Goal: Transaction & Acquisition: Purchase product/service

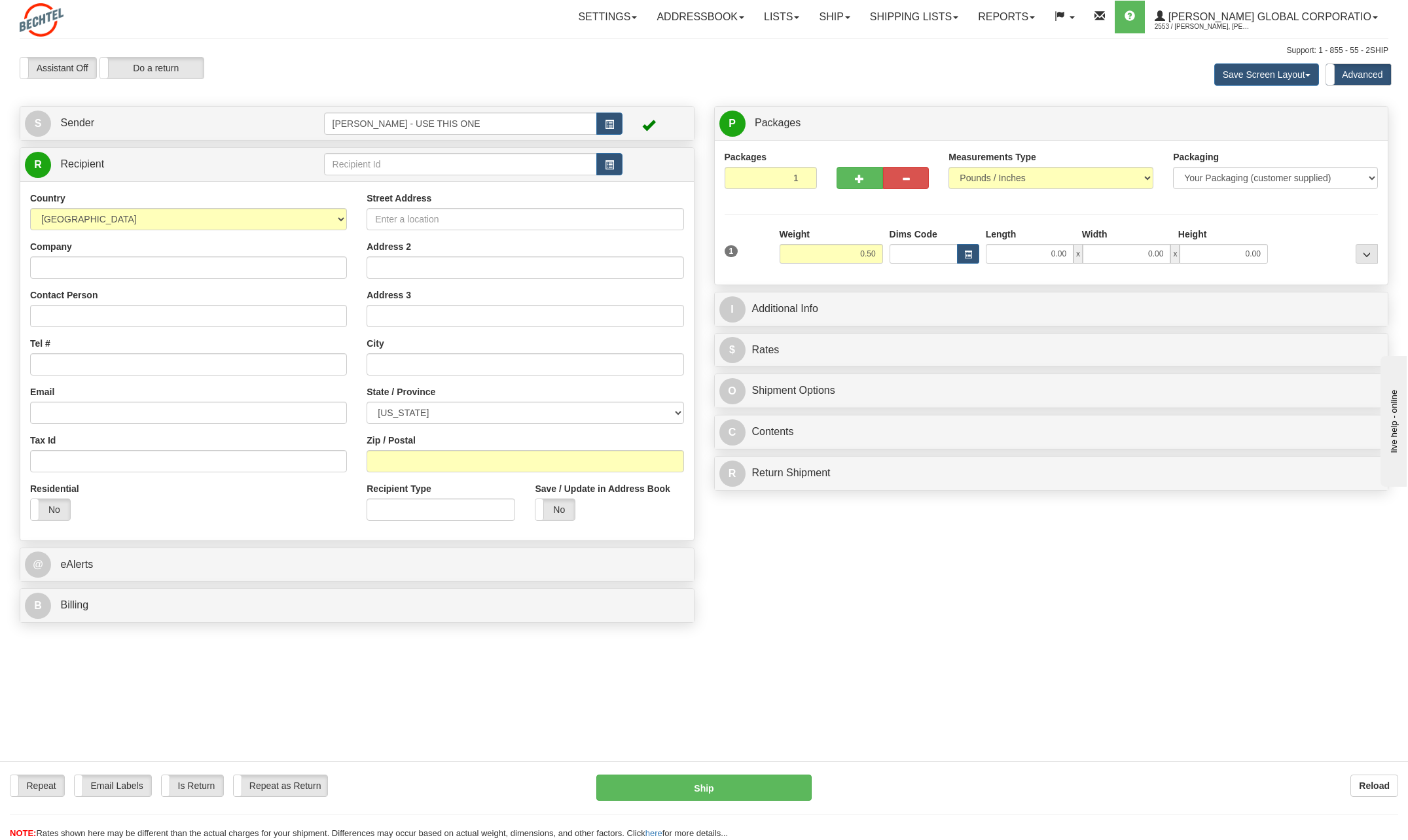
click at [821, 379] on div "Create a label for the return Create Pickup Without Label S" at bounding box center [704, 367] width 1388 height 524
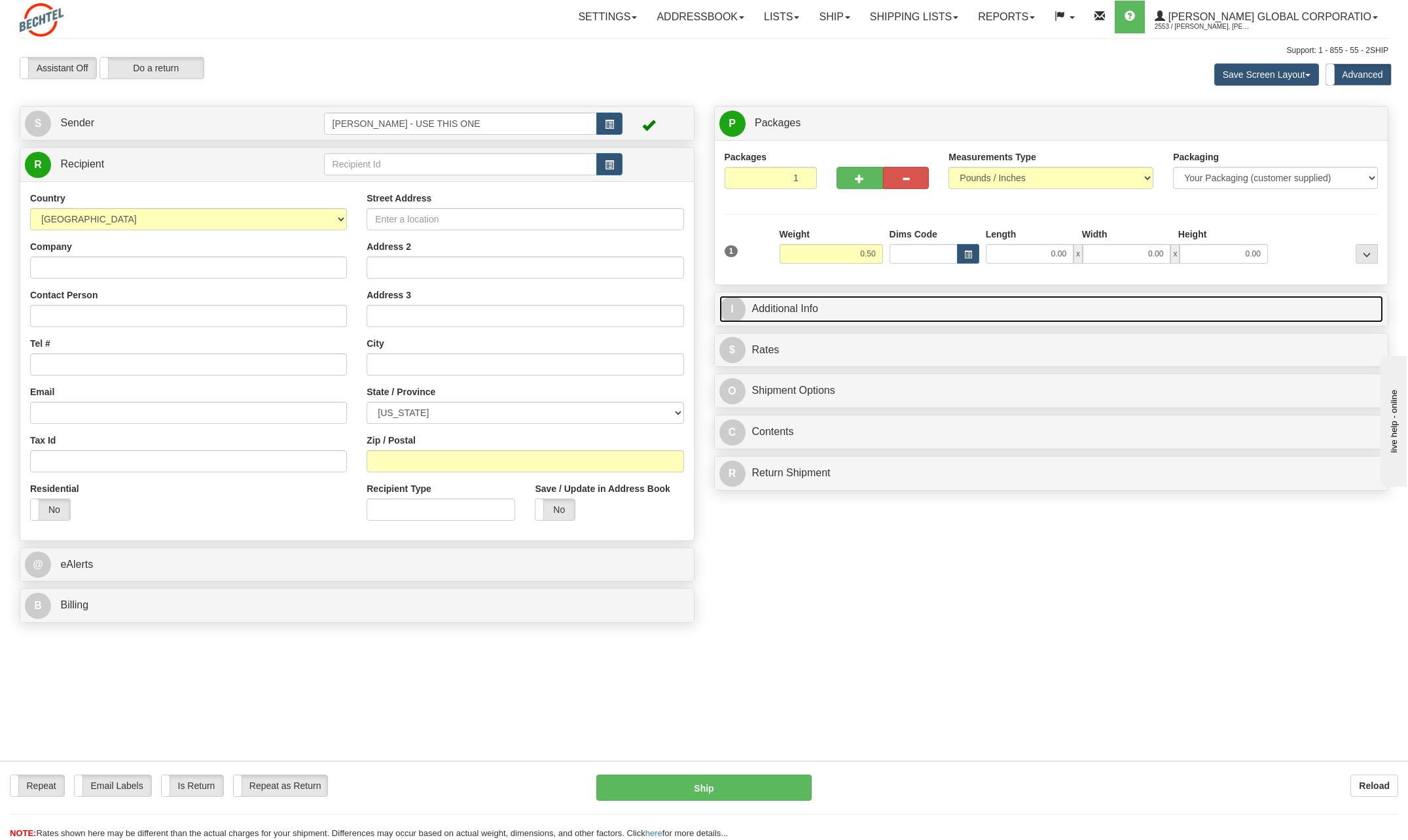
click at [781, 307] on link "I Additional Info" at bounding box center [1051, 309] width 664 height 27
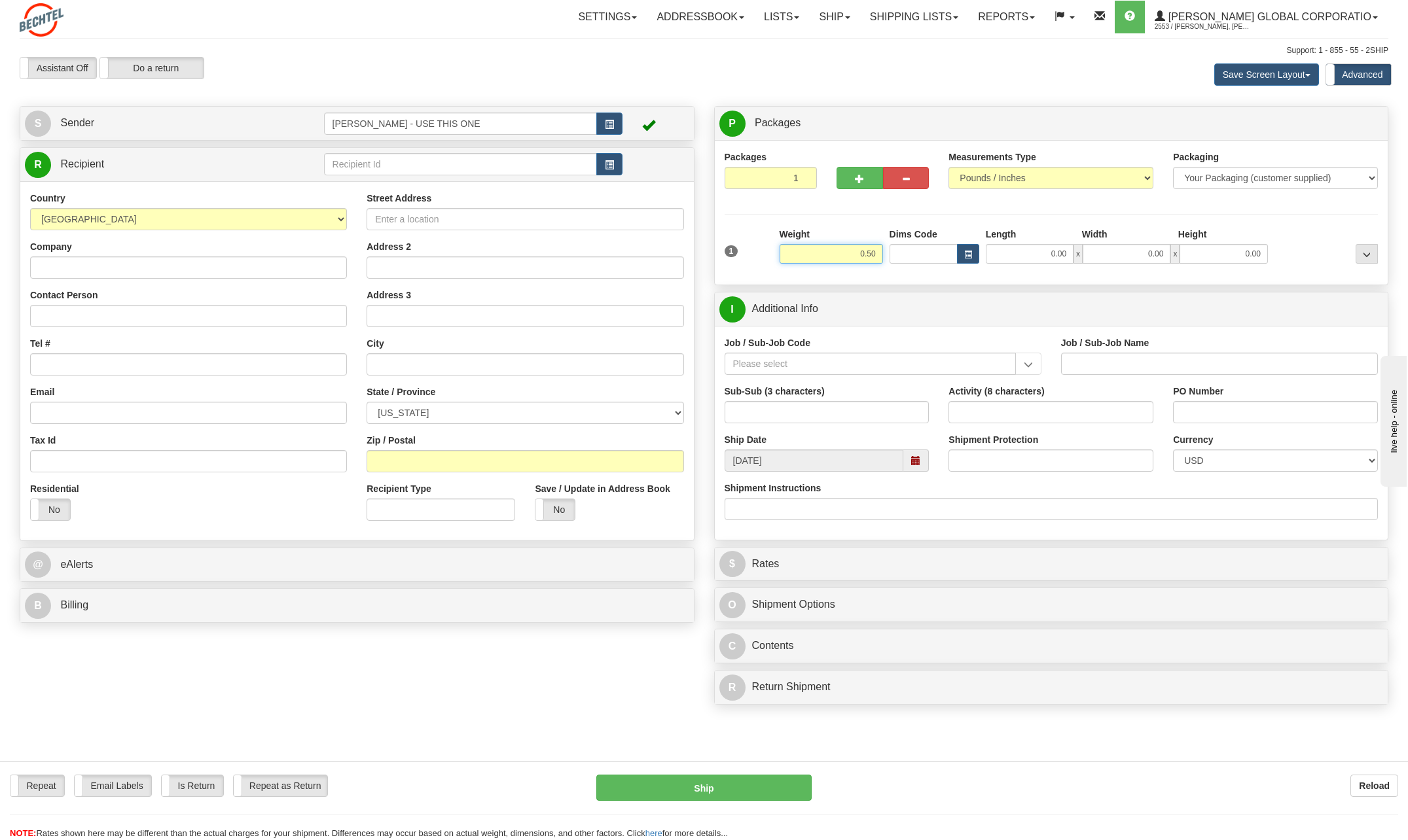
click at [821, 254] on input "0.50" at bounding box center [831, 253] width 103 height 19
type input "0.20"
click at [821, 277] on div "Packages 1 1 Measurements Type" at bounding box center [1051, 213] width 674 height 145
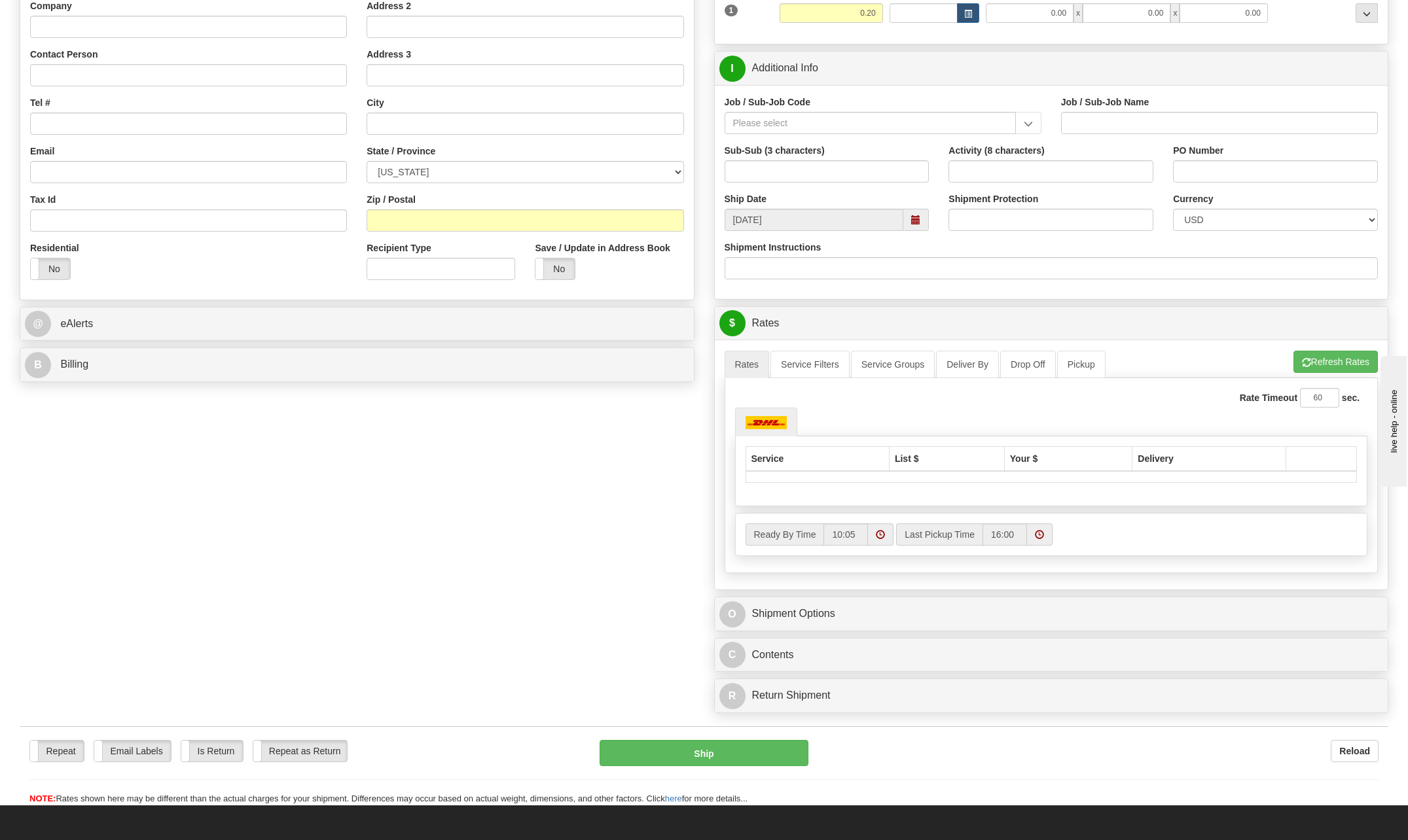
scroll to position [327, 0]
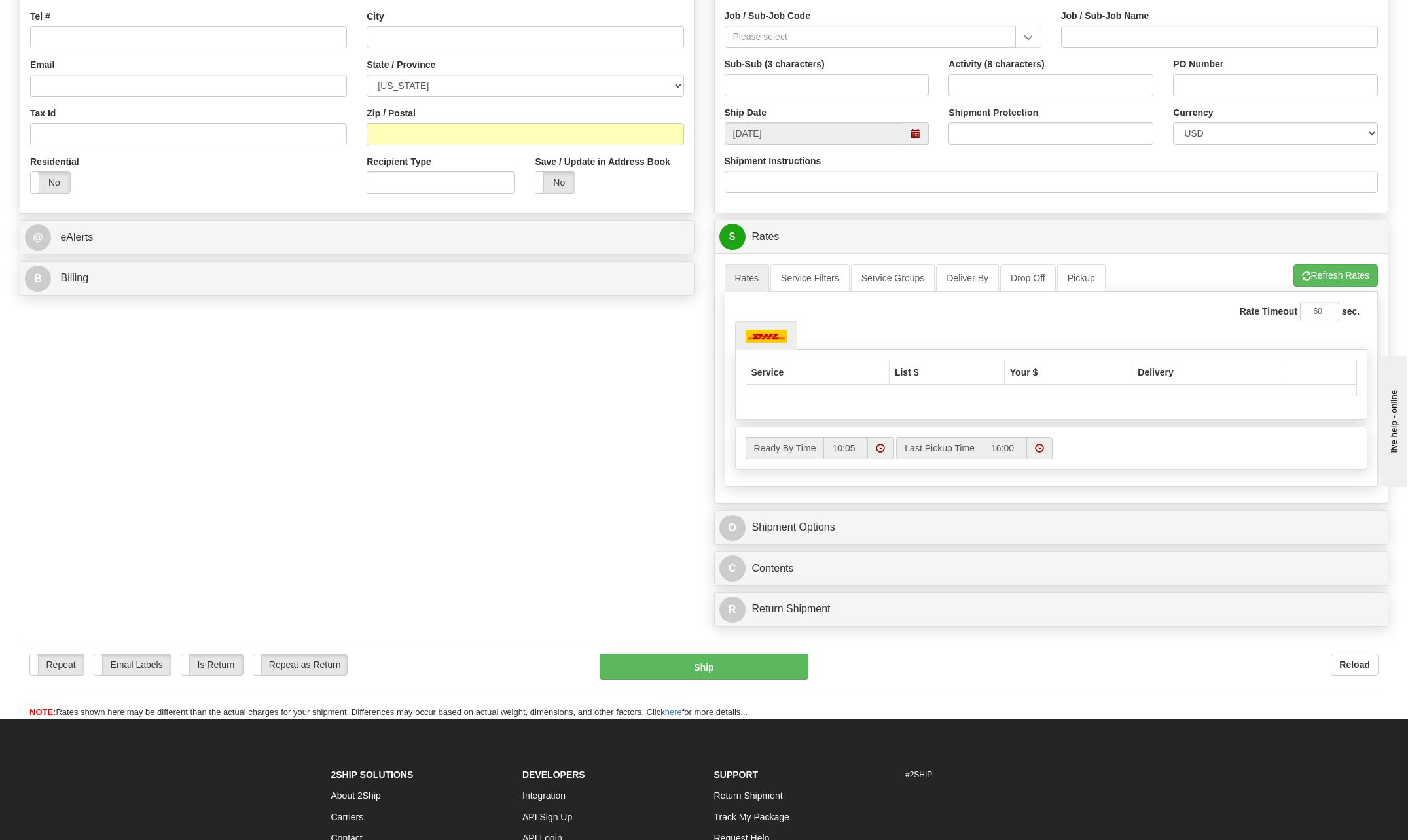
click at [818, 379] on div "O Shipment Options" at bounding box center [1051, 528] width 674 height 34
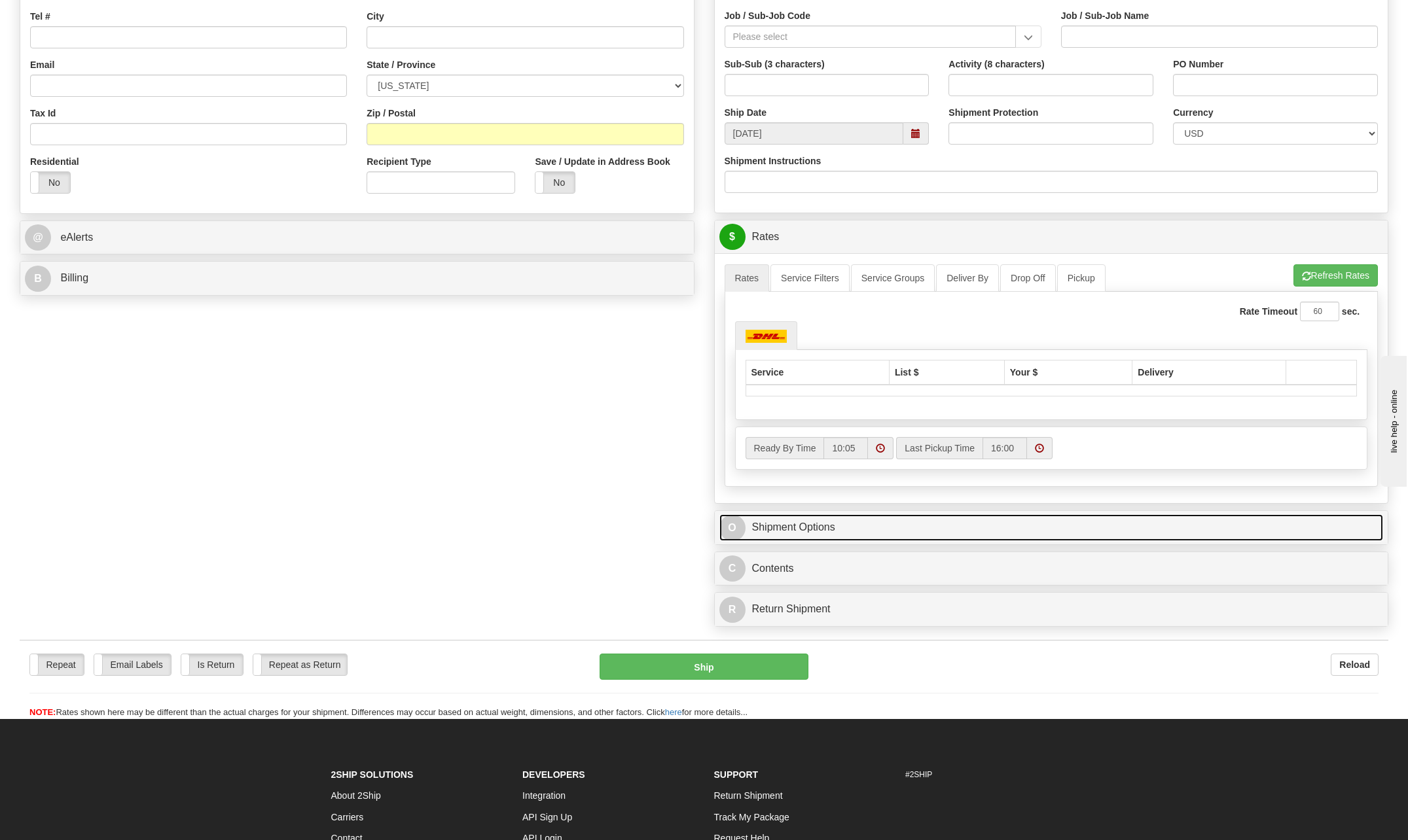
click at [819, 379] on link "O Shipment Options" at bounding box center [1051, 528] width 664 height 27
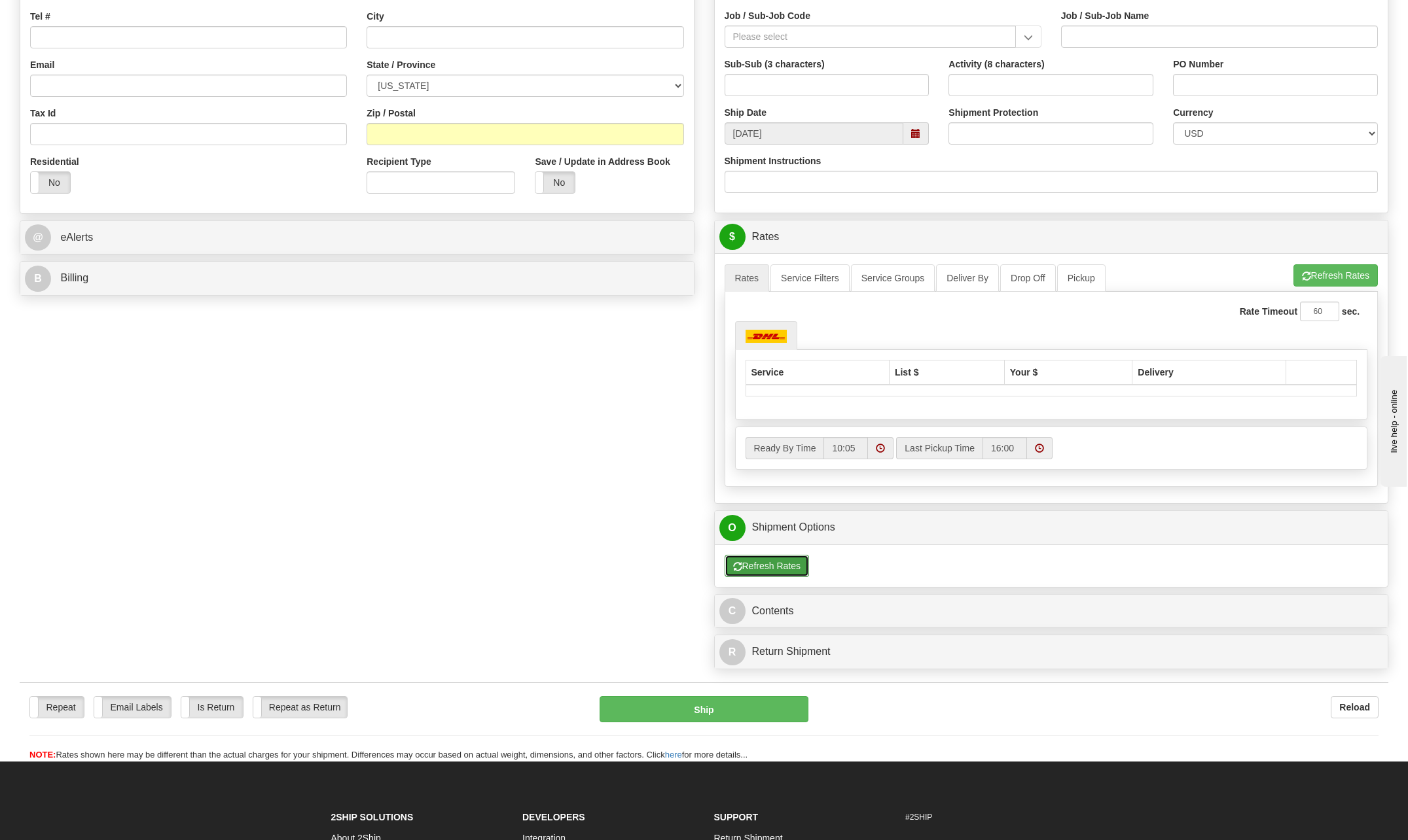
click at [807, 379] on button "Refresh Rates" at bounding box center [766, 566] width 84 height 22
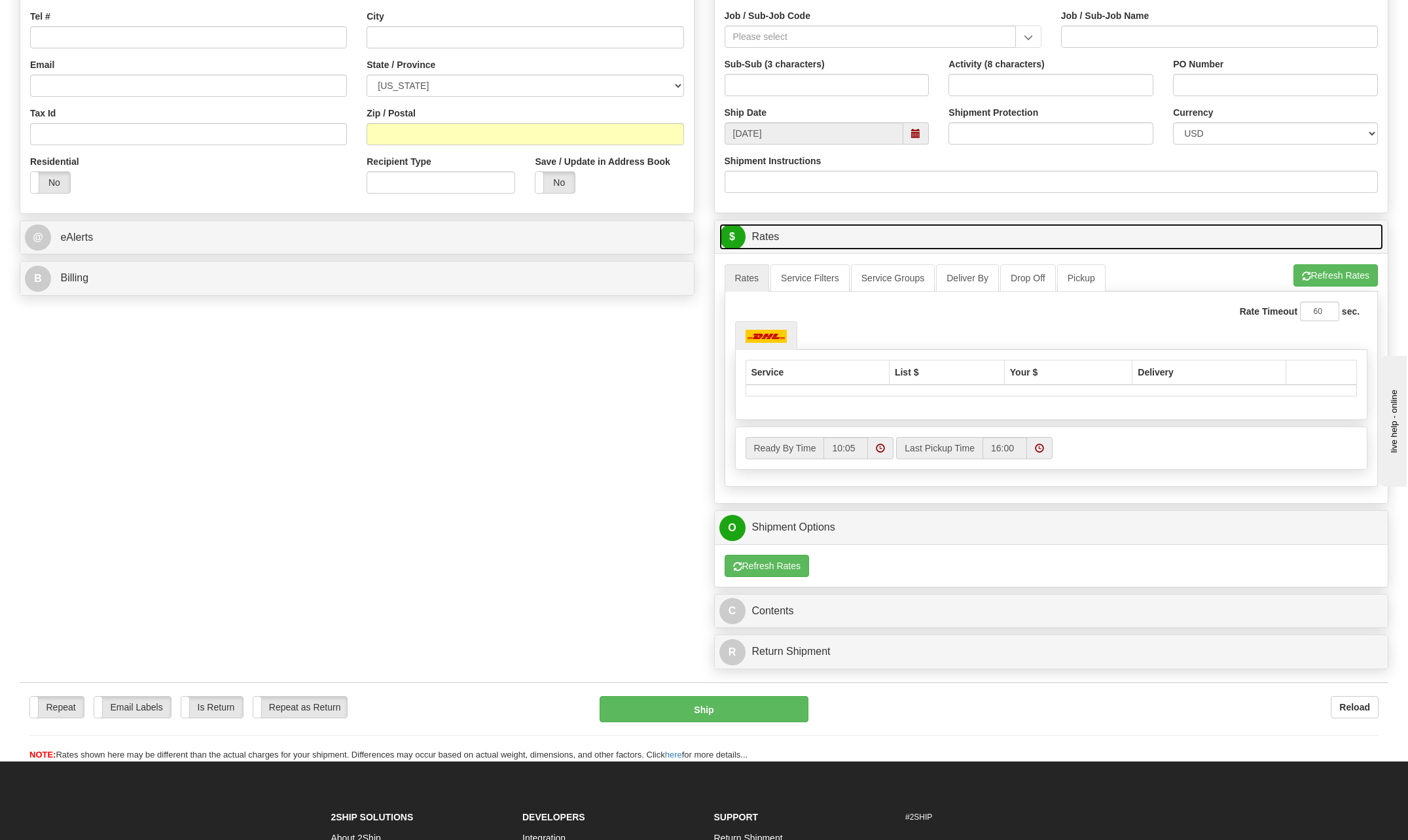
click at [742, 236] on span "$" at bounding box center [732, 236] width 26 height 26
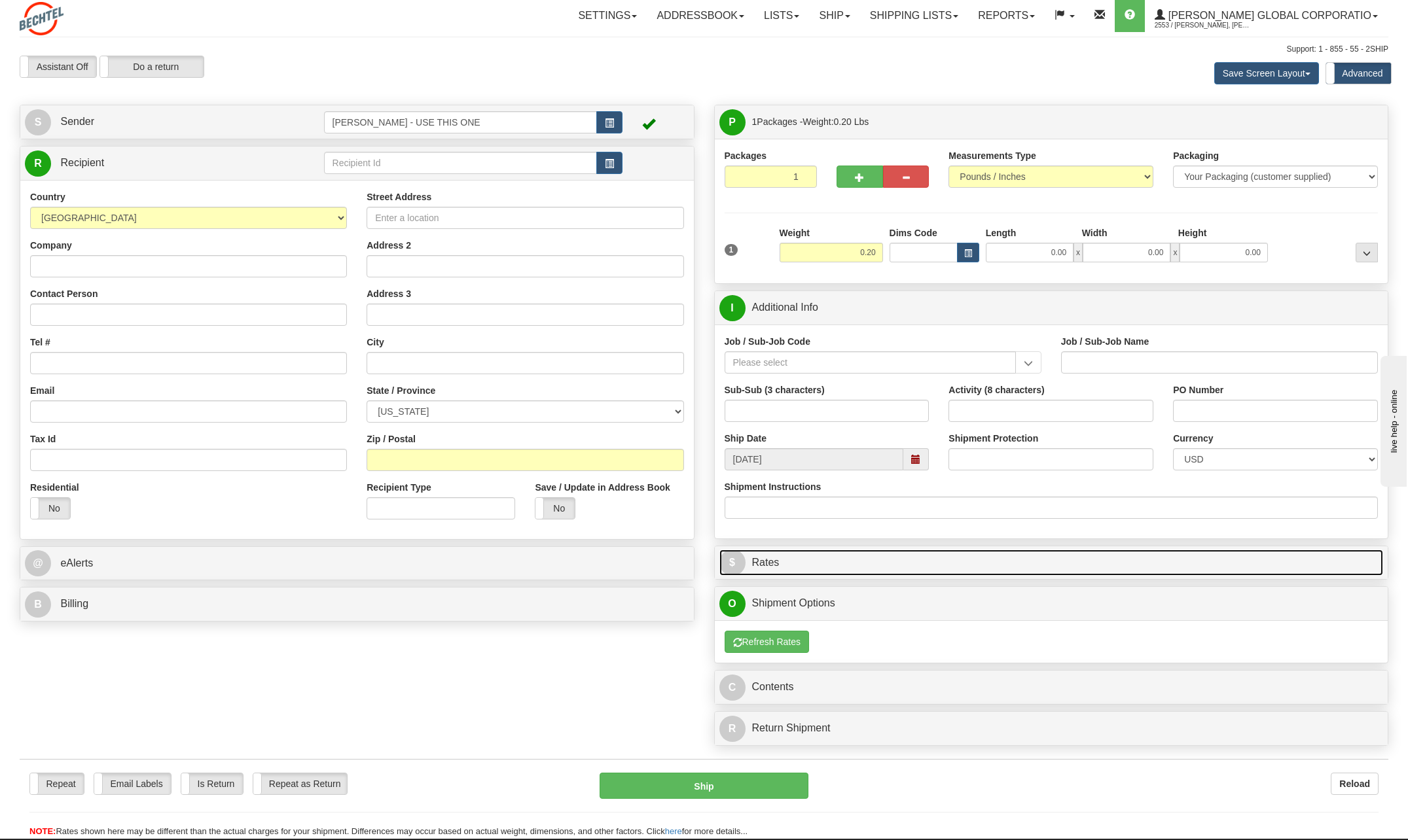
scroll to position [0, 0]
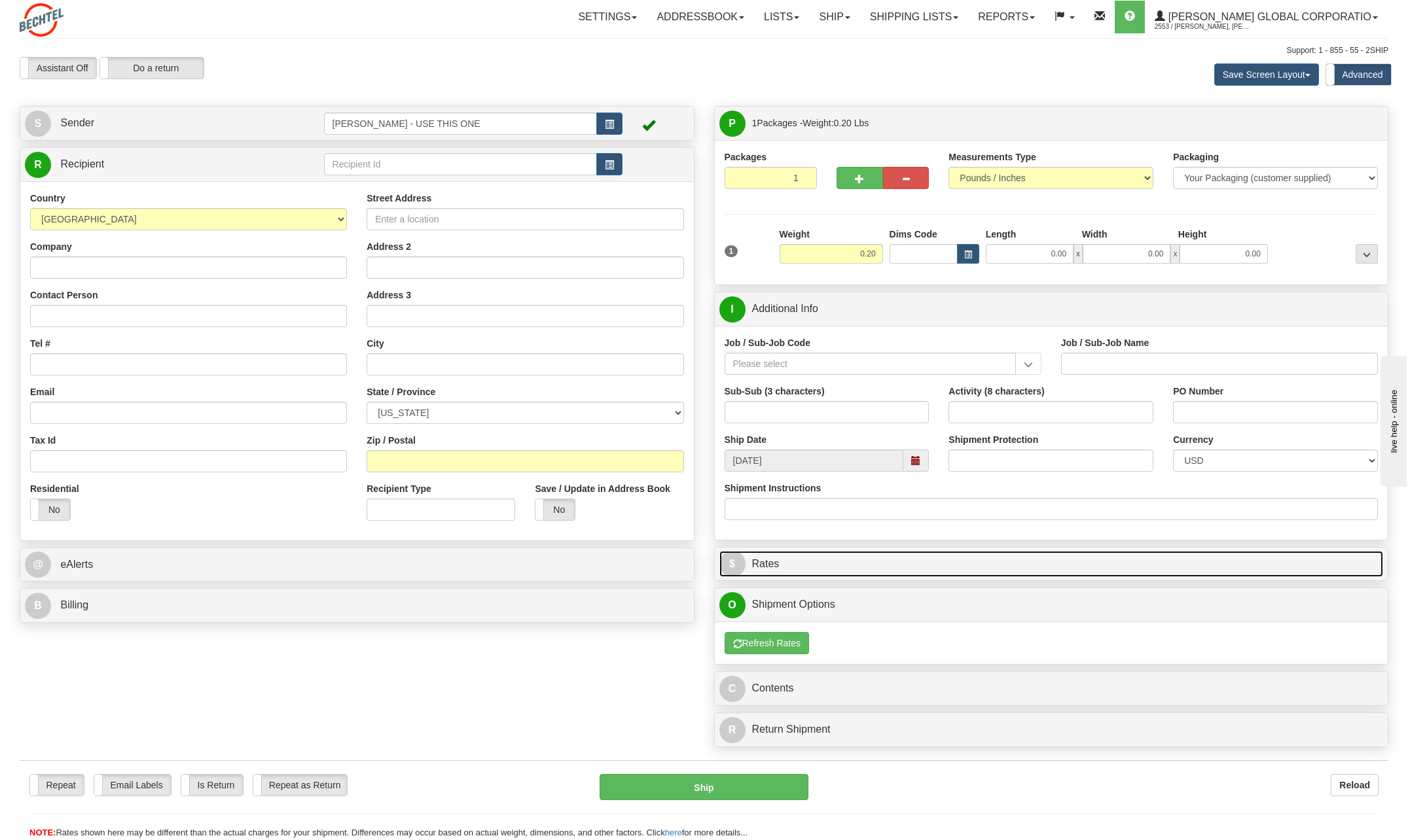
click at [766, 379] on link "$ Rates" at bounding box center [1051, 564] width 664 height 27
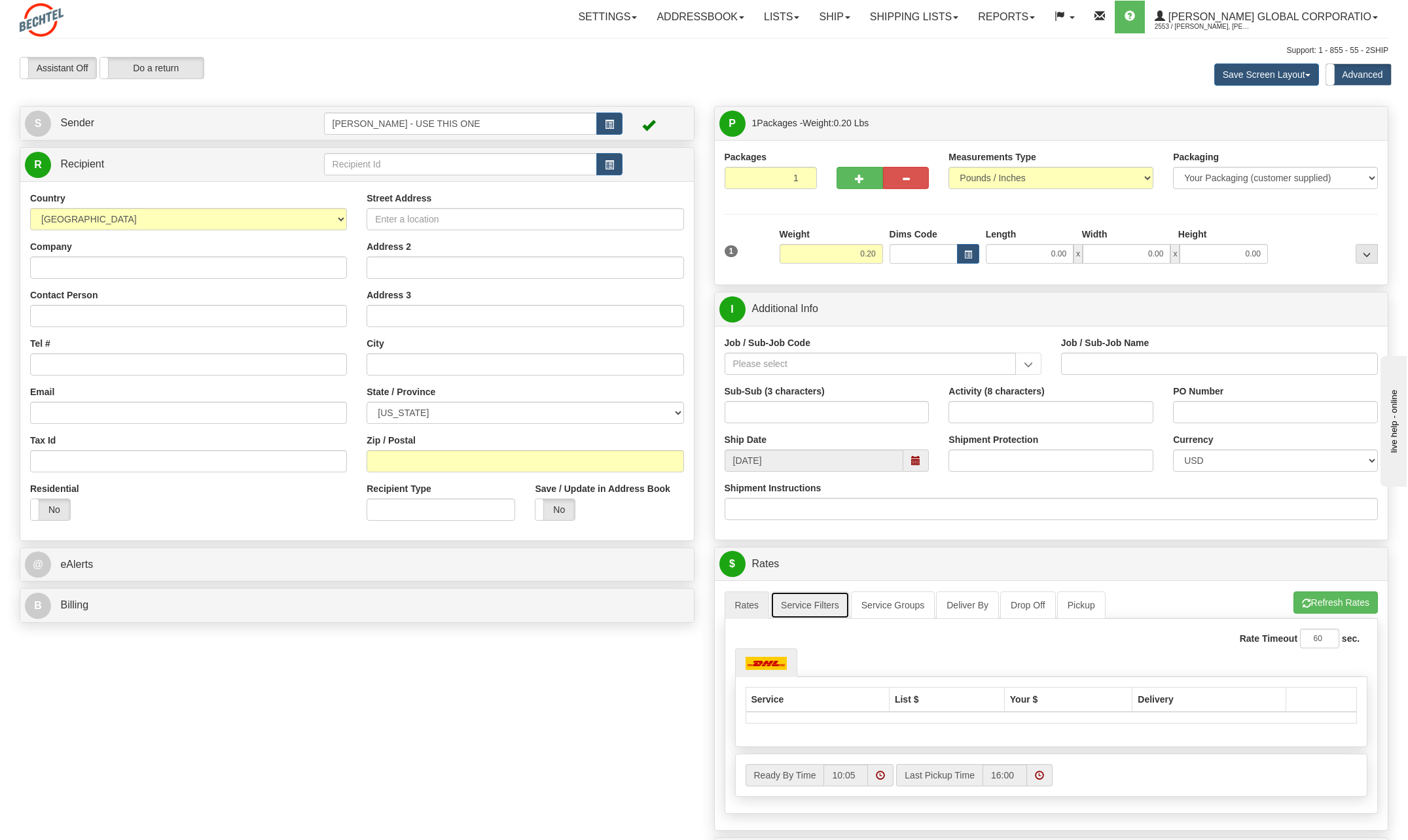
click at [786, 379] on link "Service Filters" at bounding box center [810, 605] width 79 height 28
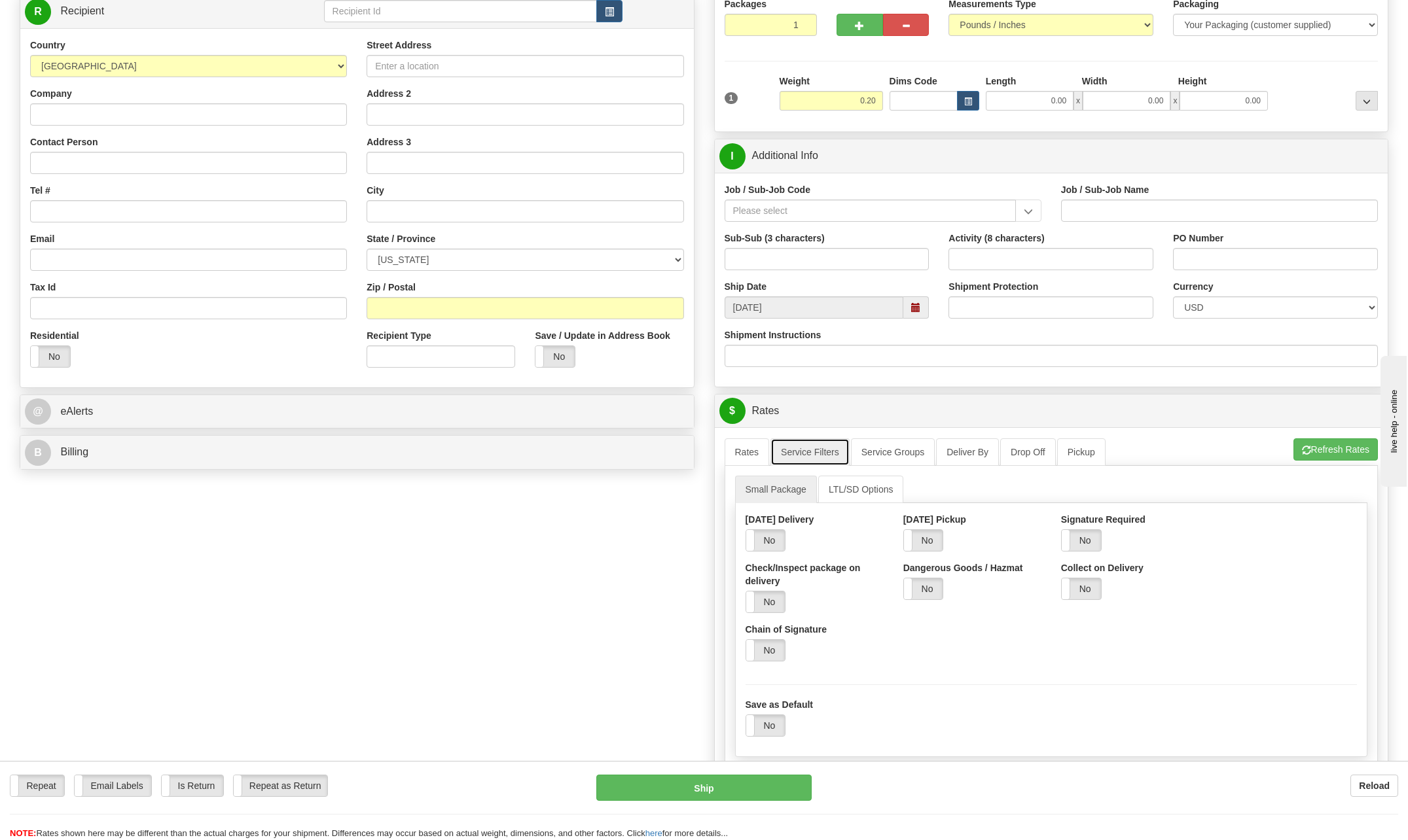
scroll to position [196, 0]
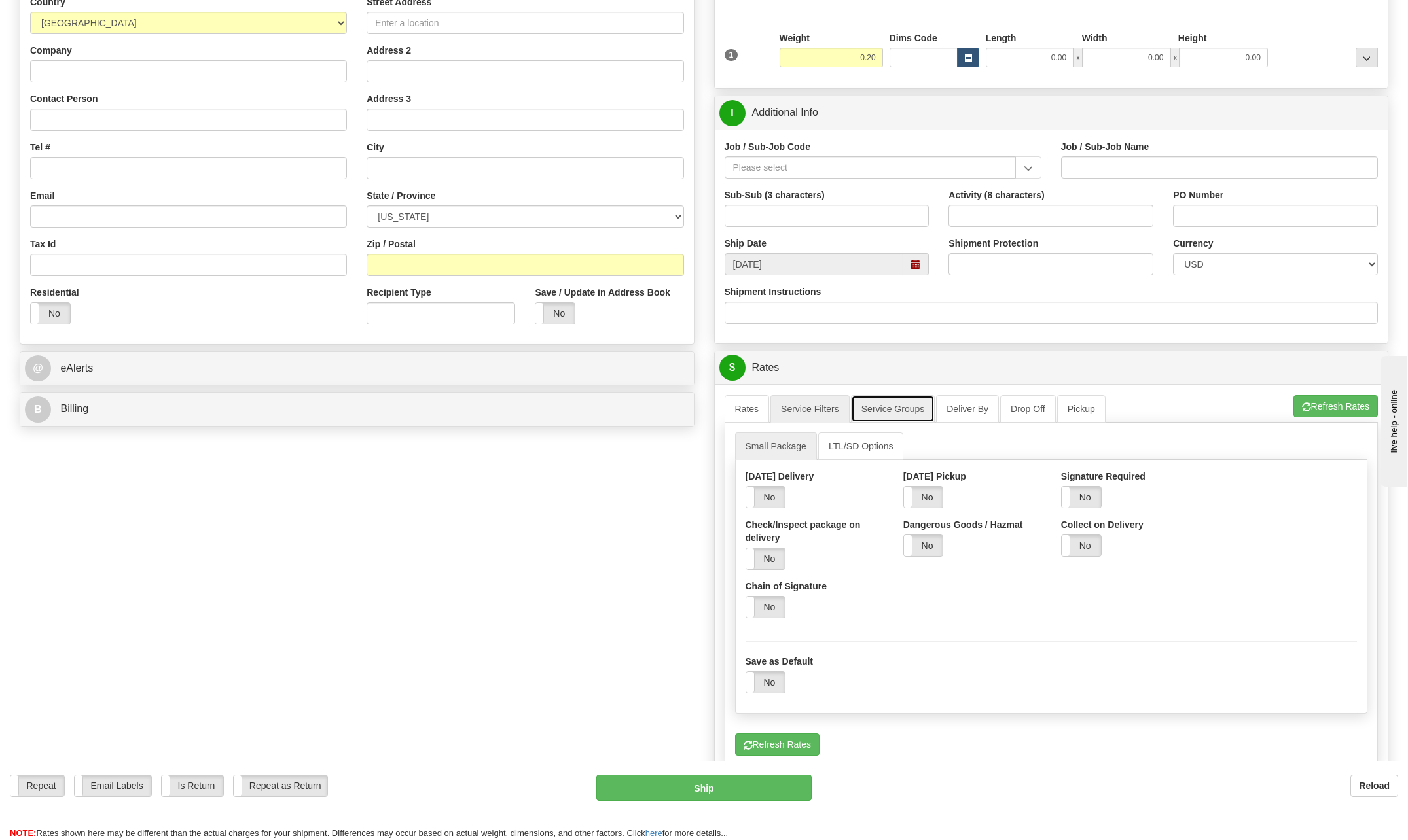
click at [821, 379] on link "Service Groups" at bounding box center [893, 409] width 84 height 28
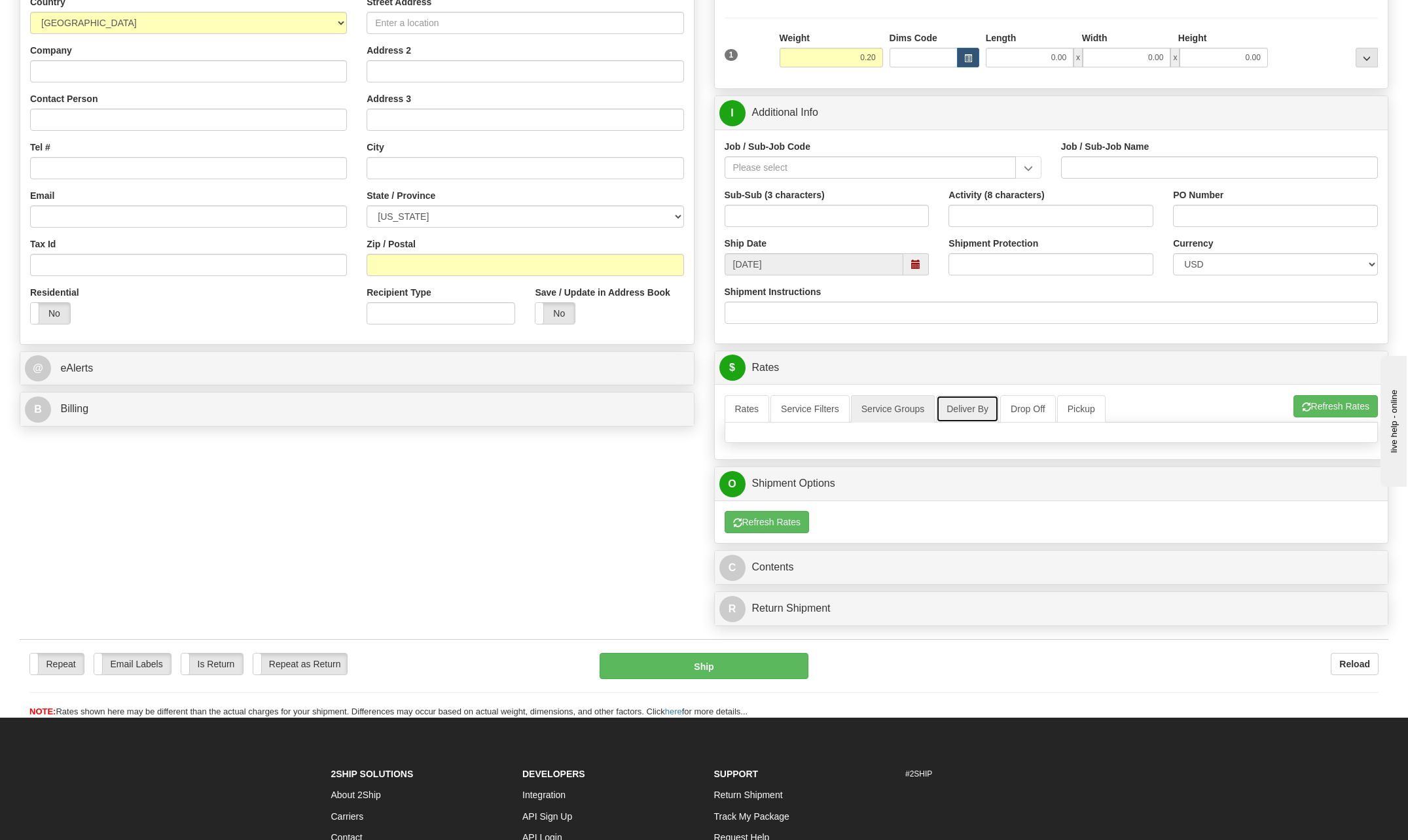
click at [821, 379] on link "Deliver By" at bounding box center [967, 409] width 63 height 28
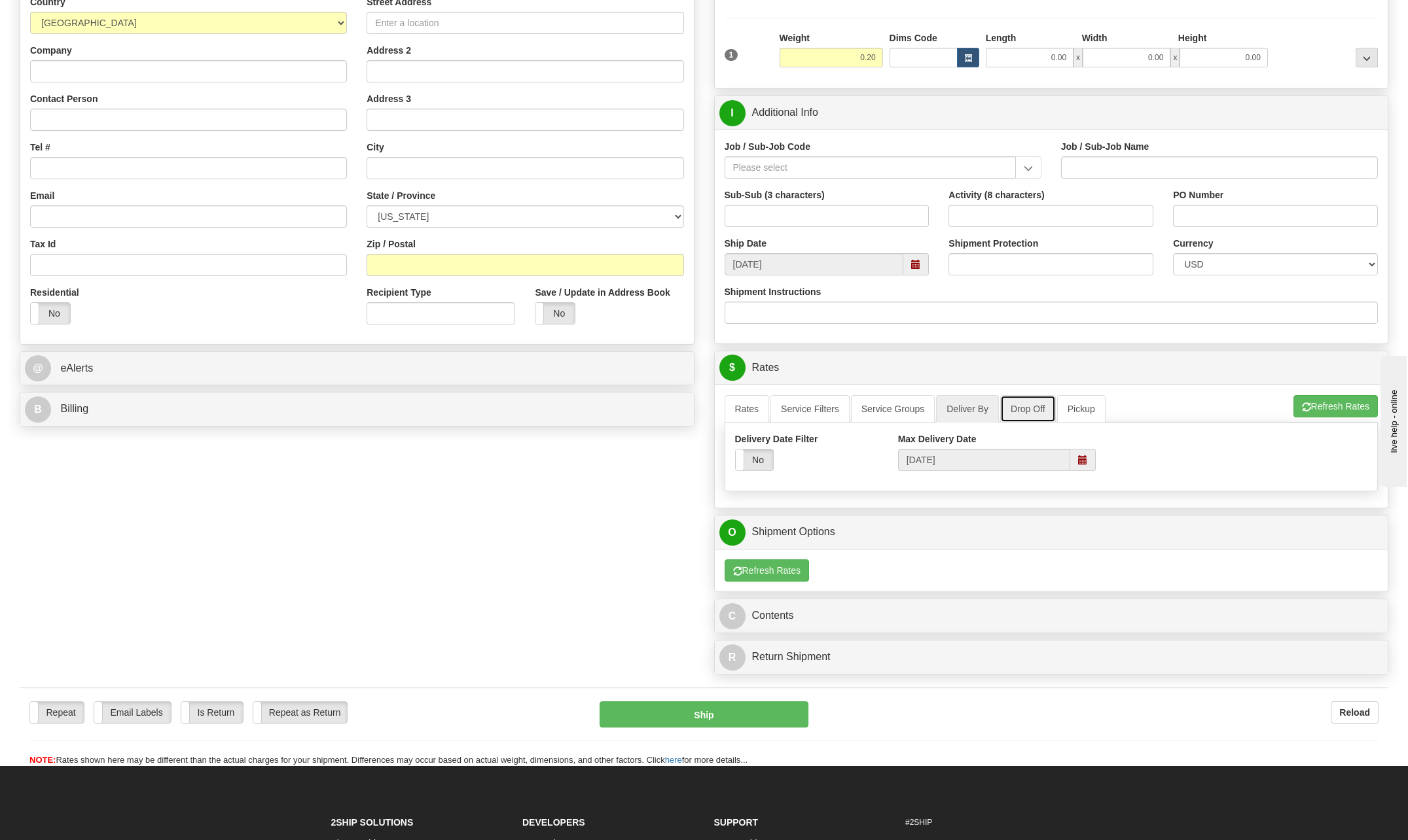
click at [821, 379] on link "Drop Off" at bounding box center [1028, 409] width 56 height 28
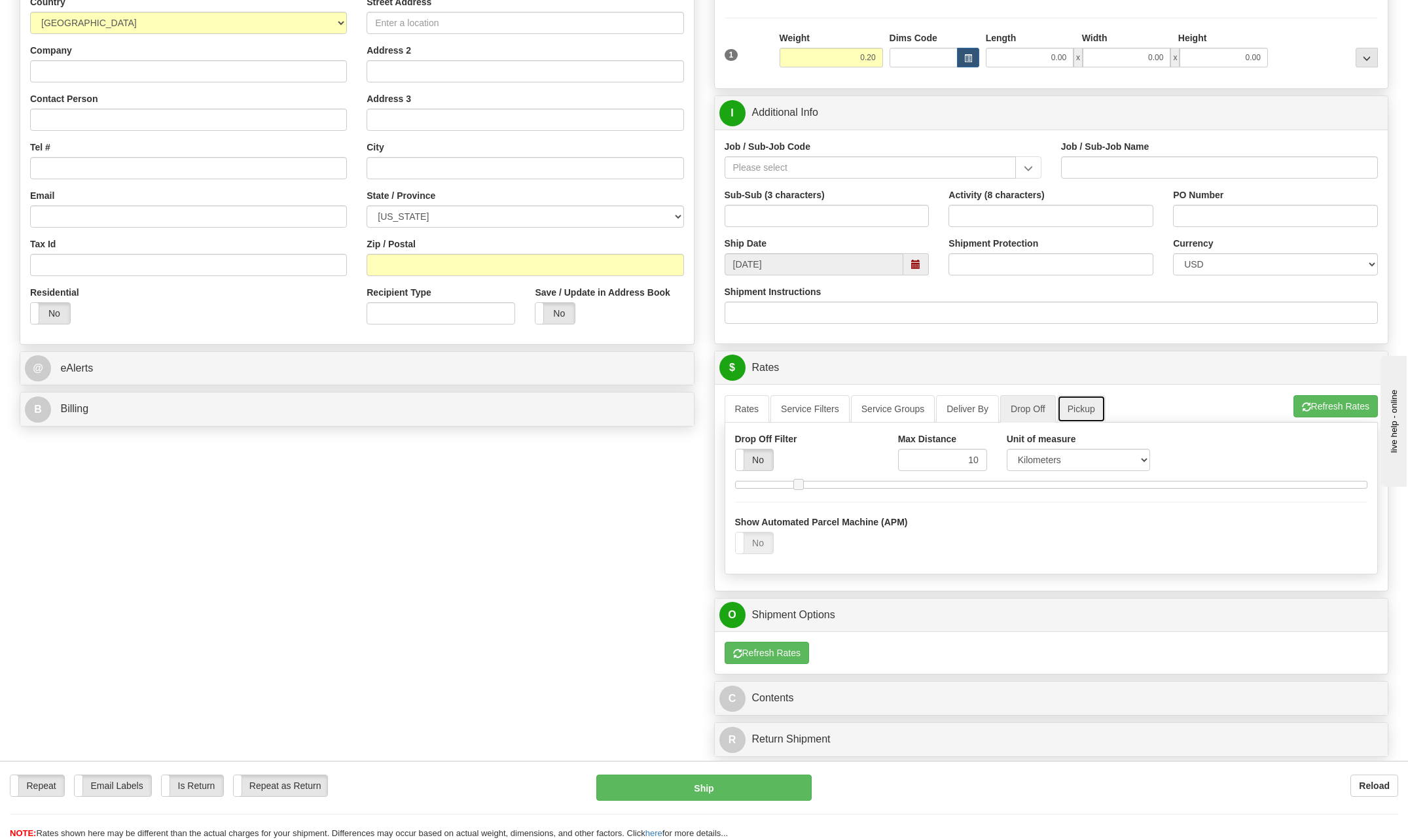
click at [821, 379] on link "Pickup" at bounding box center [1082, 409] width 49 height 28
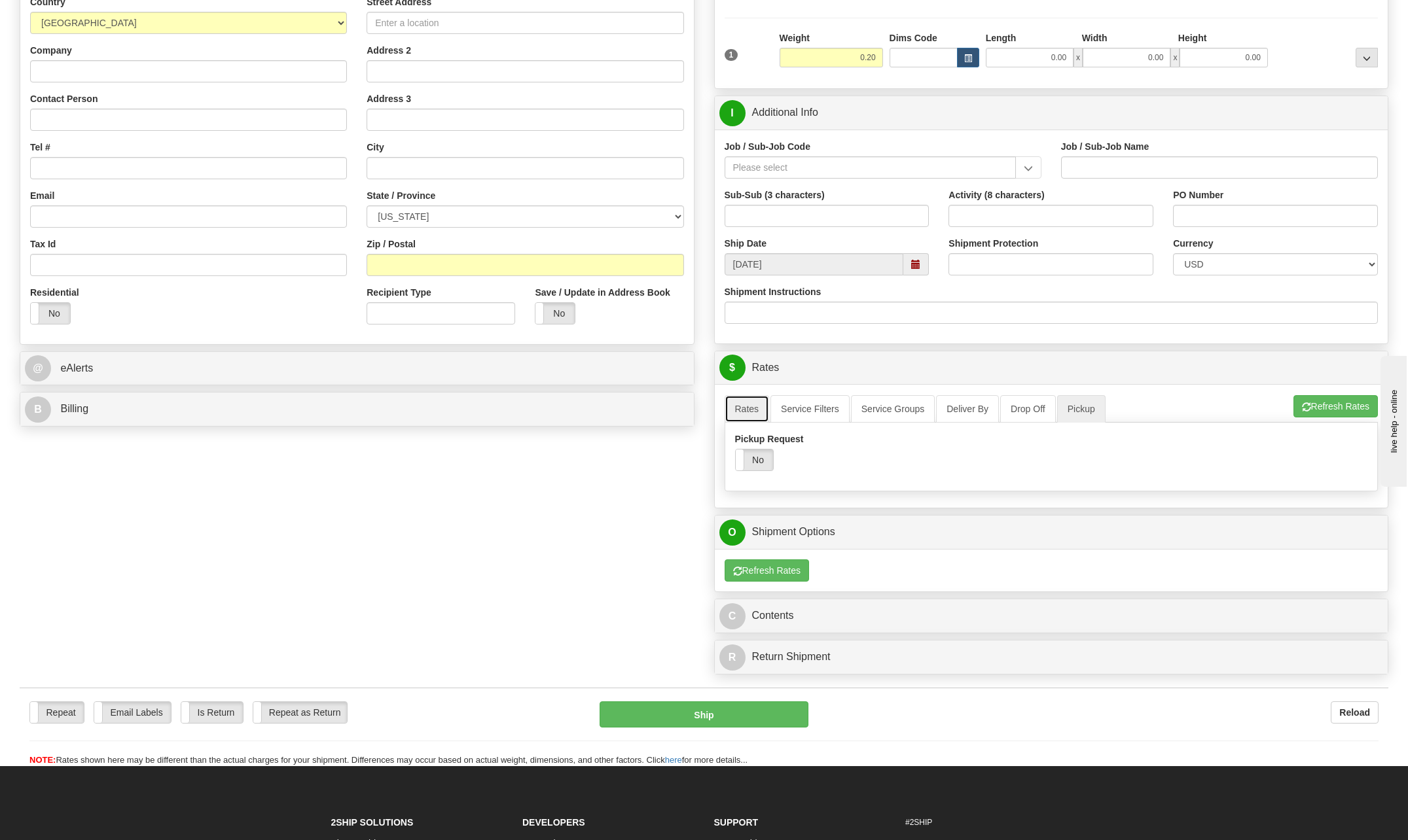
click at [745, 379] on link "Rates" at bounding box center [747, 409] width 45 height 28
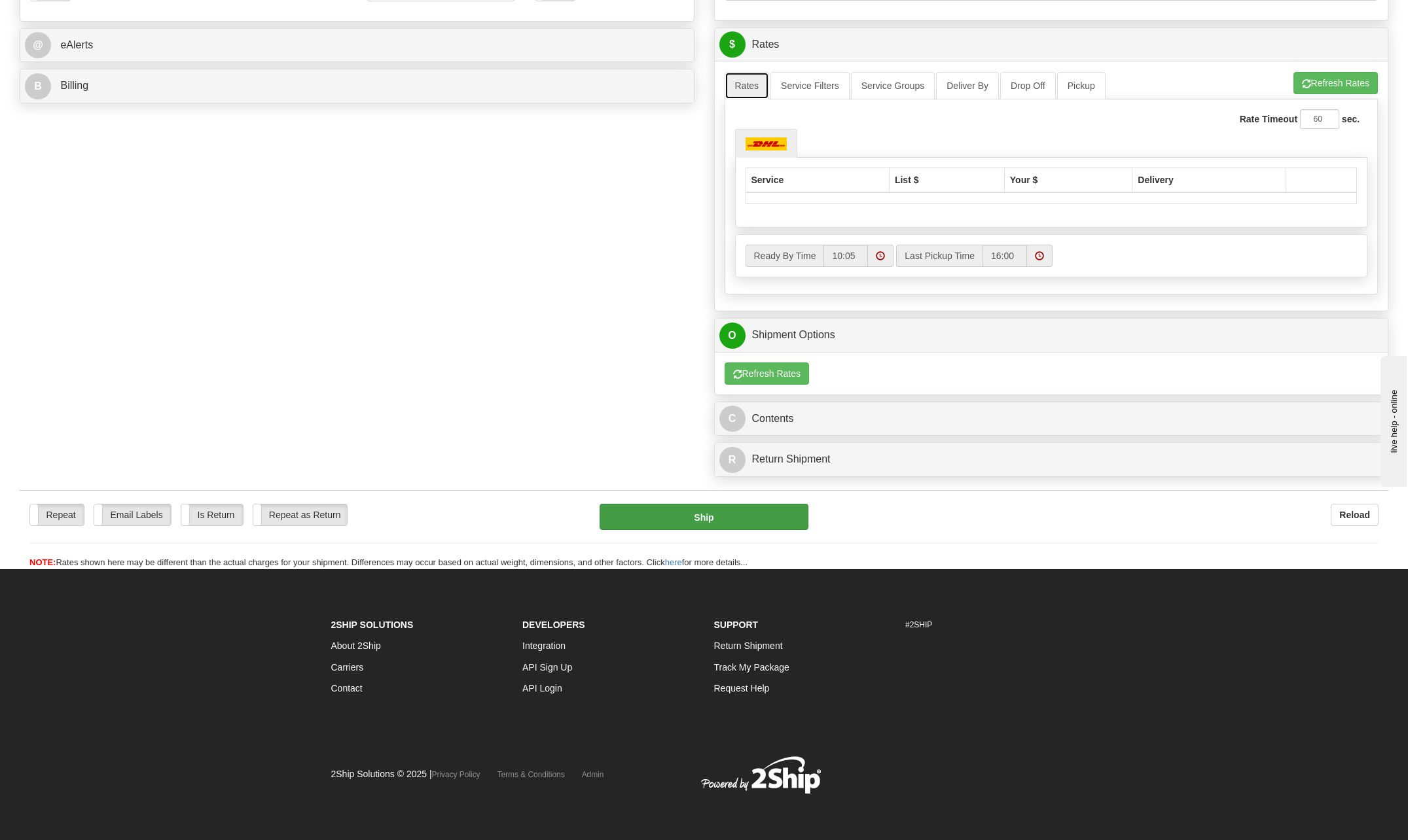
scroll to position [520, 0]
click at [821, 379] on div "Reload" at bounding box center [1103, 515] width 550 height 22
click at [821, 379] on div "2Ship Solutions About 2Ship Carriers Contact Developers Integration API Sign Up…" at bounding box center [704, 668] width 765 height 107
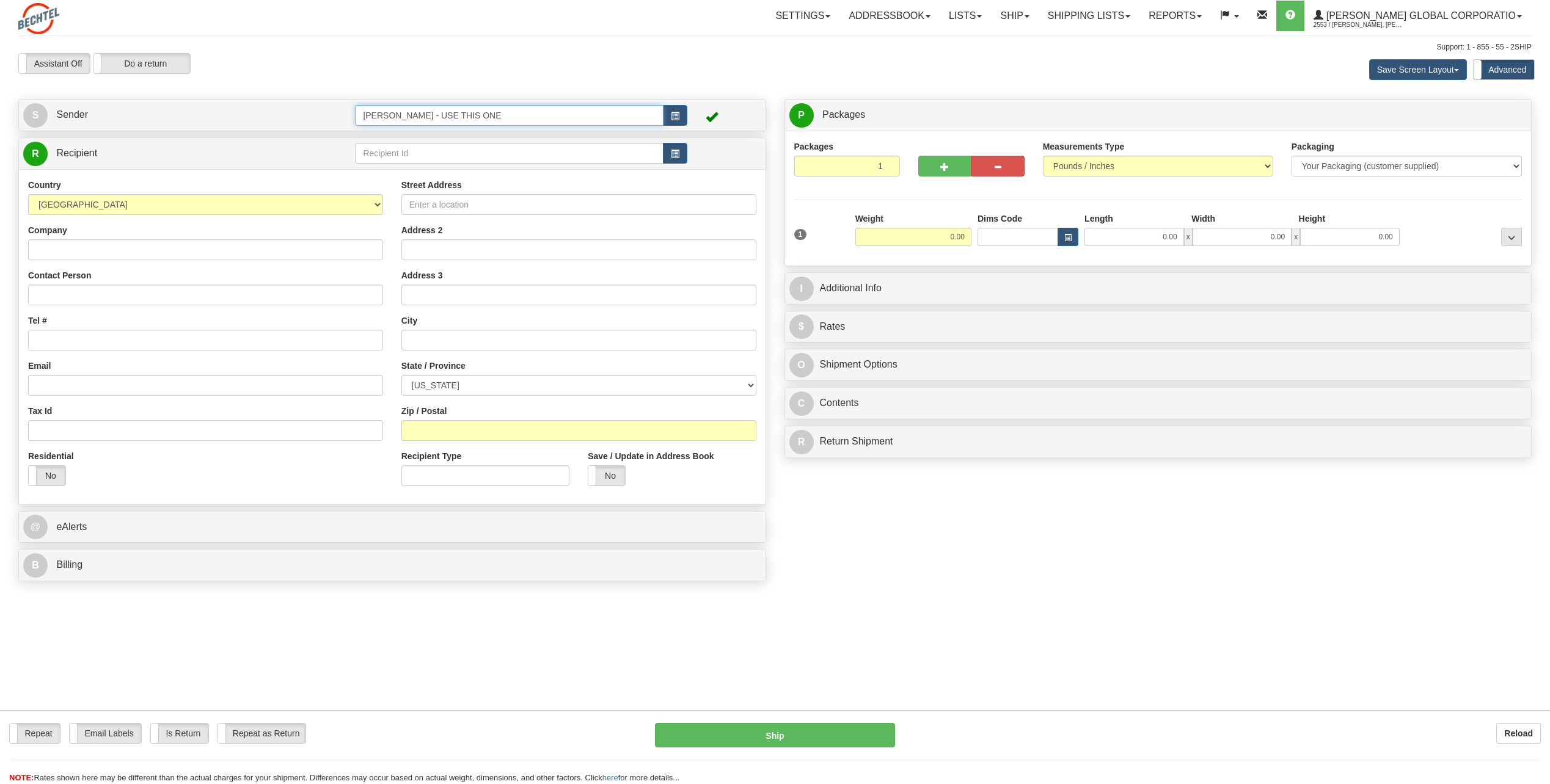
click at [437, 111] on input "[PERSON_NAME] - USE THIS ONE" at bounding box center [509, 115] width 308 height 20
click at [679, 111] on button "button" at bounding box center [674, 115] width 24 height 20
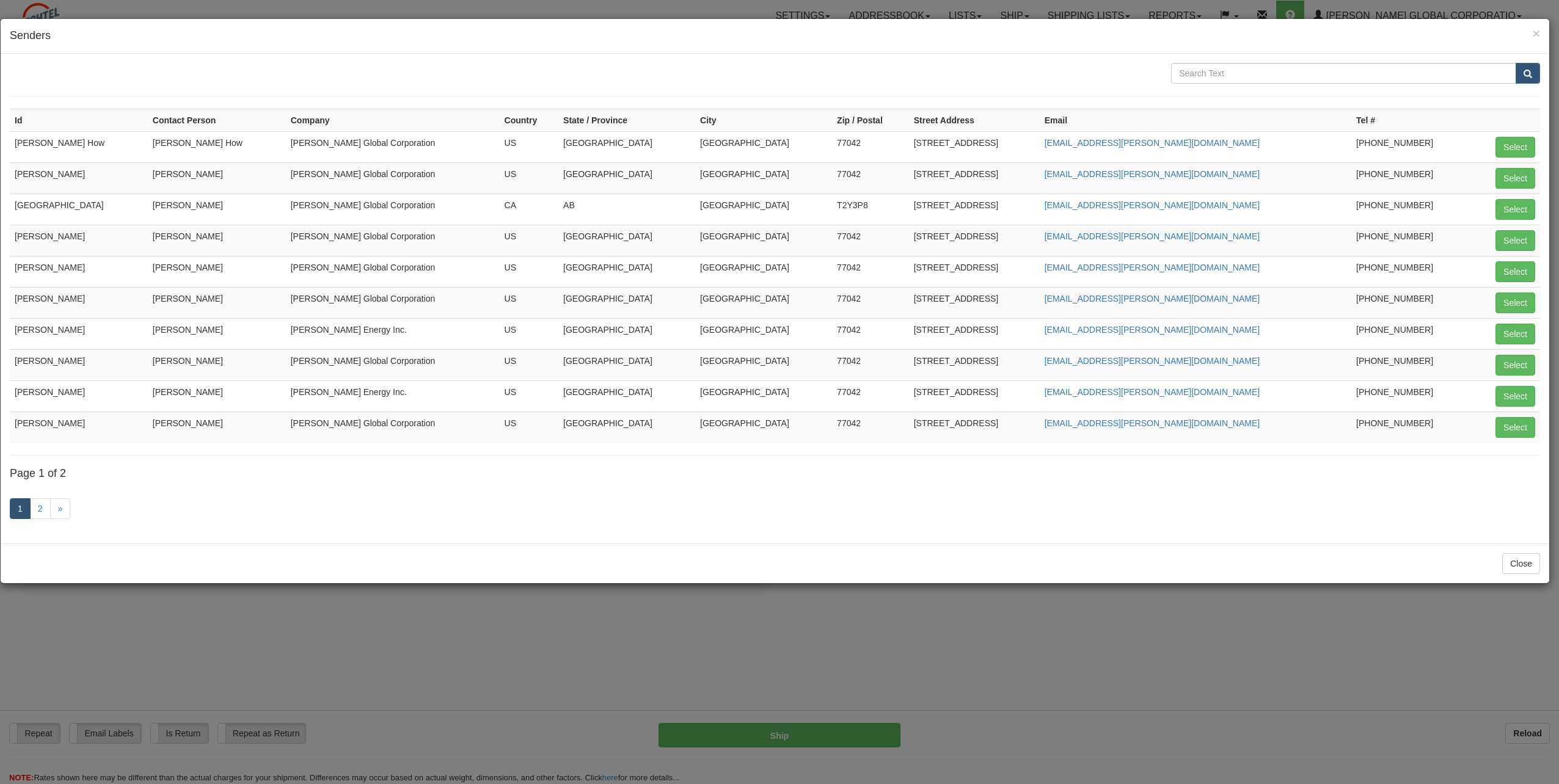
click at [74, 230] on td "[PERSON_NAME]" at bounding box center [78, 240] width 138 height 31
click at [766, 236] on button "Select" at bounding box center [1515, 240] width 40 height 20
type input "[PERSON_NAME]"
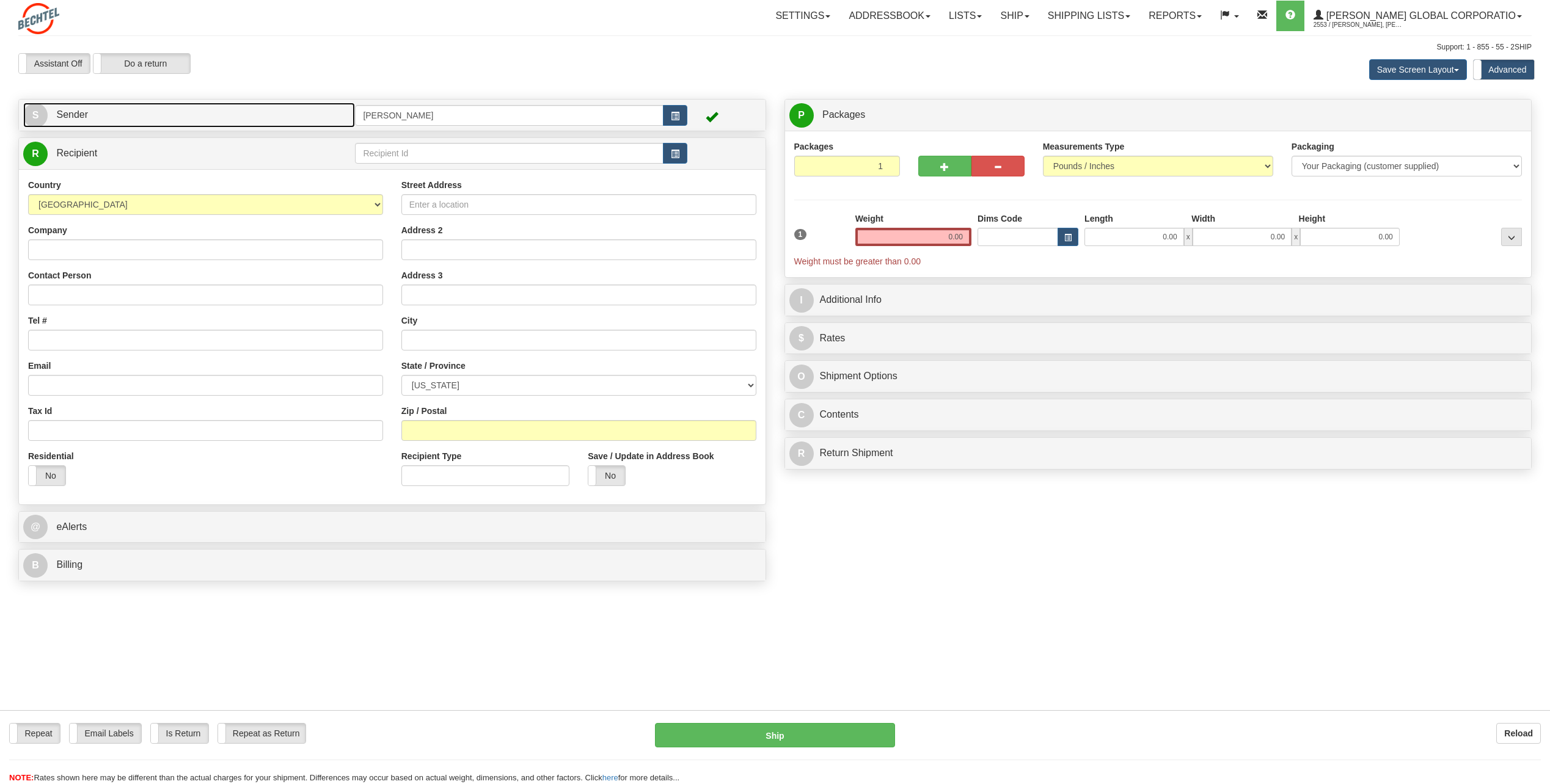
click at [141, 120] on link "S Sender" at bounding box center [189, 115] width 332 height 25
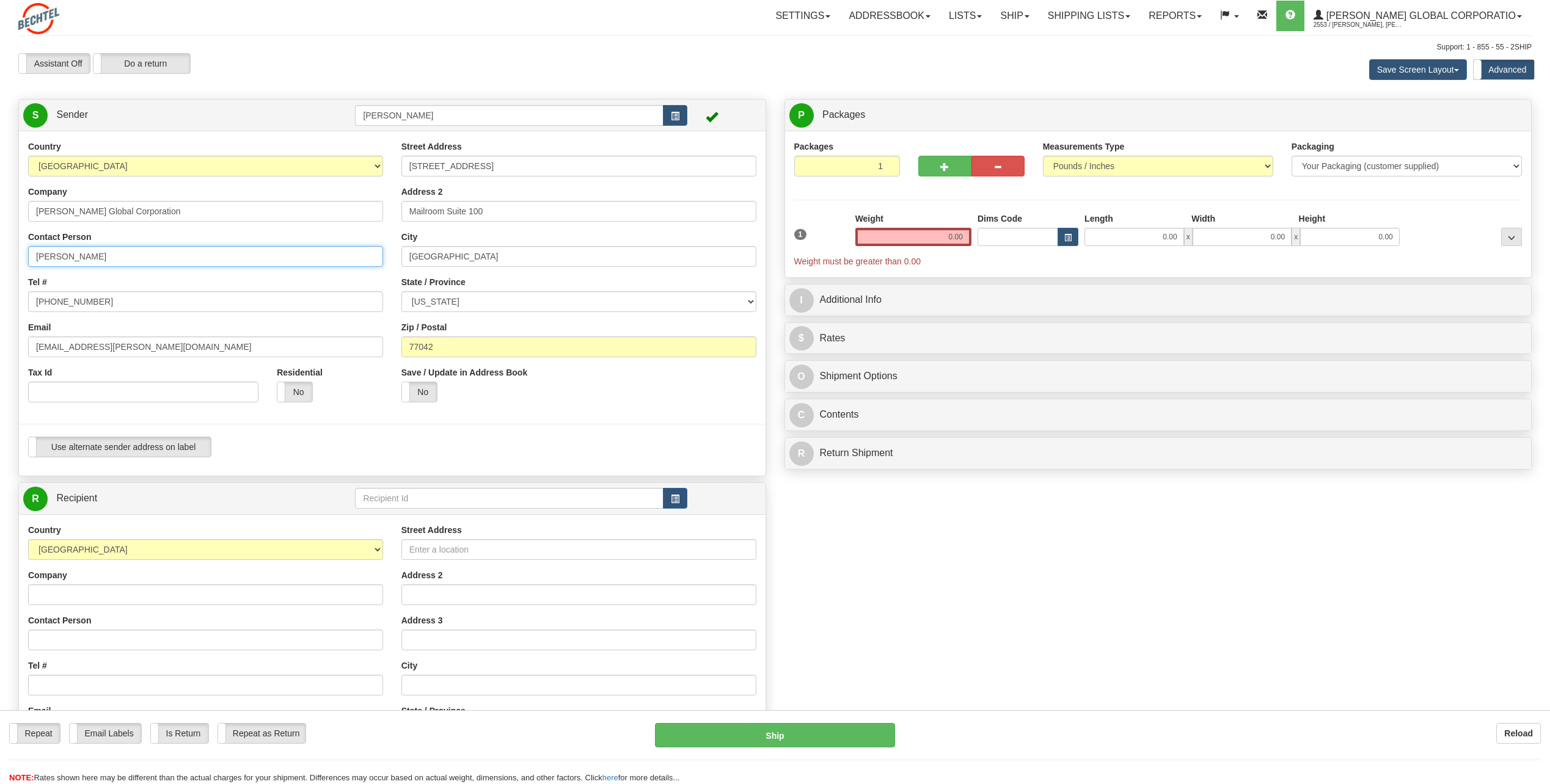
drag, startPoint x: 150, startPoint y: 250, endPoint x: 20, endPoint y: 246, distance: 130.1
click at [20, 246] on div "Country AFGHANISTAN ALAND ISLANDS ALBANIA ALGERIA AMERICAN SAMOA ANDORRA ANGOLA…" at bounding box center [205, 275] width 373 height 271
click at [78, 256] on input "Esther" at bounding box center [206, 257] width 355 height 20
drag, startPoint x: 82, startPoint y: 256, endPoint x: 11, endPoint y: 255, distance: 71.0
click at [19, 255] on div "Country AFGHANISTAN ALAND ISLANDS ALBANIA ALGERIA AMERICAN SAMOA ANDORRA ANGOLA…" at bounding box center [392, 304] width 747 height 326
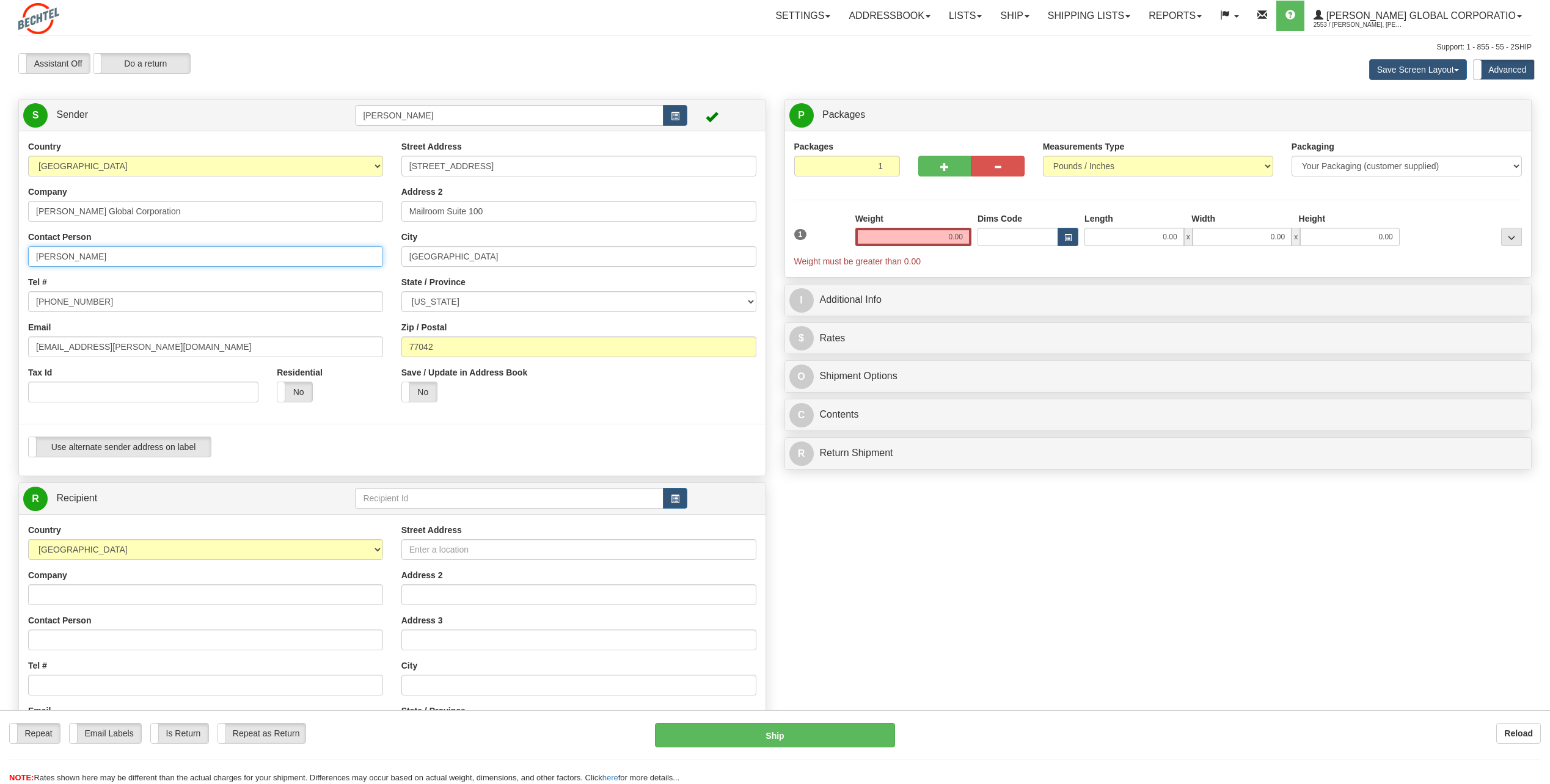
paste input "Granier Burke,"
drag, startPoint x: 90, startPoint y: 257, endPoint x: 140, endPoint y: 257, distance: 50.0
click at [140, 257] on input "Granier Burke, Esther" at bounding box center [206, 257] width 355 height 20
click at [37, 256] on input "Granier Burke" at bounding box center [206, 257] width 355 height 20
paste input ", Esther"
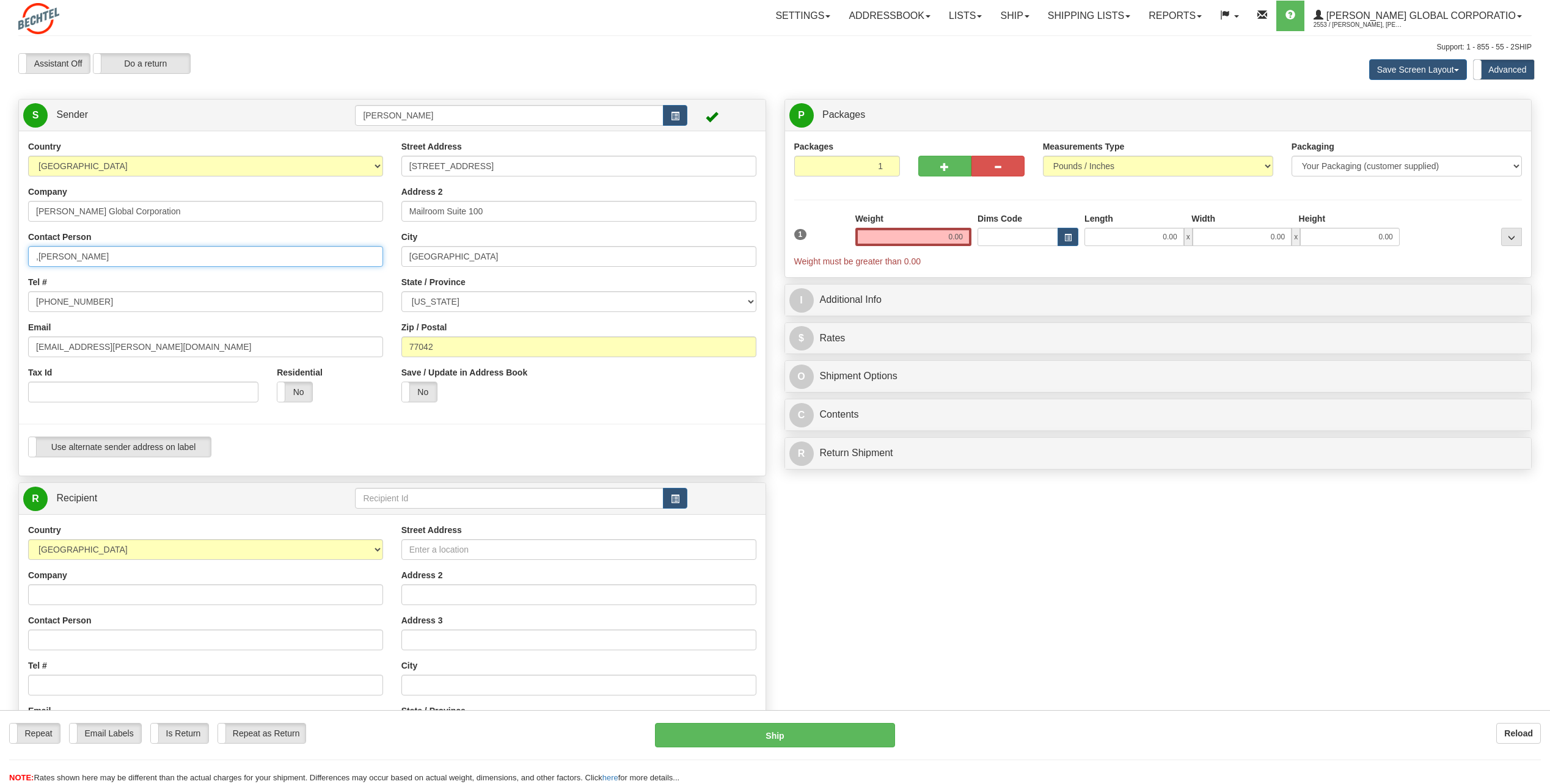
click at [137, 246] on input ",Esther Granier Burke" at bounding box center [206, 257] width 355 height 20
type input "Esther Granier Burke"
click at [345, 354] on div at bounding box center [392, 424] width 765 height 25
click at [674, 354] on span "button" at bounding box center [674, 499] width 9 height 8
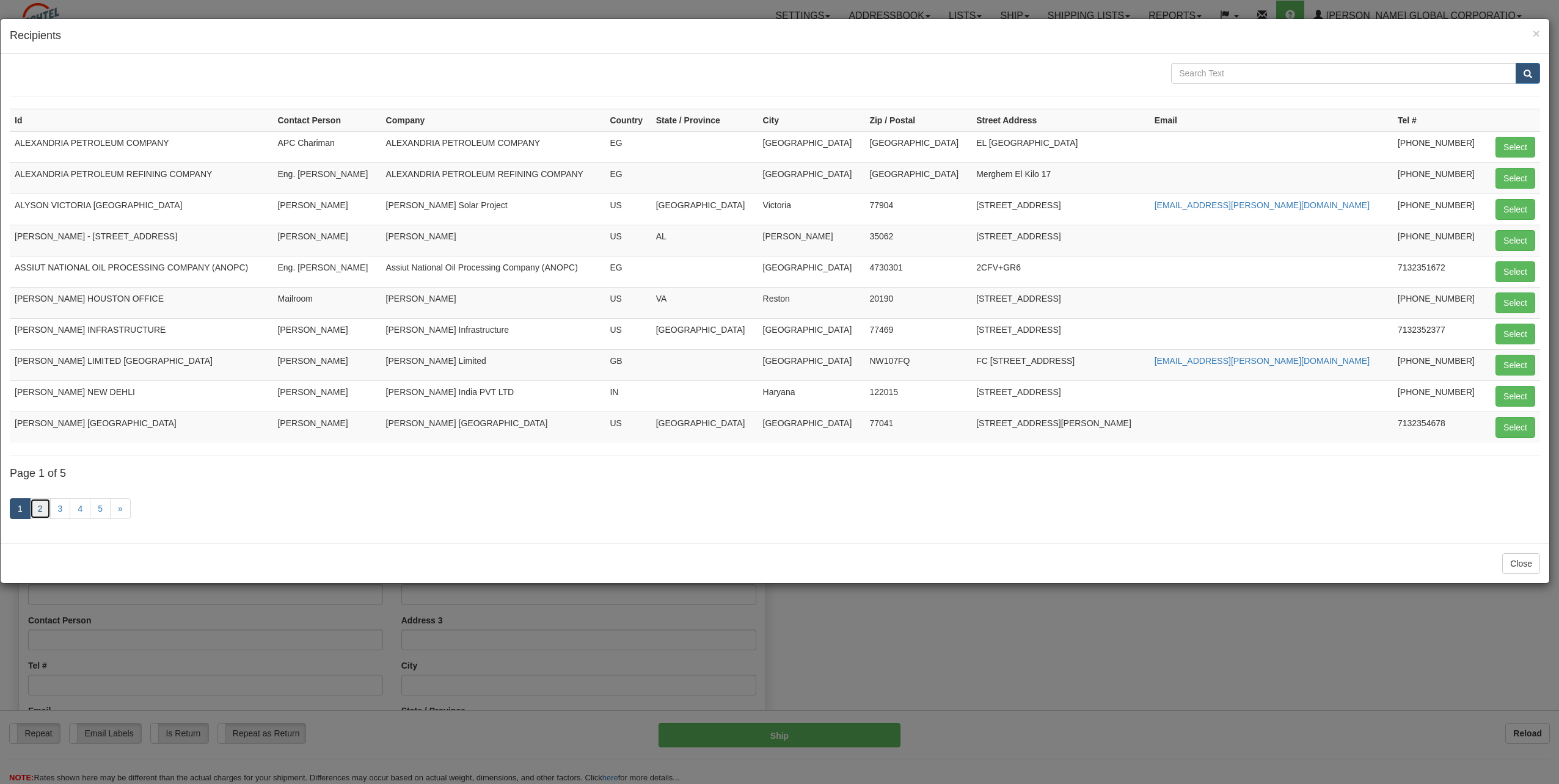
click at [35, 354] on link "2" at bounding box center [40, 509] width 20 height 20
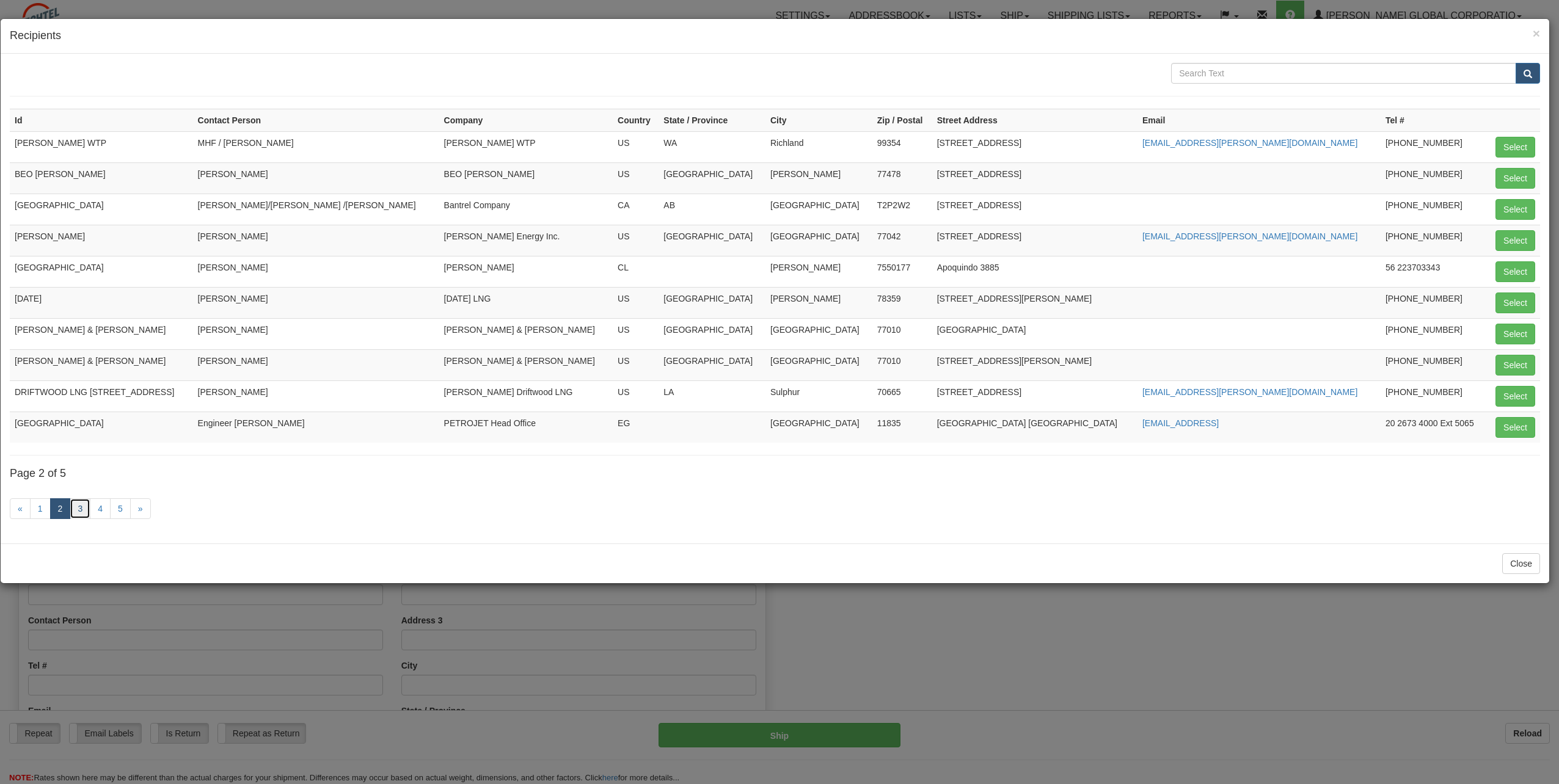
click at [73, 354] on link "3" at bounding box center [80, 509] width 20 height 20
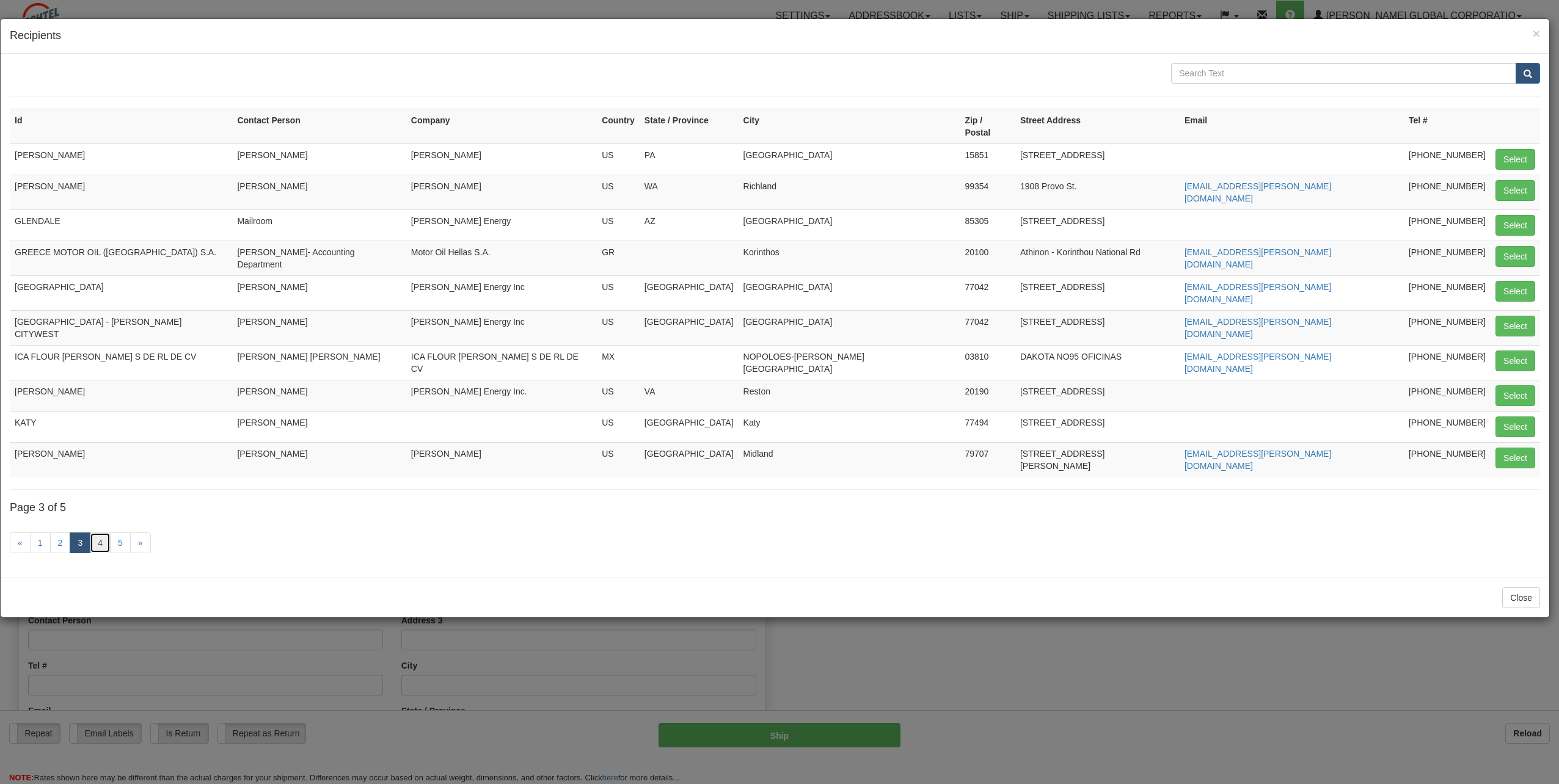
click at [93, 354] on link "4" at bounding box center [100, 543] width 20 height 20
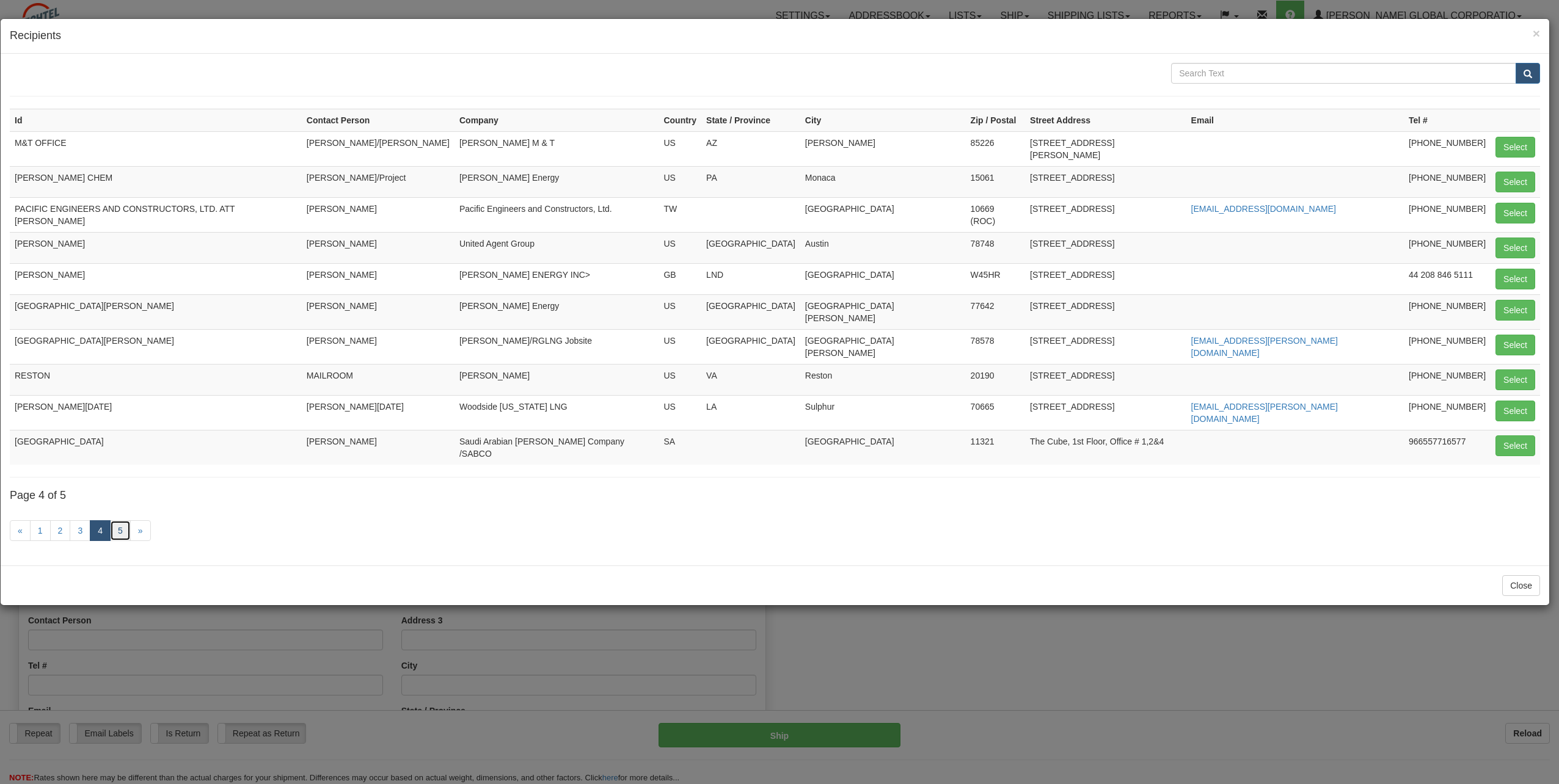
click at [116, 354] on link "5" at bounding box center [120, 531] width 20 height 20
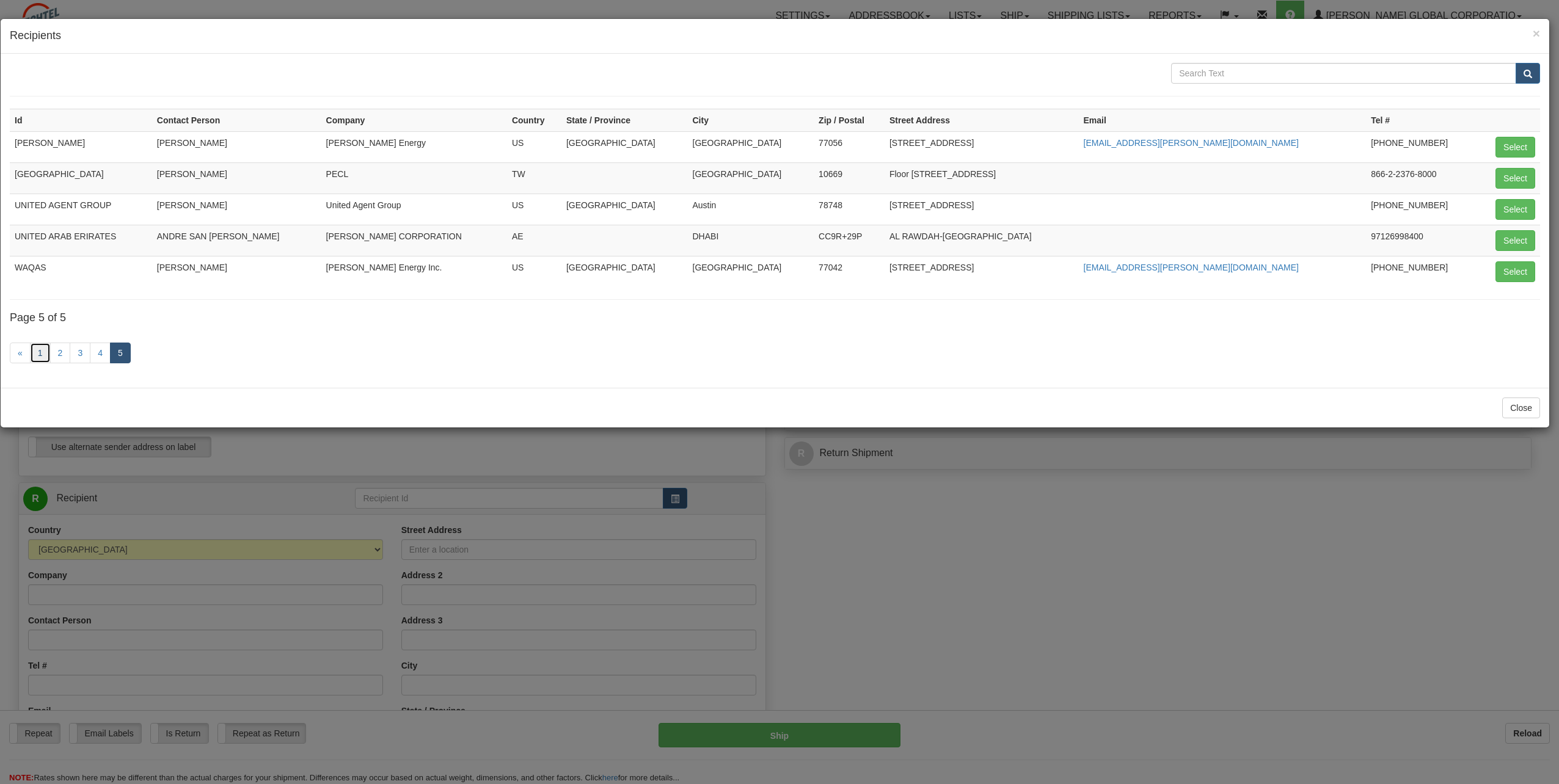
click at [33, 354] on link "1" at bounding box center [40, 353] width 20 height 20
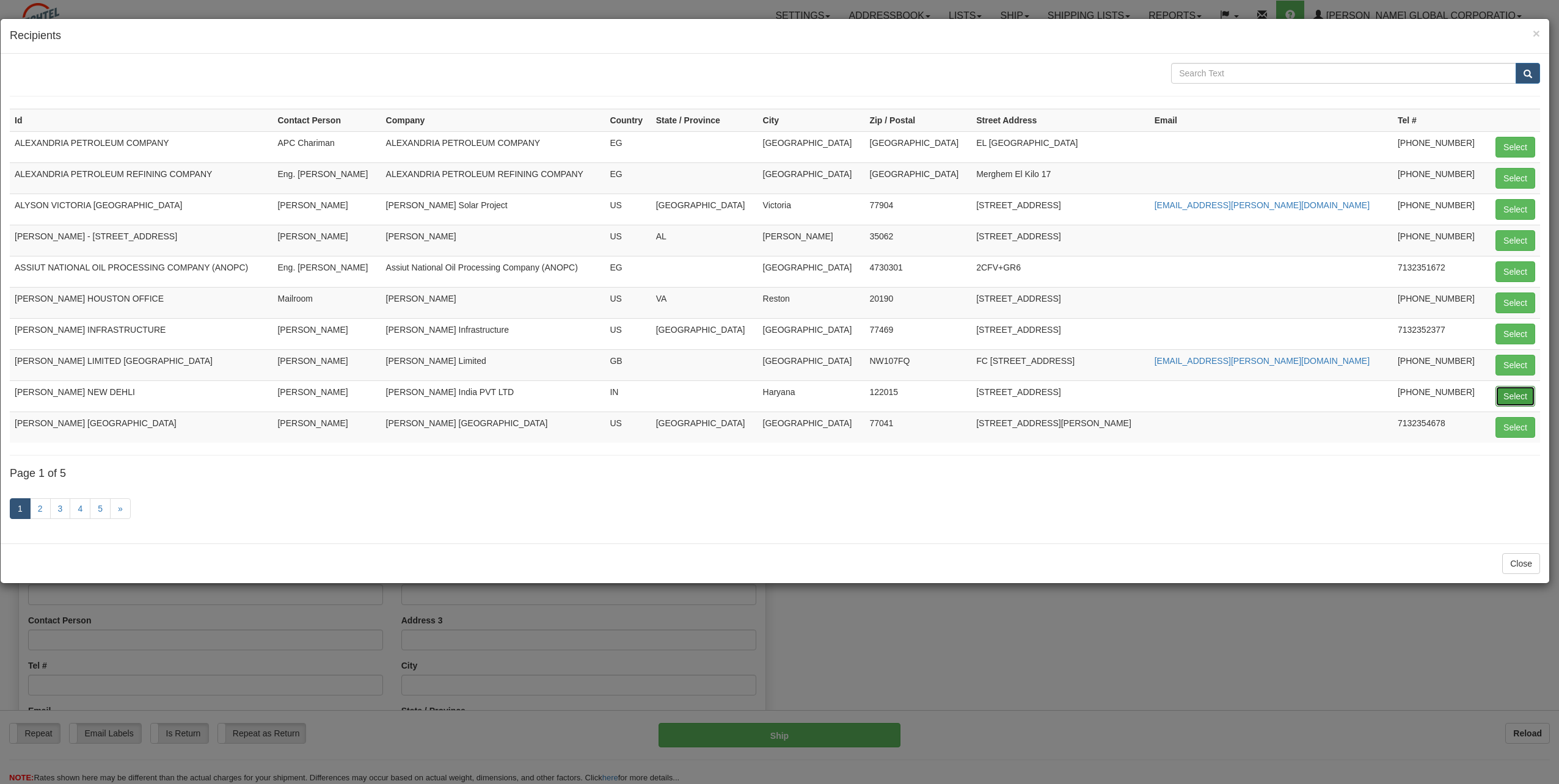
click at [766, 354] on button "Select" at bounding box center [1515, 396] width 40 height 20
type input "BECHTEL NEW DEHLI"
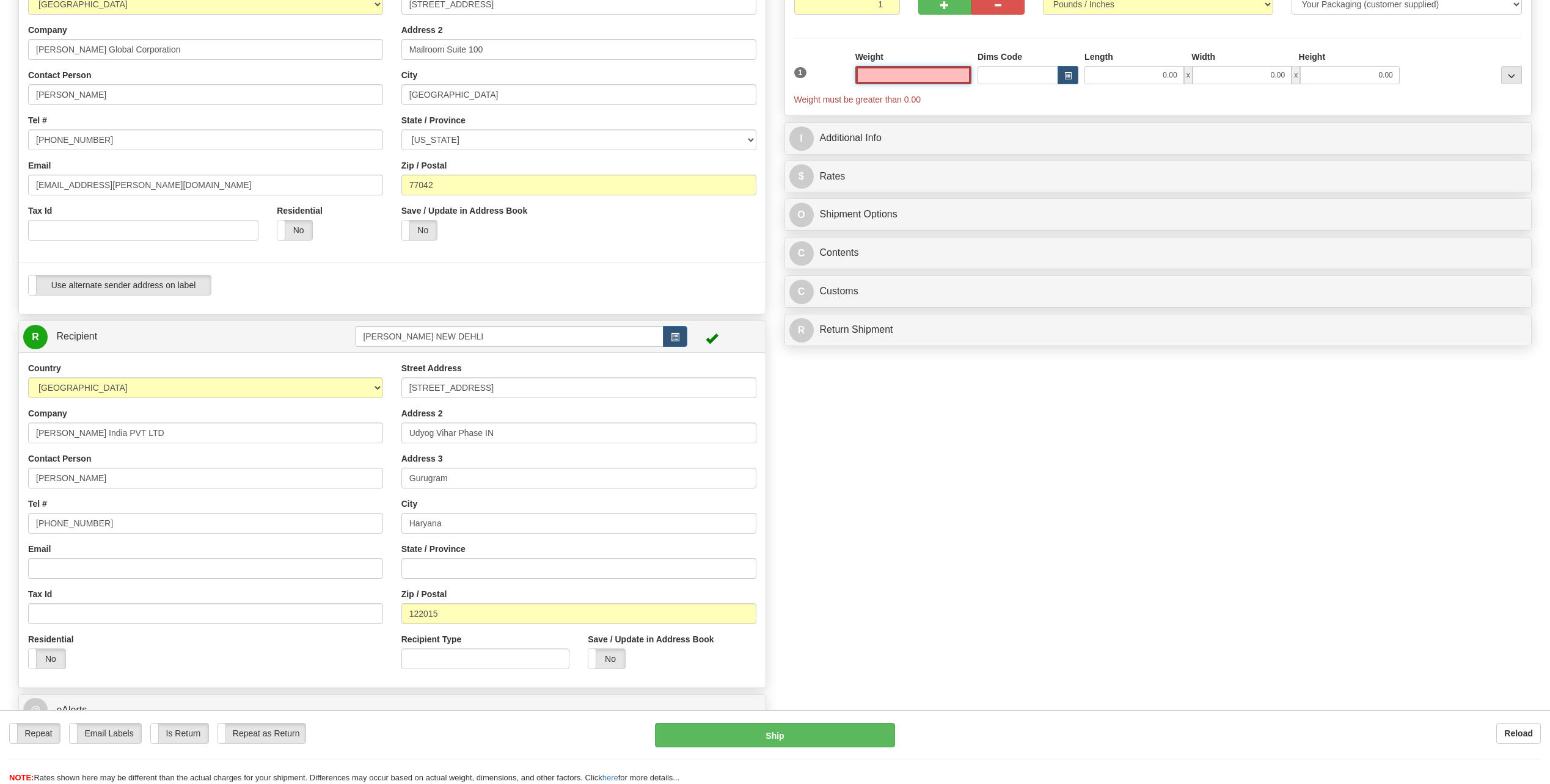
scroll to position [183, 0]
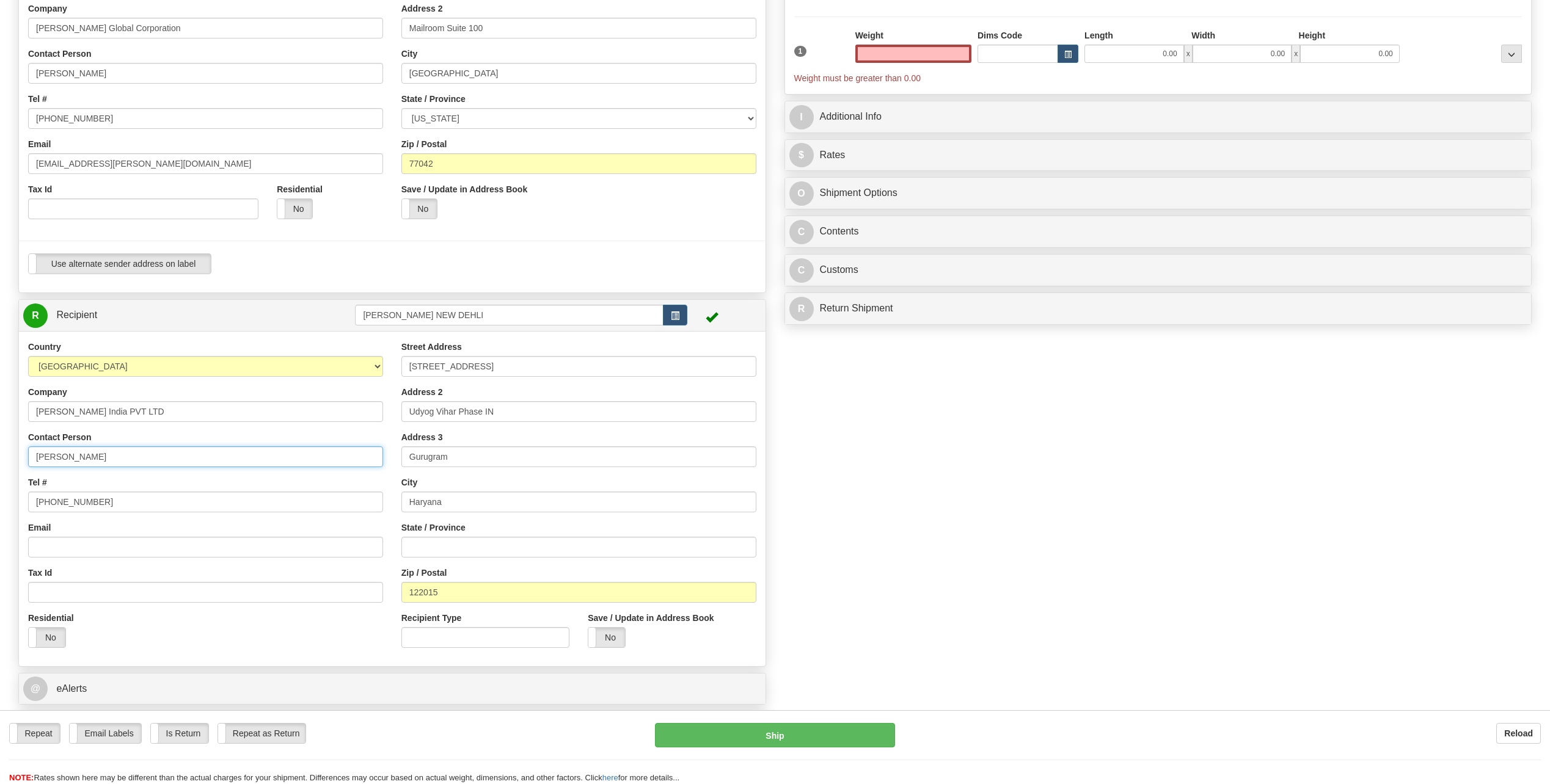
type input "0.00"
click at [126, 354] on input "Amit Gupta" at bounding box center [206, 457] width 355 height 20
drag, startPoint x: 126, startPoint y: 453, endPoint x: 9, endPoint y: 445, distance: 117.3
click at [9, 354] on div "Create a label for the return Create Pickup Without Label S Sender CHARLIE NGUY…" at bounding box center [393, 333] width 766 height 833
type input "Sayli Petiwale"
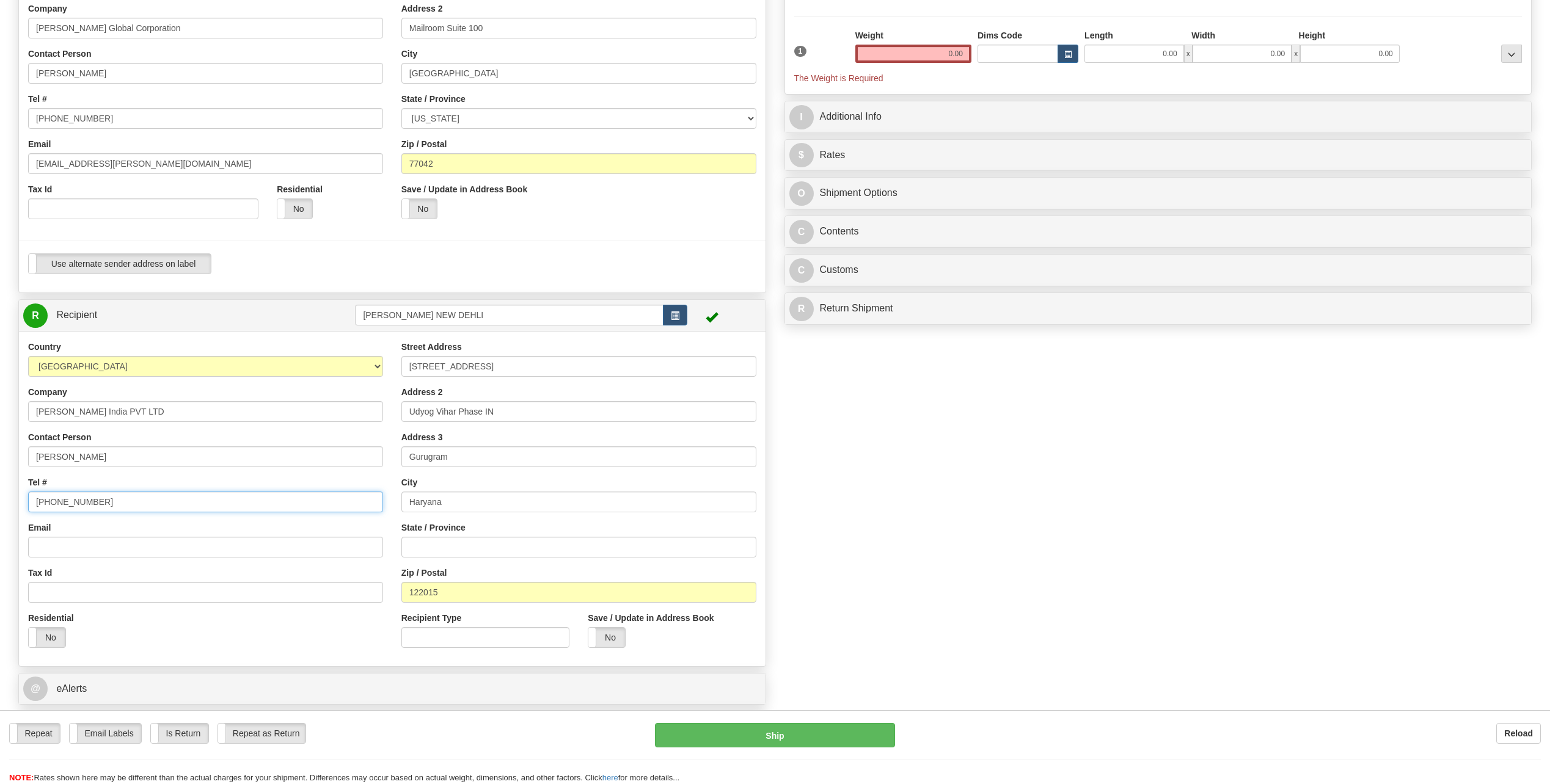
drag, startPoint x: 123, startPoint y: 500, endPoint x: 21, endPoint y: 490, distance: 102.5
click at [21, 354] on div "Country AFGHANISTAN ALAND ISLANDS ALBANIA ALGERIA AMERICAN SAMOA ANDORRA ANGOLA…" at bounding box center [205, 498] width 373 height 316
type input "911244092464"
click at [169, 354] on div "Country AFGHANISTAN ALAND ISLANDS ALBANIA ALGERIA AMERICAN SAMOA ANDORRA ANGOLA…" at bounding box center [205, 498] width 373 height 316
click at [81, 354] on input "Email" at bounding box center [206, 547] width 355 height 20
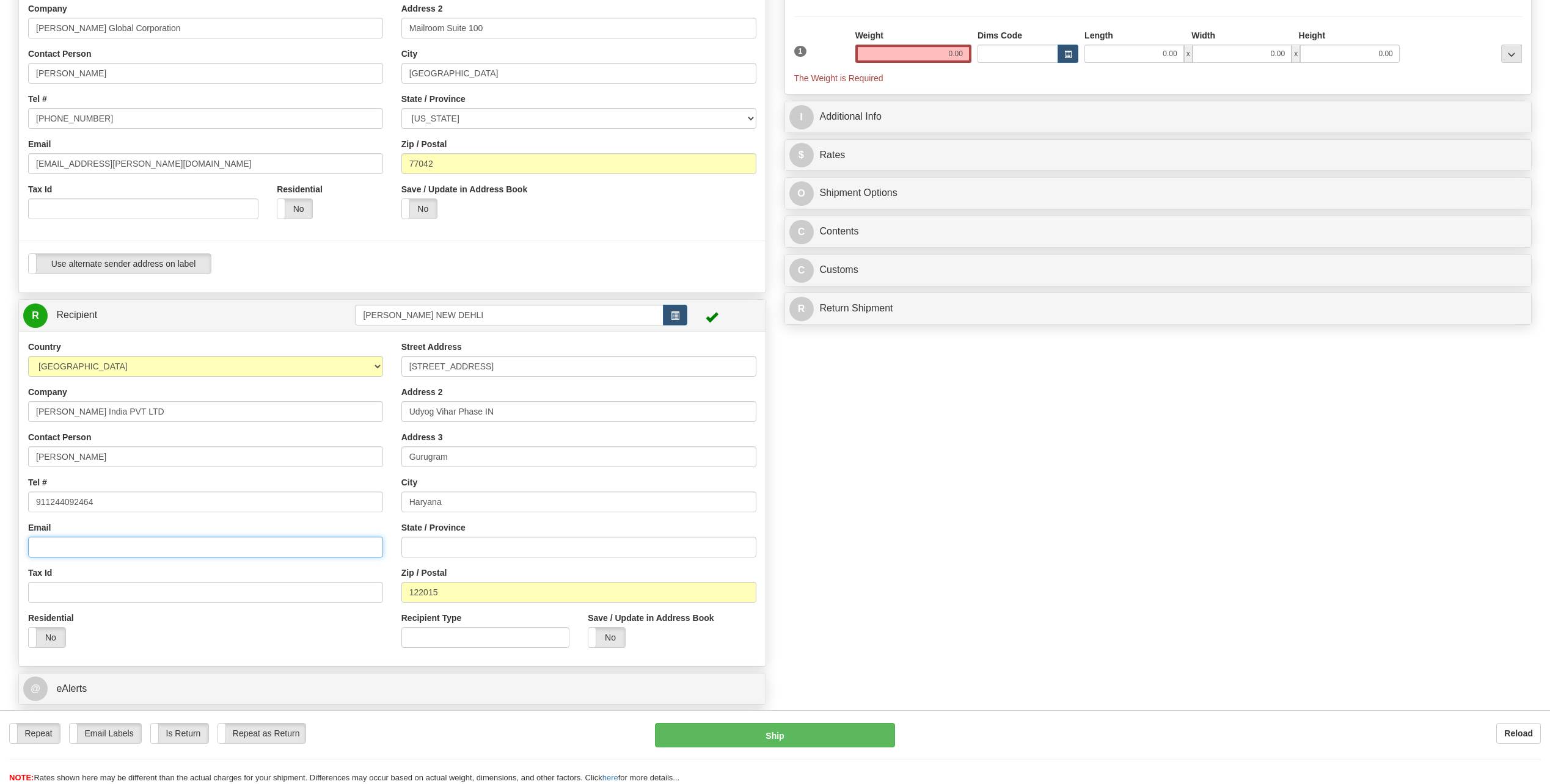
paste input "spetiwal@Bechtel.com"
type input "spetiwal@Bechtel.com"
click at [158, 354] on div "Tax Id" at bounding box center [206, 585] width 355 height 36
click at [263, 354] on div "Residential Yes No" at bounding box center [205, 635] width 373 height 46
click at [228, 354] on div "Residential Yes No" at bounding box center [205, 635] width 373 height 46
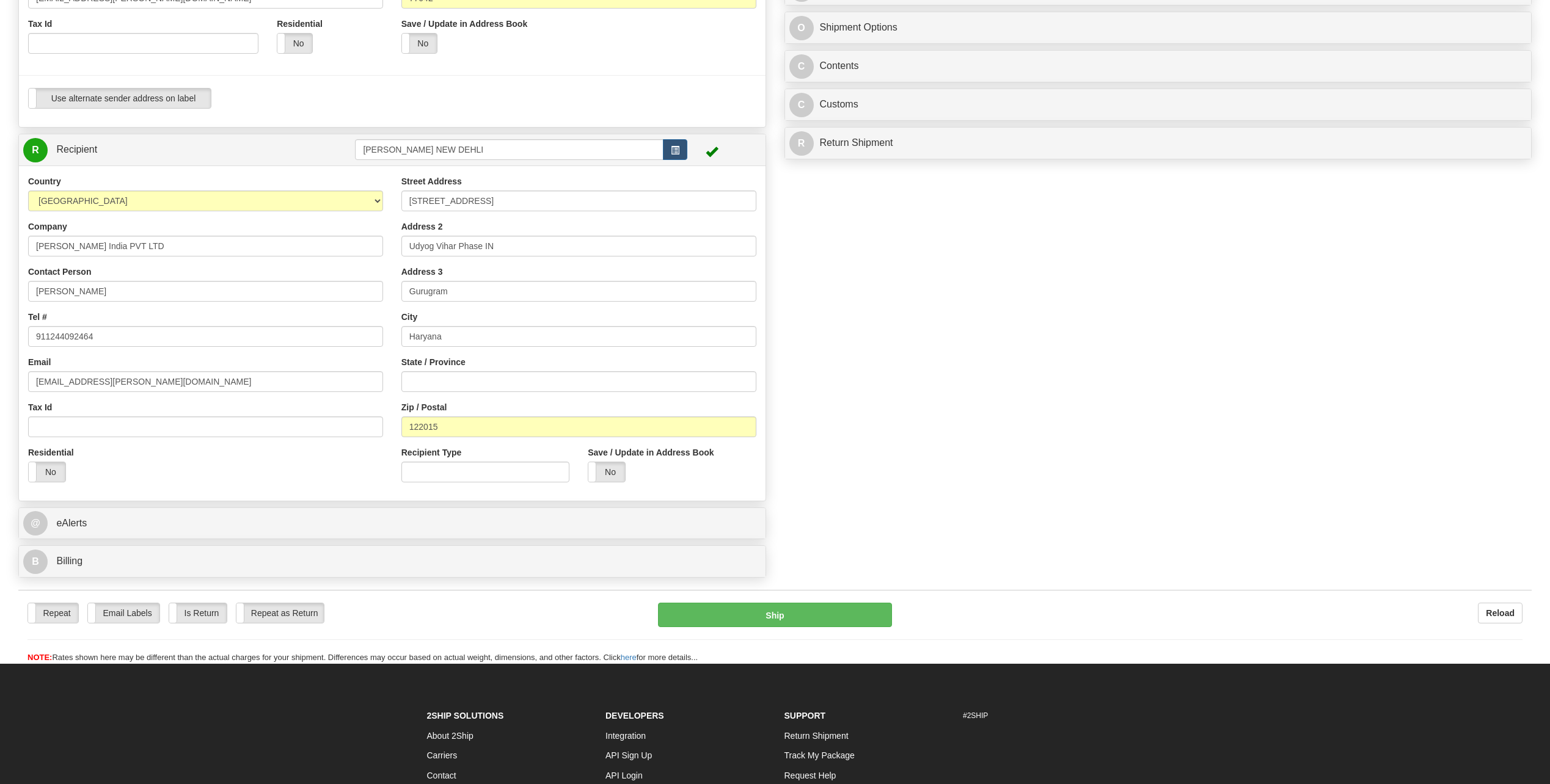
scroll to position [366, 0]
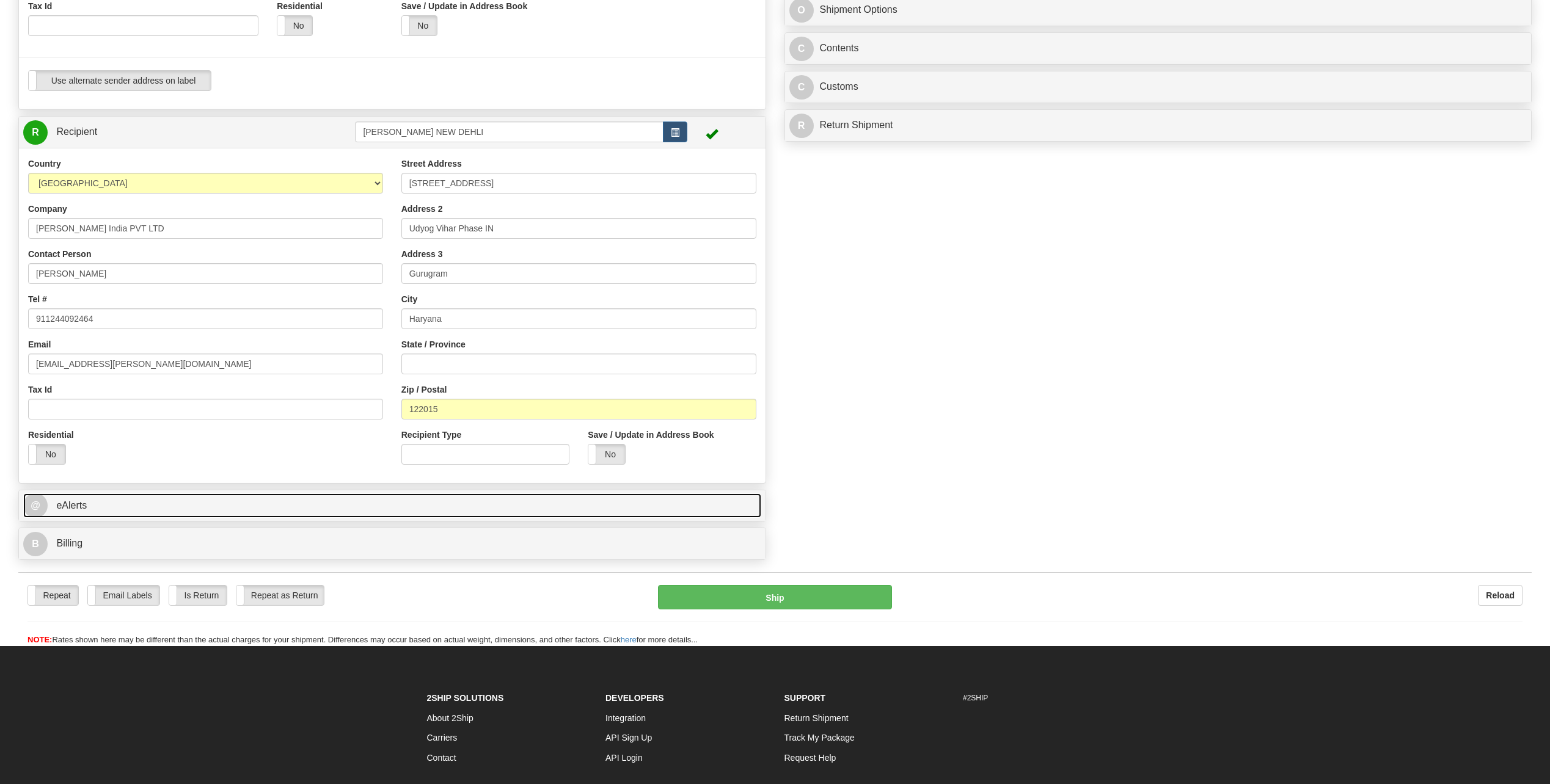
click at [75, 354] on span "eAlerts" at bounding box center [71, 505] width 31 height 10
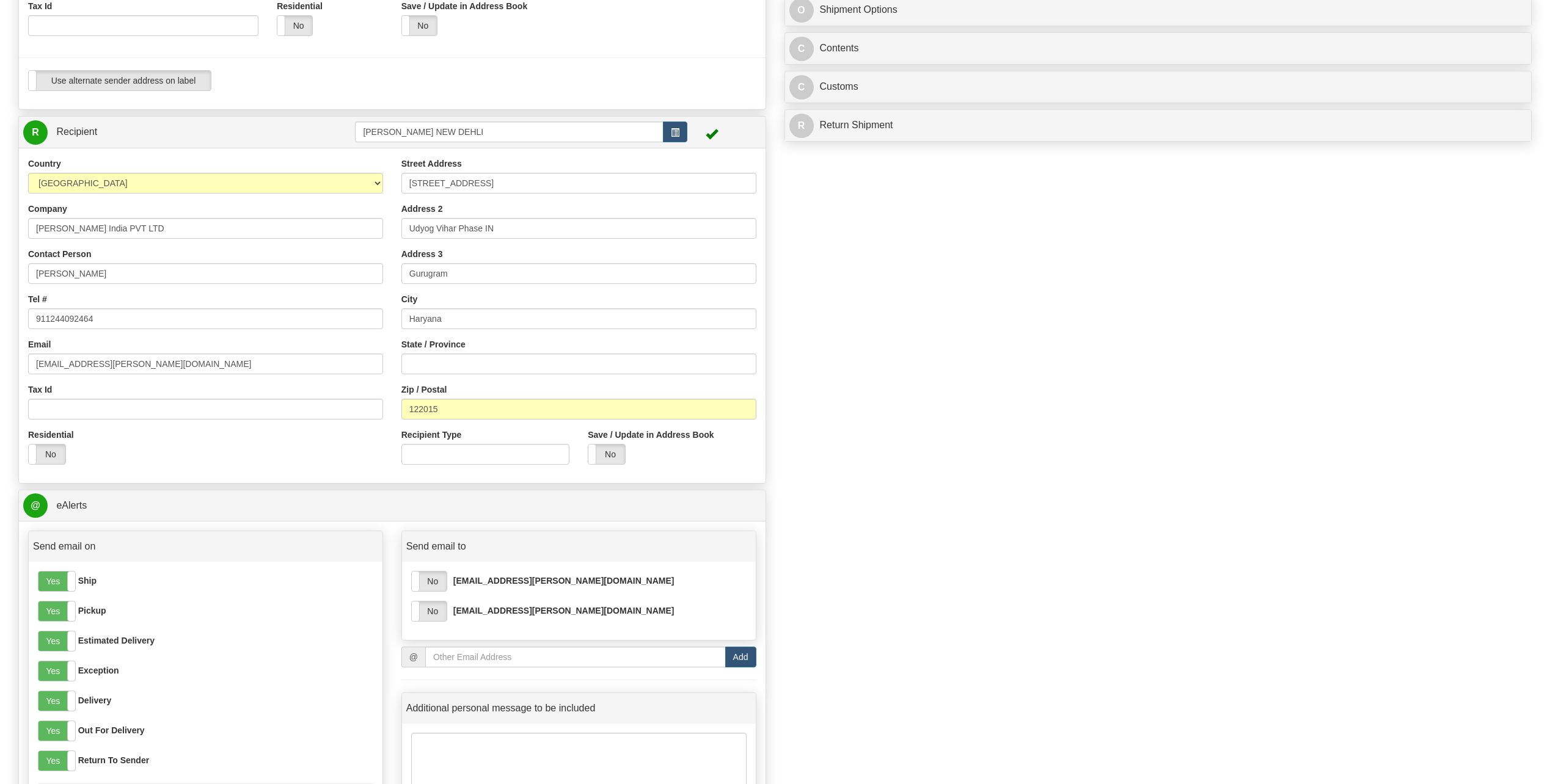
drag, startPoint x: 537, startPoint y: 643, endPoint x: 533, endPoint y: 656, distance: 13.6
click at [537, 354] on div "Send email to Yes No chnguye1@bechtel.com Yes No spetiwal@Bechtel.com @ Add Add…" at bounding box center [579, 670] width 373 height 279
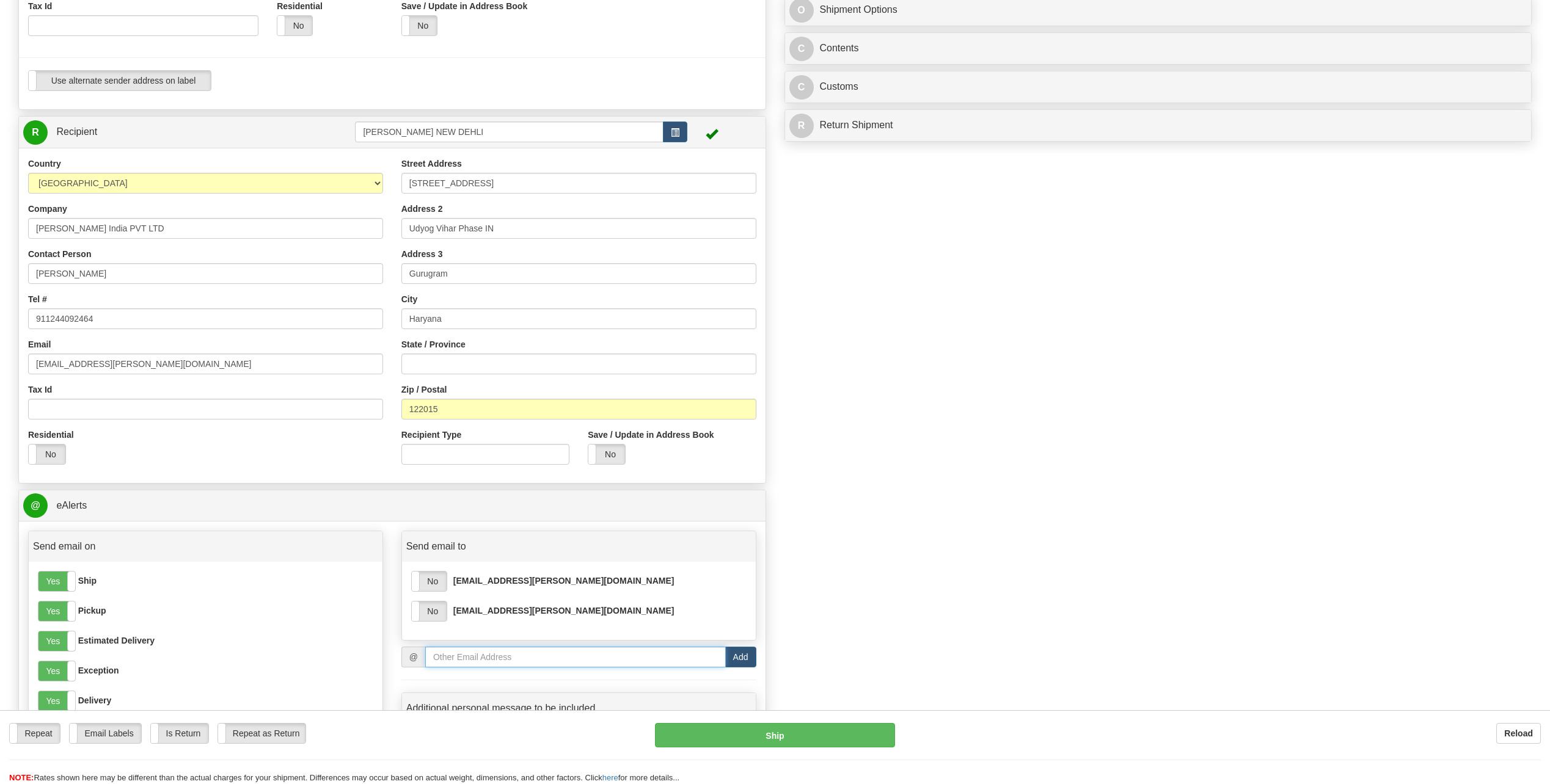
click at [522, 354] on input "email" at bounding box center [576, 657] width 301 height 20
type input "[EMAIL_ADDRESS][PERSON_NAME][DOMAIN_NAME]"
click at [739, 354] on button "Add" at bounding box center [741, 657] width 31 height 20
click at [455, 354] on input "email" at bounding box center [576, 687] width 301 height 20
click at [490, 354] on input "email" at bounding box center [576, 687] width 301 height 20
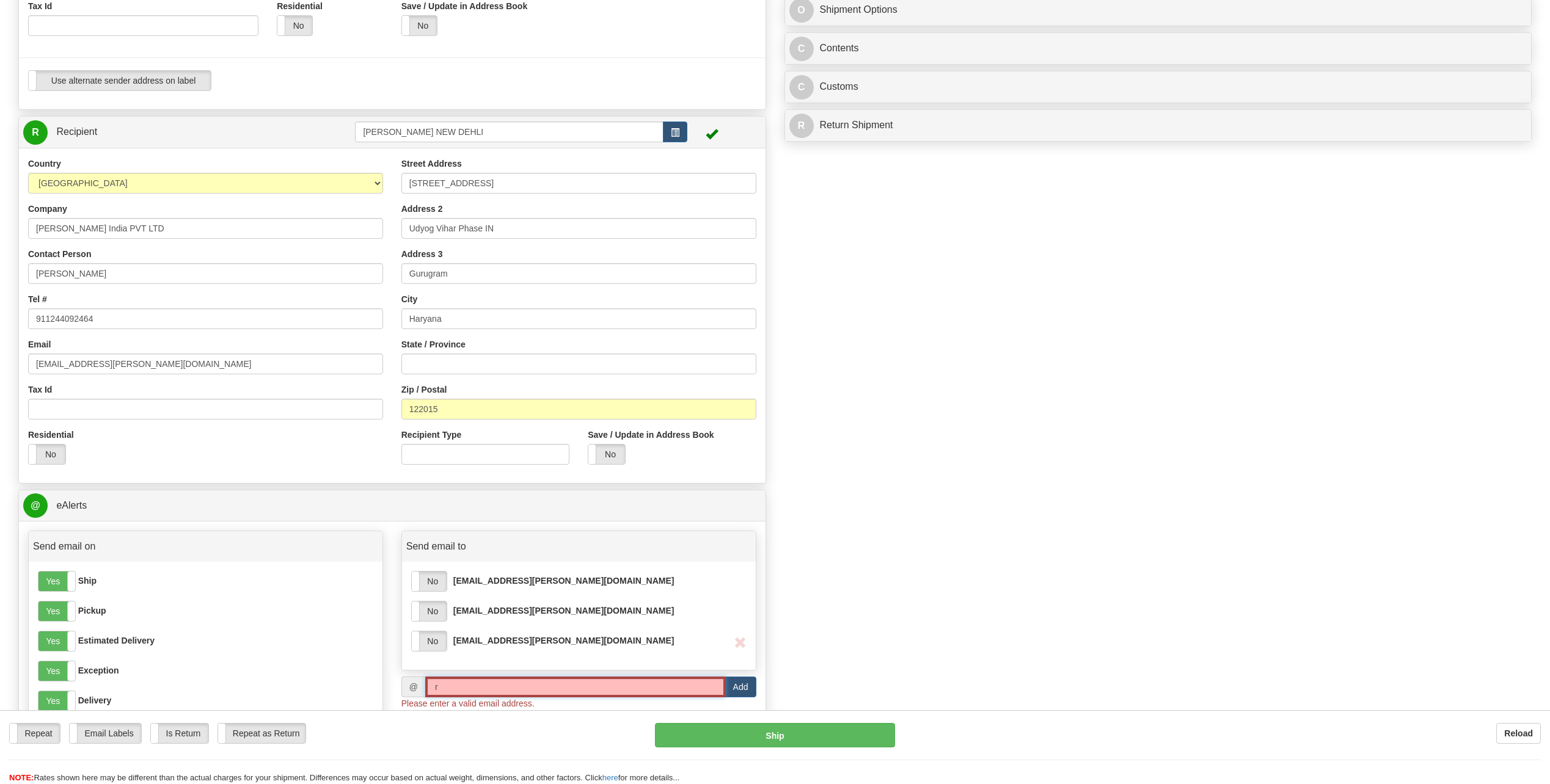
type input "rskovan1818@gmail.com"
drag, startPoint x: 554, startPoint y: 684, endPoint x: 419, endPoint y: 676, distance: 135.2
click at [419, 354] on div "Send email to Yes No chnguye1@bechtel.com Yes No spetiwal@Bechtel.com Yes No eg…" at bounding box center [579, 685] width 373 height 309
type input "[EMAIL_ADDRESS][PERSON_NAME][DOMAIN_NAME]"
click at [743, 354] on button "Add" at bounding box center [741, 687] width 31 height 20
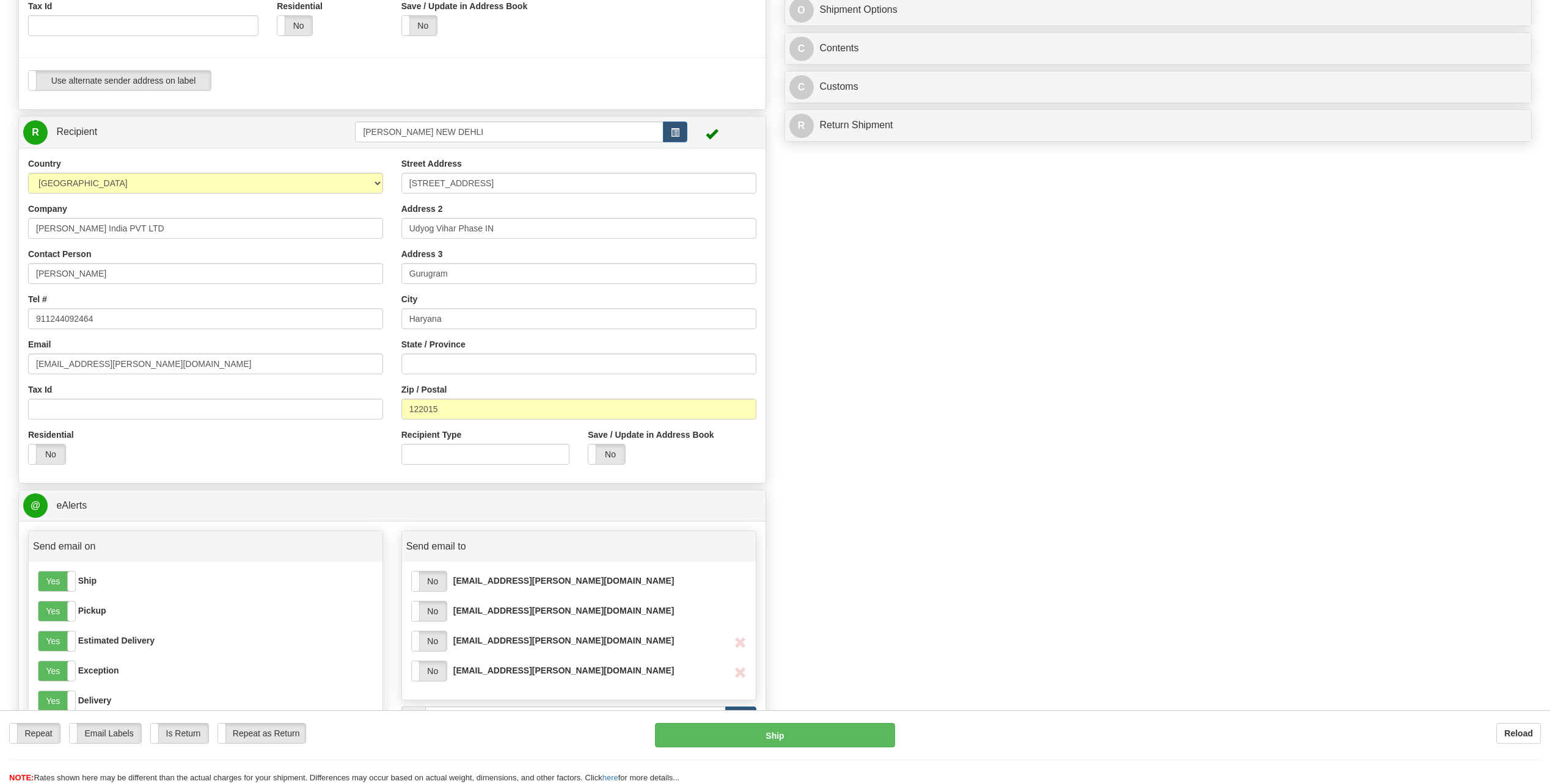
click at [766, 354] on div "Create a label for the return Create Pickup Without Label S" at bounding box center [775, 328] width 1532 height 1191
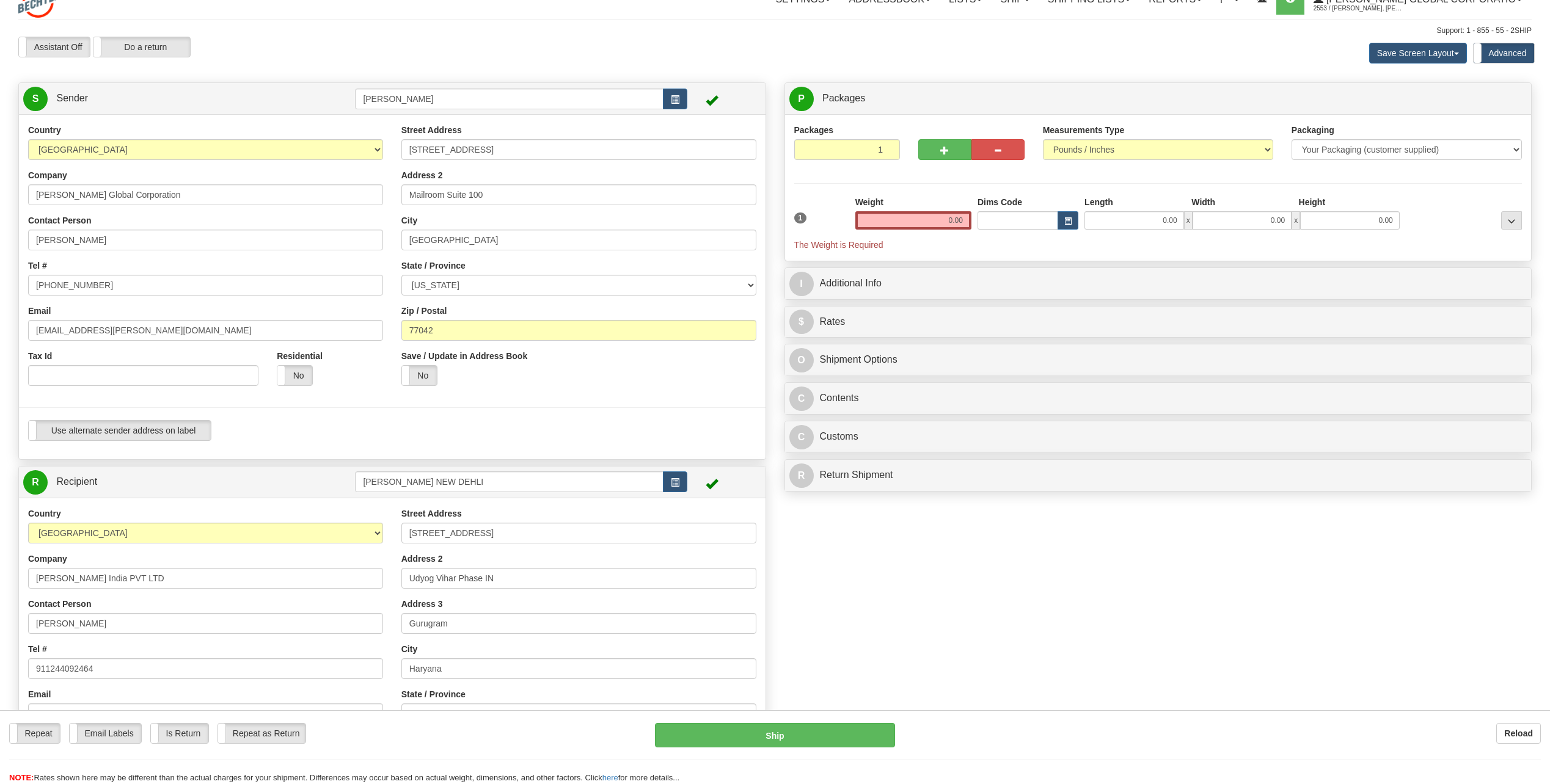
scroll to position [0, 0]
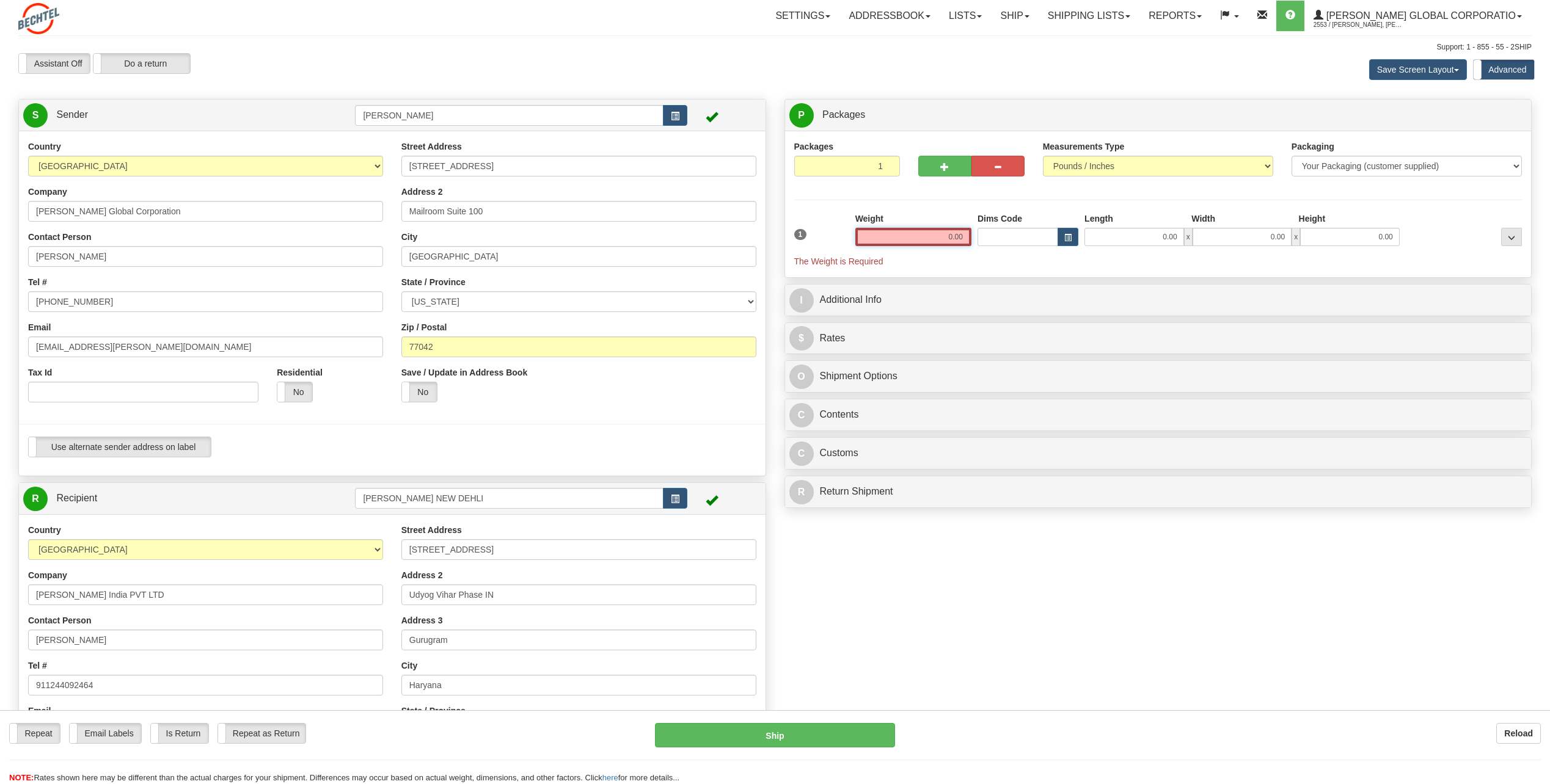
click at [766, 234] on input "0.00" at bounding box center [913, 236] width 116 height 18
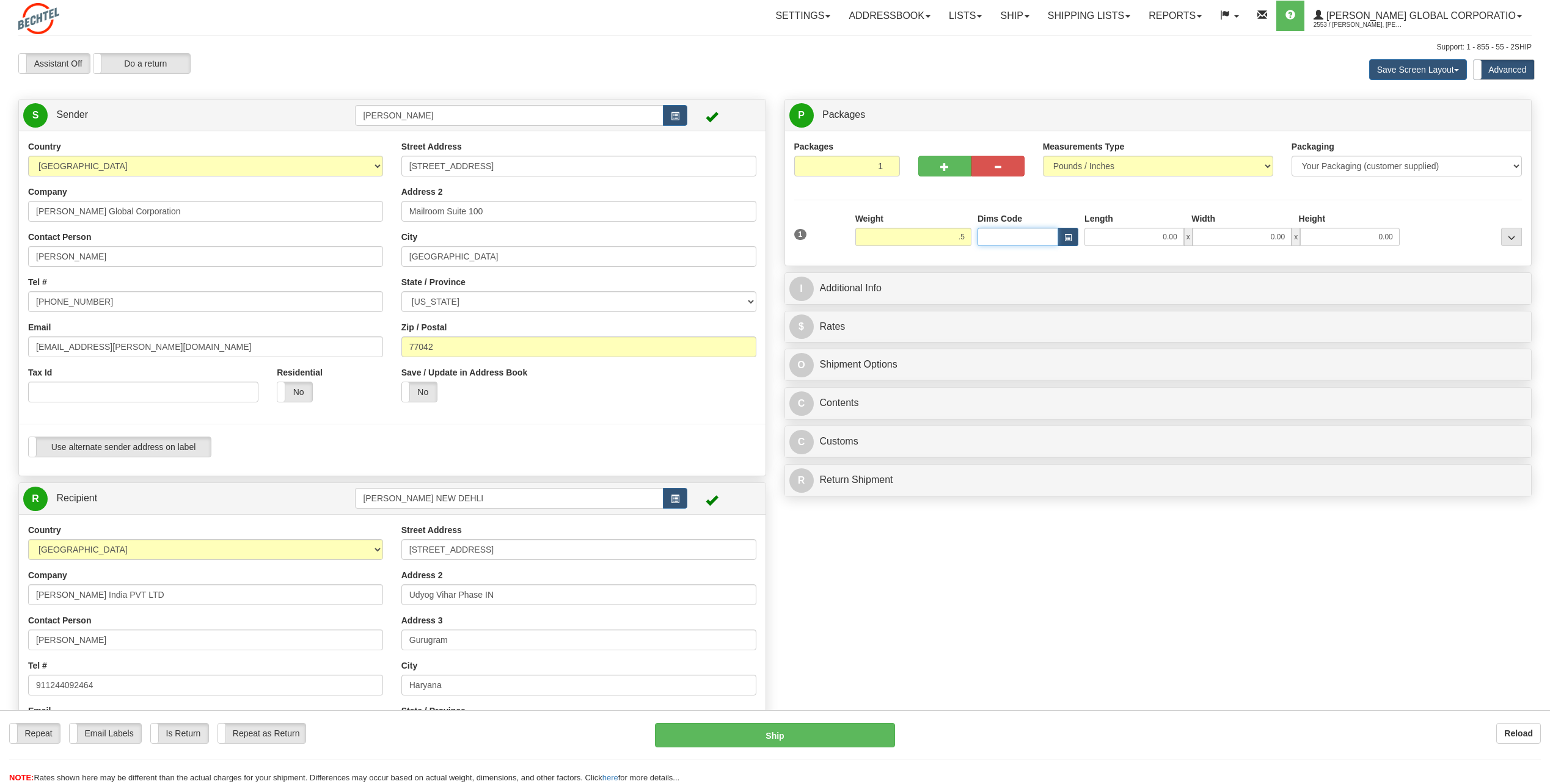
type input "0.50"
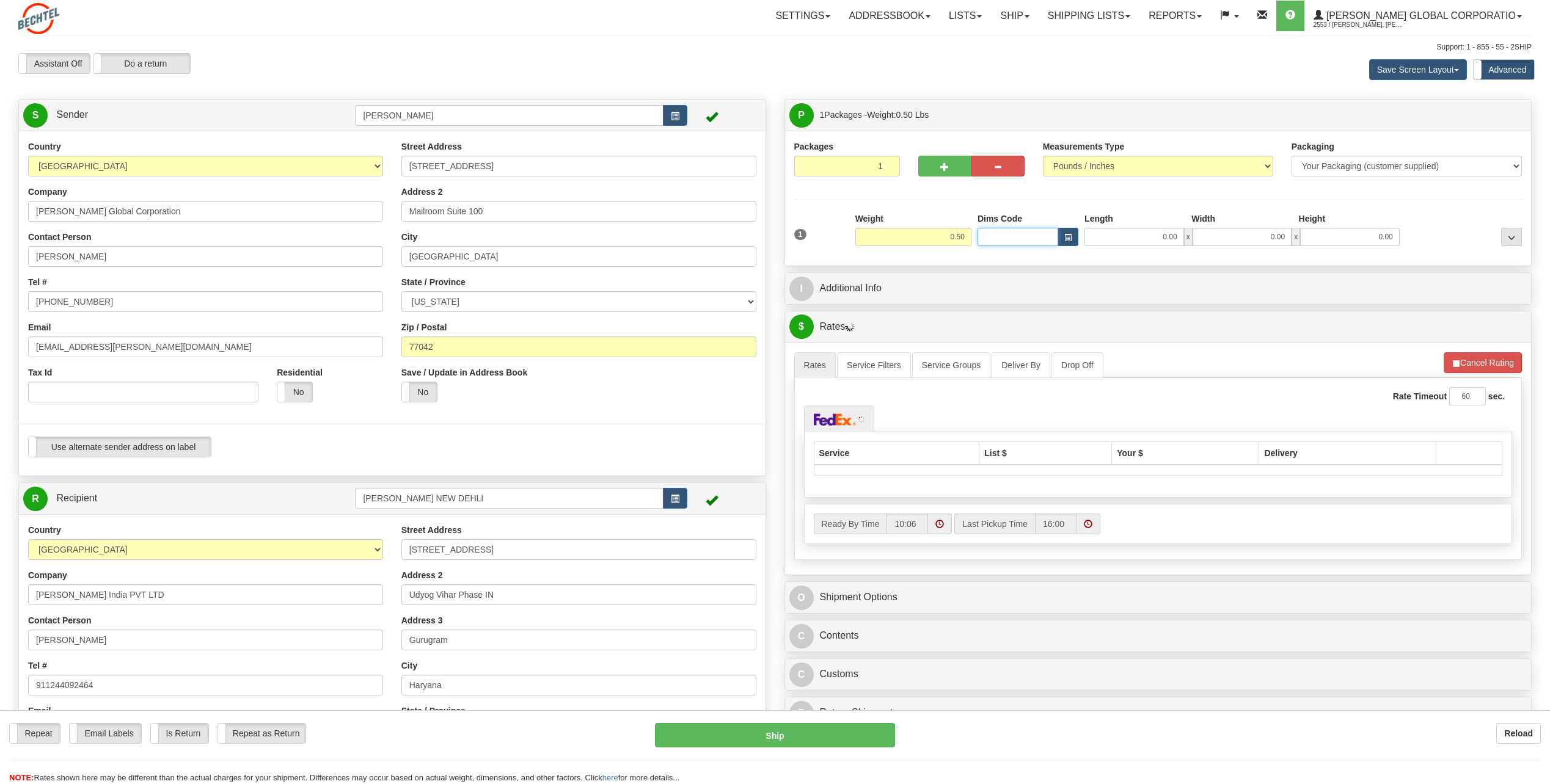
click at [766, 239] on input "Dims Code" at bounding box center [1018, 236] width 81 height 18
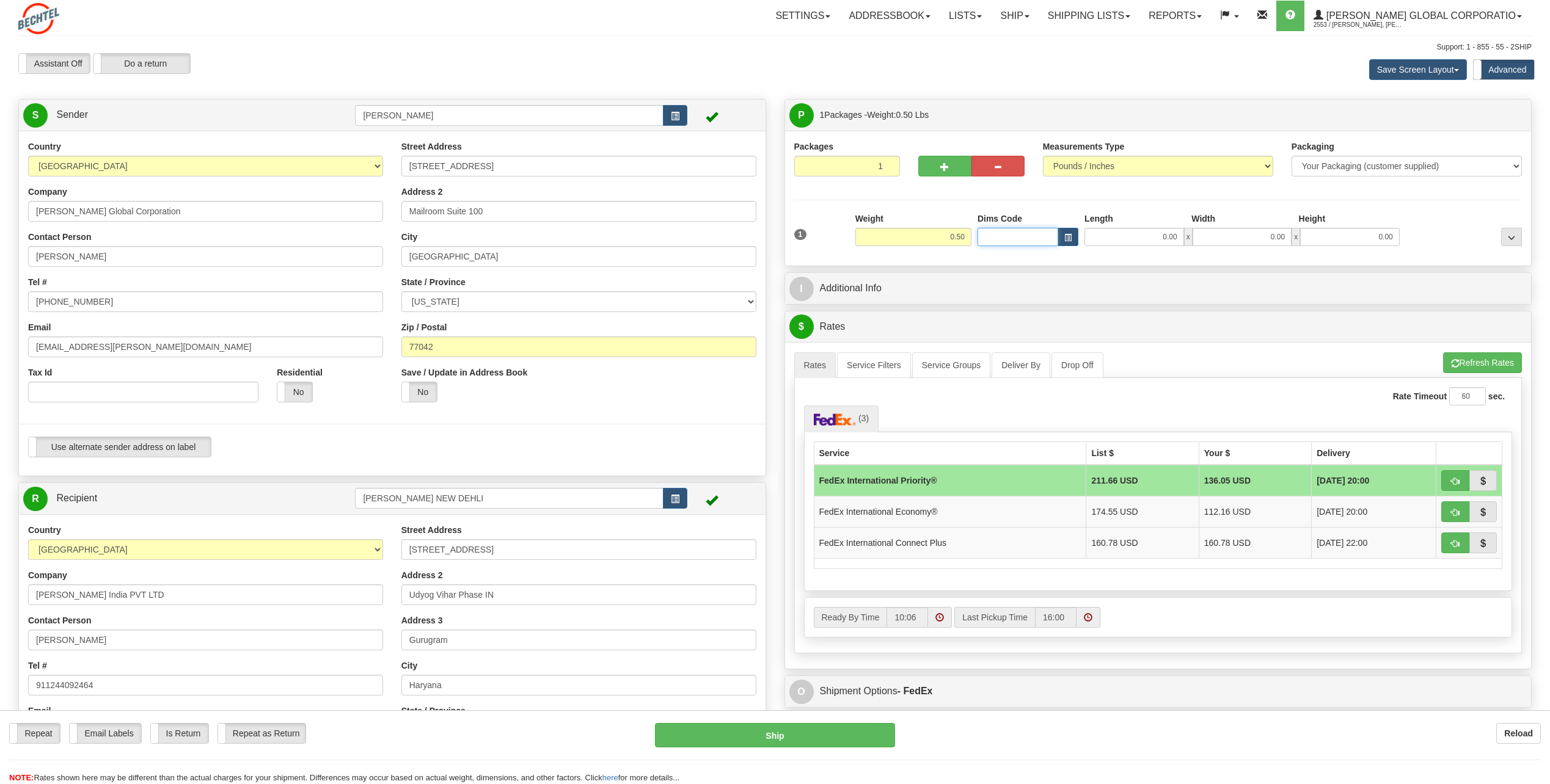
type input "1"
type input "575561CF"
click at [766, 235] on input "575561CF" at bounding box center [1018, 236] width 81 height 18
click at [766, 237] on span "button" at bounding box center [1068, 238] width 7 height 7
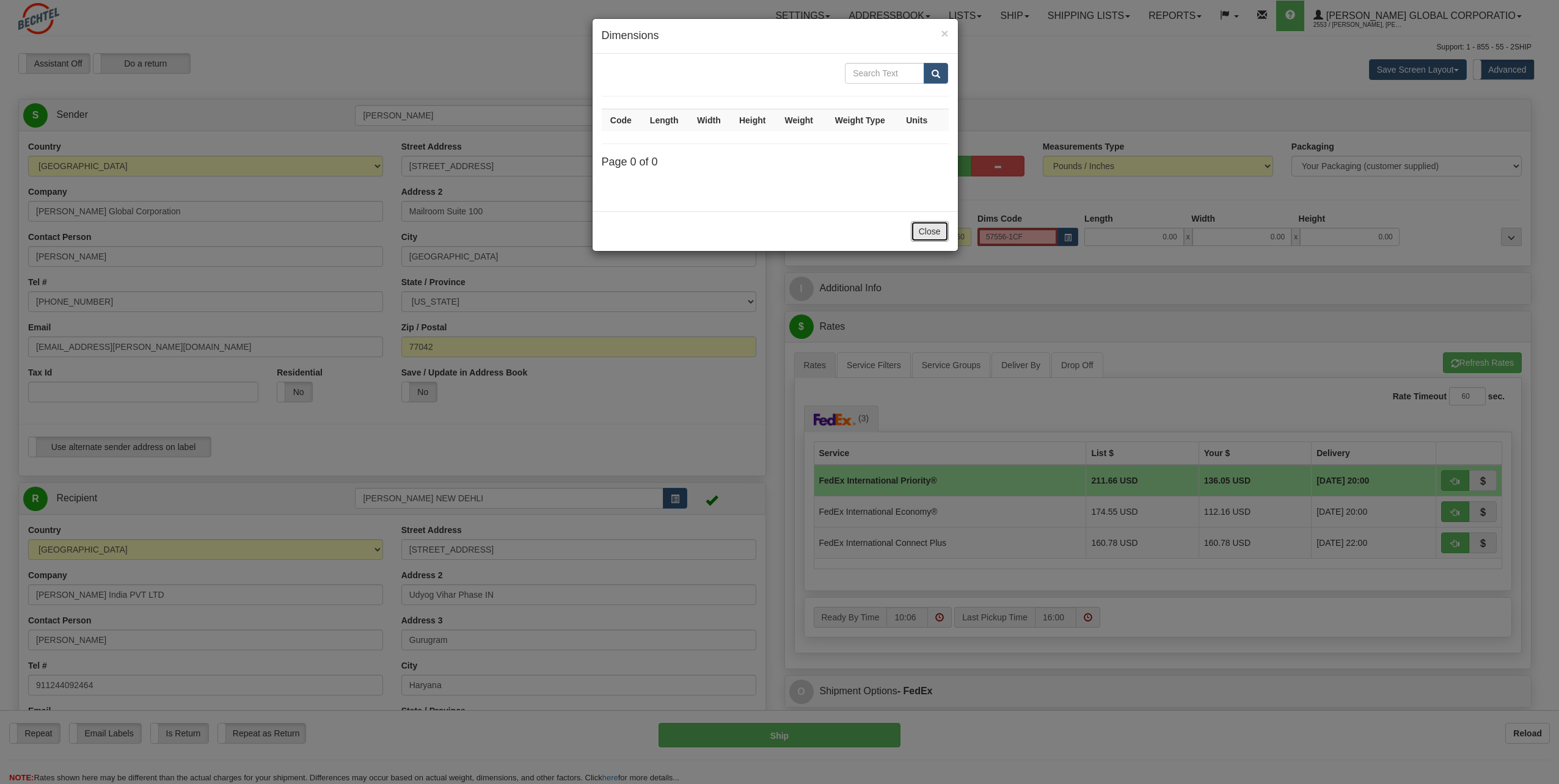
drag, startPoint x: 922, startPoint y: 230, endPoint x: 1013, endPoint y: 239, distance: 91.4
click at [766, 230] on button "Close" at bounding box center [929, 232] width 38 height 20
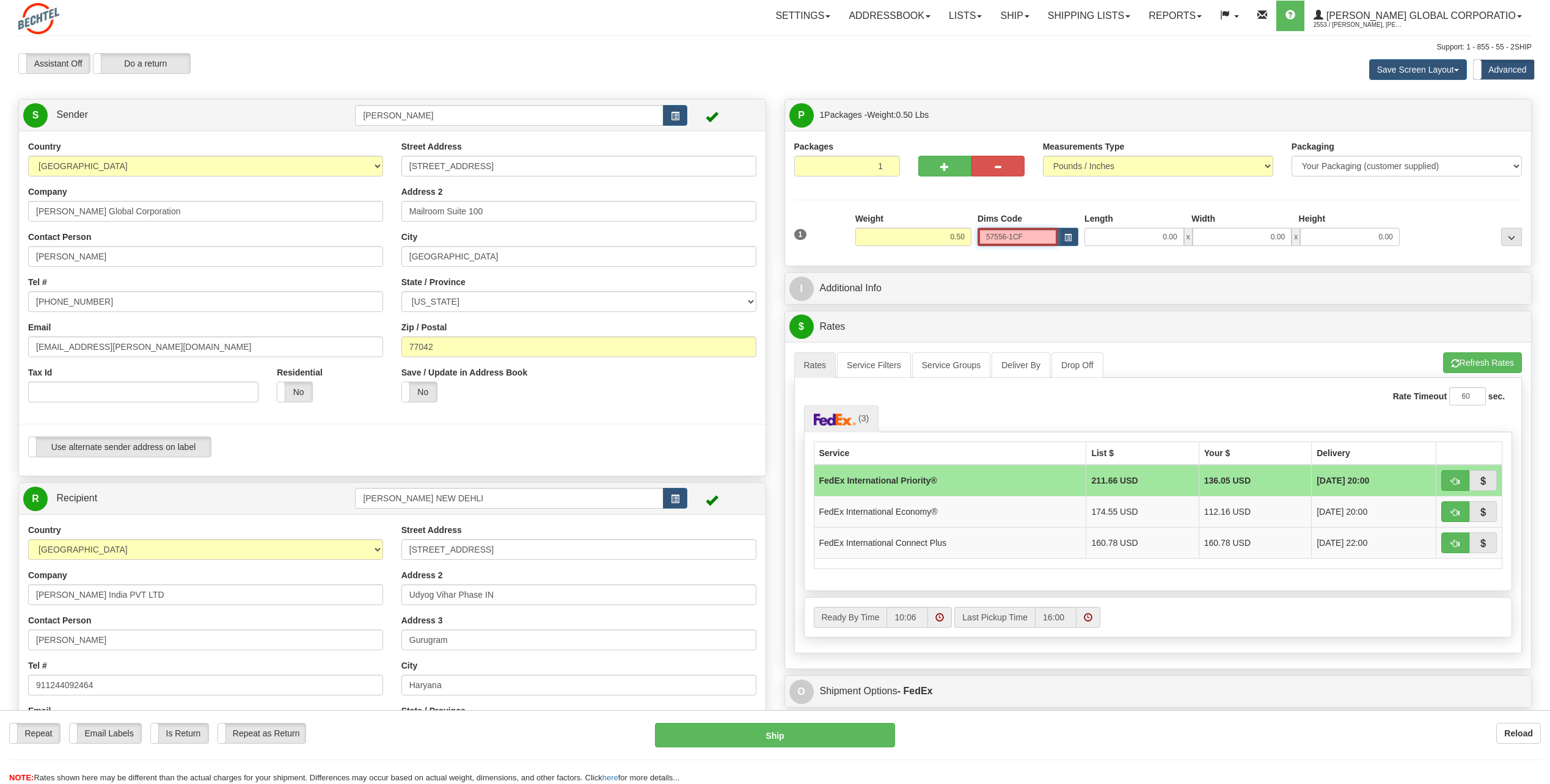
click at [766, 241] on input "57556-1CF" at bounding box center [1018, 236] width 81 height 18
click at [766, 233] on div "0.00 x 0.00 x 0.00" at bounding box center [1241, 236] width 321 height 18
click at [766, 239] on span "button" at bounding box center [1068, 238] width 7 height 7
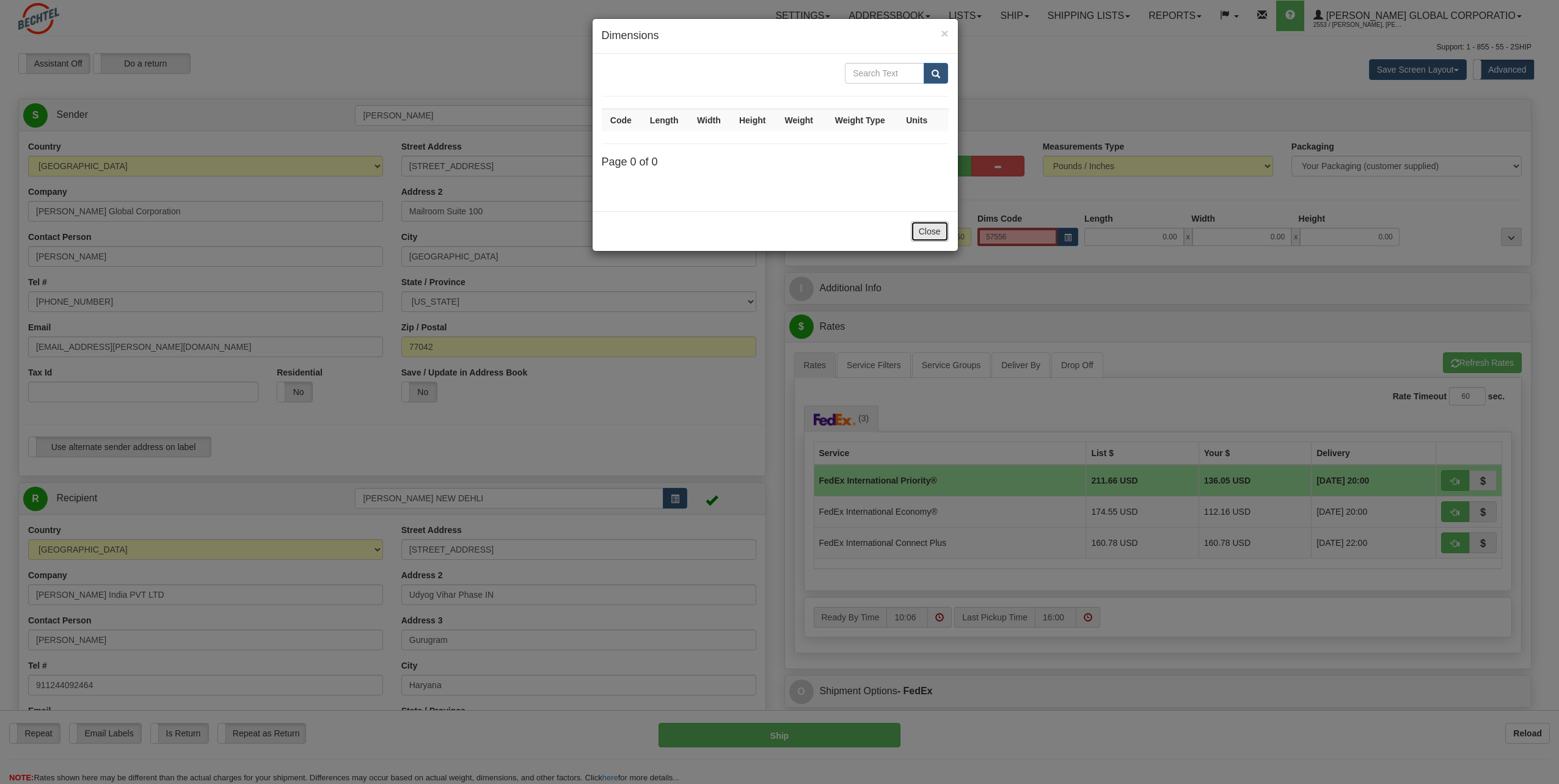
click at [766, 225] on button "Close" at bounding box center [929, 232] width 38 height 20
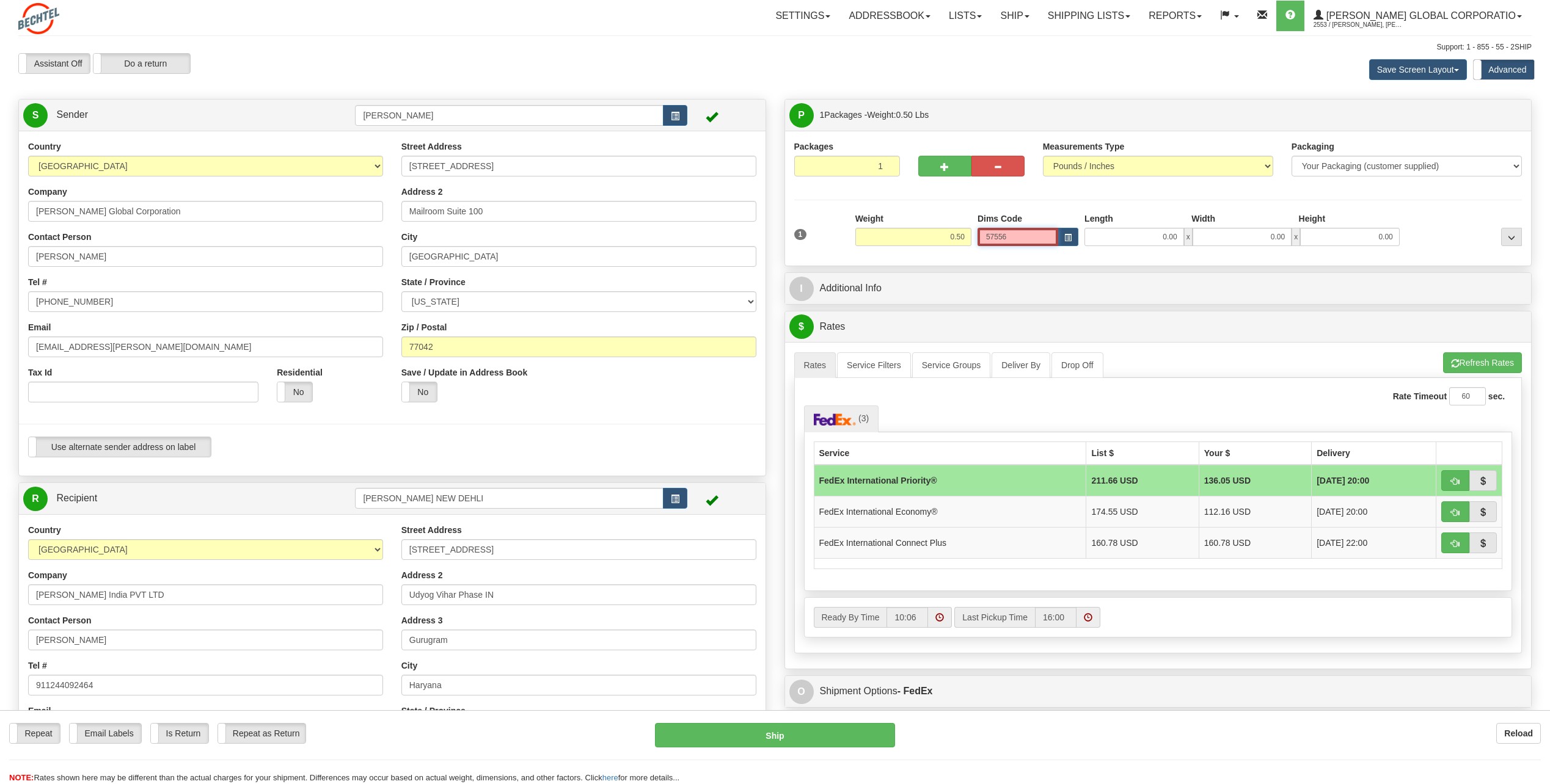
drag, startPoint x: 1000, startPoint y: 233, endPoint x: 977, endPoint y: 232, distance: 23.0
click at [766, 235] on div "1 Weight 0.50 Dims Code 0.00" at bounding box center [1158, 234] width 734 height 43
type input "6"
click at [766, 240] on input "Dims Code" at bounding box center [1018, 236] width 81 height 18
click at [766, 257] on div "Packages 1 1 Measurements Type" at bounding box center [1158, 199] width 747 height 135
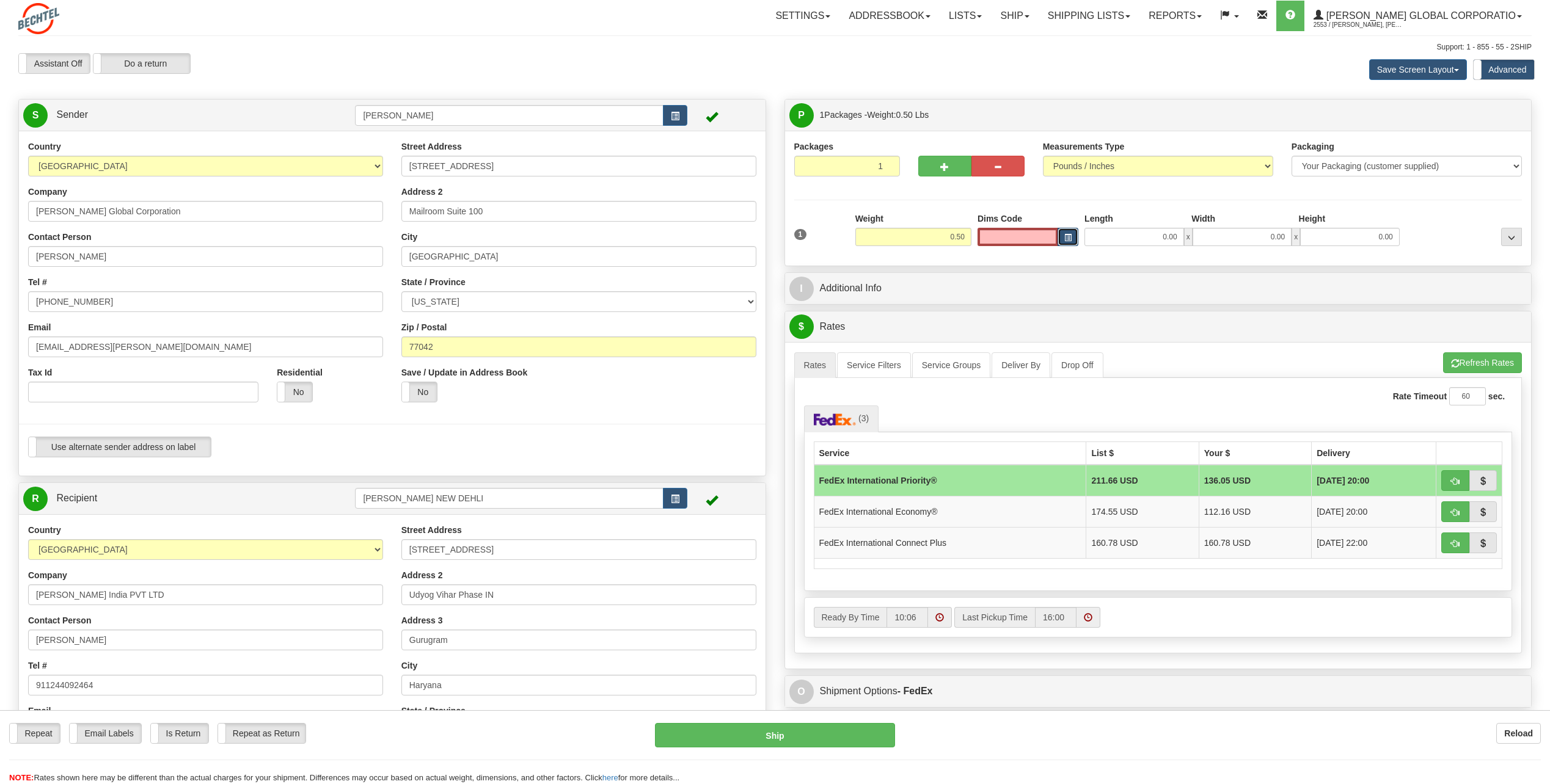
click at [766, 235] on span "button" at bounding box center [1068, 238] width 7 height 7
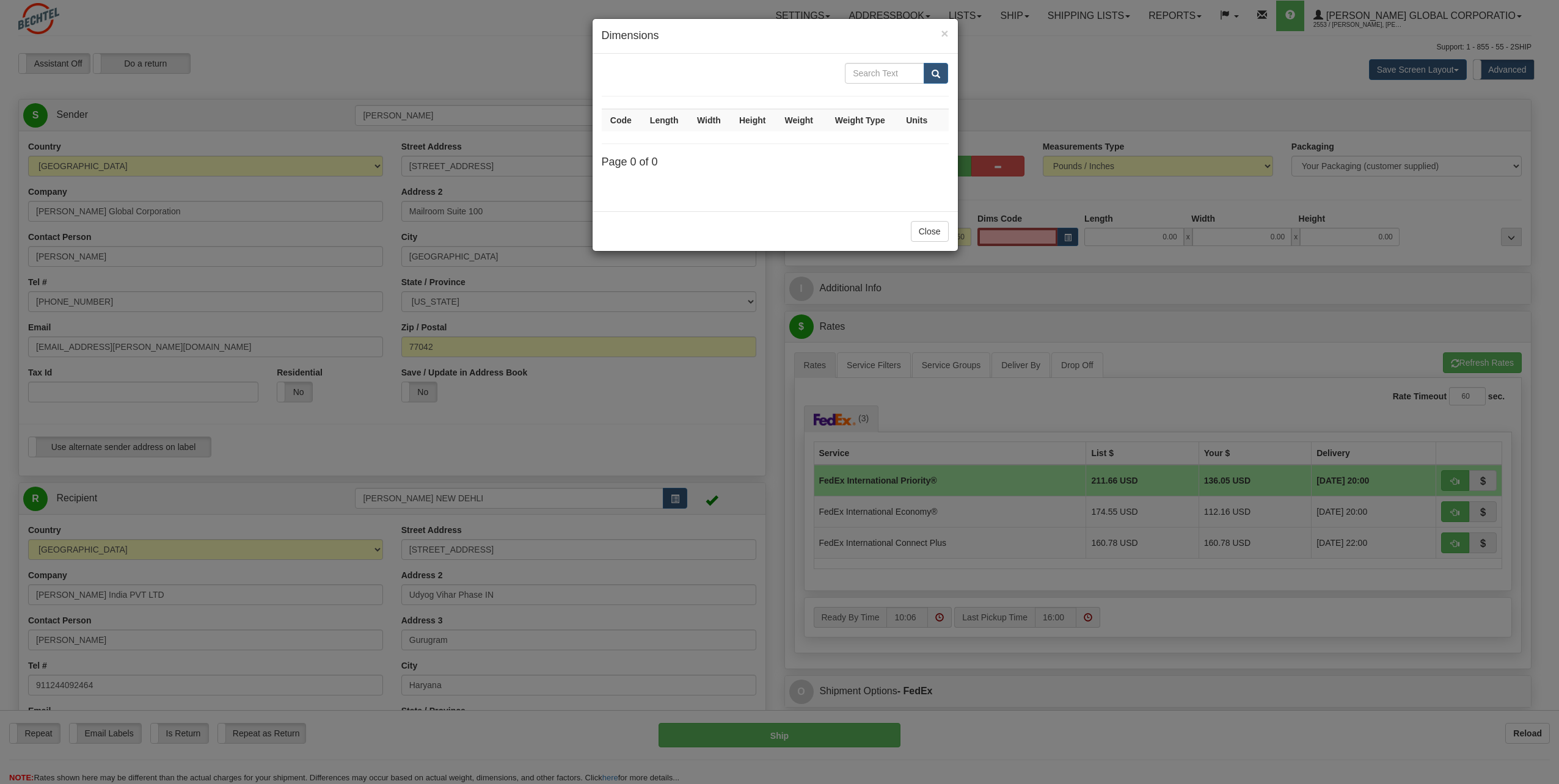
click at [637, 150] on div "Code Length Width Height Weight Weight Type Units Page 0 of 0" at bounding box center [775, 132] width 365 height 158
click at [626, 119] on th "Code" at bounding box center [621, 120] width 39 height 23
click at [660, 120] on th "Length" at bounding box center [663, 120] width 48 height 23
click at [717, 122] on th "Width" at bounding box center [708, 120] width 42 height 23
click at [766, 71] on input "text" at bounding box center [884, 73] width 79 height 20
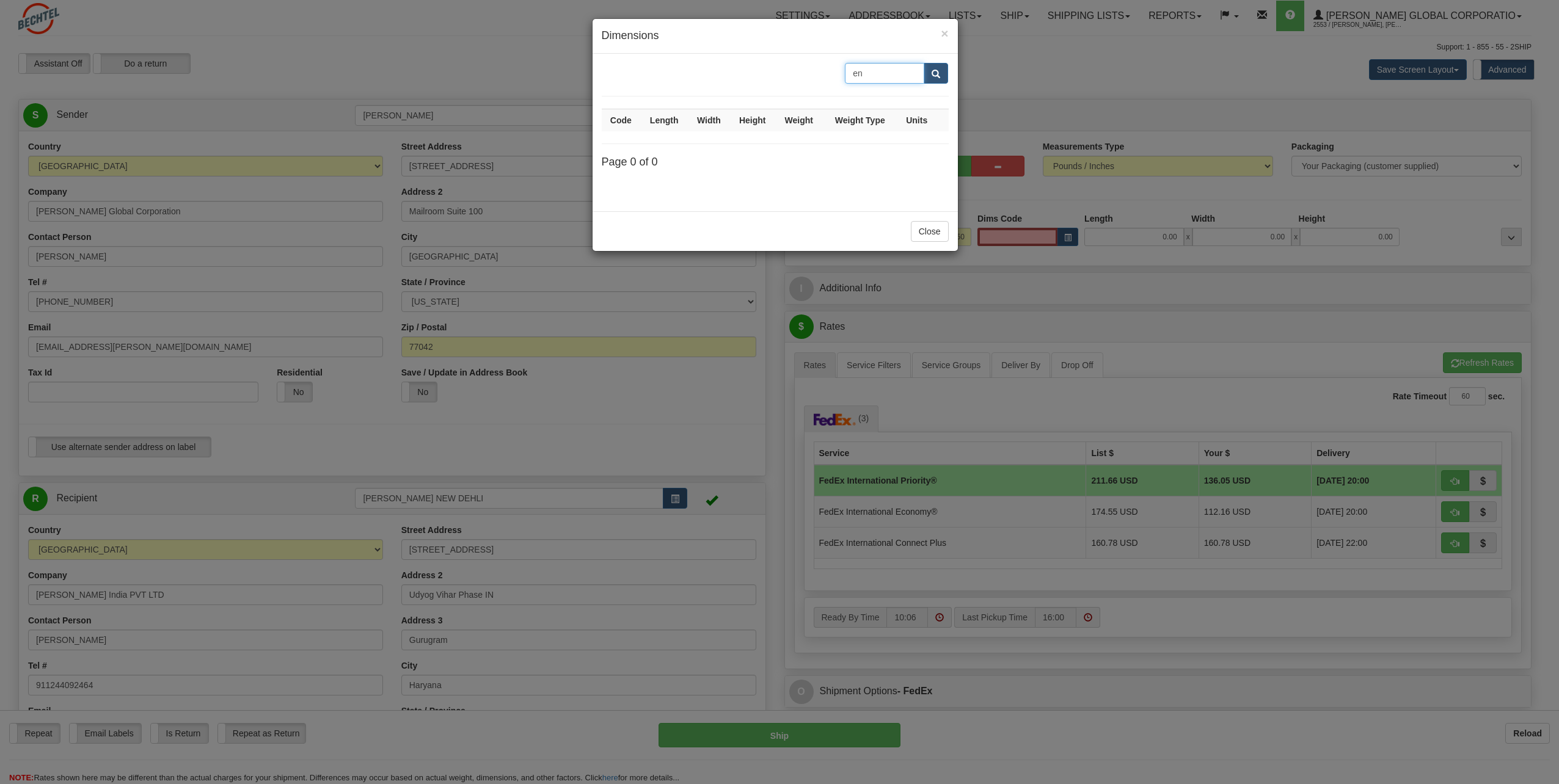
type input "e"
click at [766, 70] on input "text" at bounding box center [884, 73] width 79 height 20
type input "envelope"
click at [766, 75] on span "submit" at bounding box center [936, 74] width 9 height 8
click at [670, 122] on th "Length" at bounding box center [663, 120] width 48 height 23
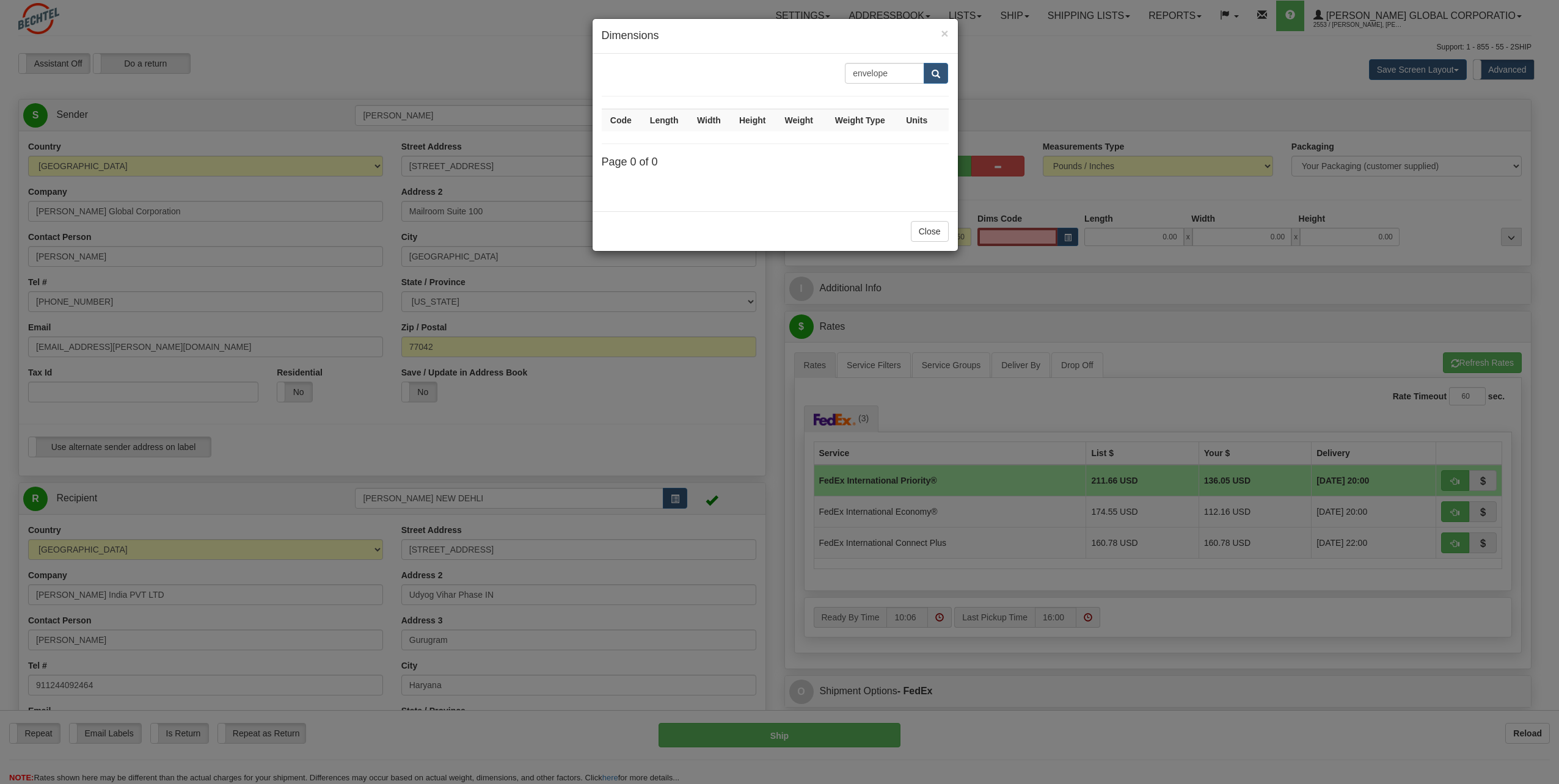
drag, startPoint x: 645, startPoint y: 117, endPoint x: 656, endPoint y: 122, distance: 12.1
click at [645, 119] on th "Length" at bounding box center [663, 120] width 48 height 23
click at [766, 224] on button "Close" at bounding box center [929, 232] width 38 height 20
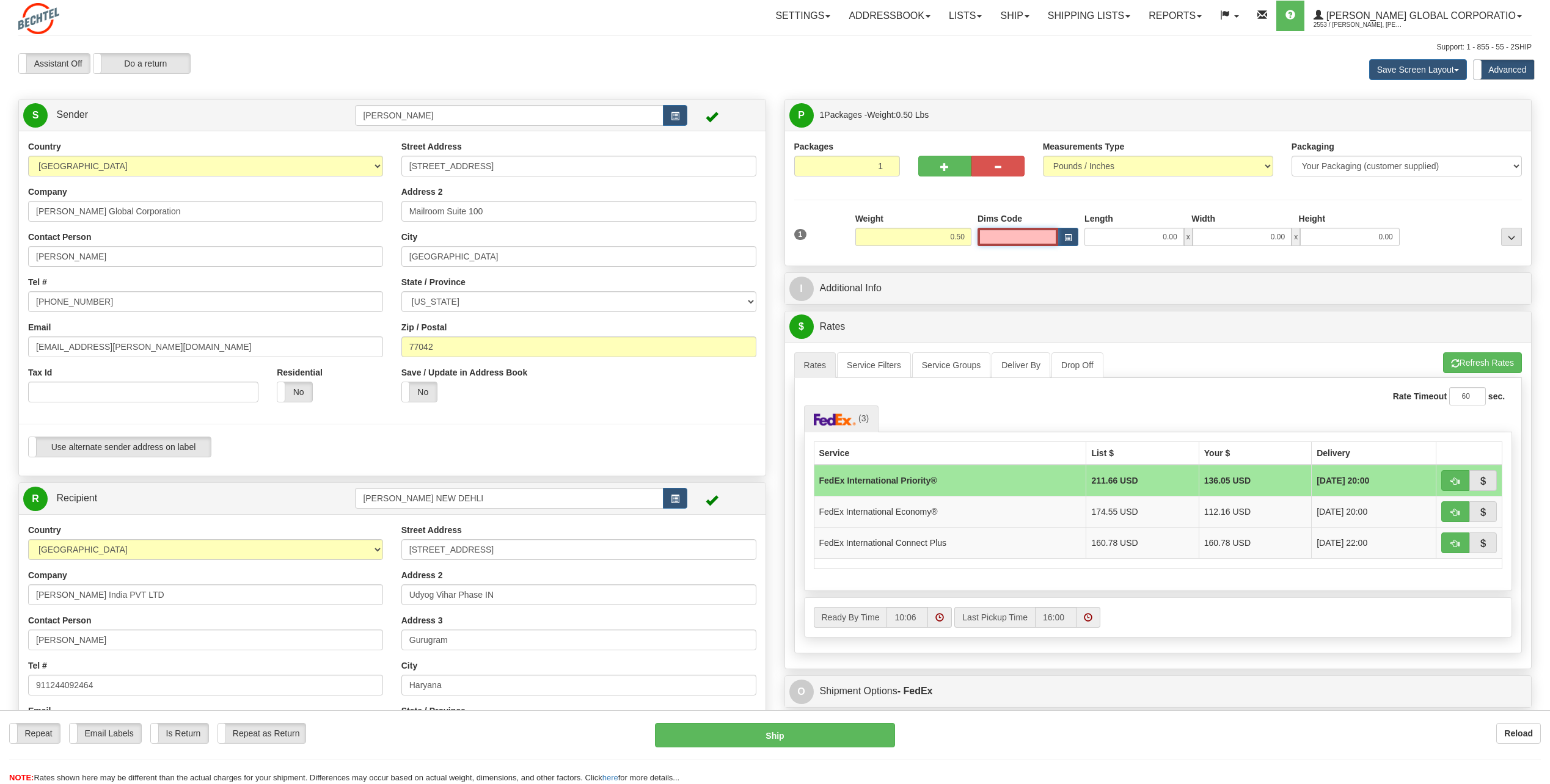
click at [766, 235] on input "Dims Code" at bounding box center [1018, 236] width 81 height 18
click at [766, 232] on input "0.50" at bounding box center [913, 236] width 116 height 18
click at [766, 235] on input "0.00" at bounding box center [1134, 236] width 100 height 18
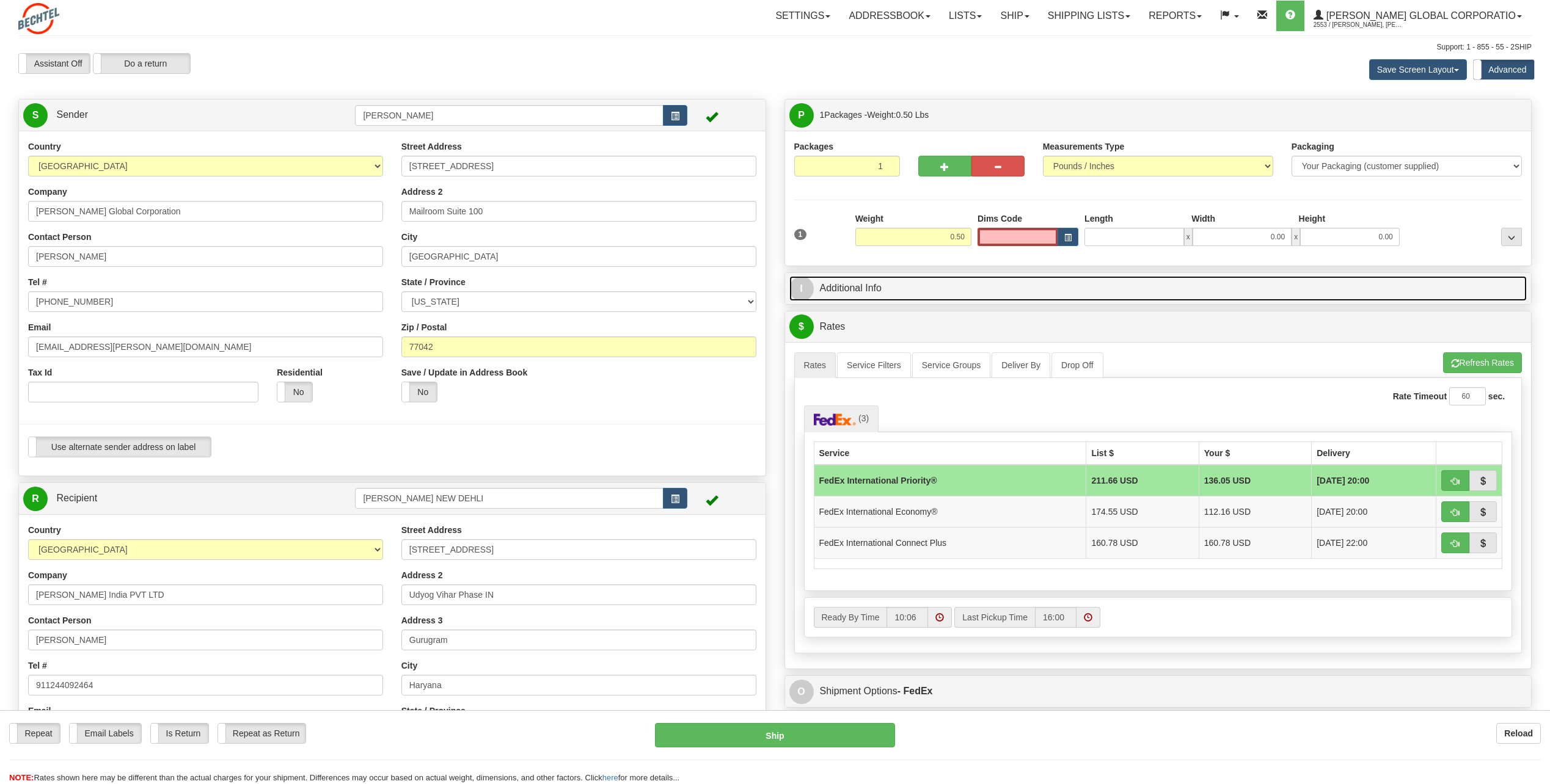
type input "0.00"
click at [766, 283] on link "I Additional Info" at bounding box center [1158, 289] width 738 height 25
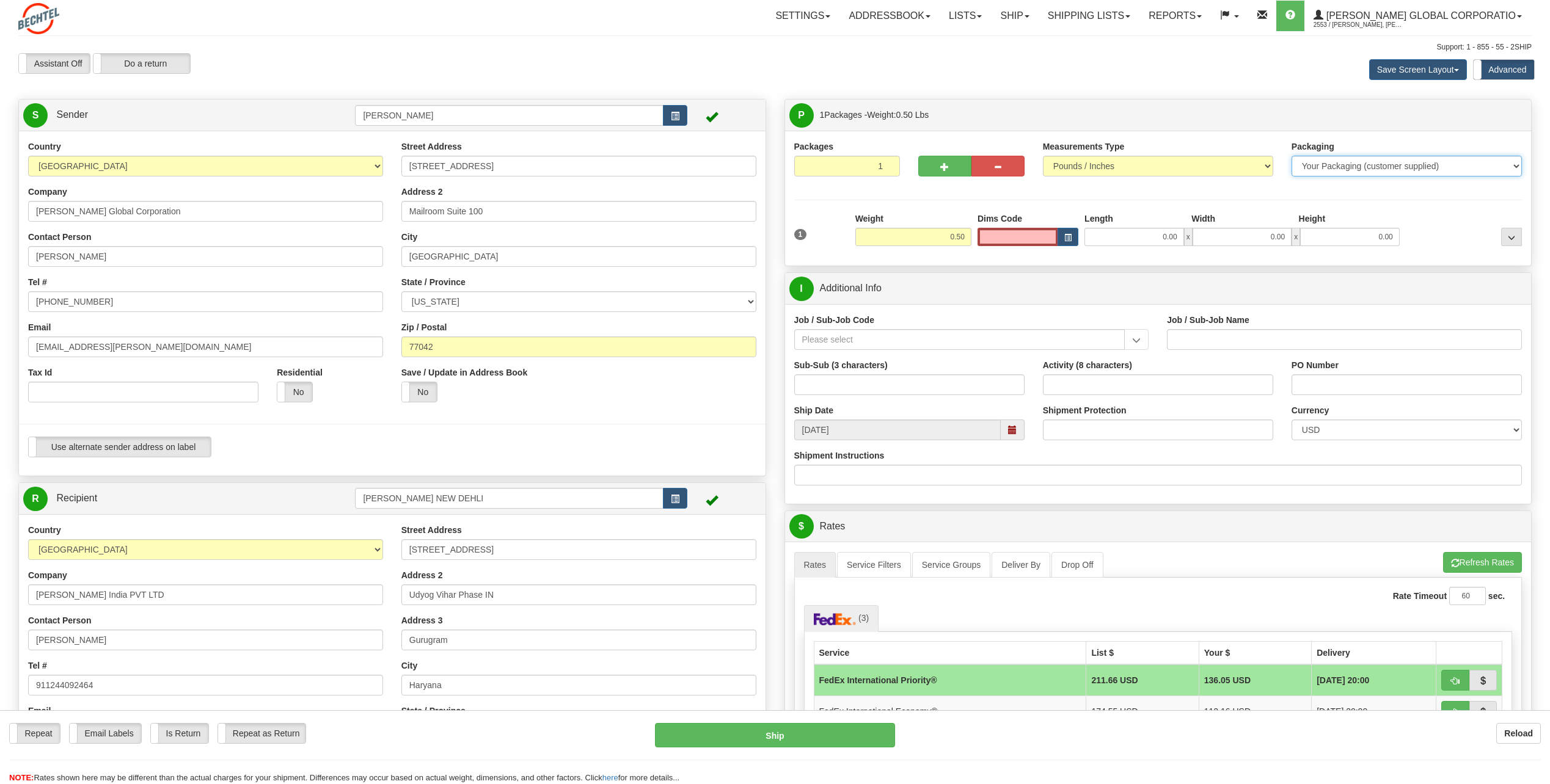
click at [766, 172] on select "Your Packaging (customer supplied) Envelope (carrier supplied) Pack (carrier su…" at bounding box center [1406, 166] width 230 height 20
select select "2"
click at [766, 155] on select "Your Packaging (customer supplied) Envelope (carrier supplied) Pack (carrier su…" at bounding box center [1406, 166] width 230 height 20
click at [766, 338] on input "Job / Sub-Job Code" at bounding box center [960, 339] width 331 height 20
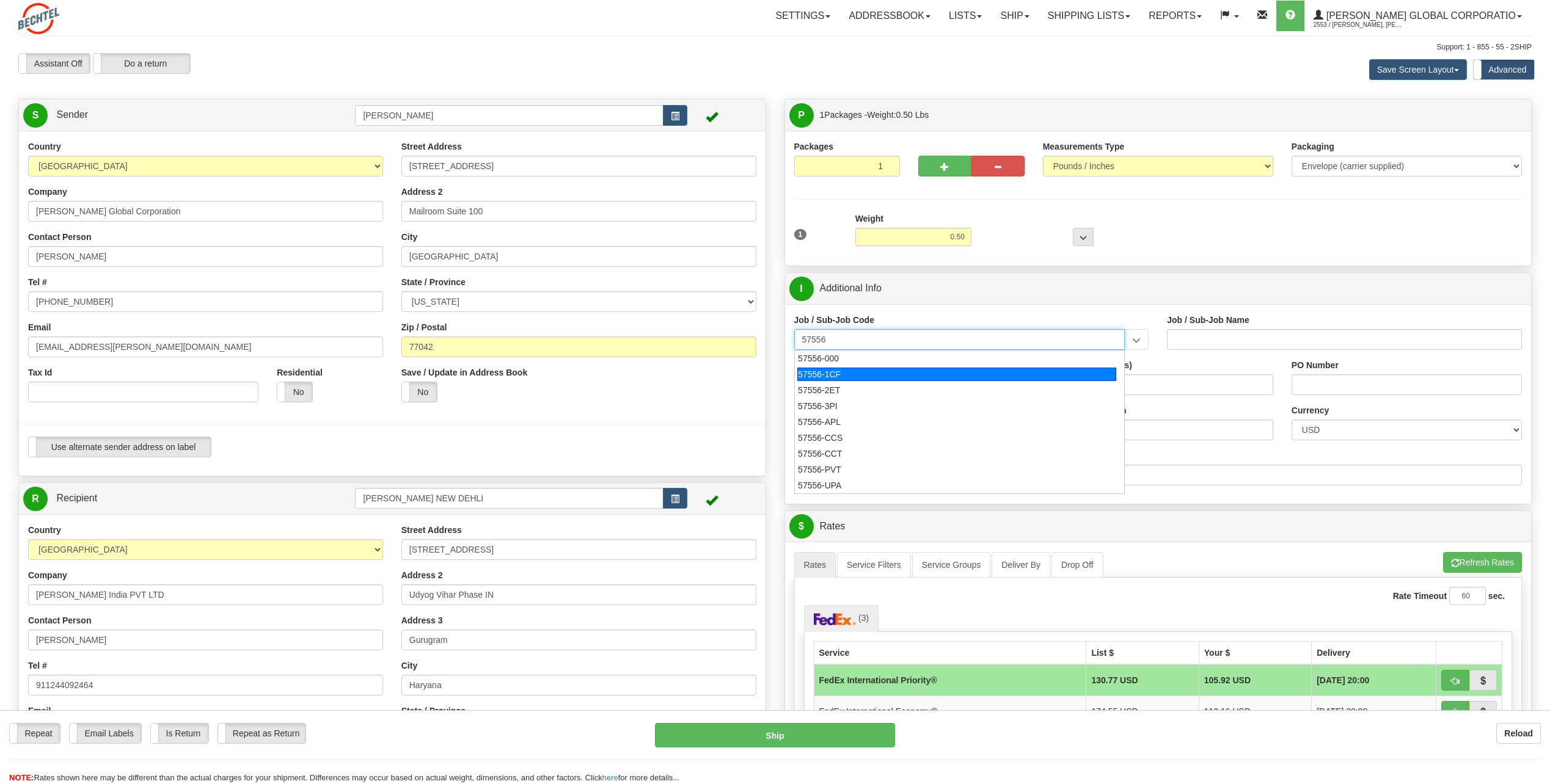
drag, startPoint x: 846, startPoint y: 370, endPoint x: 862, endPoint y: 362, distance: 17.9
click at [766, 354] on div "57556-1CF" at bounding box center [956, 374] width 319 height 13
type input "57556-1CF"
type input "GENERAL MGR NECF B/L - CHEMICALS & FUELS"
type input "57556-1CF"
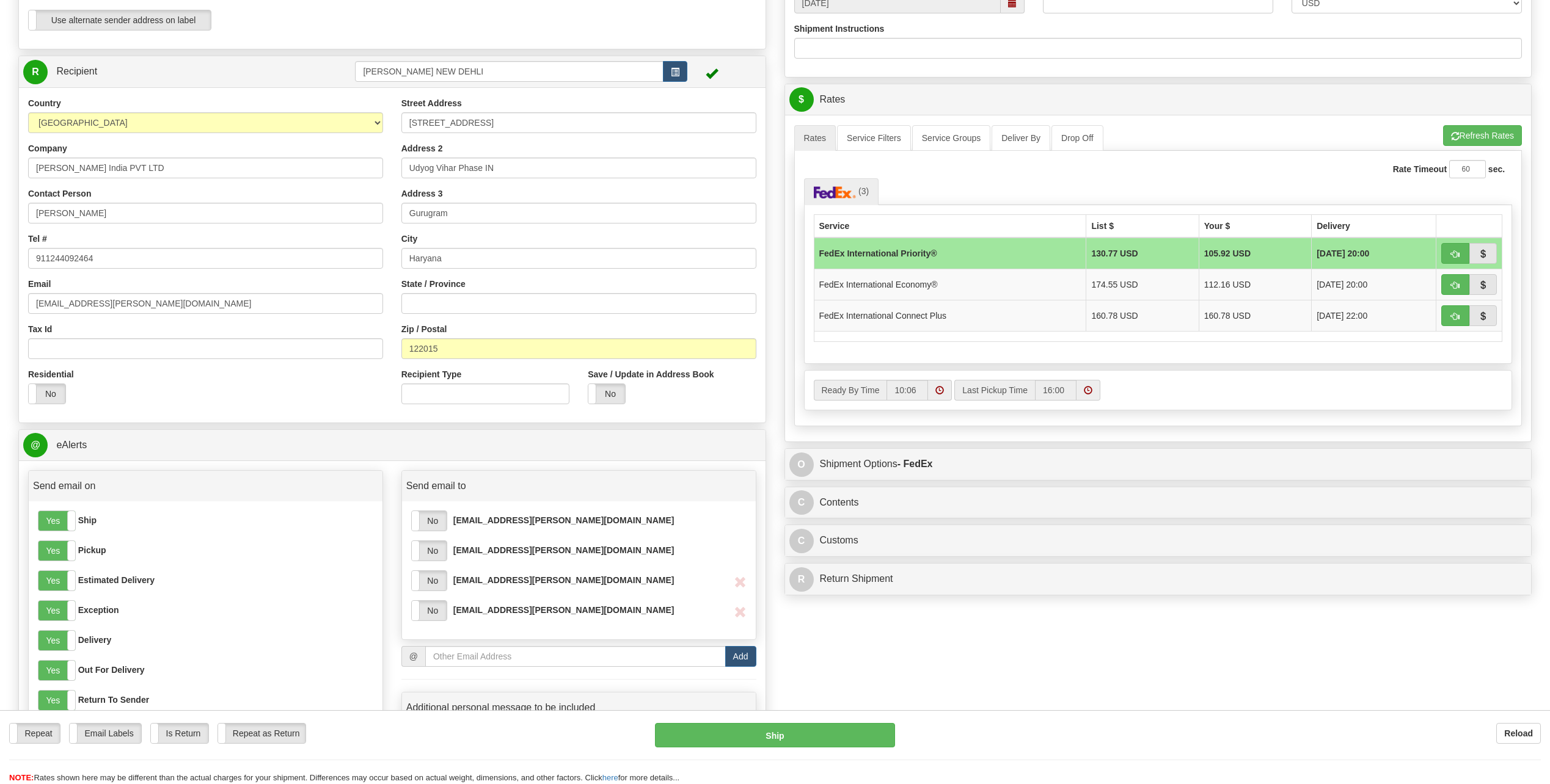
scroll to position [428, 0]
click at [766, 252] on span "10/17/2025 20:00" at bounding box center [1343, 253] width 53 height 13
click at [766, 252] on span "button" at bounding box center [1455, 253] width 9 height 8
type input "01"
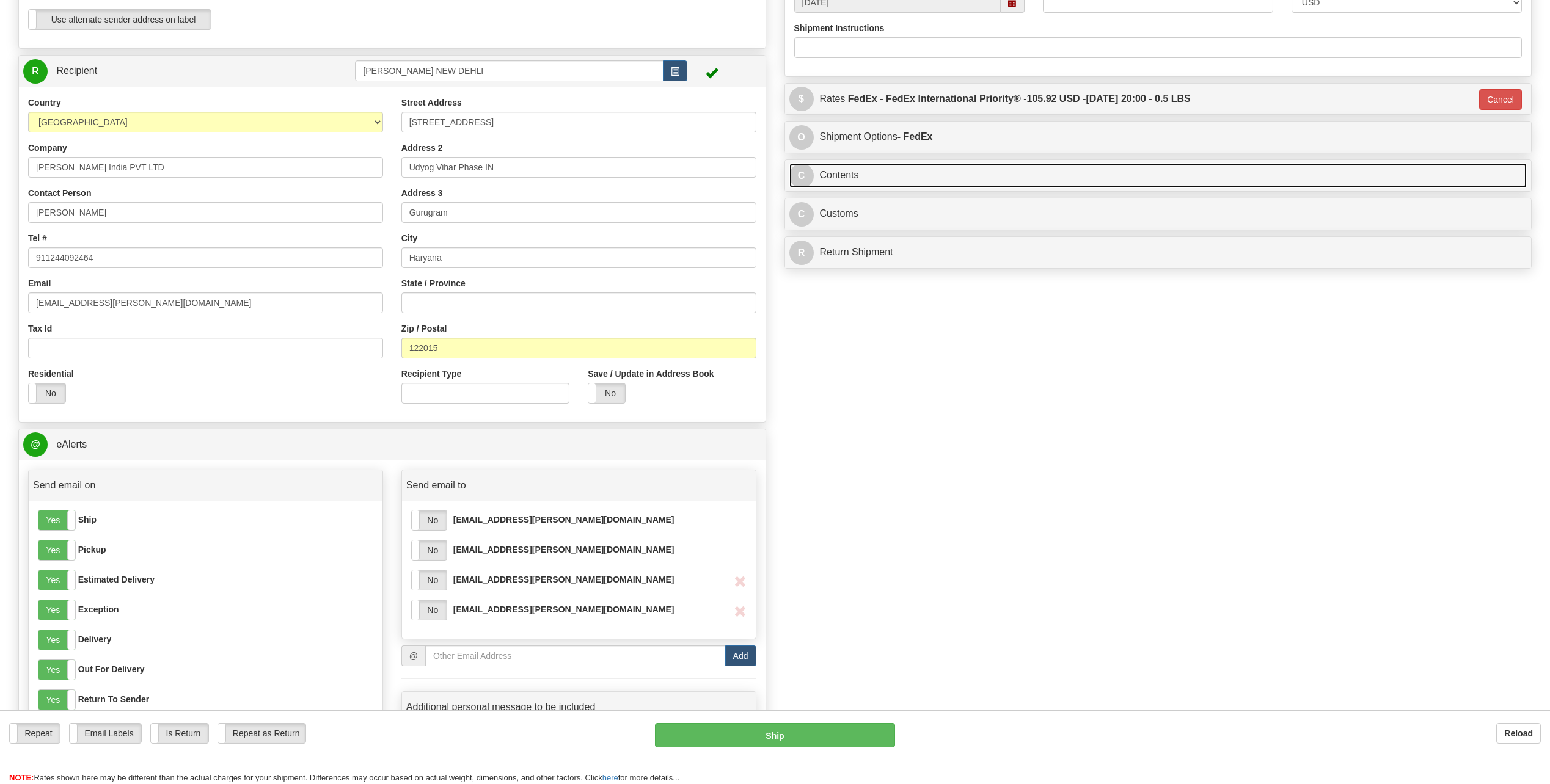
click at [766, 181] on link "C Contents" at bounding box center [1158, 176] width 738 height 25
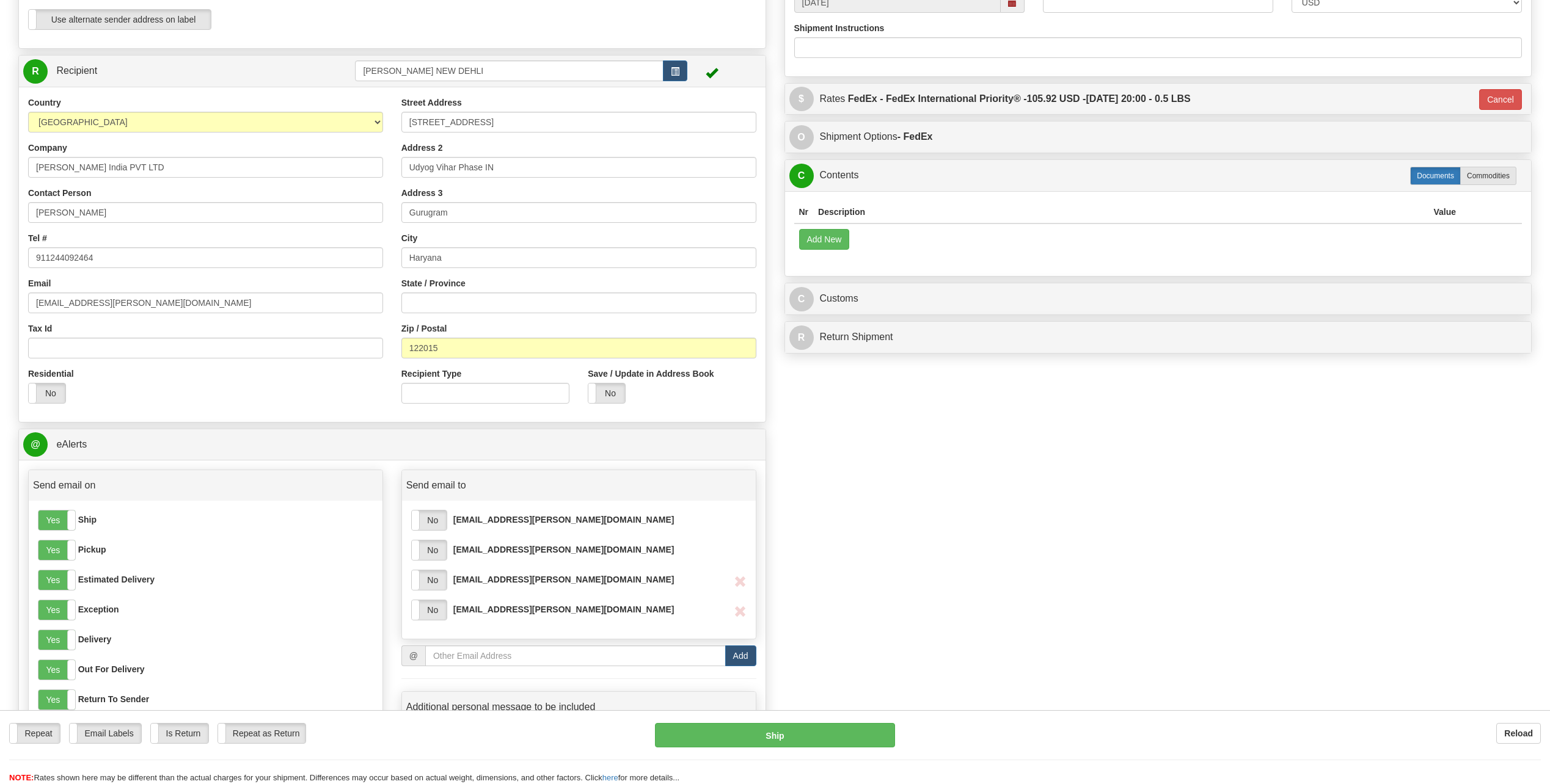
click at [766, 177] on label "Documents" at bounding box center [1435, 175] width 51 height 18
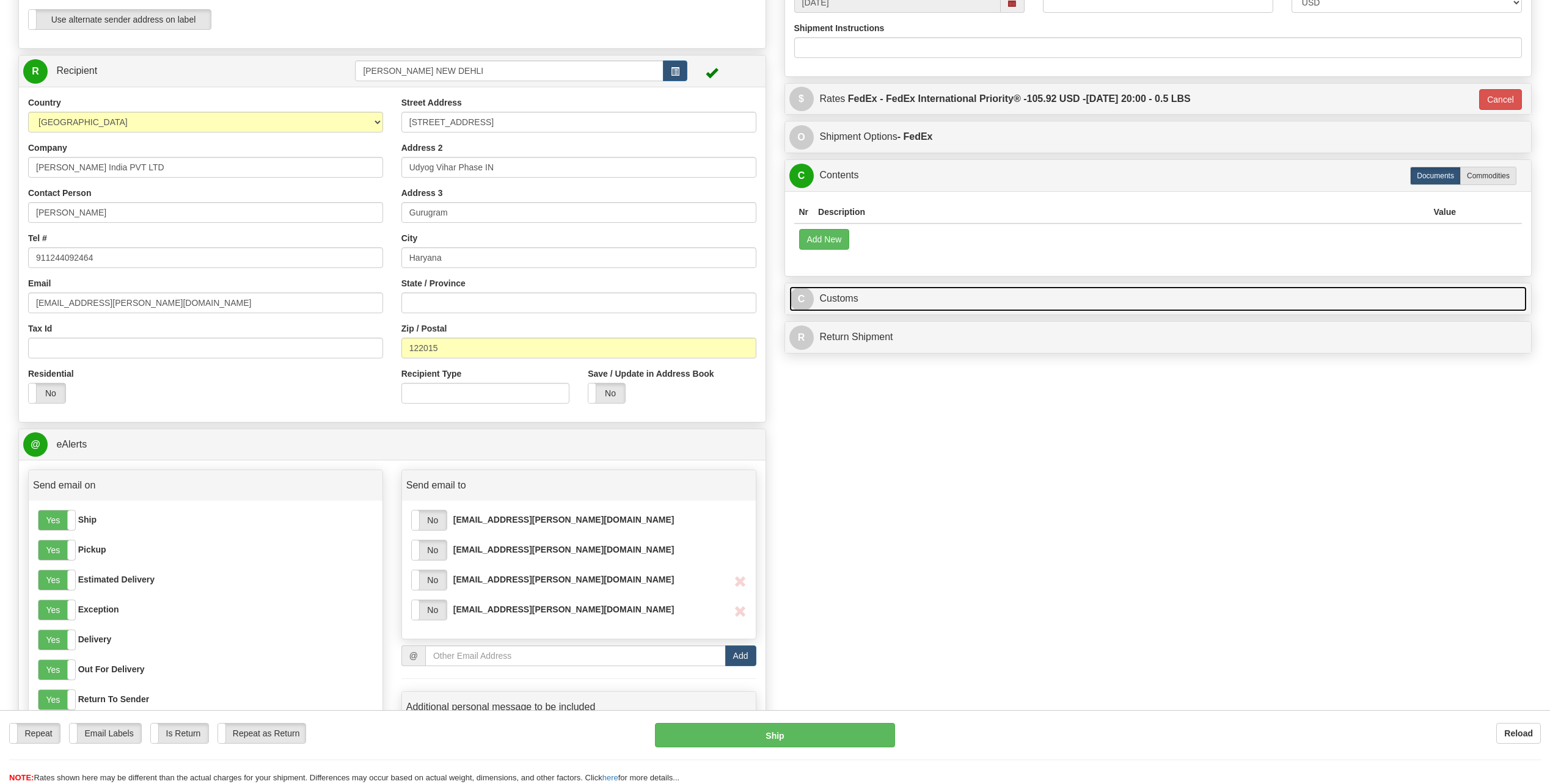
click at [766, 290] on link "C Customs" at bounding box center [1158, 299] width 738 height 25
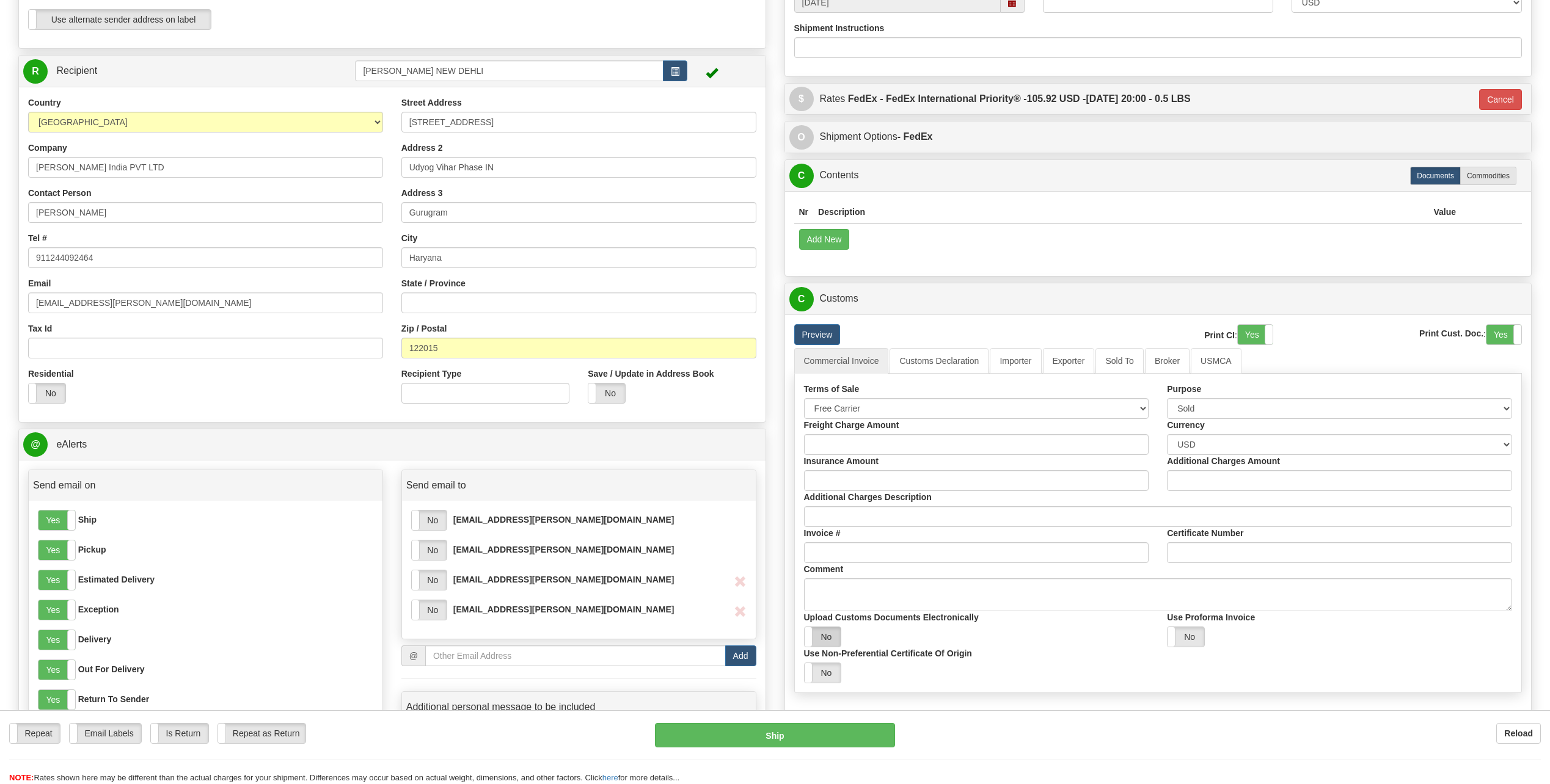
click at [766, 354] on label "No" at bounding box center [823, 636] width 37 height 20
click at [766, 354] on label "Yes" at bounding box center [823, 636] width 37 height 20
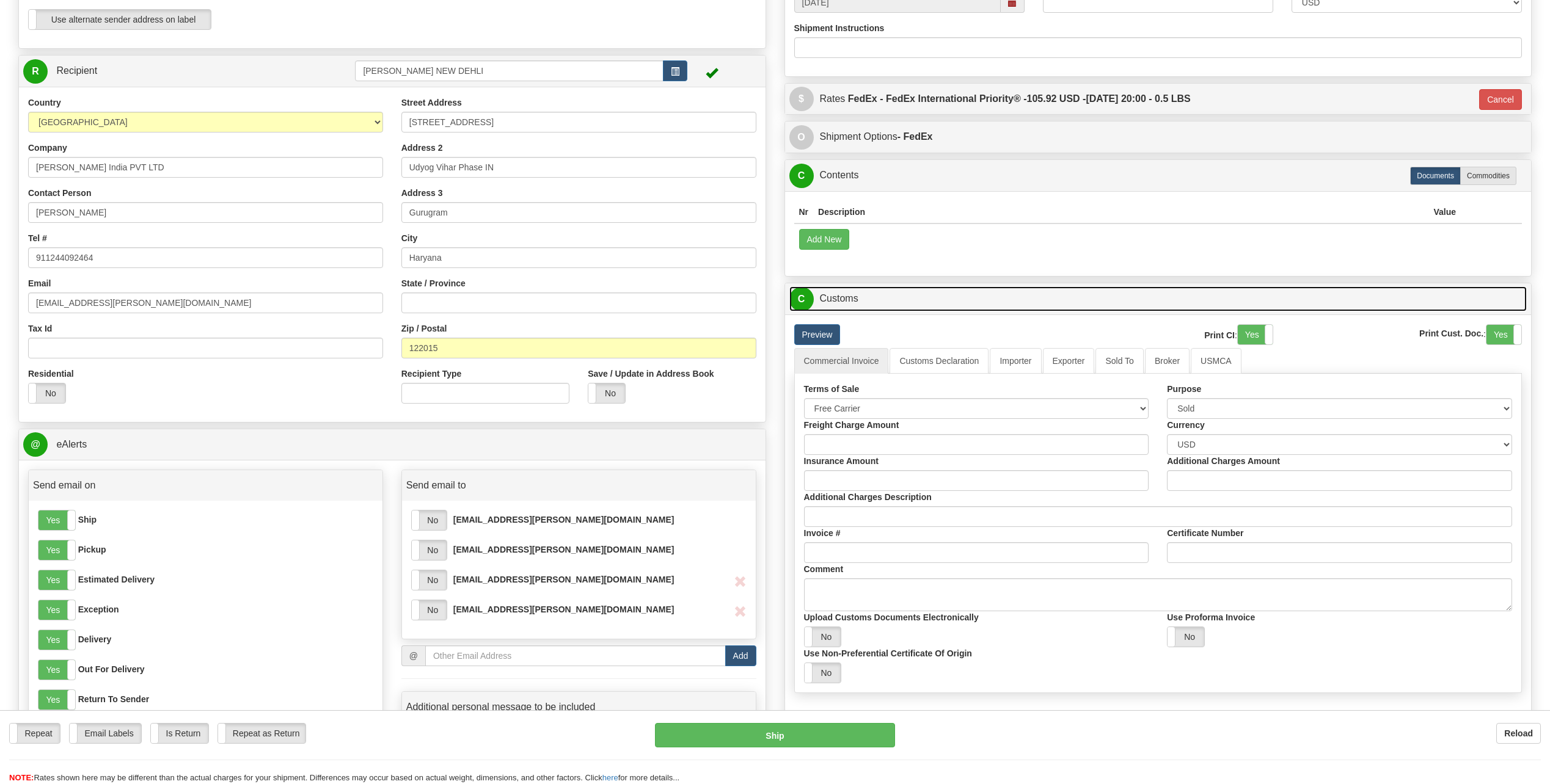
click at [766, 290] on link "C Customs" at bounding box center [1158, 299] width 738 height 25
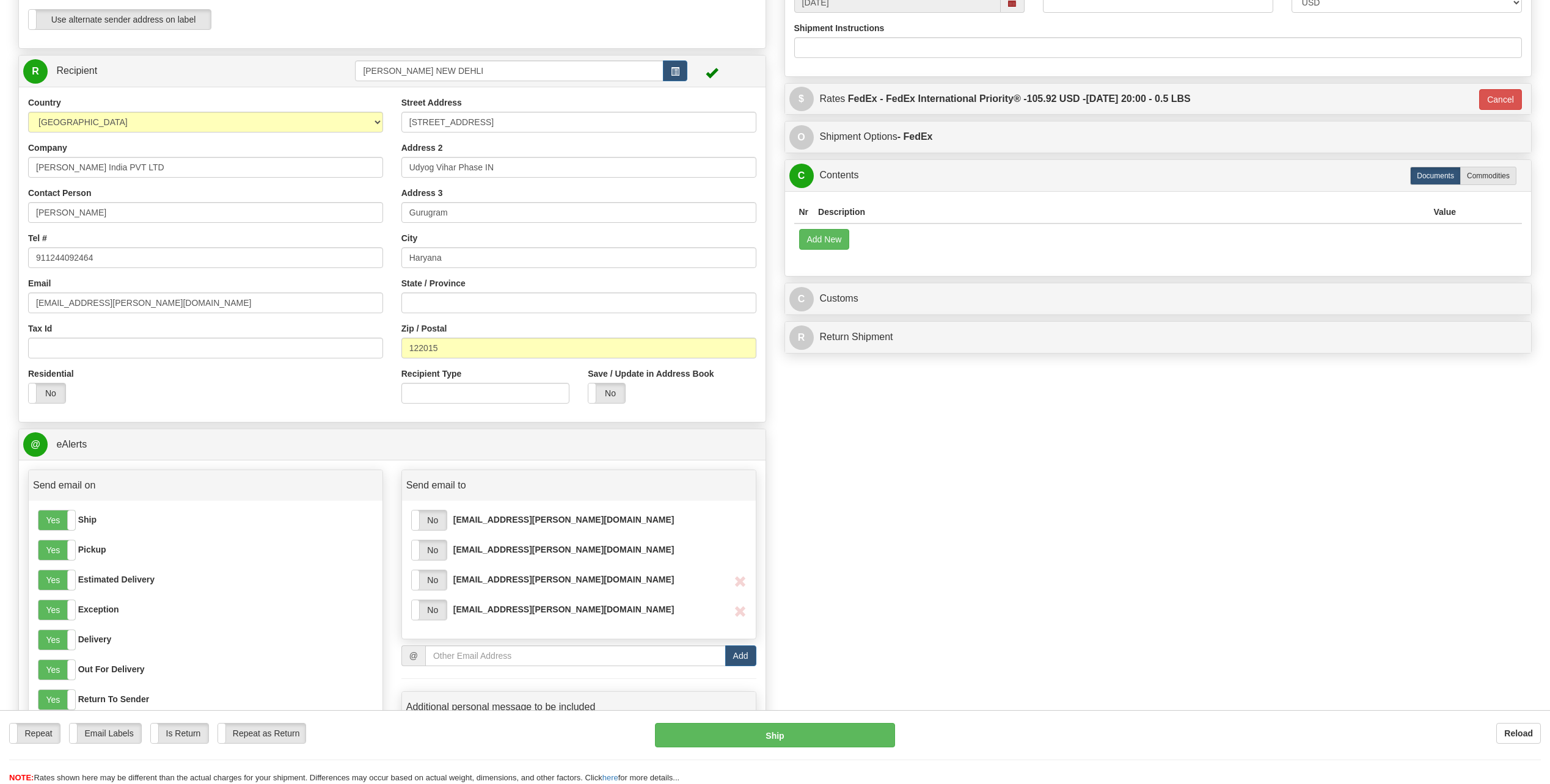
click at [766, 354] on div "Create a label for the return Create Pickup Without Label S" at bounding box center [775, 267] width 1532 height 1191
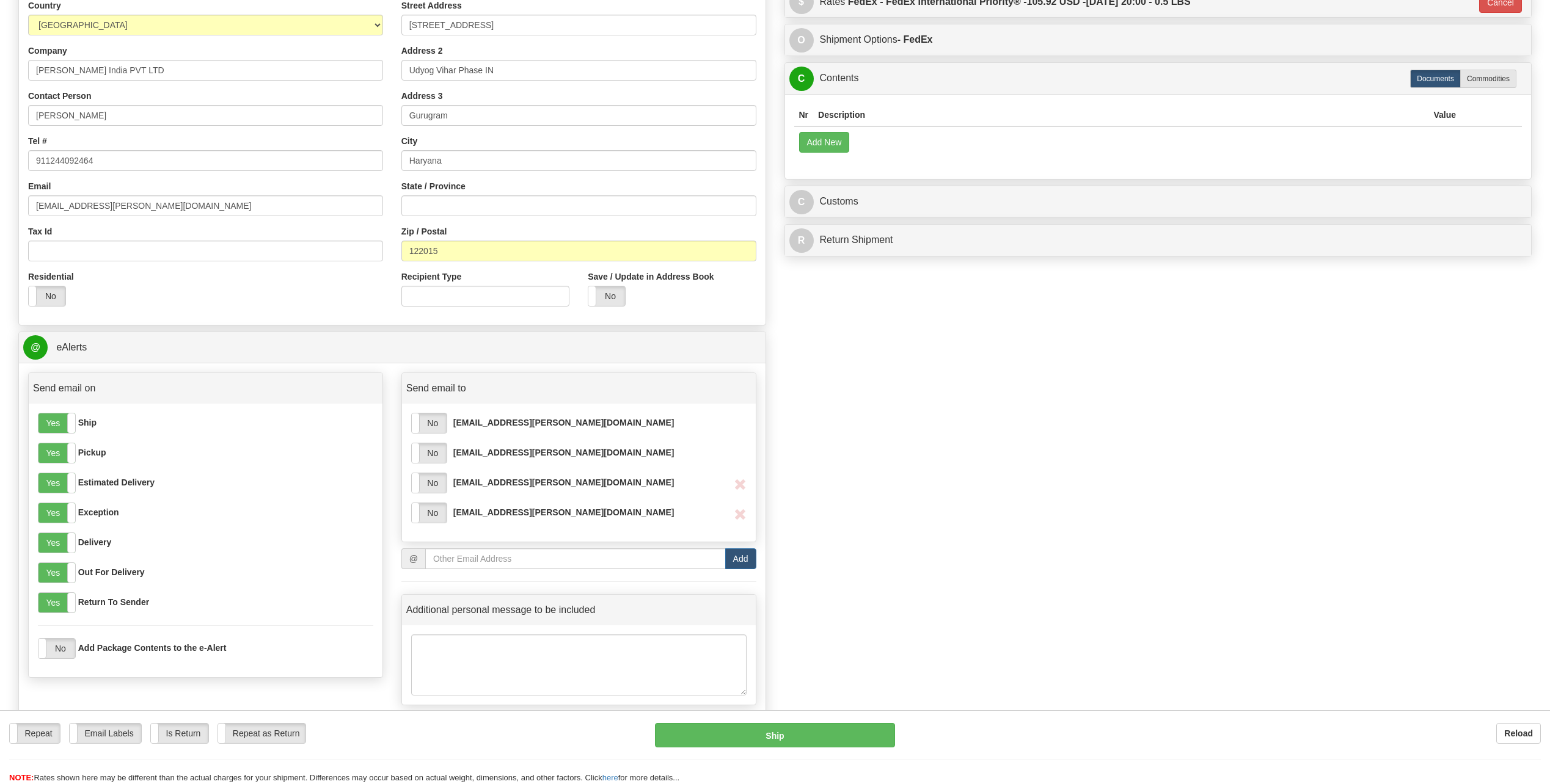
scroll to position [549, 0]
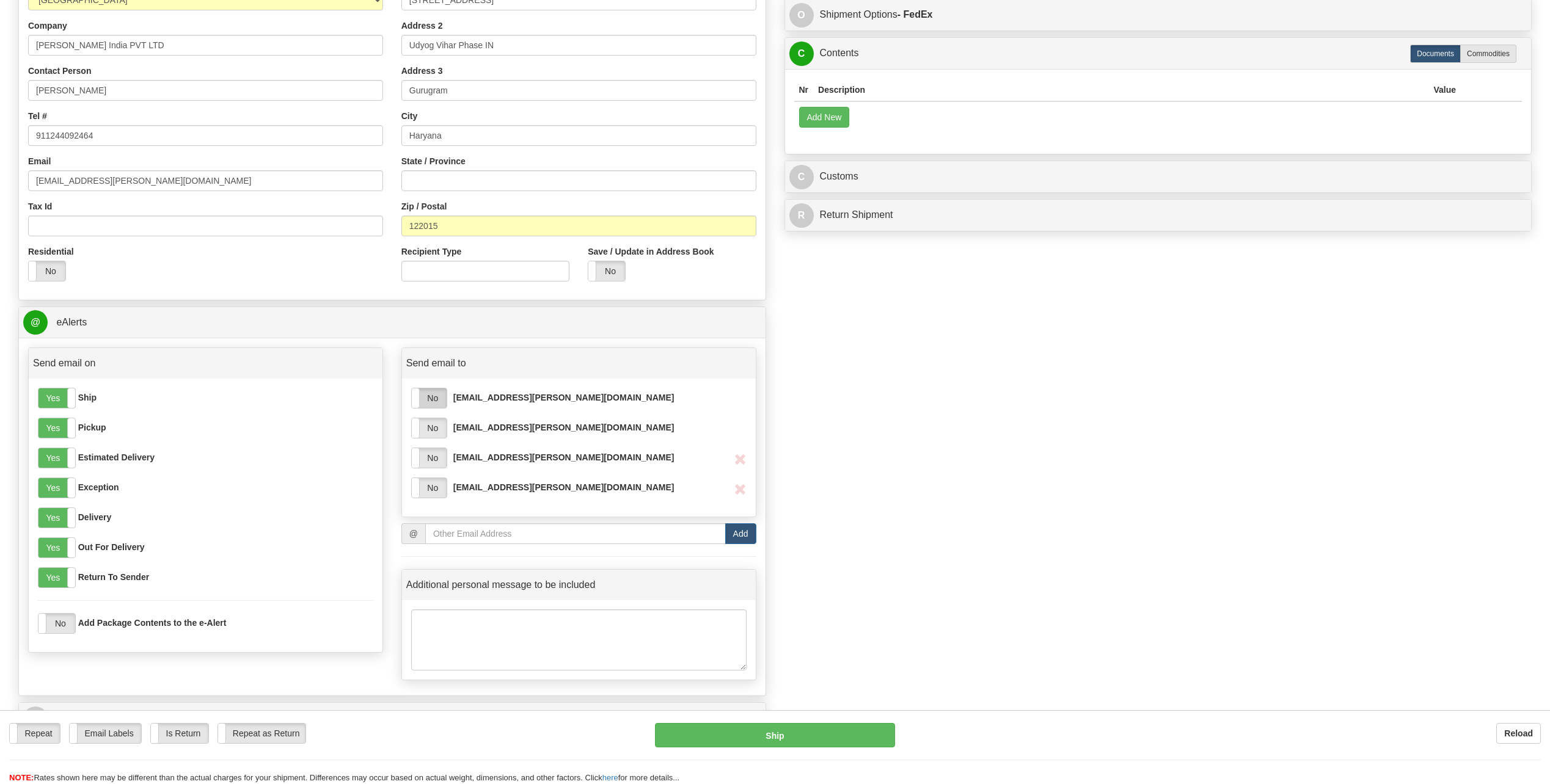
click at [429, 354] on label "No" at bounding box center [429, 398] width 35 height 20
click at [420, 354] on label "Yes" at bounding box center [429, 398] width 35 height 20
click at [423, 354] on label "No" at bounding box center [429, 428] width 35 height 20
click at [424, 354] on div "Yes No" at bounding box center [430, 458] width 36 height 20
click at [426, 354] on label "No" at bounding box center [429, 487] width 35 height 20
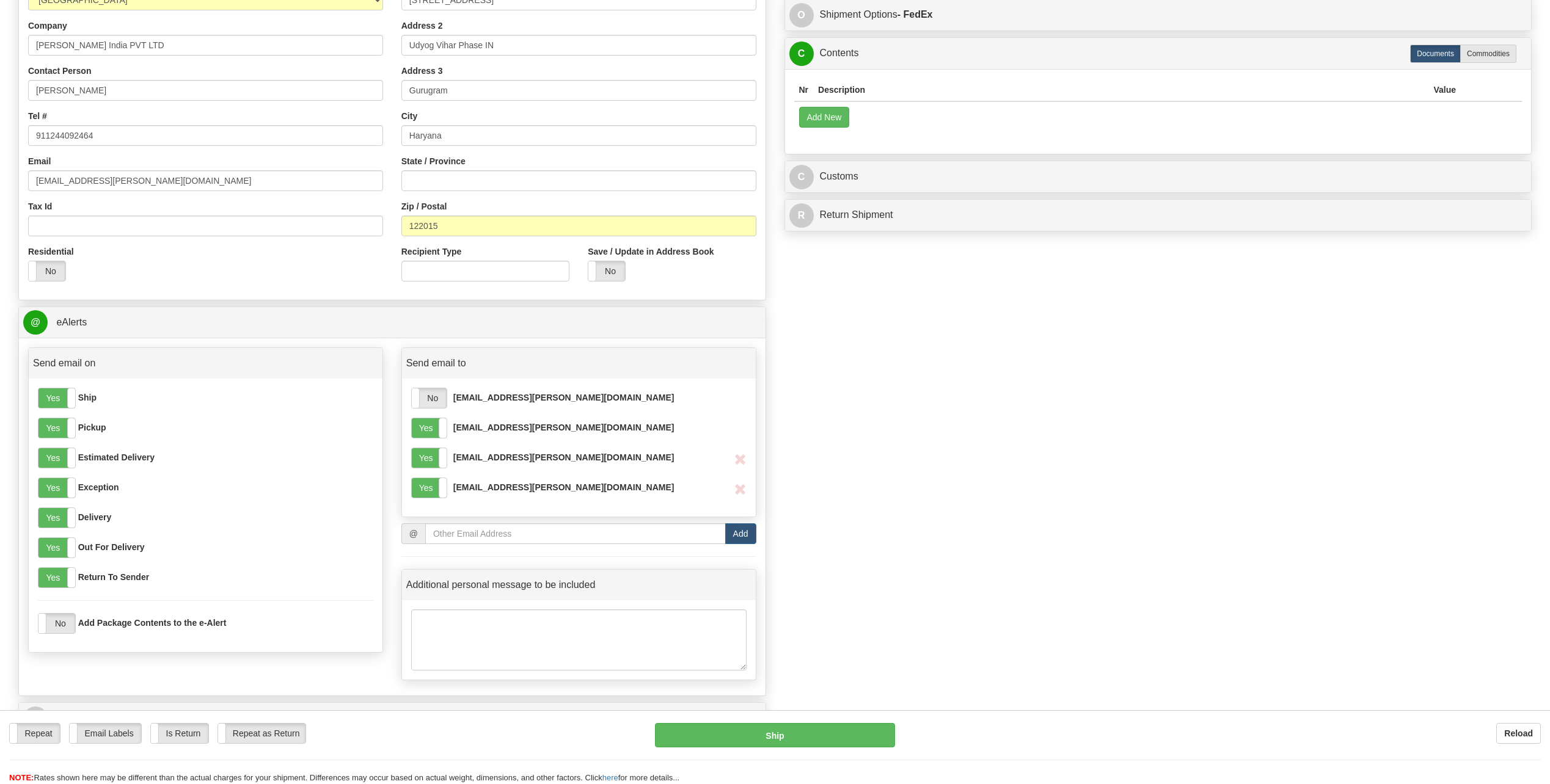
click at [766, 354] on div "Create a label for the return Create Pickup Without Label S" at bounding box center [775, 145] width 1532 height 1191
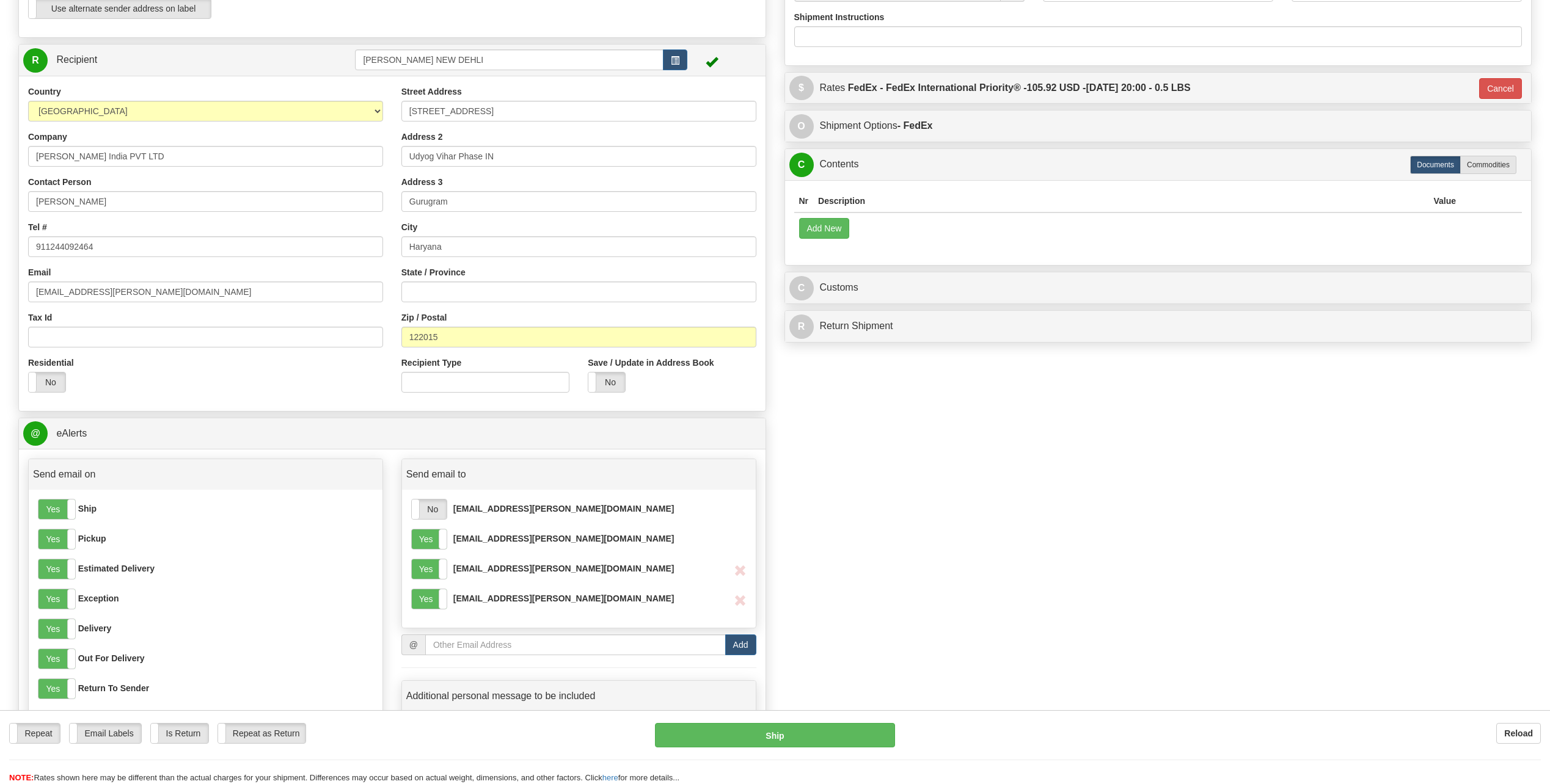
scroll to position [366, 0]
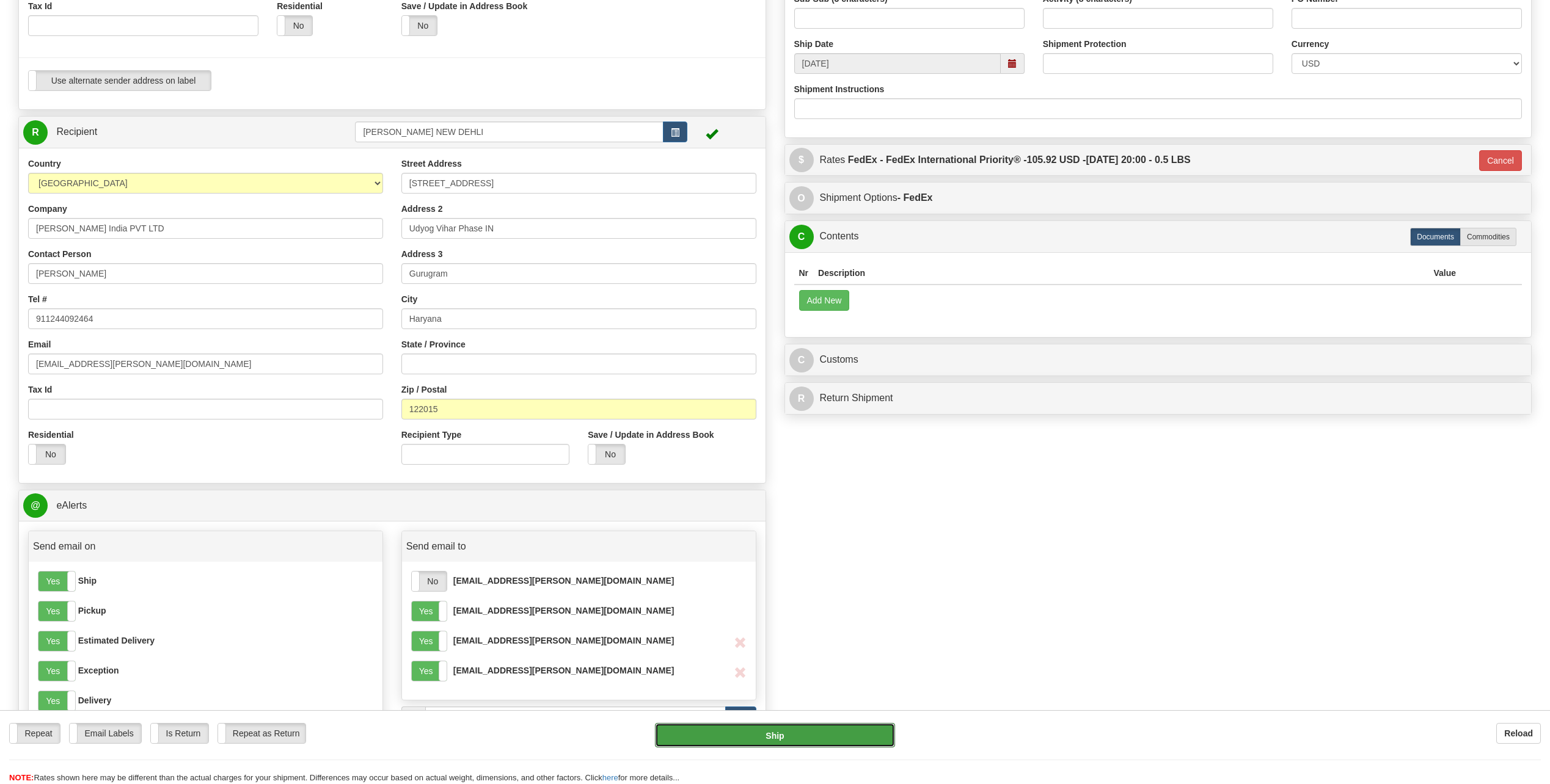
drag, startPoint x: 799, startPoint y: 738, endPoint x: 955, endPoint y: 691, distance: 162.9
click at [766, 354] on form "Pre-print Ship Docs. Delete Close Consolidation Unit Close Consolidation Unit C…" at bounding box center [774, 364] width 1513 height 1266
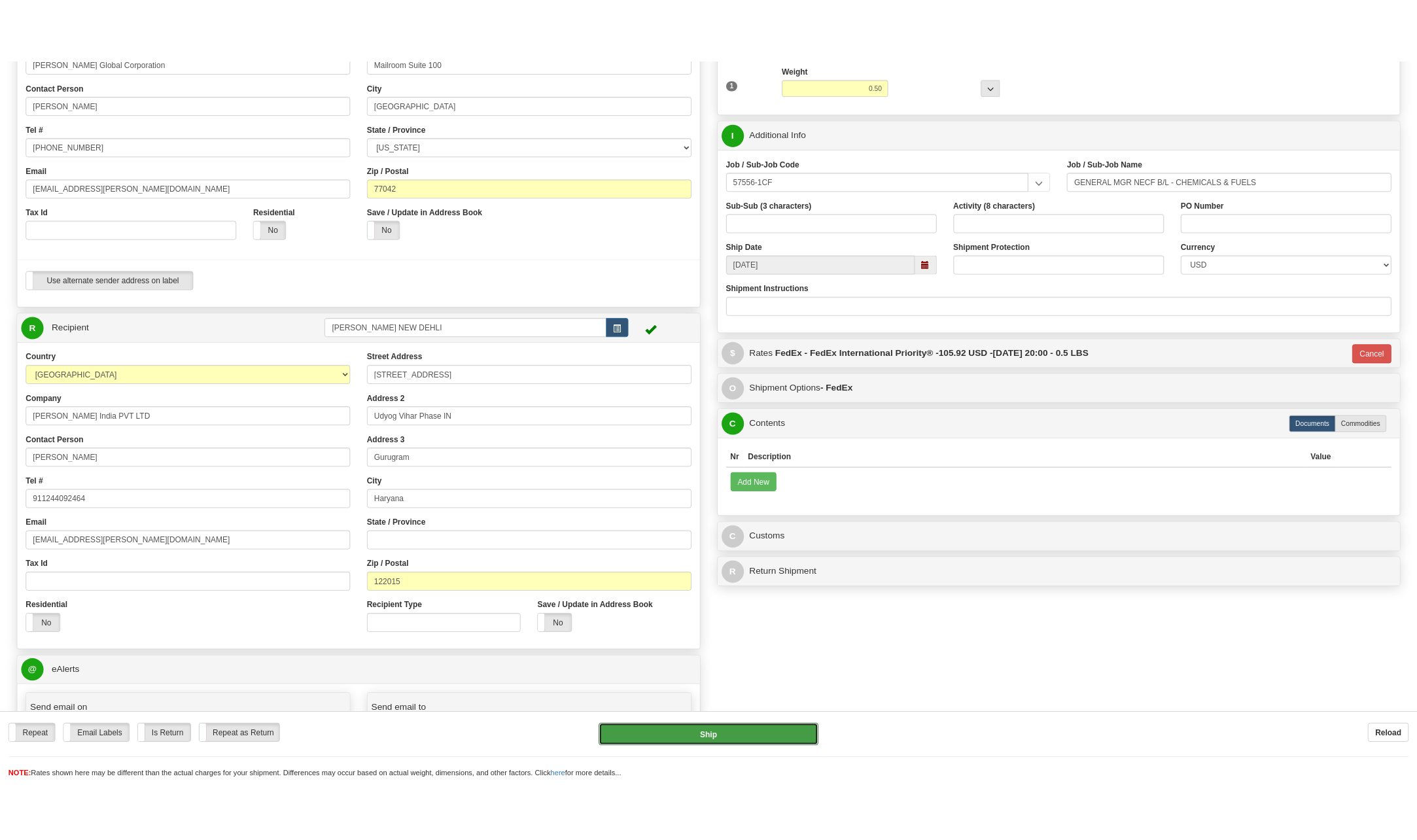
scroll to position [262, 0]
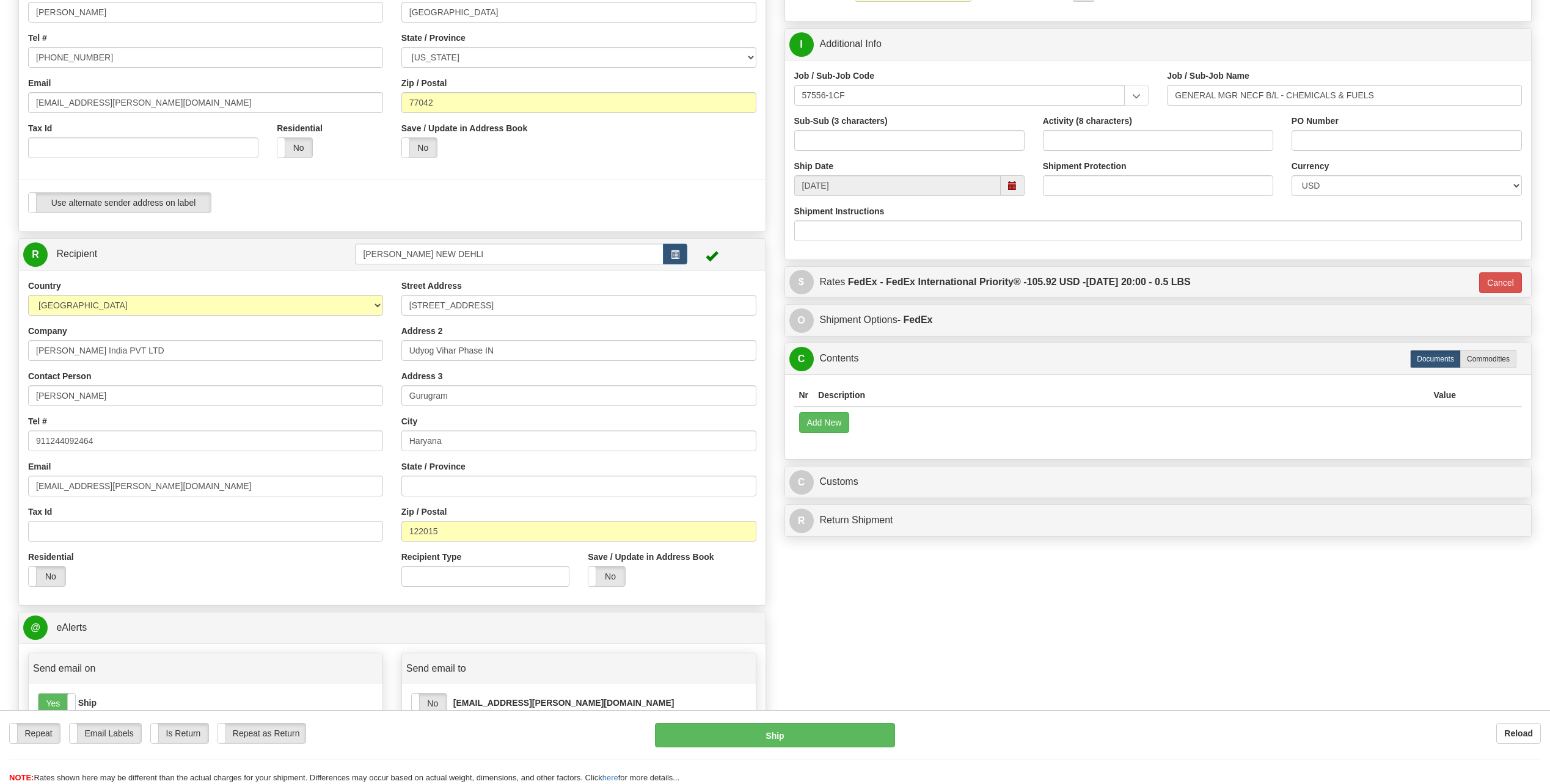
click at [766, 354] on th "Value" at bounding box center [1444, 395] width 32 height 23
click at [766, 354] on th "Description" at bounding box center [1121, 395] width 616 height 23
click at [766, 354] on button "Add New" at bounding box center [824, 422] width 51 height 20
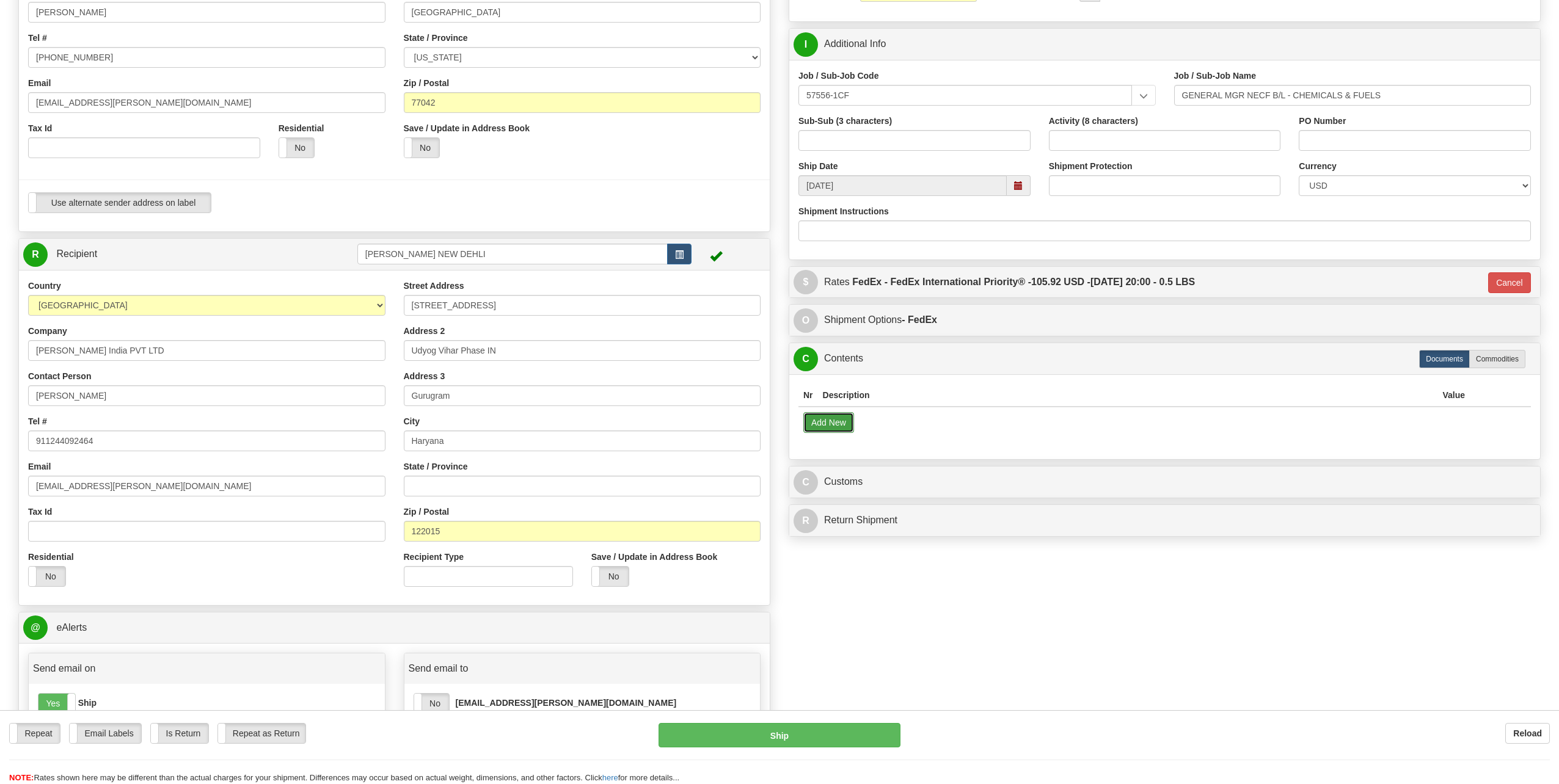
select select "US"
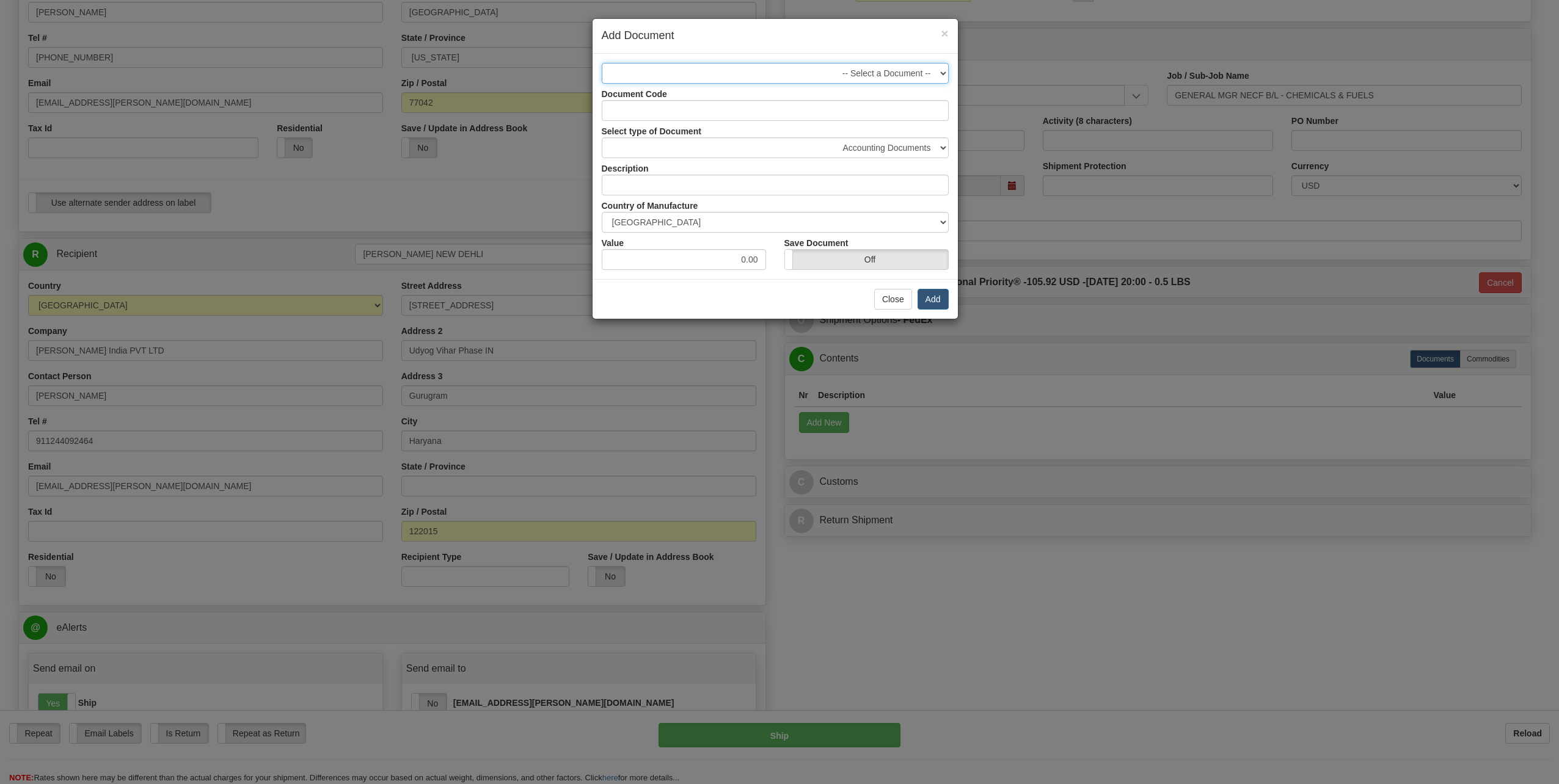
click at [674, 71] on select "-- Select a Document -- 1 - Business Correspondence (NCV)" at bounding box center [775, 73] width 347 height 20
click at [766, 71] on select "-- Select a Document -- 1 - Business Correspondence (NCV)" at bounding box center [775, 73] width 347 height 20
click at [766, 104] on input "Document Code" at bounding box center [775, 111] width 347 height 20
click at [732, 67] on select "-- Select a Document -- 1 - Business Correspondence (NCV)" at bounding box center [775, 73] width 347 height 20
select select "2404"
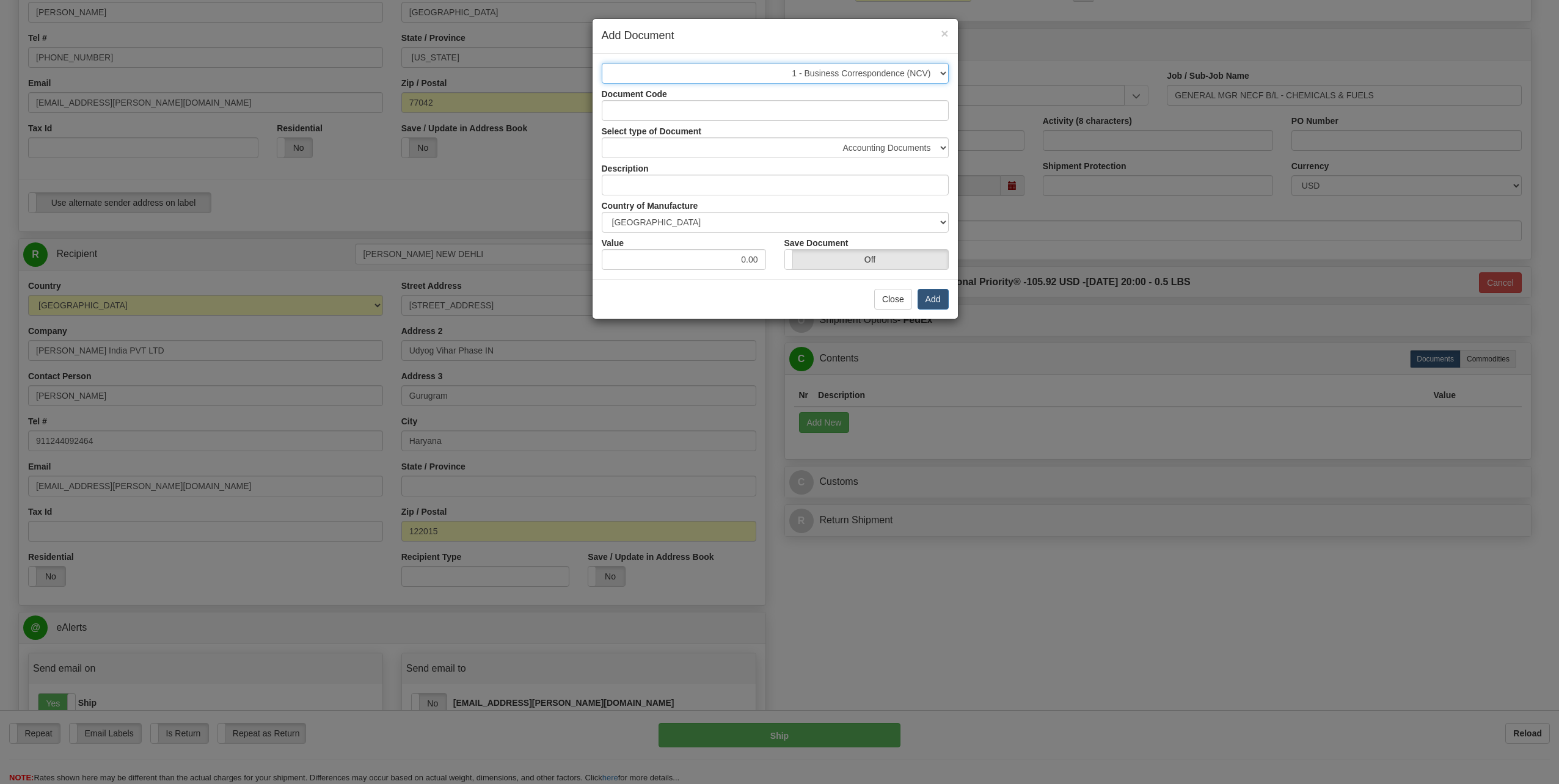
click at [601, 63] on select "-- Select a Document -- 1 - Business Correspondence (NCV)" at bounding box center [775, 73] width 347 height 20
click at [766, 115] on input "1" at bounding box center [775, 111] width 347 height 20
click at [766, 302] on button "Add" at bounding box center [933, 299] width 31 height 20
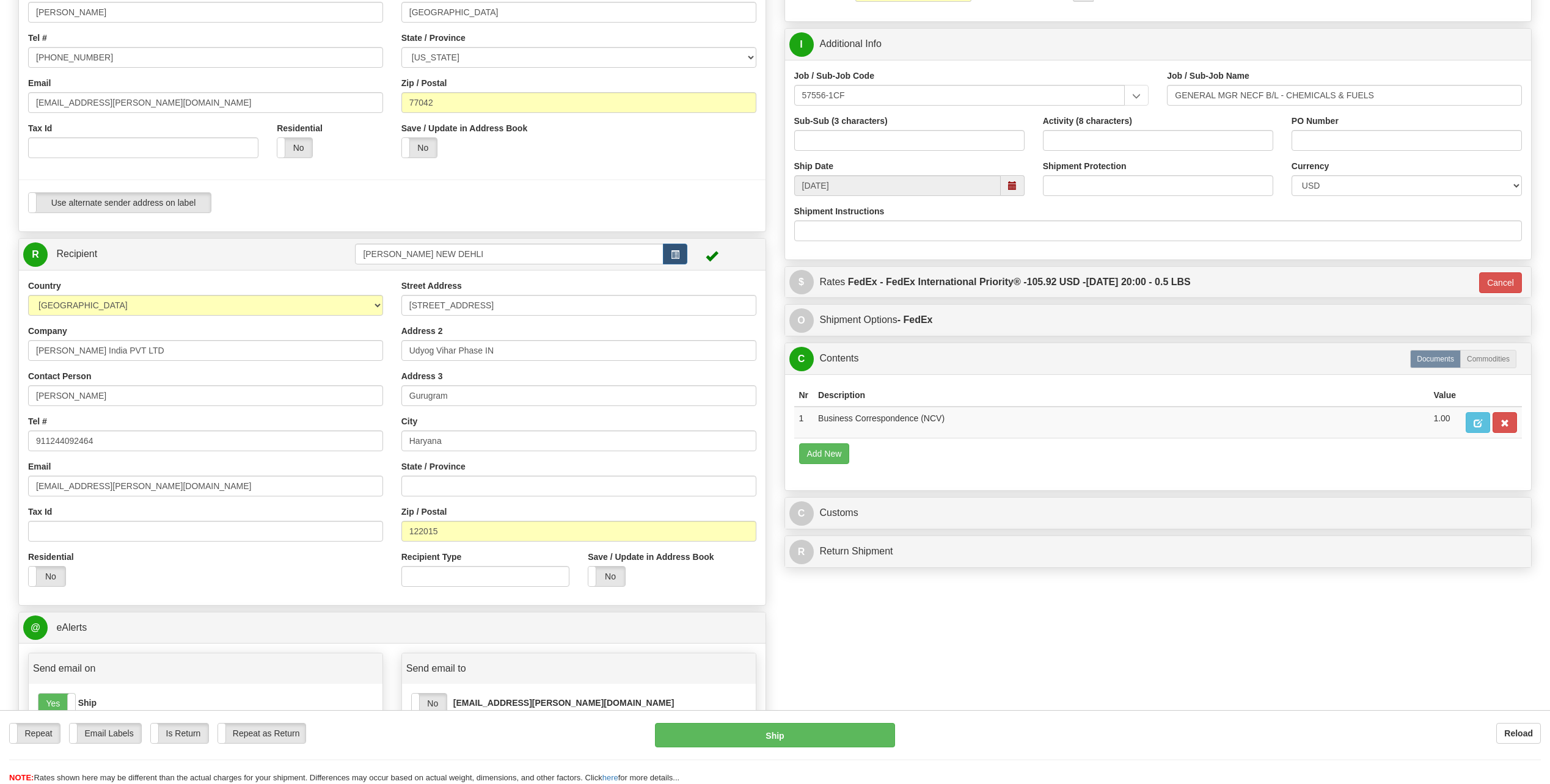
click at [766, 354] on div "Create a label for the return Create Pickup Without Label S" at bounding box center [775, 450] width 1532 height 1191
click at [766, 354] on button "Ship" at bounding box center [775, 735] width 240 height 24
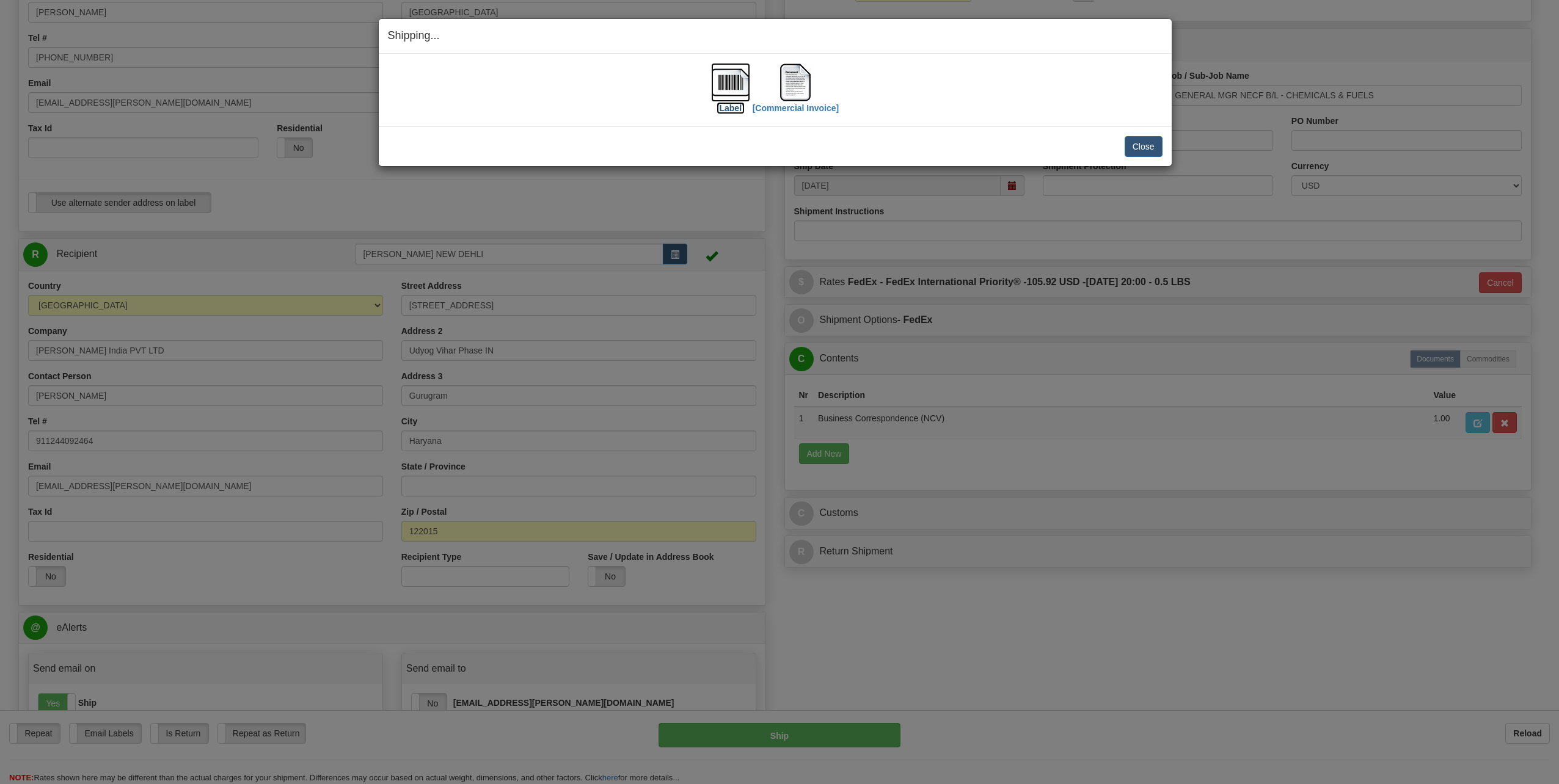
click at [726, 81] on img at bounding box center [731, 82] width 39 height 39
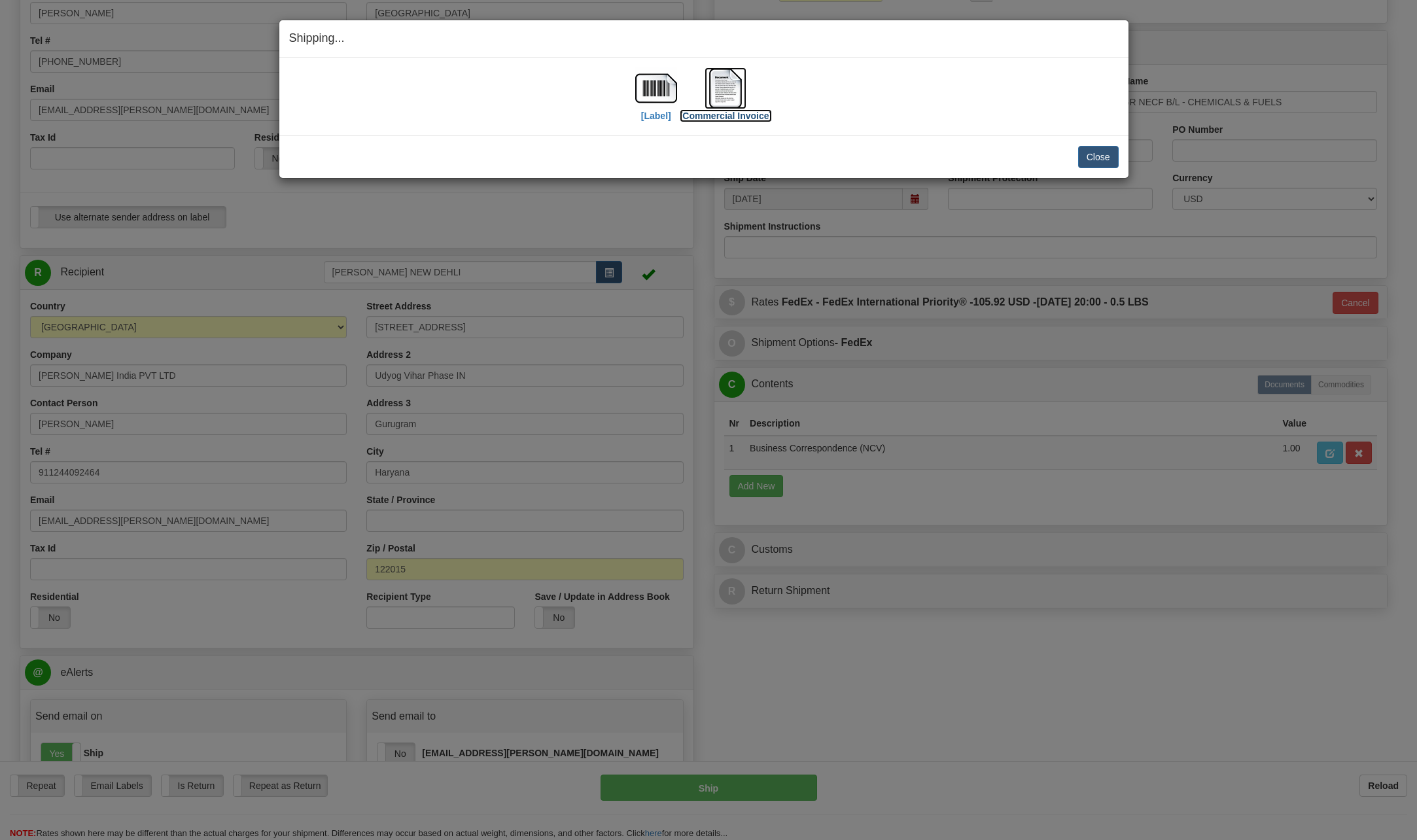
click at [730, 96] on img at bounding box center [726, 88] width 42 height 42
click at [821, 156] on button "Close" at bounding box center [1098, 157] width 40 height 22
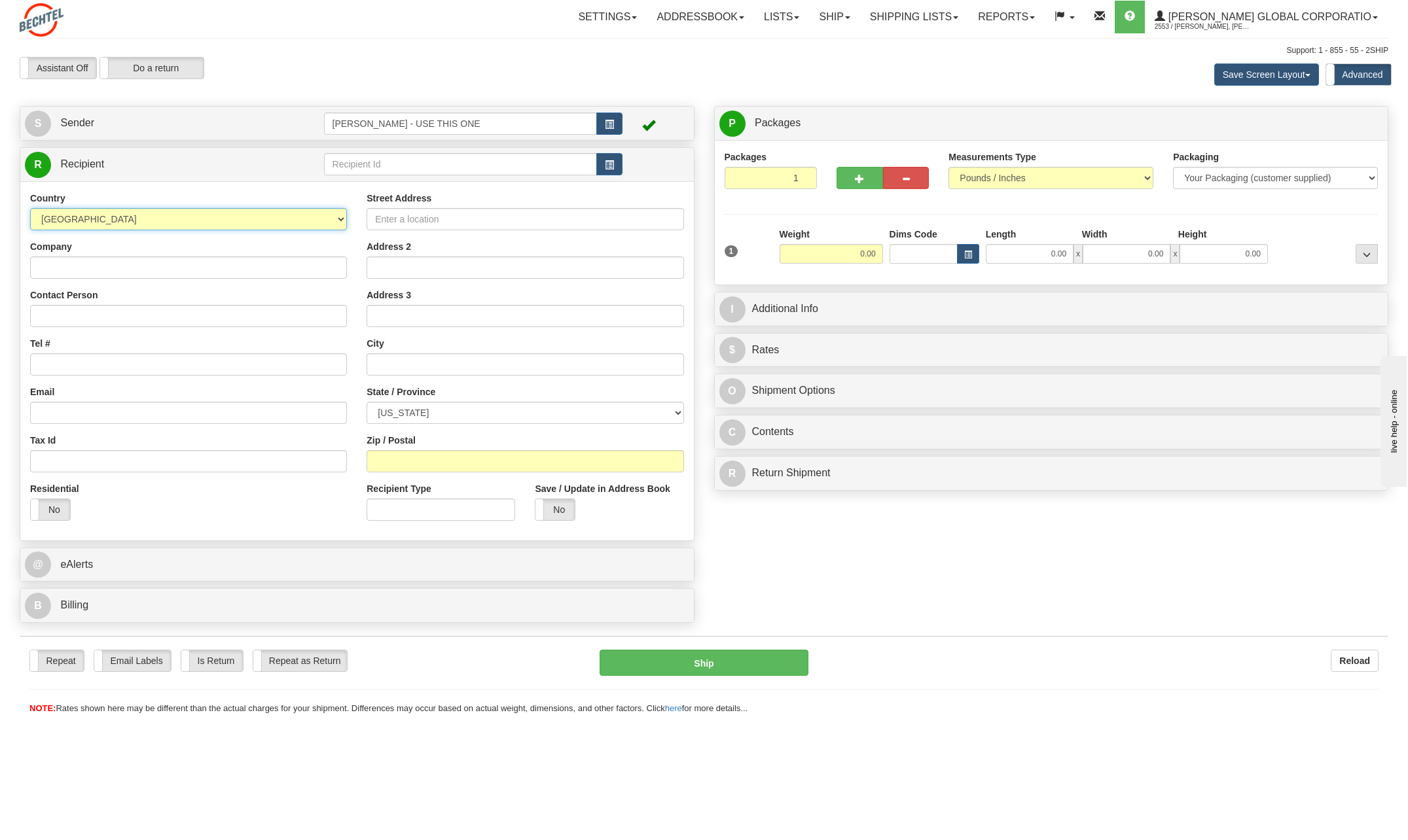
click at [343, 220] on select "AFGHANISTAN ALAND ISLANDS ALBANIA ALGERIA AMERICAN SAMOA ANDORRA ANGOLA ANGUILL…" at bounding box center [188, 219] width 317 height 22
click at [124, 208] on select "AFGHANISTAN ALAND ISLANDS ALBANIA ALGERIA AMERICAN SAMOA ANDORRA ANGOLA ANGUILL…" at bounding box center [188, 219] width 317 height 22
click at [606, 125] on span "button" at bounding box center [609, 124] width 9 height 8
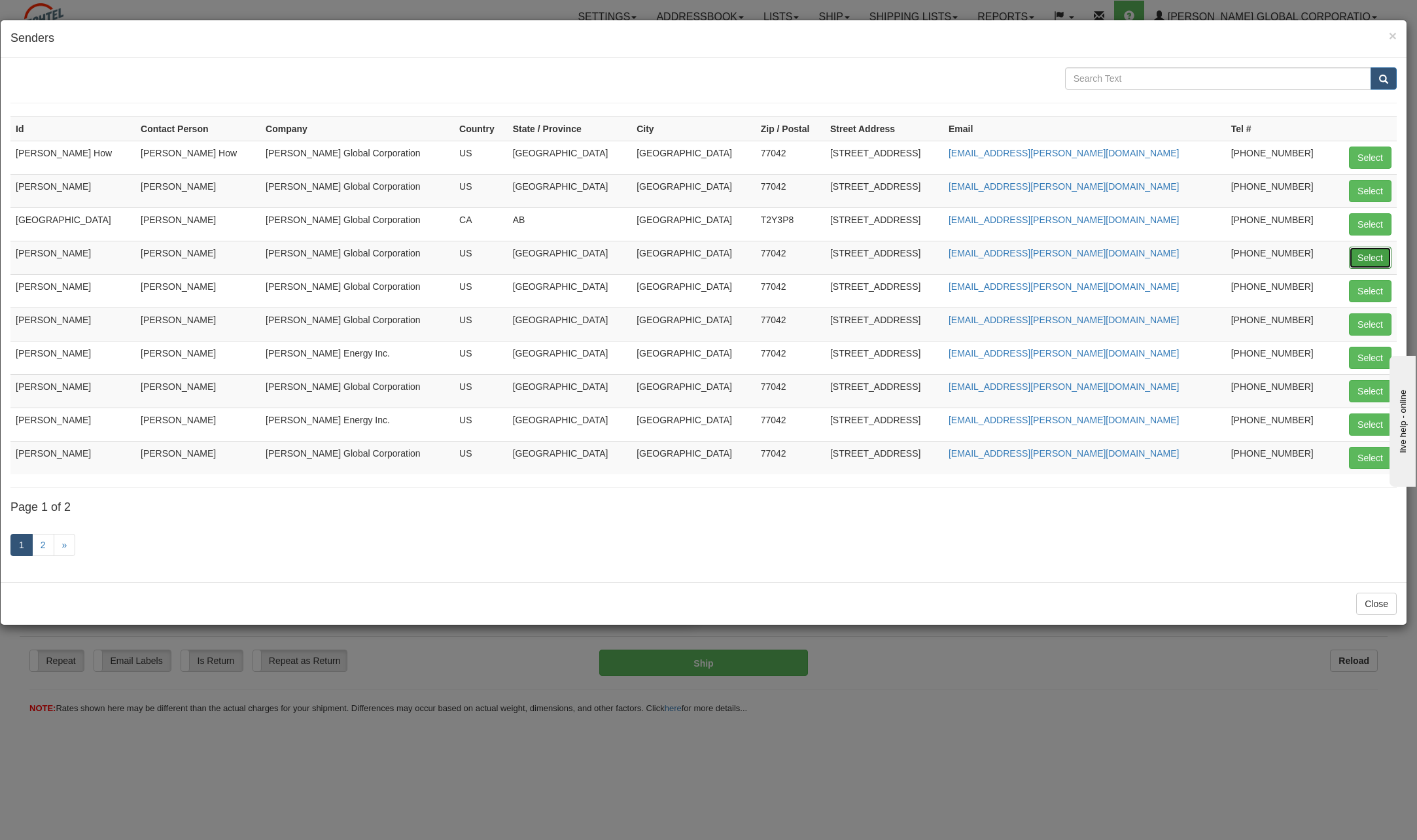
click at [1356, 255] on button "Select" at bounding box center [1371, 257] width 43 height 22
type input "[PERSON_NAME]"
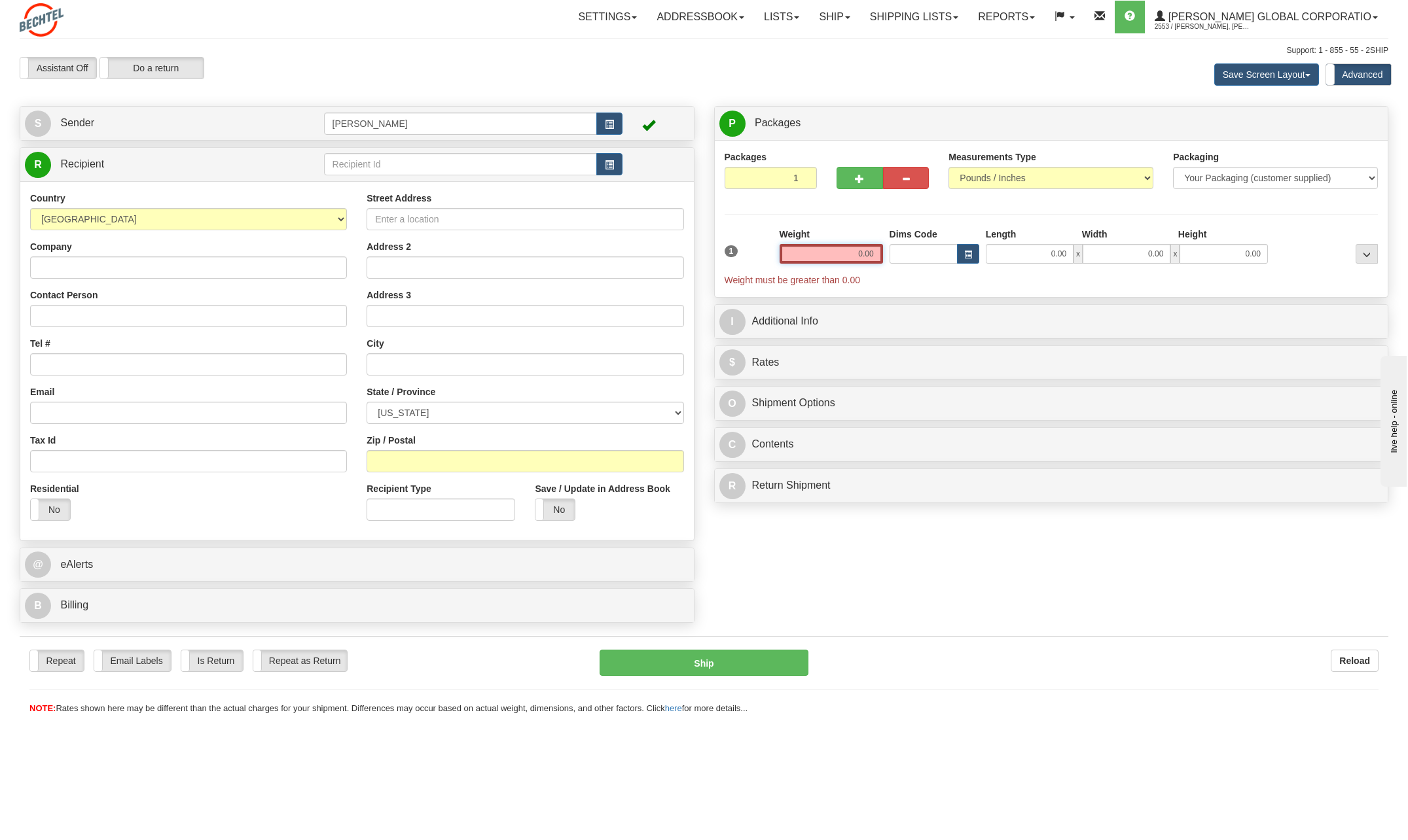
click at [877, 259] on input "0.00" at bounding box center [831, 253] width 103 height 19
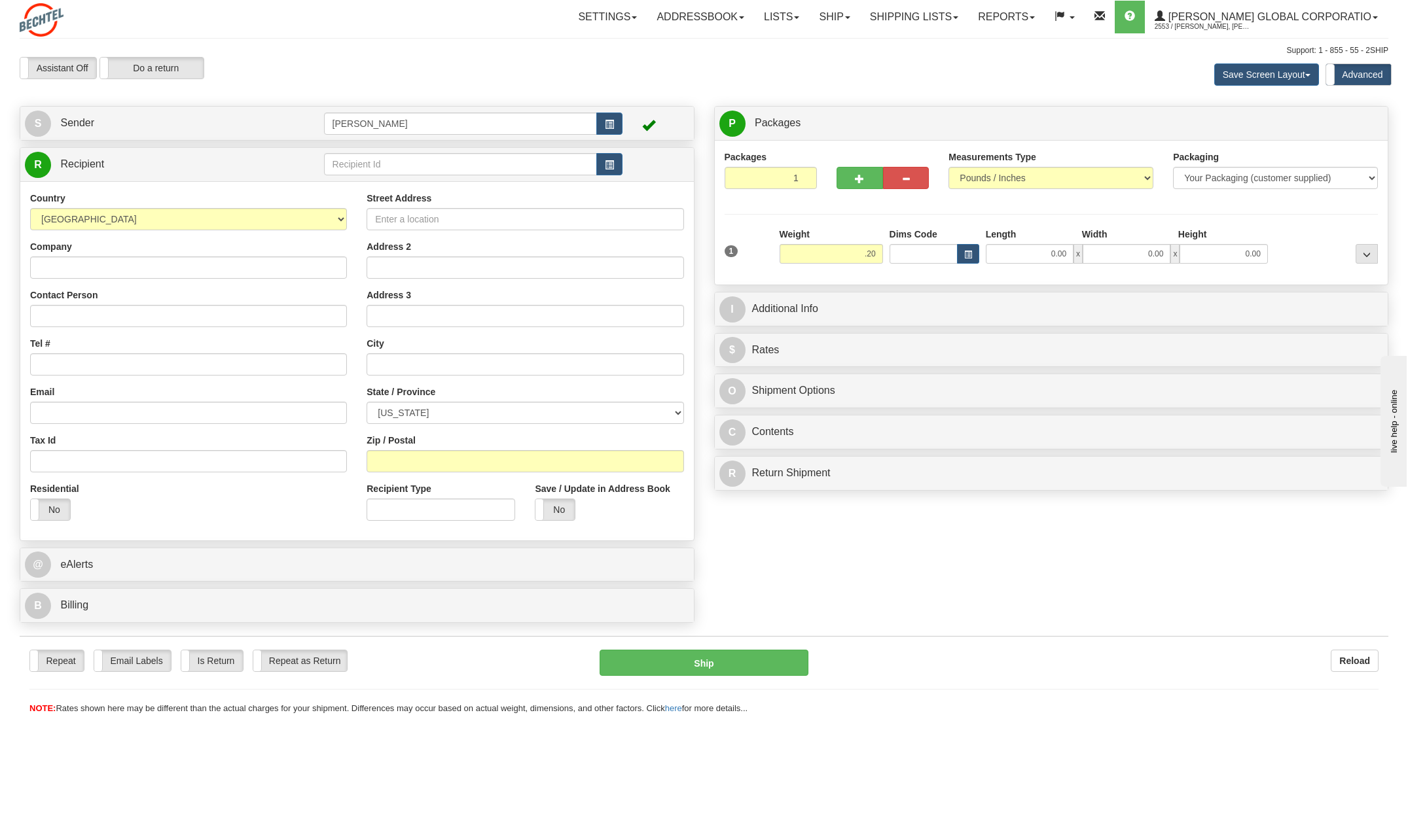
type input "0.20"
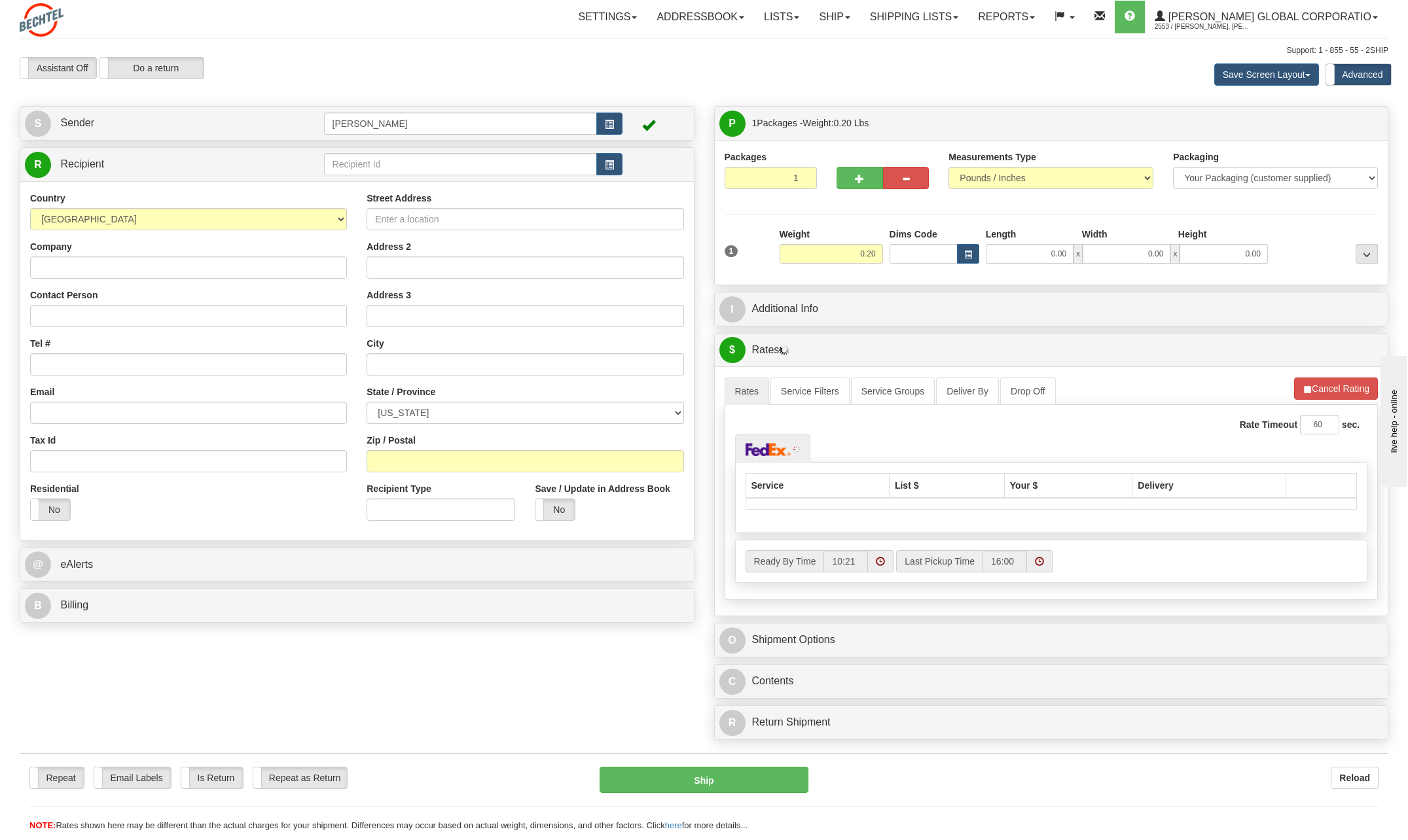
click at [1097, 278] on div "Packages 1 1 Measurements Type" at bounding box center [1051, 213] width 674 height 145
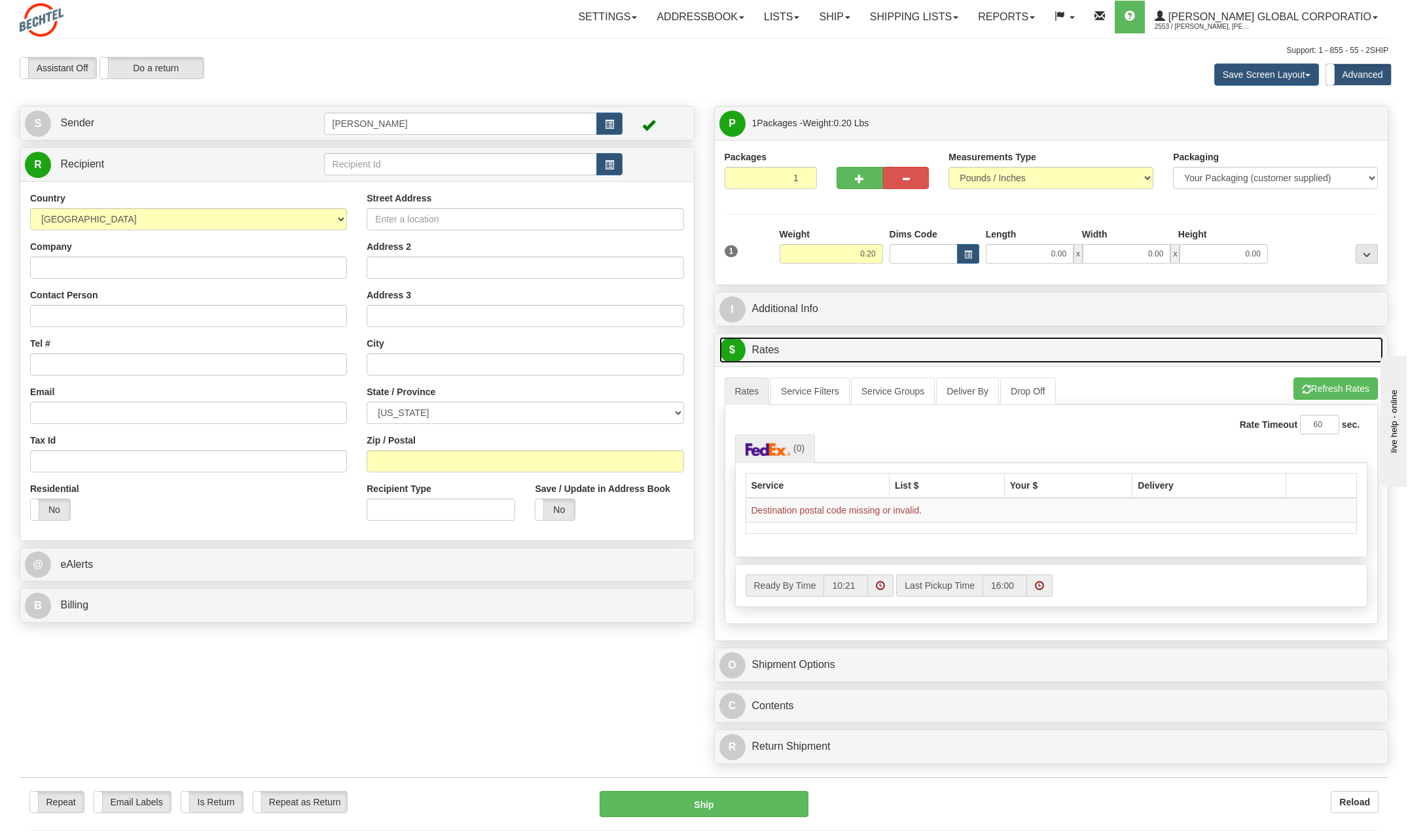
click at [1232, 342] on link "$ Rates" at bounding box center [1051, 351] width 664 height 27
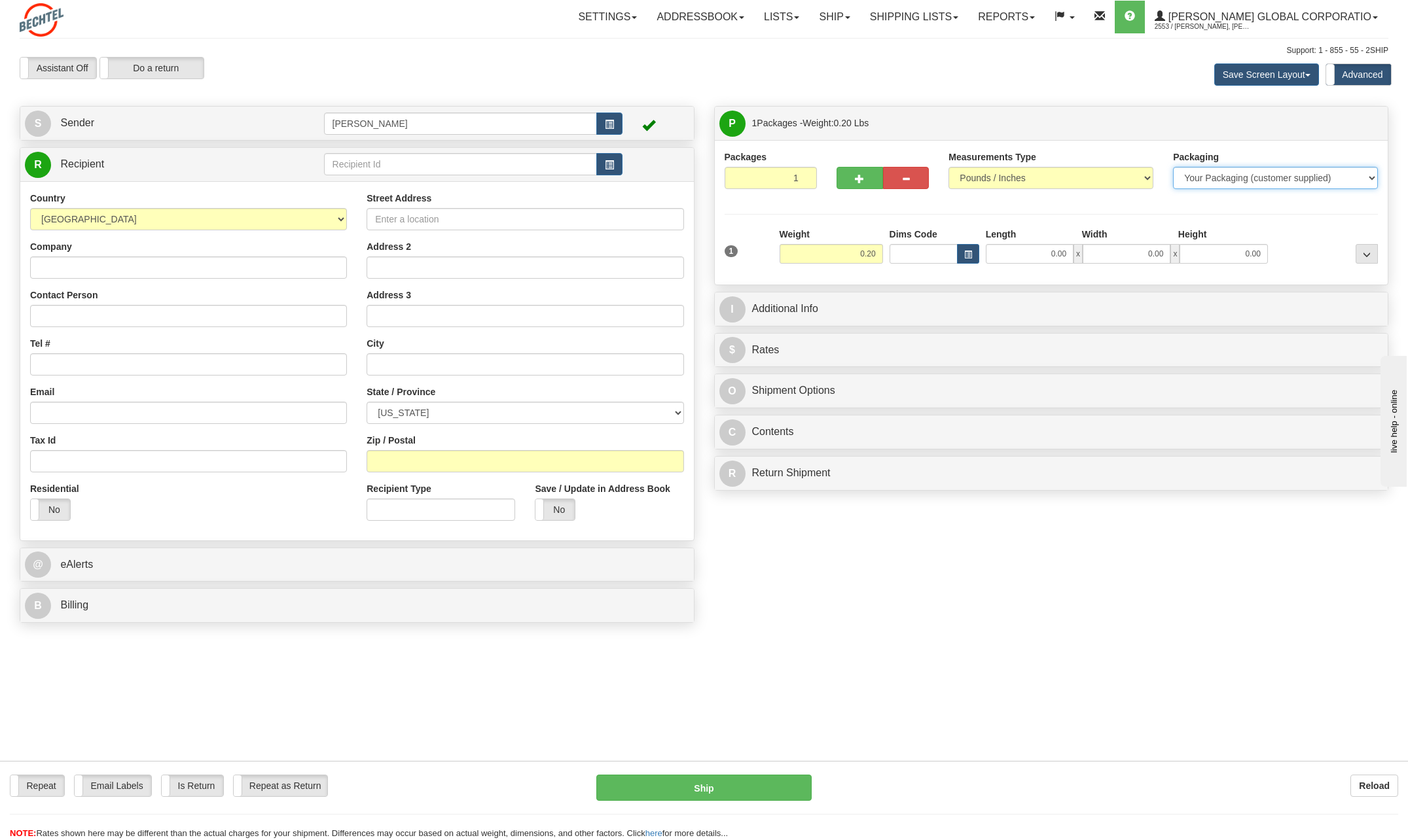
click at [1370, 174] on select "Your Packaging (customer supplied) Envelope (carrier supplied) Pack (carrier su…" at bounding box center [1275, 177] width 205 height 22
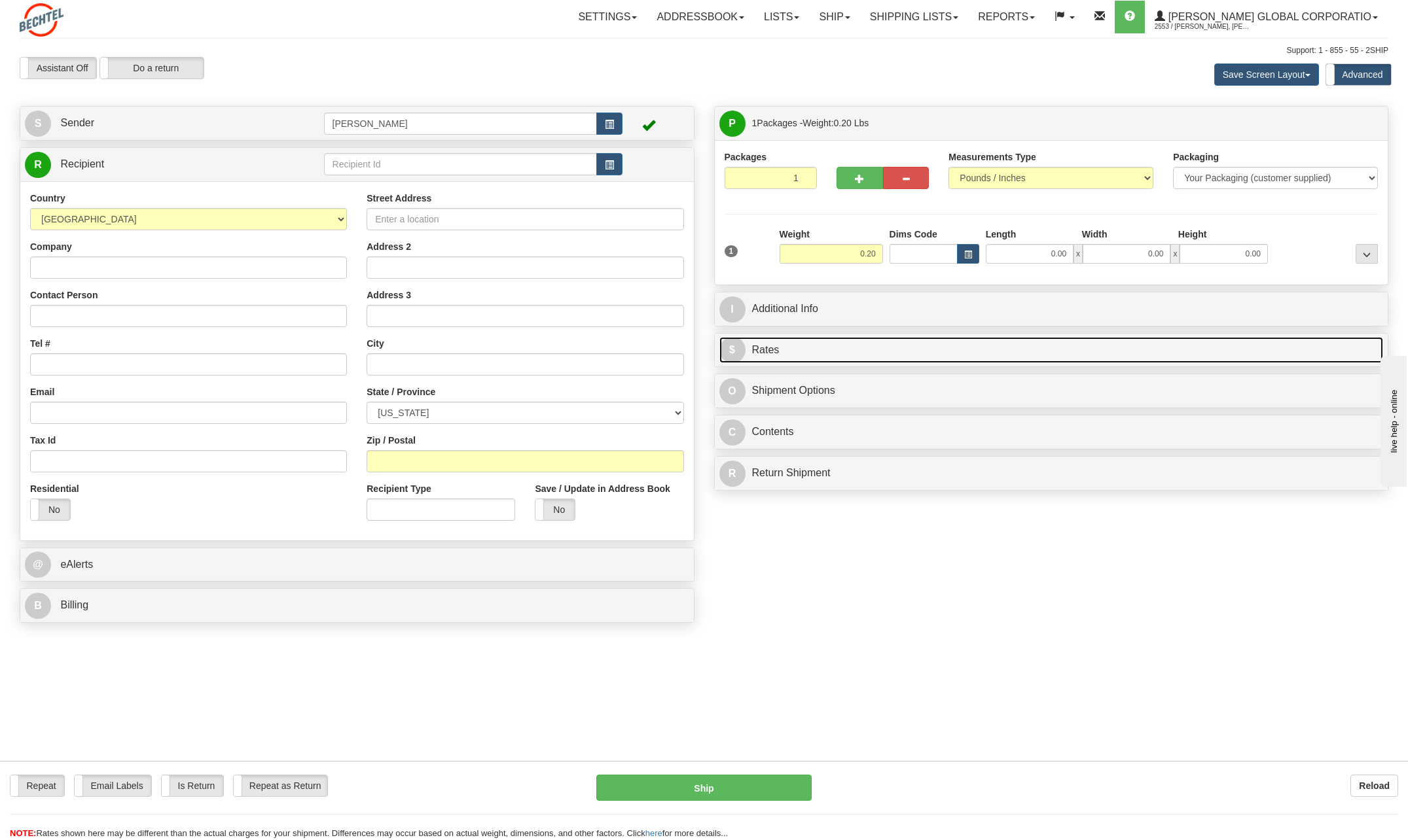
click at [1097, 349] on link "$ Rates" at bounding box center [1051, 351] width 664 height 27
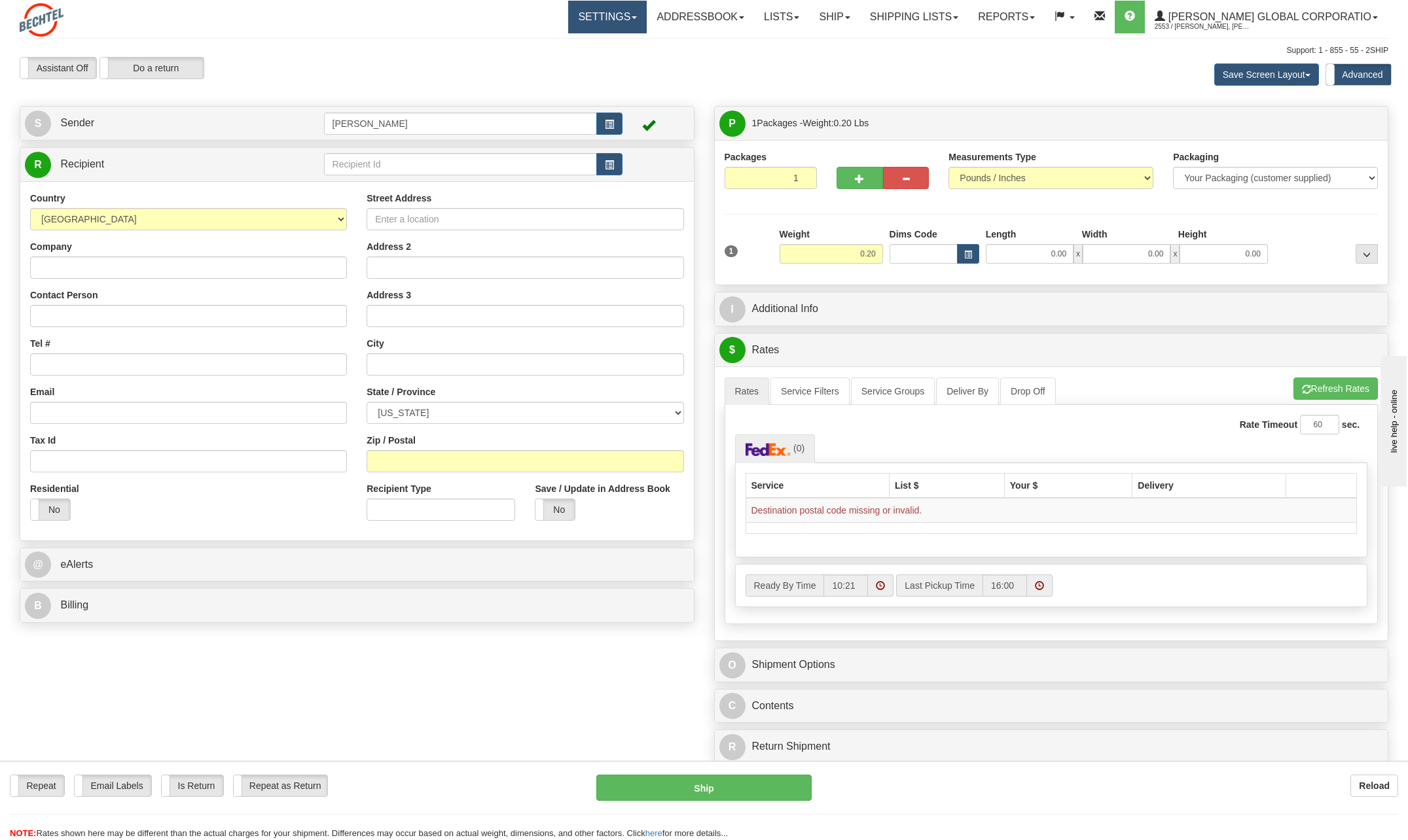
click at [647, 20] on link "Settings" at bounding box center [606, 17] width 78 height 33
click at [861, 63] on div "Save Screen Layout Save Layout Reset to Default Standard Advanced" at bounding box center [1109, 75] width 579 height 35
click at [954, 426] on div "Rate Timeout 60 sec." at bounding box center [1051, 424] width 633 height 19
drag, startPoint x: 45, startPoint y: 790, endPoint x: 82, endPoint y: 734, distance: 67.1
click at [45, 786] on label "Repeat" at bounding box center [37, 785] width 54 height 21
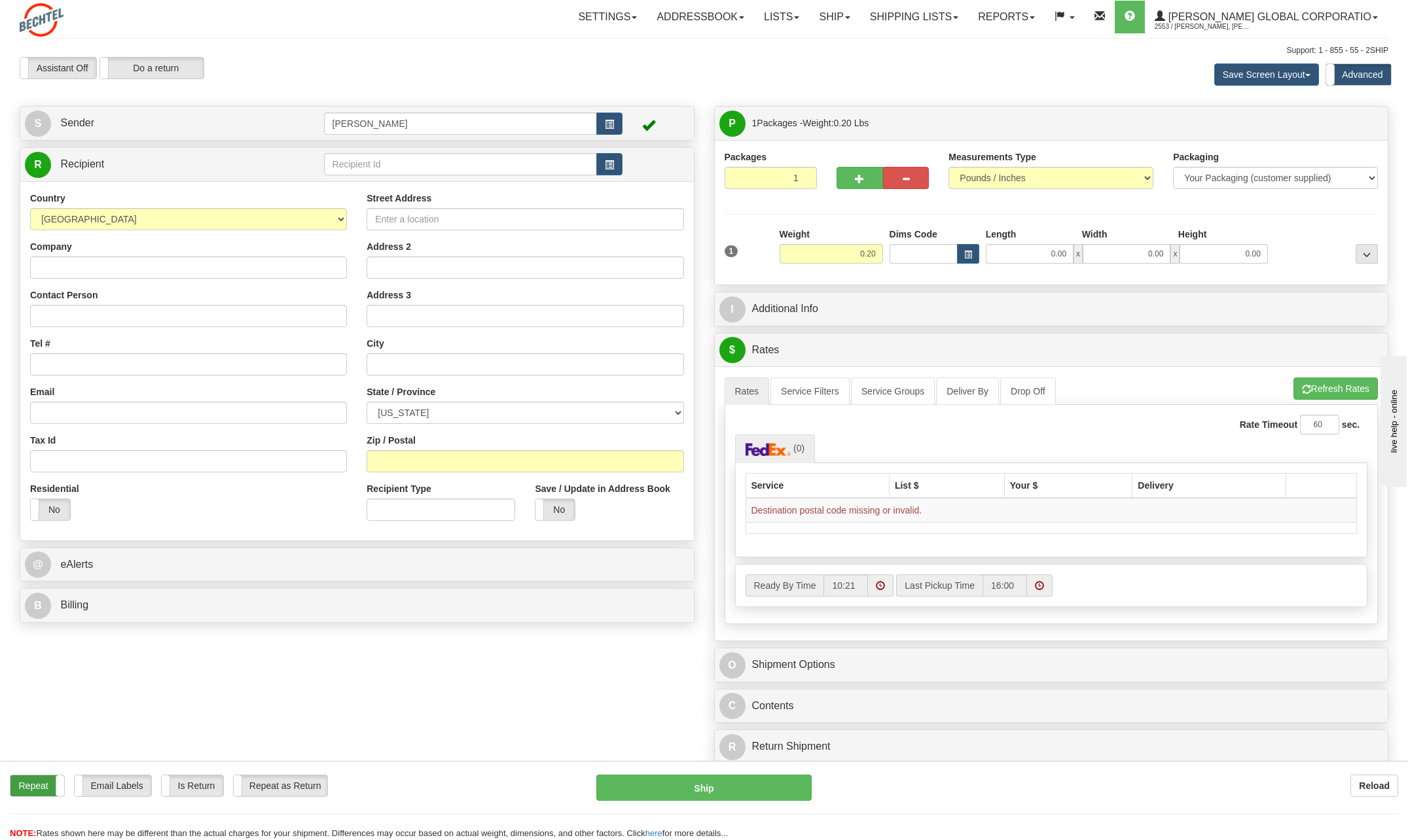
click at [41, 784] on label "Repeat" at bounding box center [37, 785] width 54 height 21
click at [605, 167] on span "button" at bounding box center [609, 165] width 9 height 8
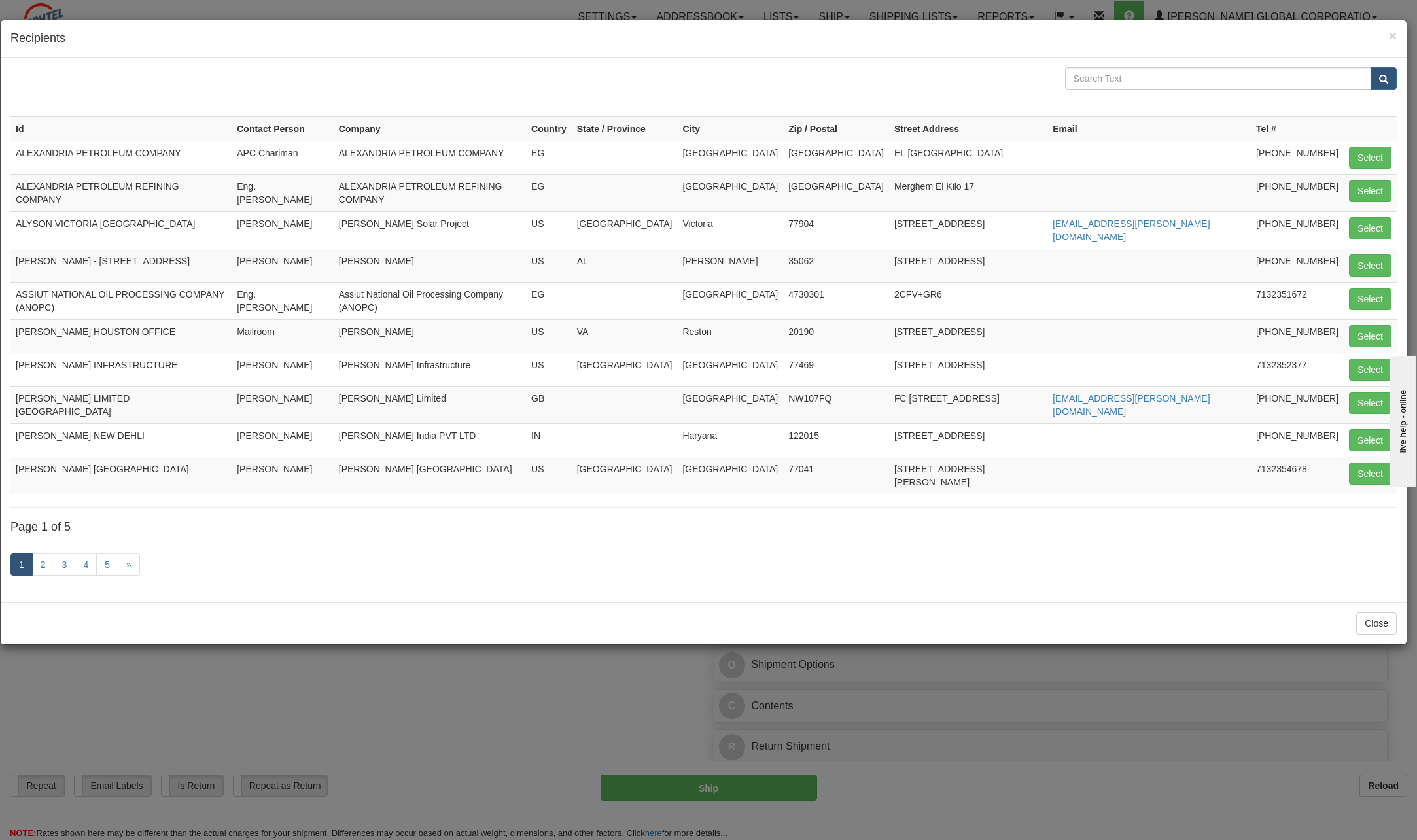
click at [526, 423] on td "Bechtel India PVT LTD" at bounding box center [430, 440] width 193 height 34
click at [1367, 429] on button "Select" at bounding box center [1371, 440] width 43 height 22
type input "BECHTEL NEW DEHLI"
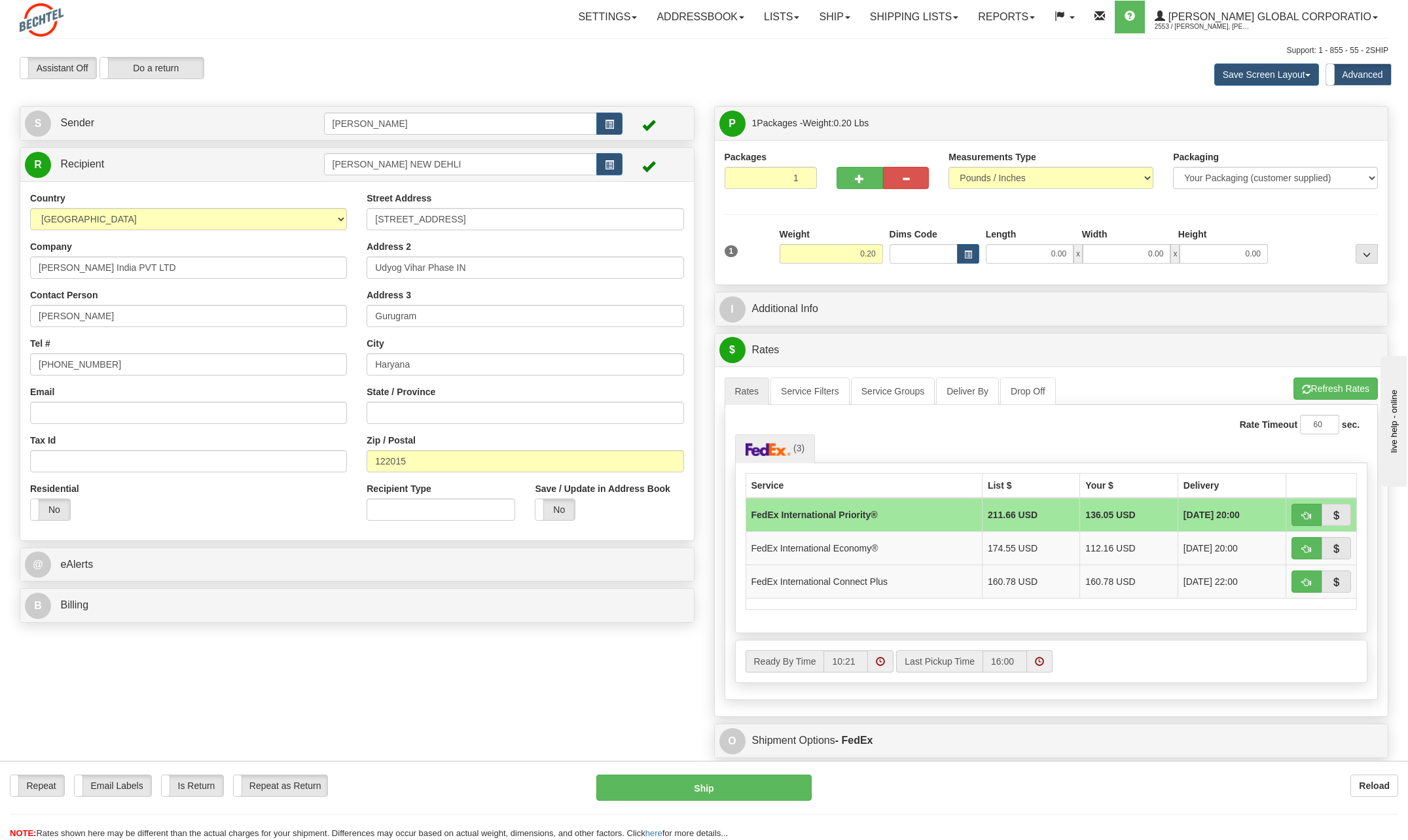
click at [1129, 516] on td "136.05 USD" at bounding box center [1129, 515] width 98 height 34
click at [1370, 173] on select "Your Packaging (customer supplied) Envelope (carrier supplied) Pack (carrier su…" at bounding box center [1275, 177] width 205 height 22
select select "2"
click at [1172, 166] on select "Your Packaging (customer supplied) Envelope (carrier supplied) Pack (carrier su…" at bounding box center [1275, 177] width 205 height 22
click at [571, 676] on div "Create a label for the return Create Pickup Without Label S" at bounding box center [704, 497] width 1388 height 782
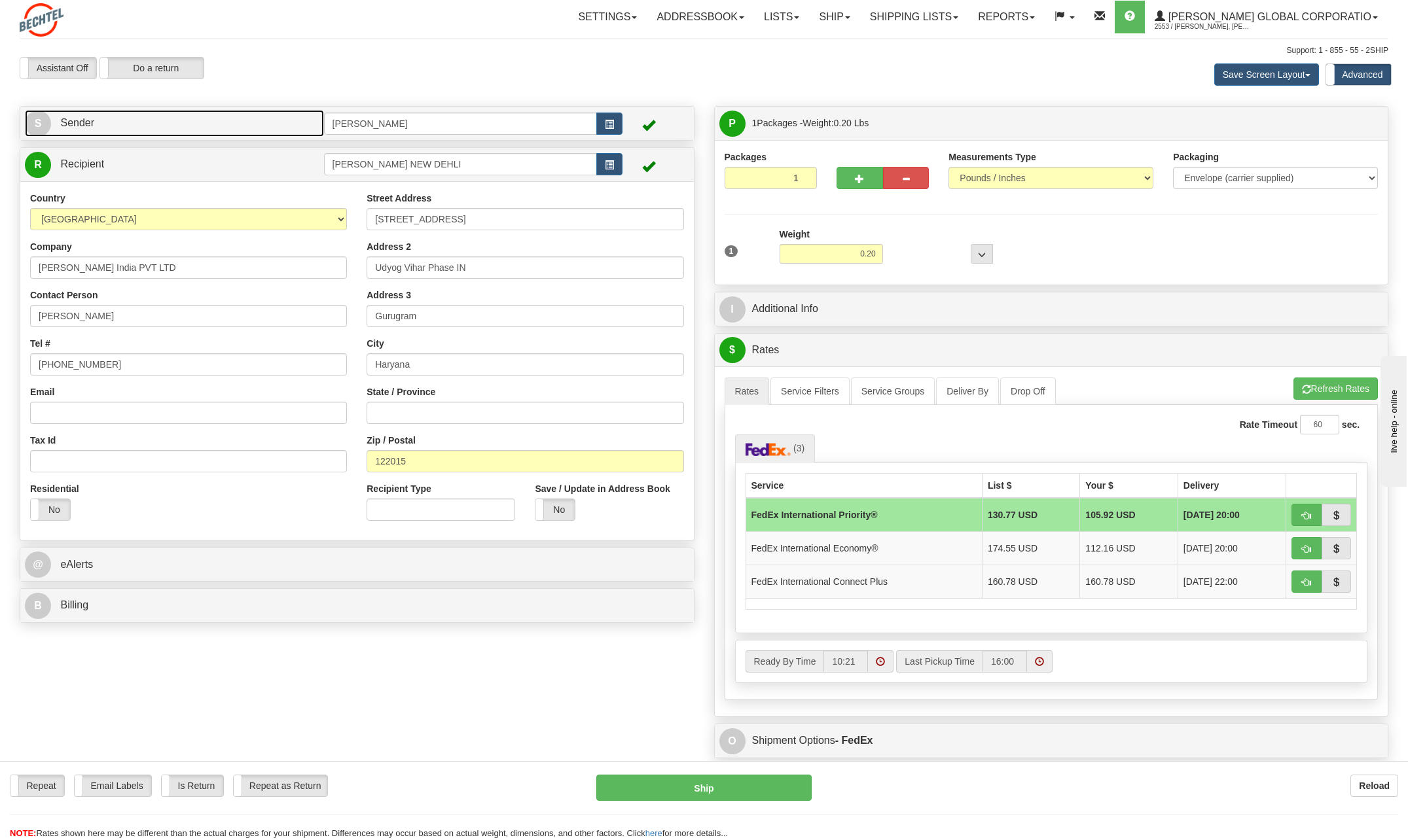
click at [255, 119] on link "S Sender" at bounding box center [175, 124] width 299 height 27
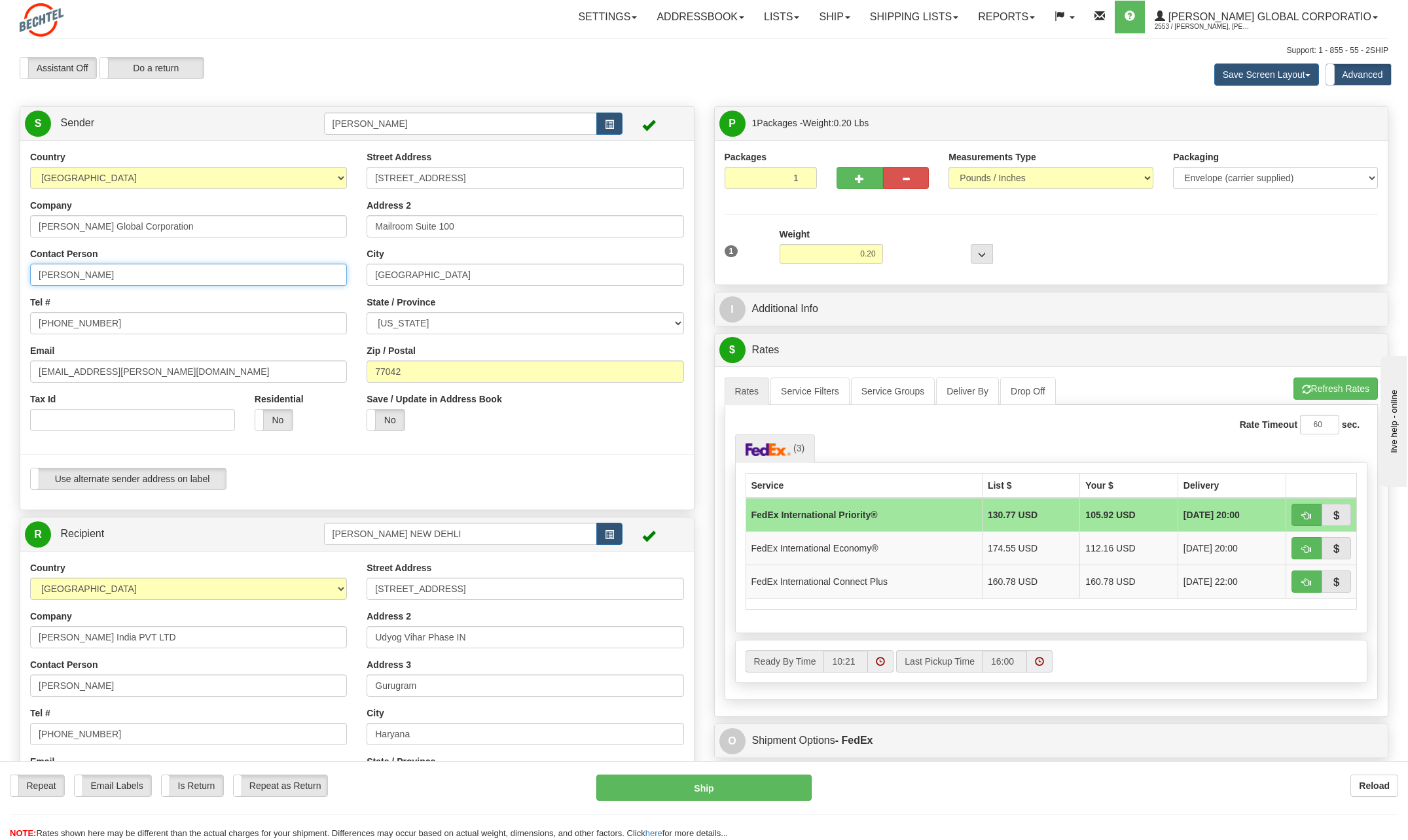
drag, startPoint x: 129, startPoint y: 276, endPoint x: 12, endPoint y: 274, distance: 117.0
click at [20, 274] on div "Country AFGHANISTAN ALAND ISLANDS ALBANIA ALGERIA AMERICAN SAMOA ANDORRA ANGOLA…" at bounding box center [357, 325] width 674 height 350
type input "e"
click at [82, 273] on input "Esther" at bounding box center [188, 275] width 317 height 22
paste input "Granier Burke"
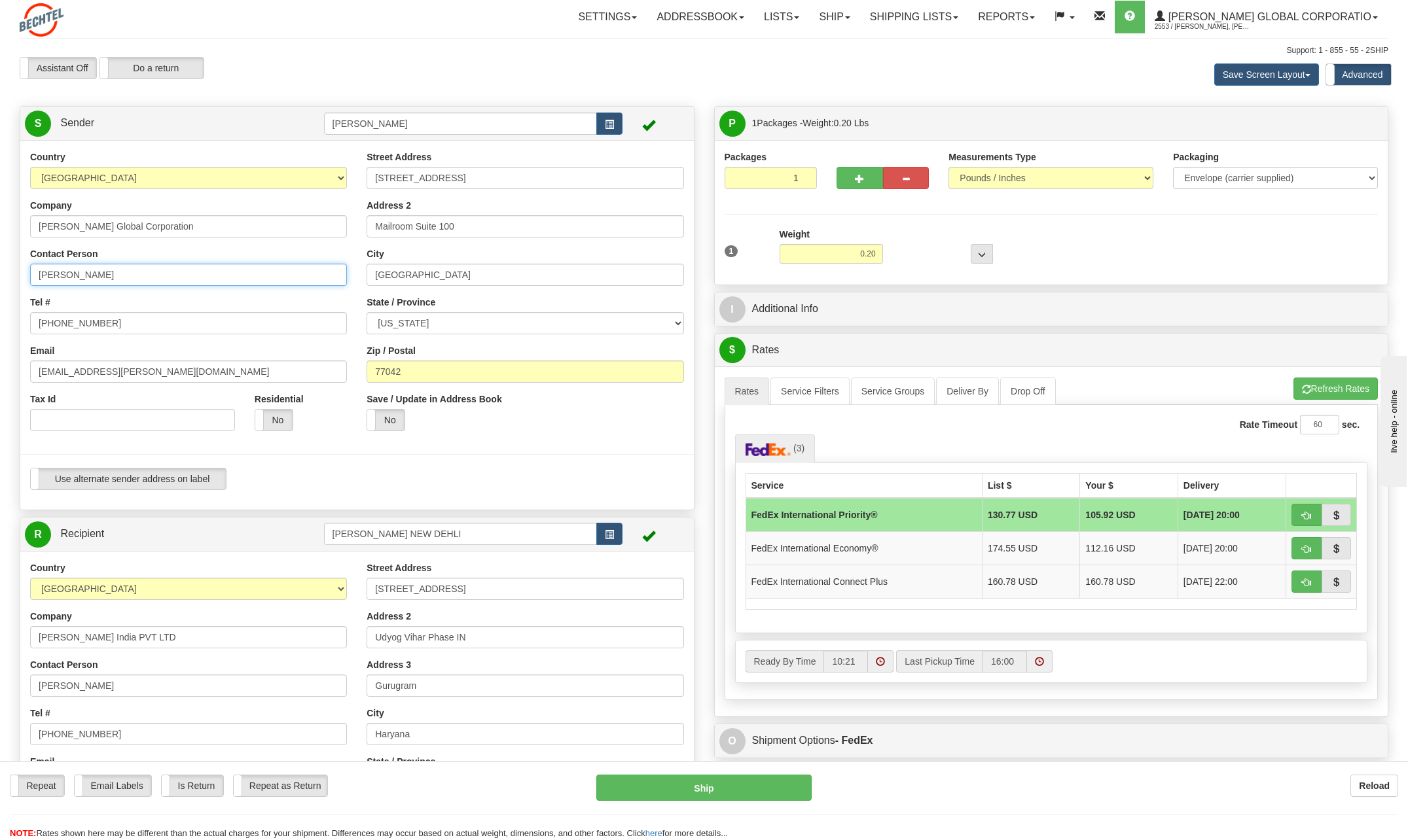
type input "Esther Granier Burke"
click at [151, 327] on input "[PHONE_NUMBER]" at bounding box center [188, 323] width 317 height 22
type input "713 235-5455"
click at [134, 399] on div "Tax Id" at bounding box center [133, 412] width 205 height 39
drag, startPoint x: 173, startPoint y: 369, endPoint x: -14, endPoint y: 356, distance: 187.5
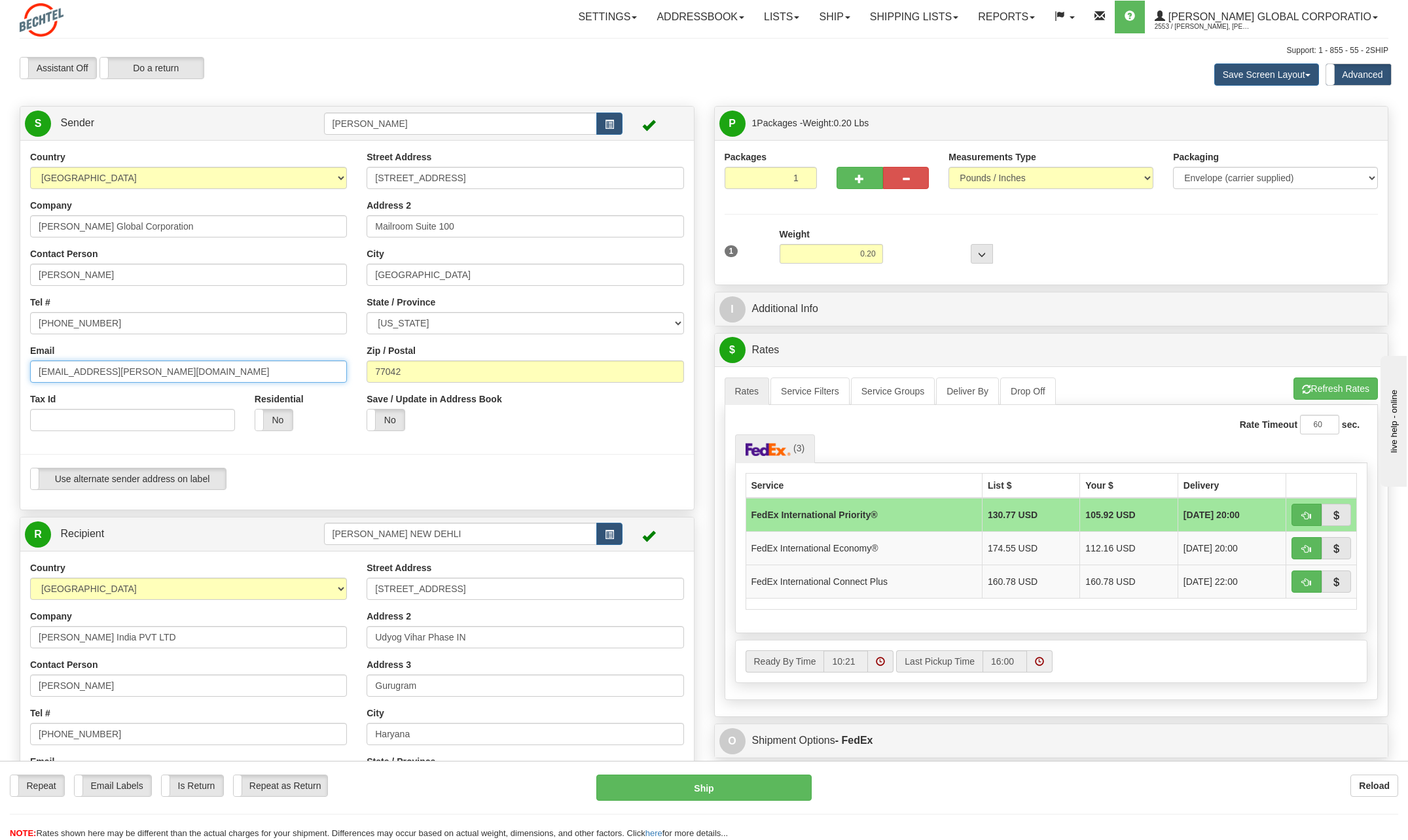
click at [0, 356] on html "Training Course Close Toggle navigation Settings Shipping Preferences New Sende…" at bounding box center [704, 420] width 1408 height 840
paste input "egranier"
type input "[EMAIL_ADDRESS][PERSON_NAME][DOMAIN_NAME]"
click at [114, 391] on div "Country AFGHANISTAN ALAND ISLANDS ALBANIA ALGERIA AMERICAN SAMOA ANDORRA ANGOLA…" at bounding box center [188, 295] width 336 height 290
click at [588, 435] on div "Save / Update in Address Book Yes No" at bounding box center [525, 417] width 336 height 49
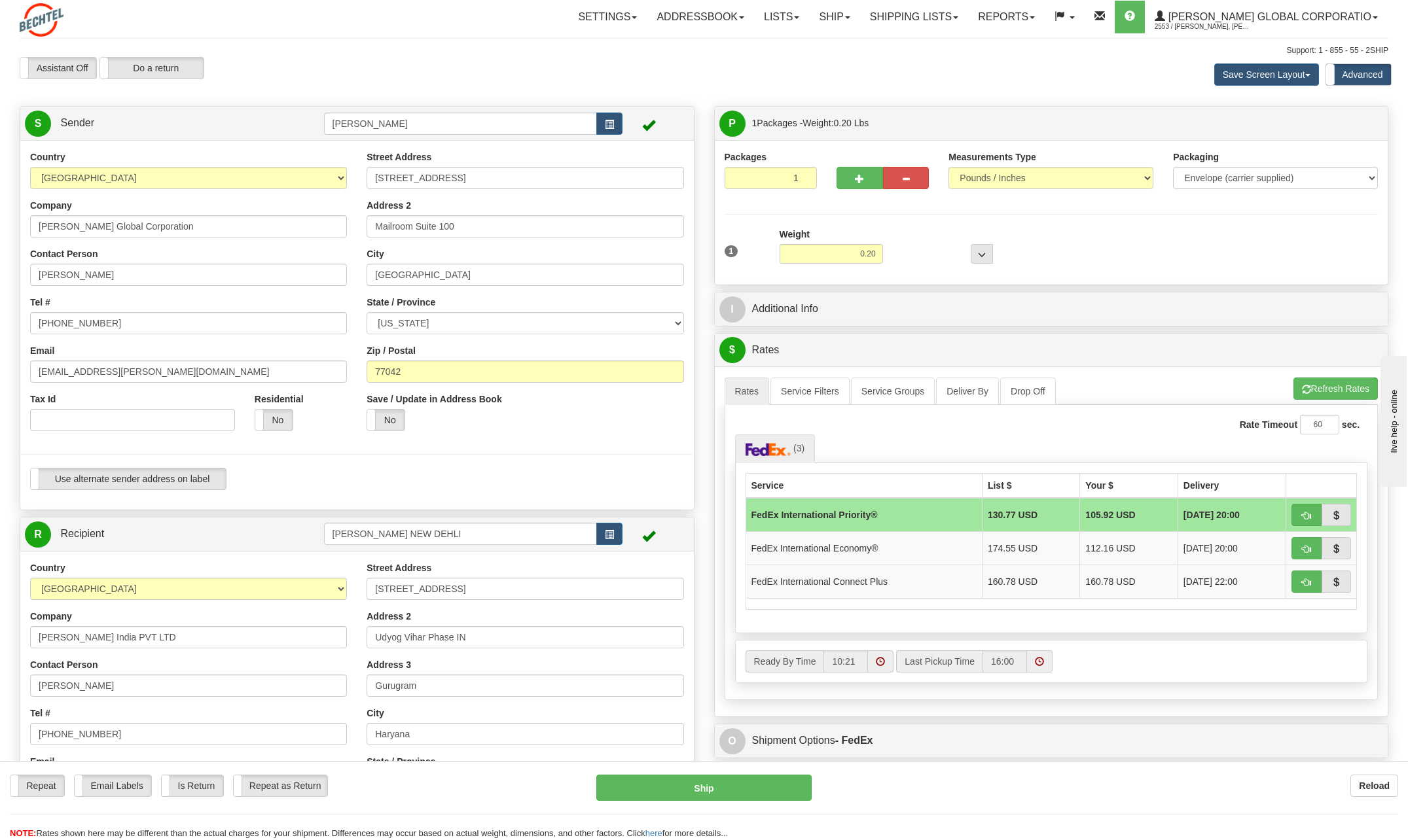
click at [657, 117] on td at bounding box center [655, 124] width 66 height 27
click at [651, 119] on span at bounding box center [648, 125] width 13 height 13
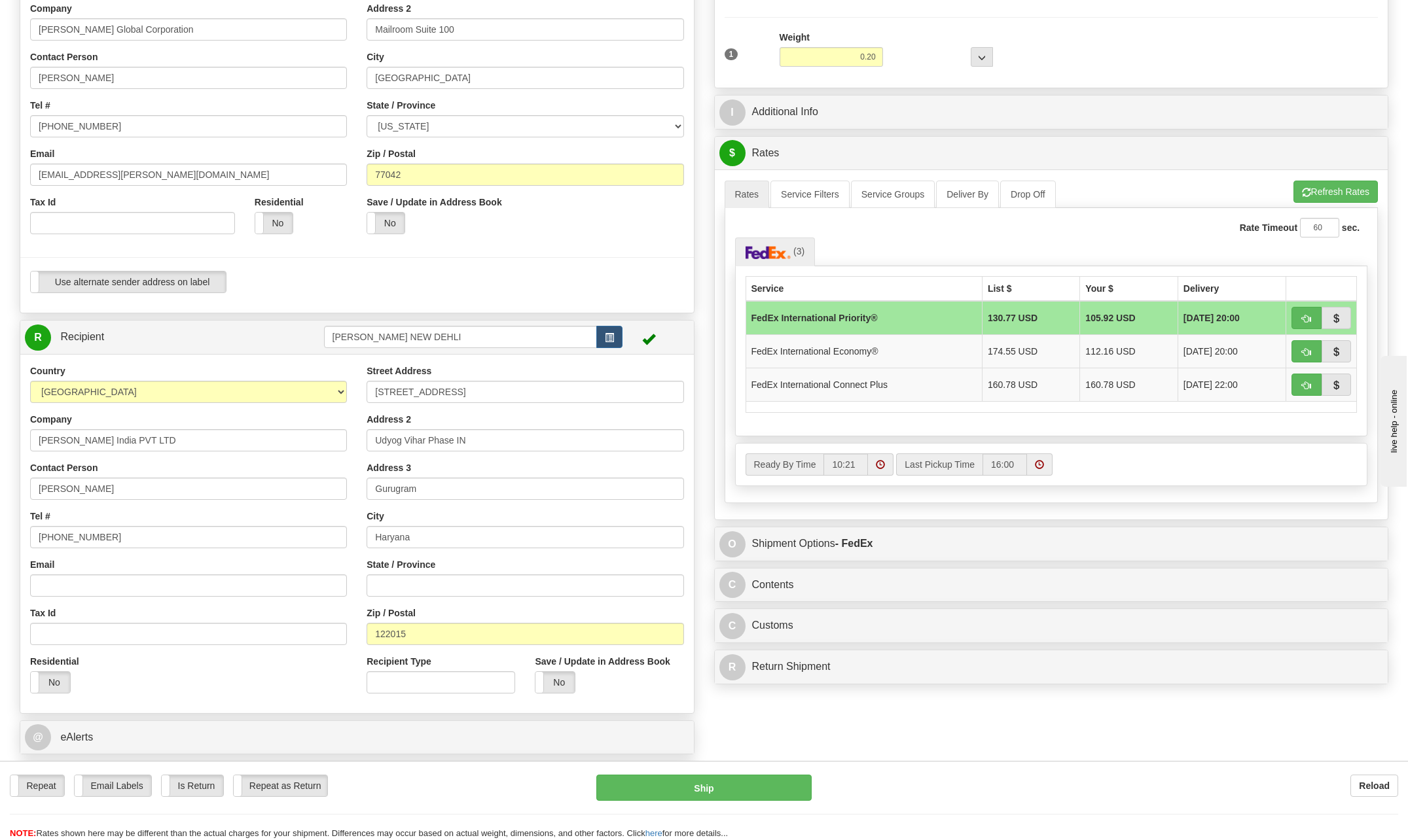
scroll to position [262, 0]
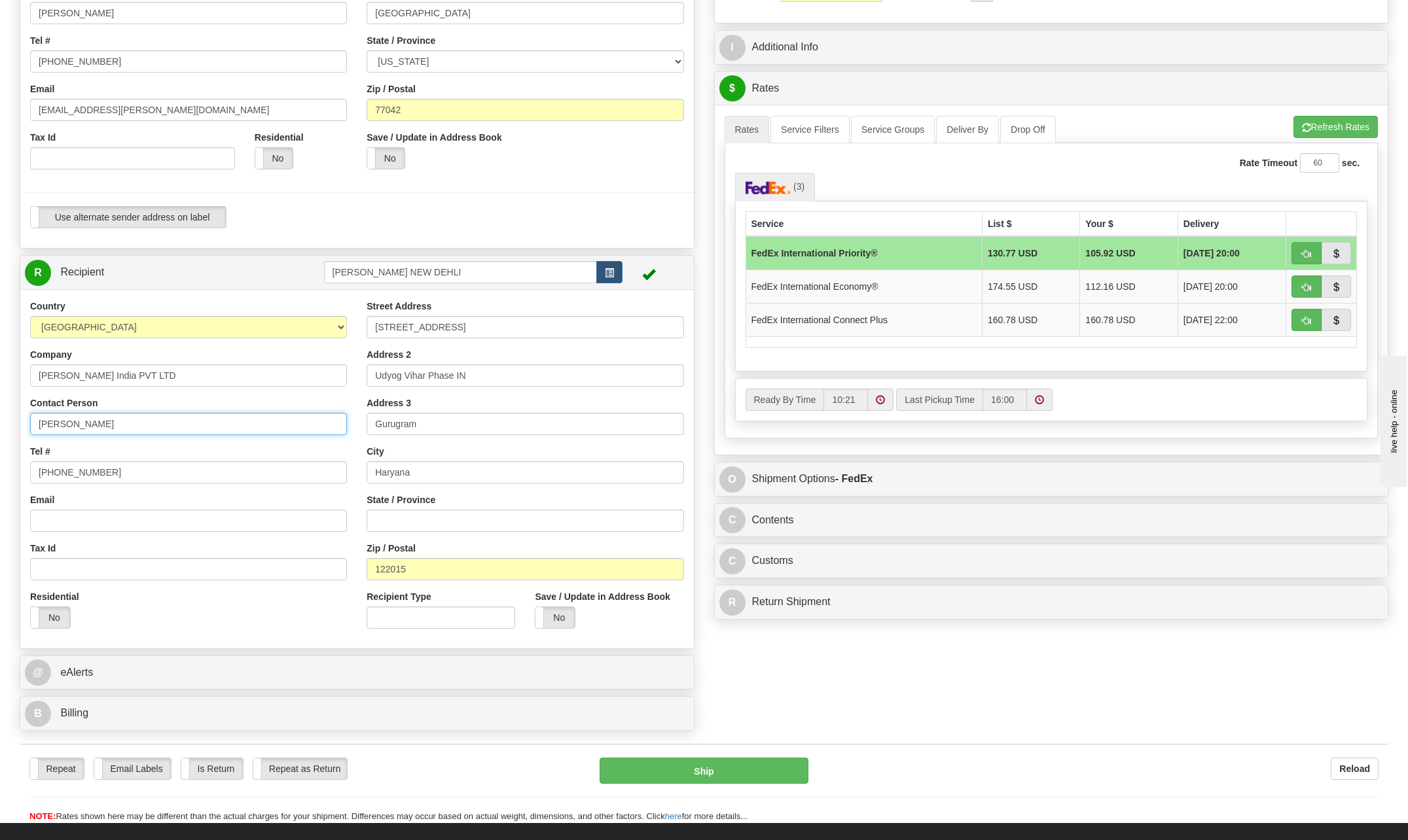
drag, startPoint x: 114, startPoint y: 421, endPoint x: 19, endPoint y: 413, distance: 95.3
click at [19, 413] on div "Create a label for the return Create Pickup Without Label S Sender CHARLIE NGUY…" at bounding box center [357, 291] width 695 height 893
type input "Sayli Petiwale"
drag, startPoint x: 109, startPoint y: 472, endPoint x: 28, endPoint y: 464, distance: 81.4
click at [28, 464] on div "Country AFGHANISTAN ALAND ISLANDS ALBANIA ALGERIA AMERICAN SAMOA ANDORRA ANGOLA…" at bounding box center [188, 468] width 336 height 339
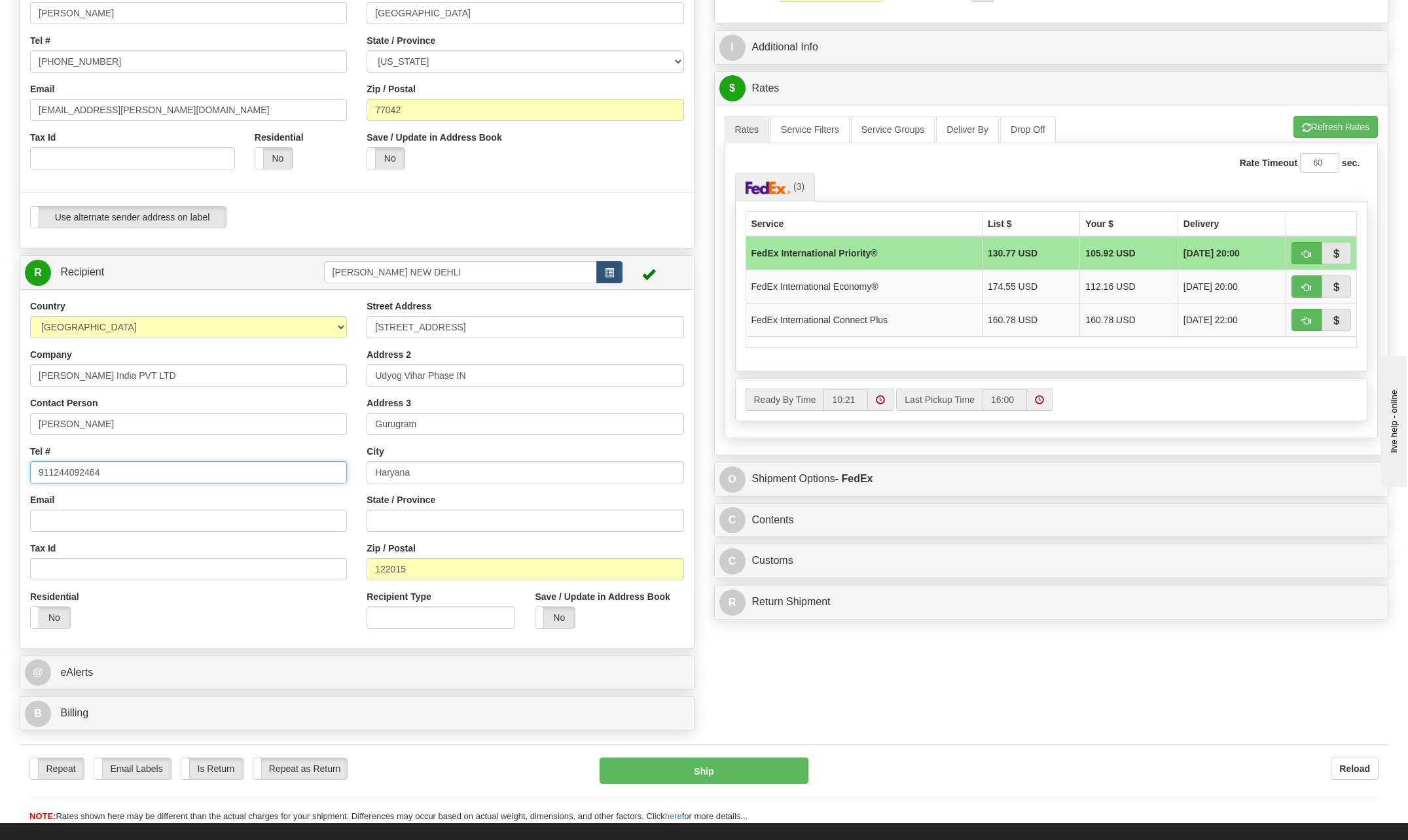
type input "911244092464"
click at [124, 522] on input "Email" at bounding box center [188, 520] width 317 height 22
click at [104, 515] on input "Email" at bounding box center [188, 520] width 317 height 22
paste input "petiwal@Bechtel.com"
type input "petiwal@Bechtel.com"
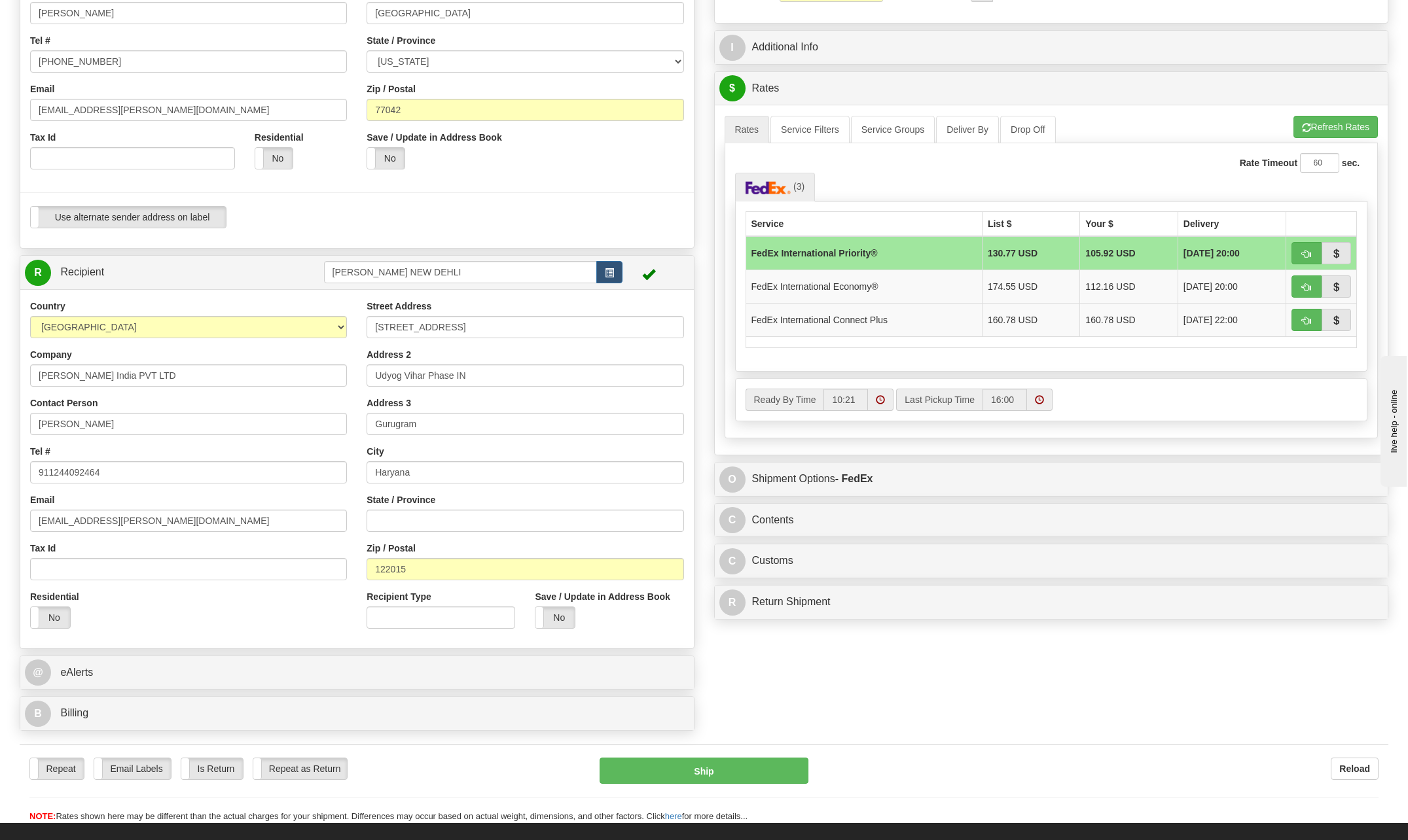
click at [121, 550] on div "Tax Id" at bounding box center [188, 561] width 317 height 39
click at [415, 643] on div "Country AFGHANISTAN ALAND ISLANDS ALBANIA ALGERIA AMERICAN SAMOA ANDORRA ANGOLA…" at bounding box center [357, 468] width 674 height 359
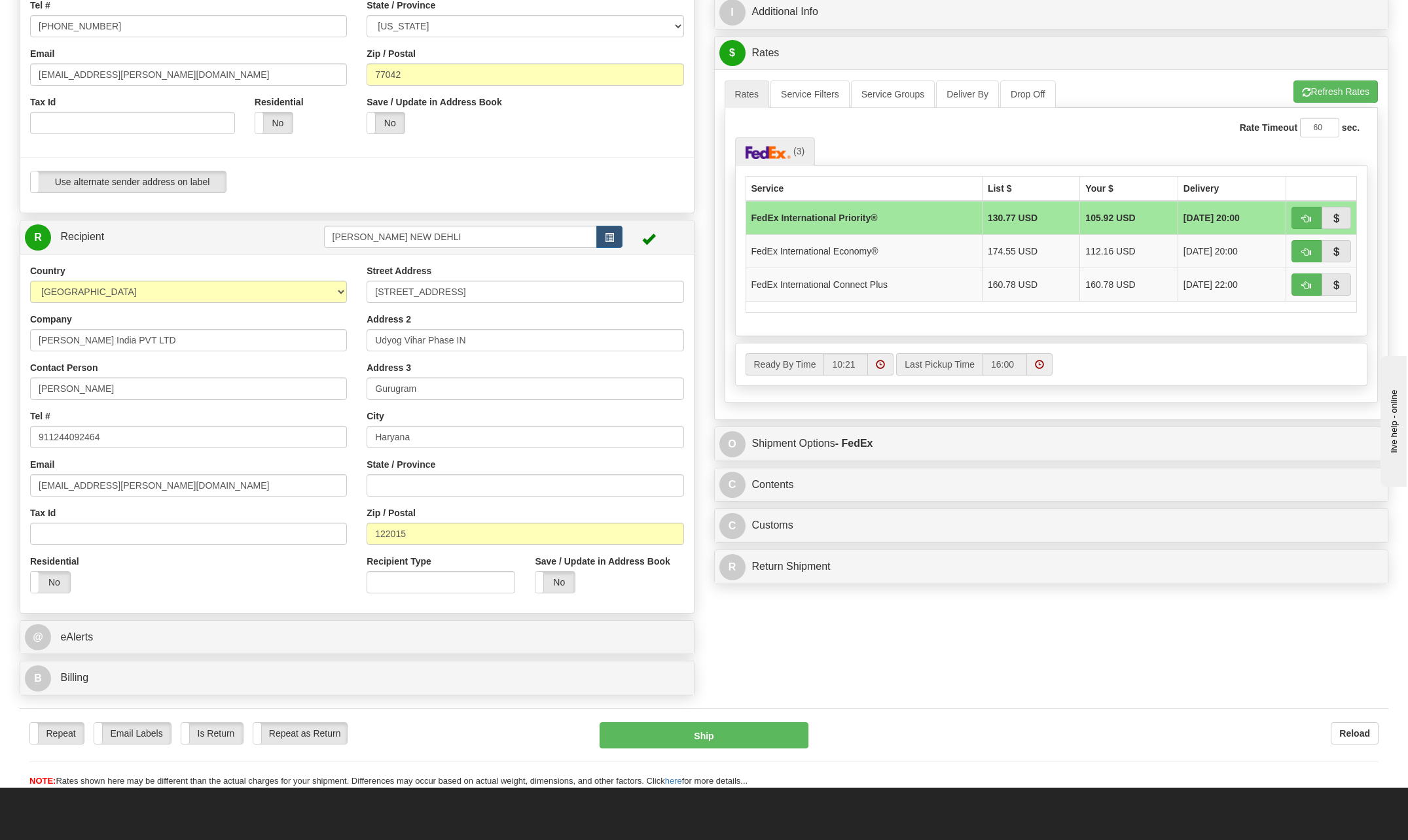
scroll to position [327, 0]
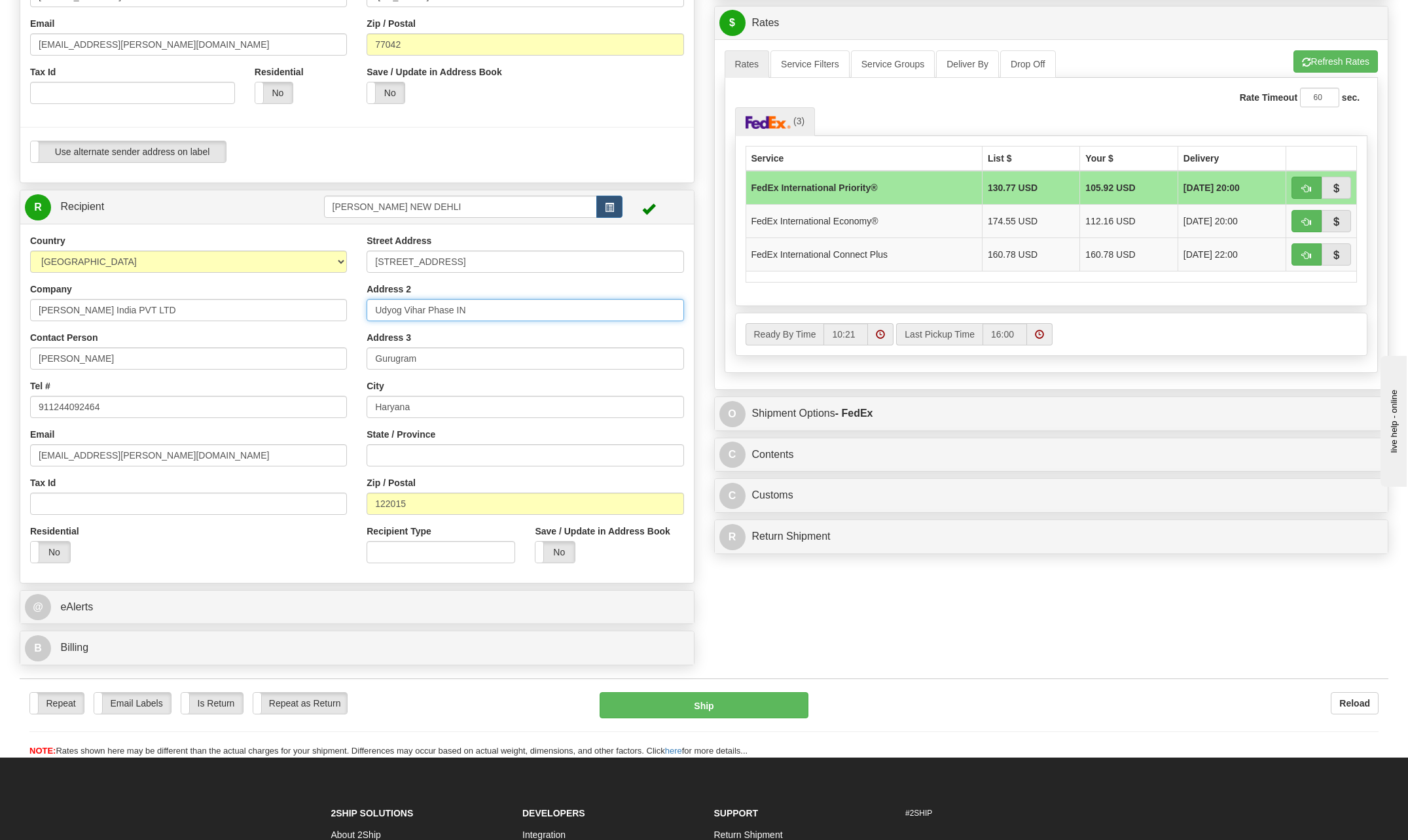
click at [455, 308] on input "Udyog Vihar Phase IN" at bounding box center [525, 310] width 317 height 22
type input "Udyog Vihar Phase IV"
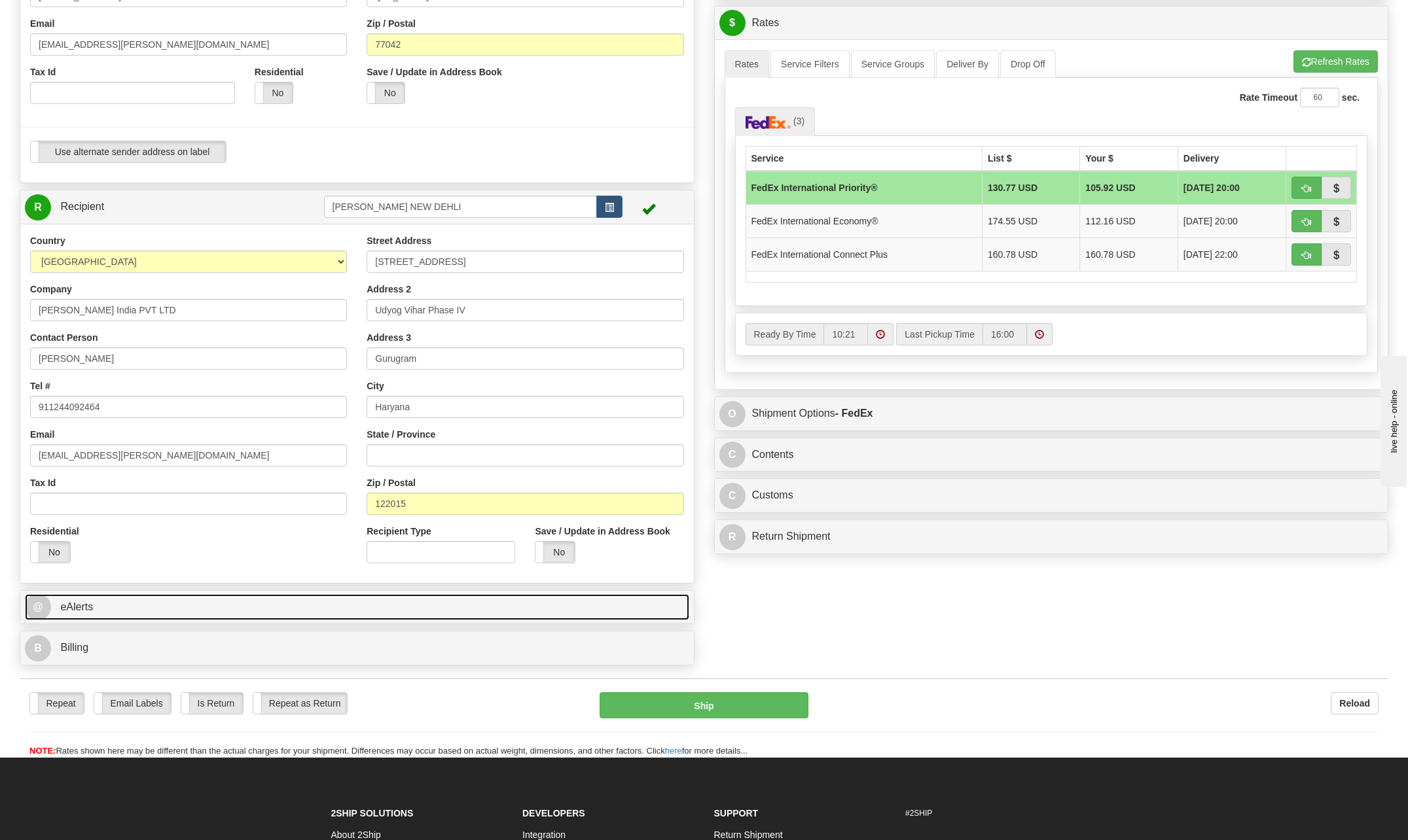
click at [87, 607] on span "eAlerts" at bounding box center [77, 606] width 33 height 11
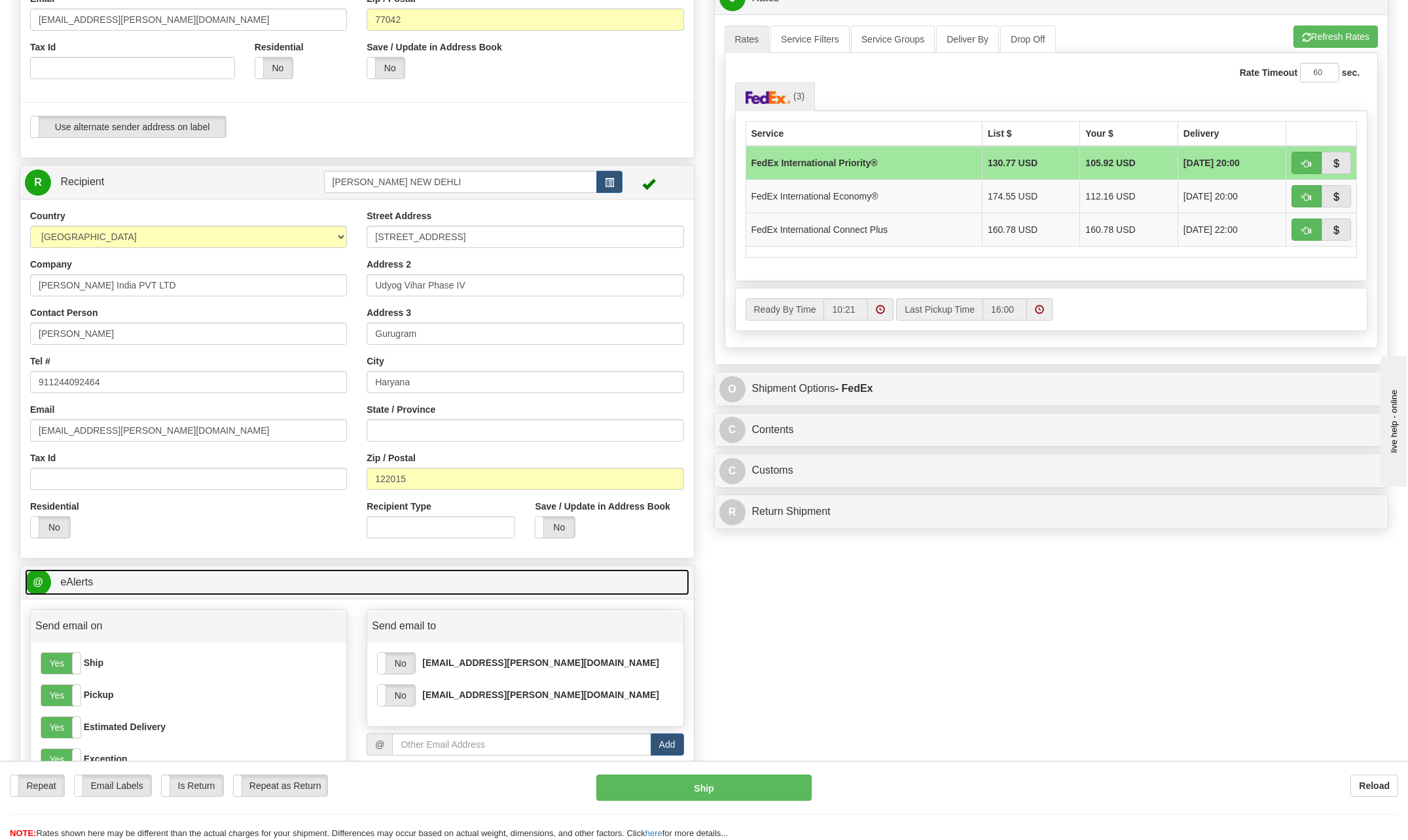
scroll to position [393, 0]
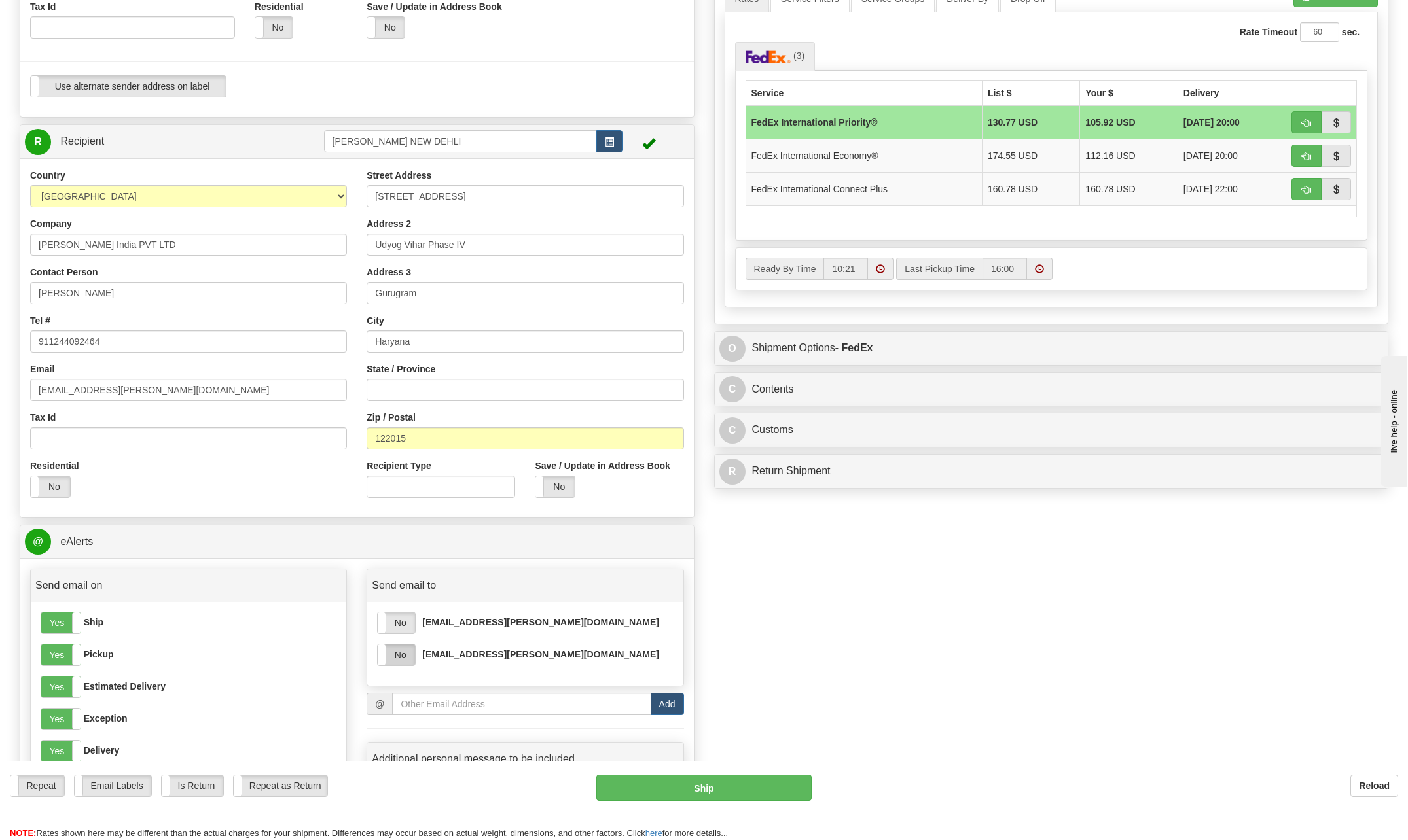
click at [407, 654] on label "No" at bounding box center [396, 654] width 37 height 21
click at [397, 622] on label "No" at bounding box center [396, 622] width 37 height 21
click at [435, 704] on input "email" at bounding box center [521, 704] width 258 height 22
type input "[EMAIL_ADDRESS][PERSON_NAME][DOMAIN_NAME]"
click at [677, 710] on button "Add" at bounding box center [667, 704] width 34 height 22
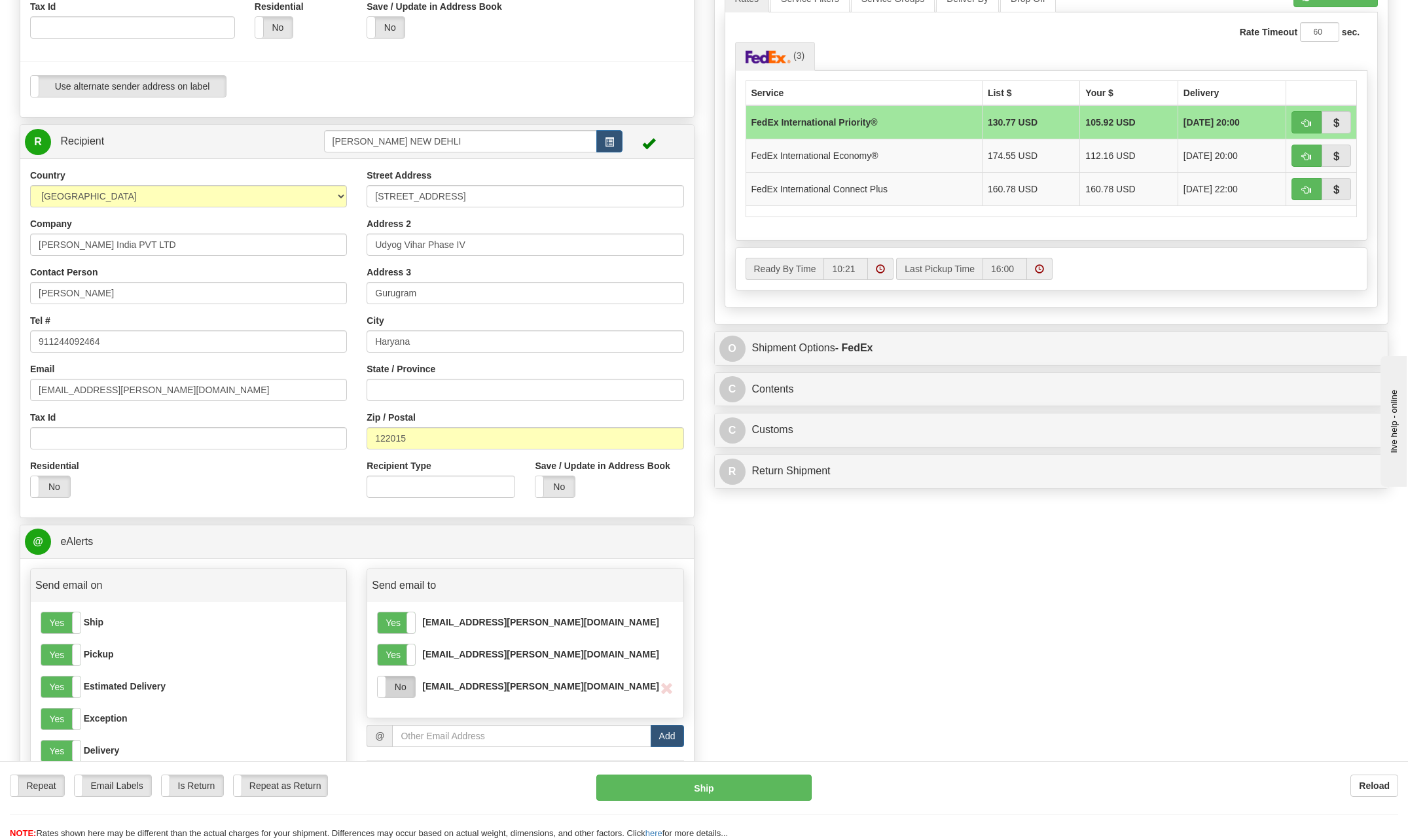
click at [400, 692] on label "No" at bounding box center [396, 687] width 37 height 21
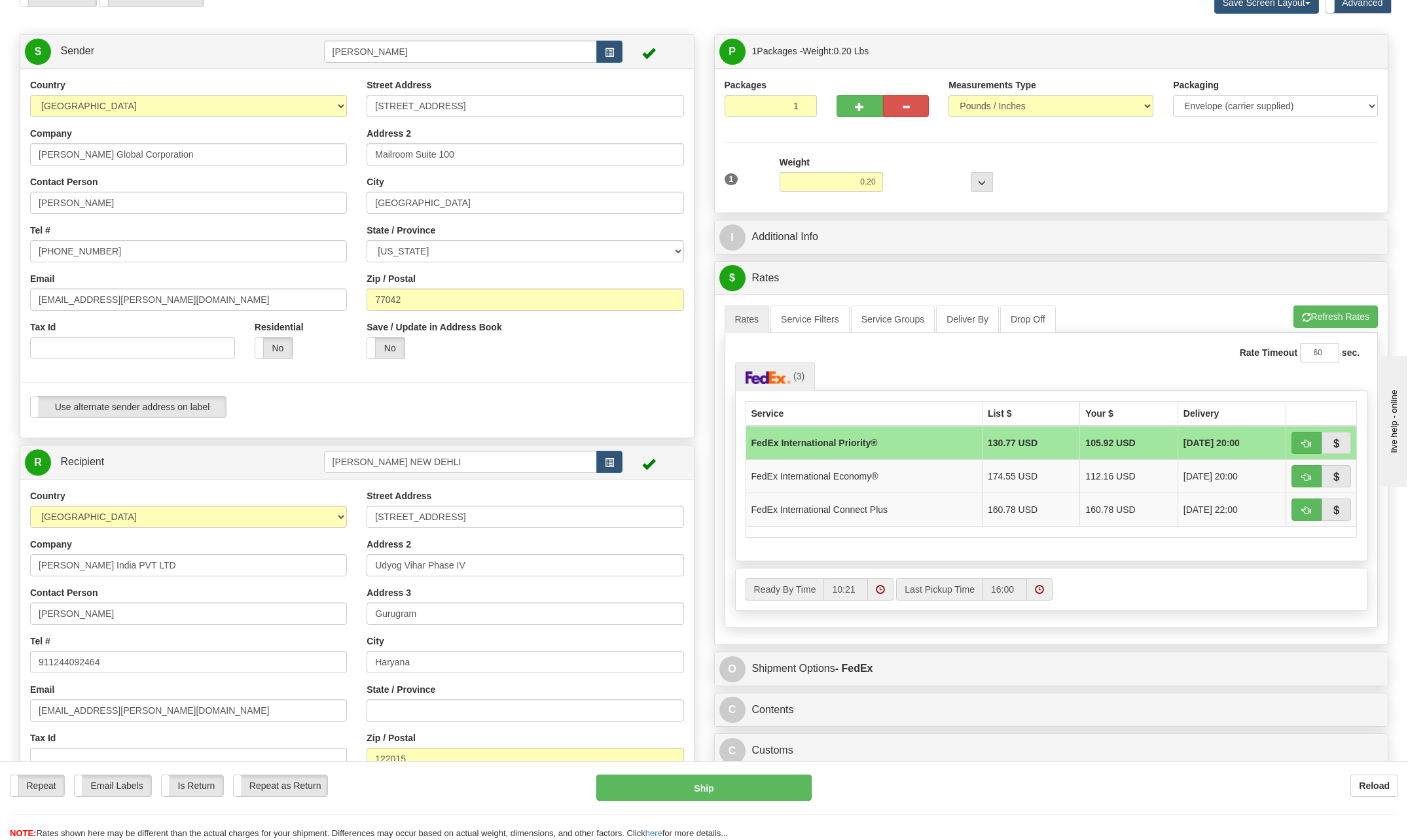
scroll to position [0, 0]
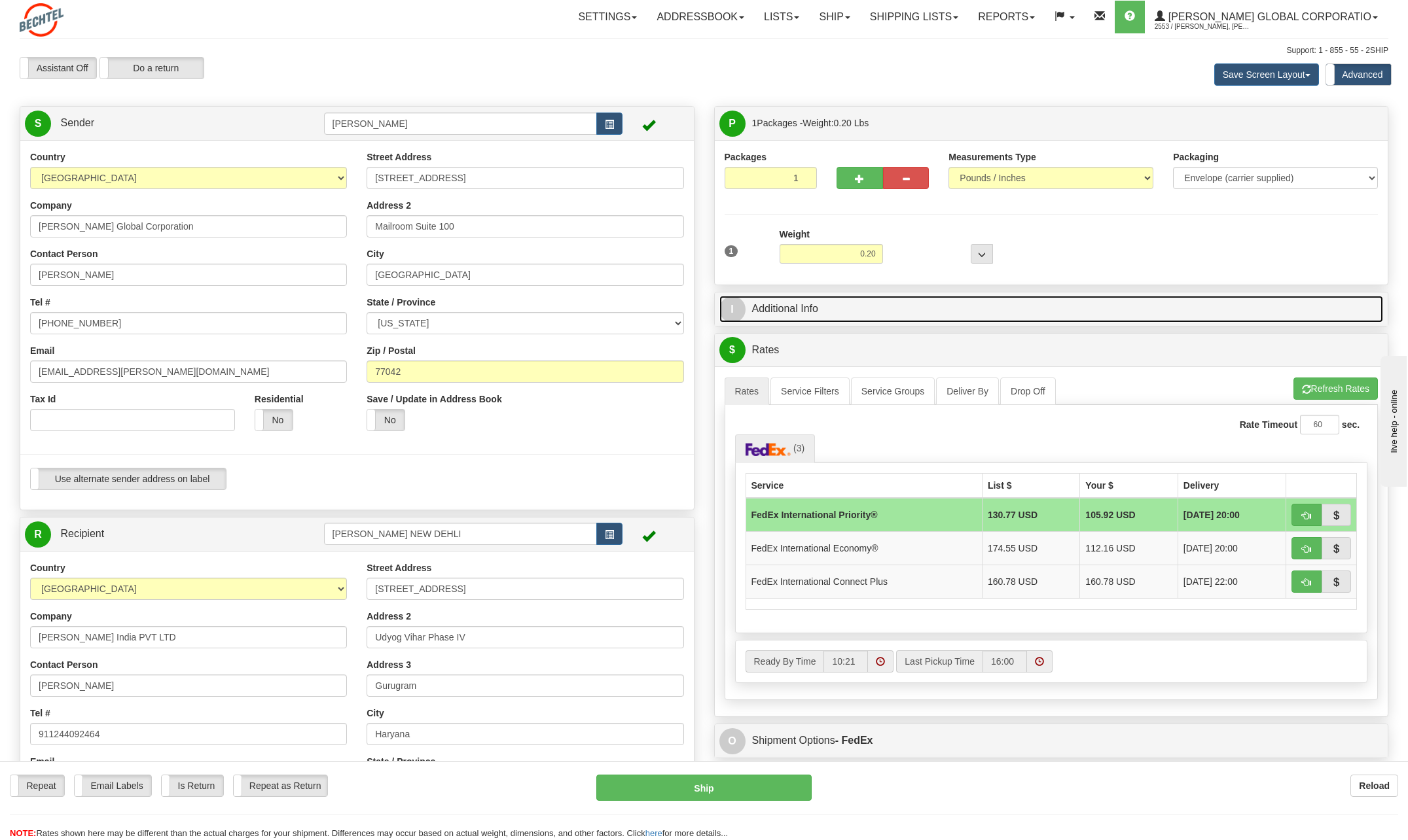
click at [910, 314] on link "I Additional Info" at bounding box center [1051, 309] width 664 height 27
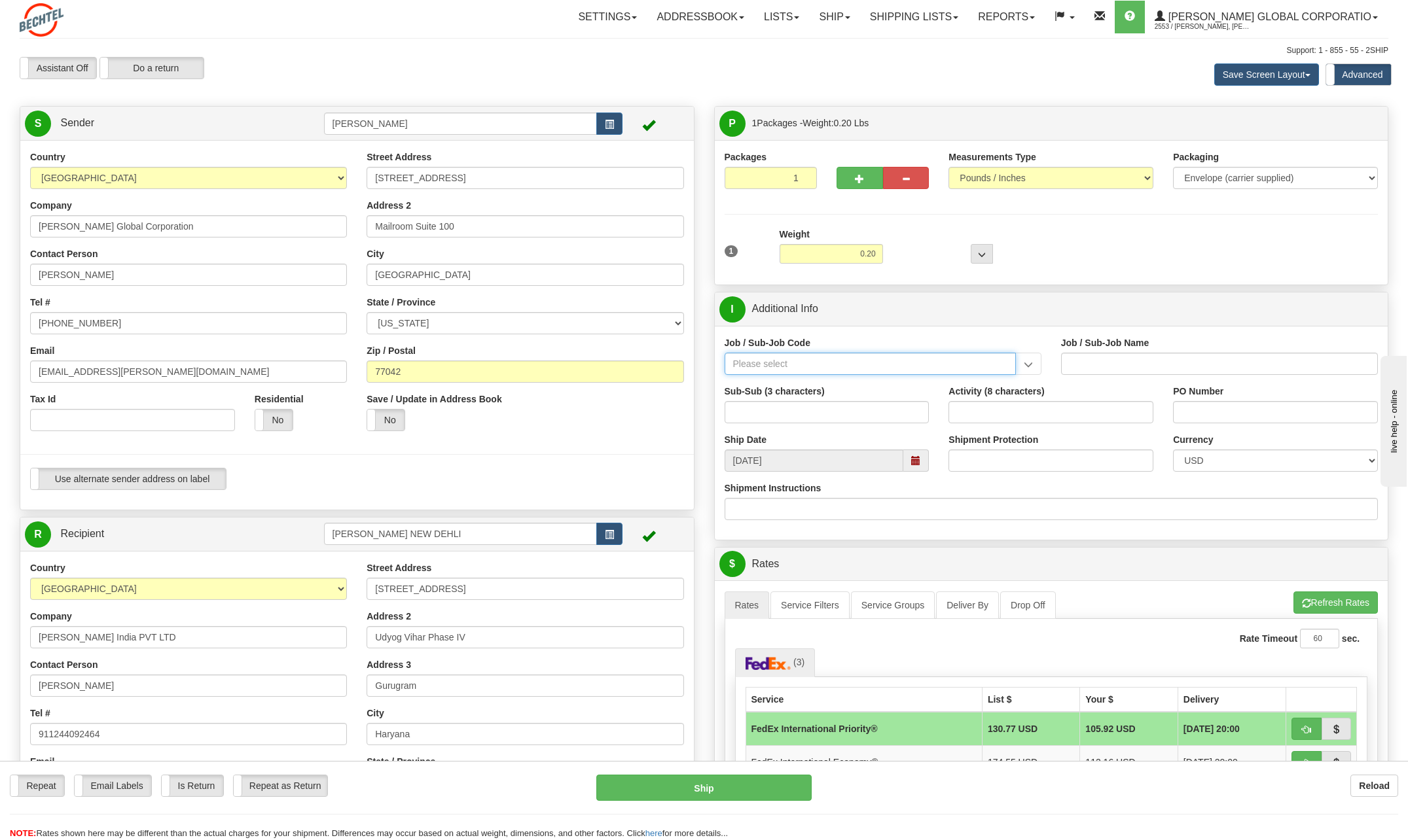
click at [817, 364] on input "Job / Sub-Job Code" at bounding box center [870, 363] width 291 height 22
click at [798, 361] on input "26672-200" at bounding box center [870, 363] width 291 height 22
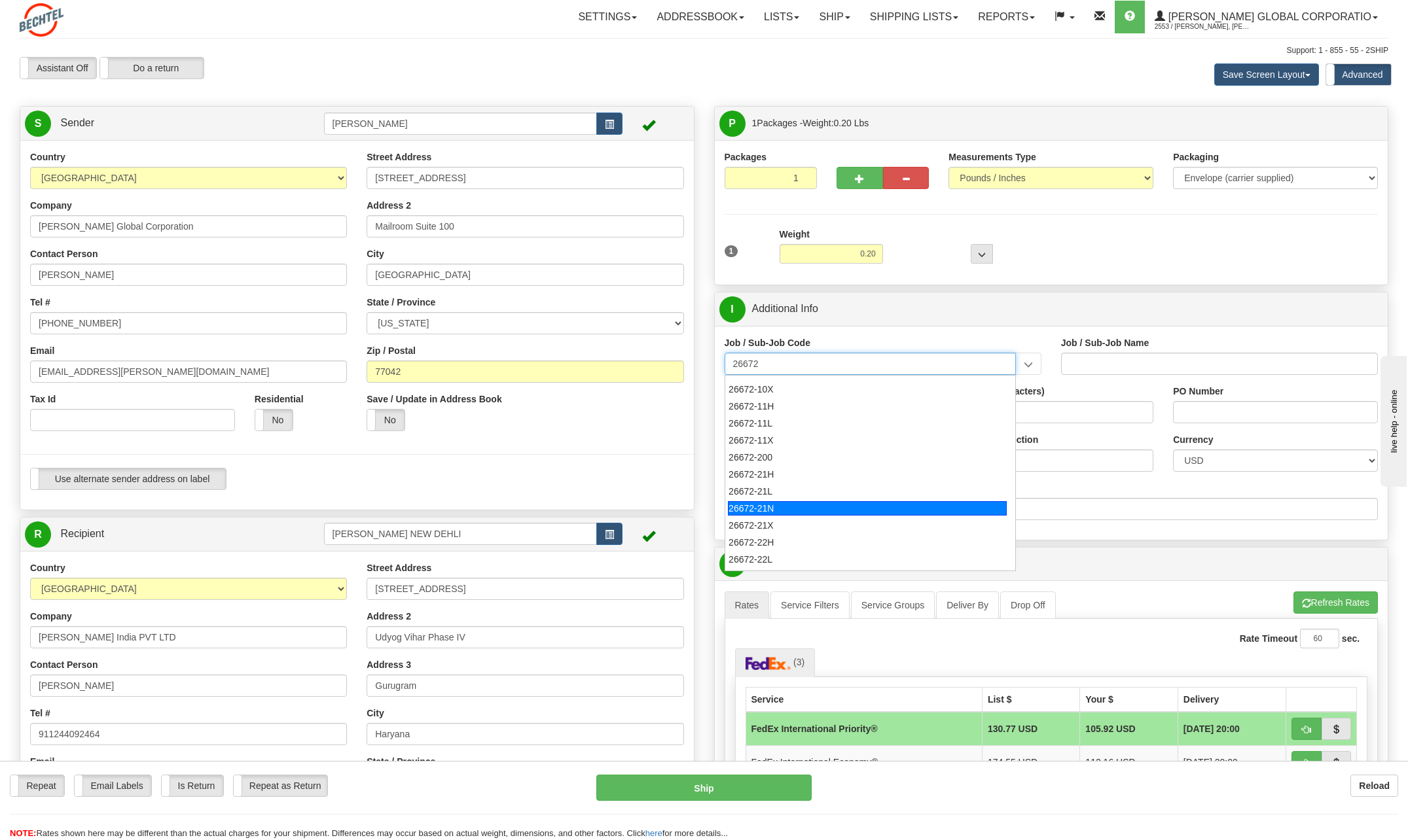
scroll to position [66, 0]
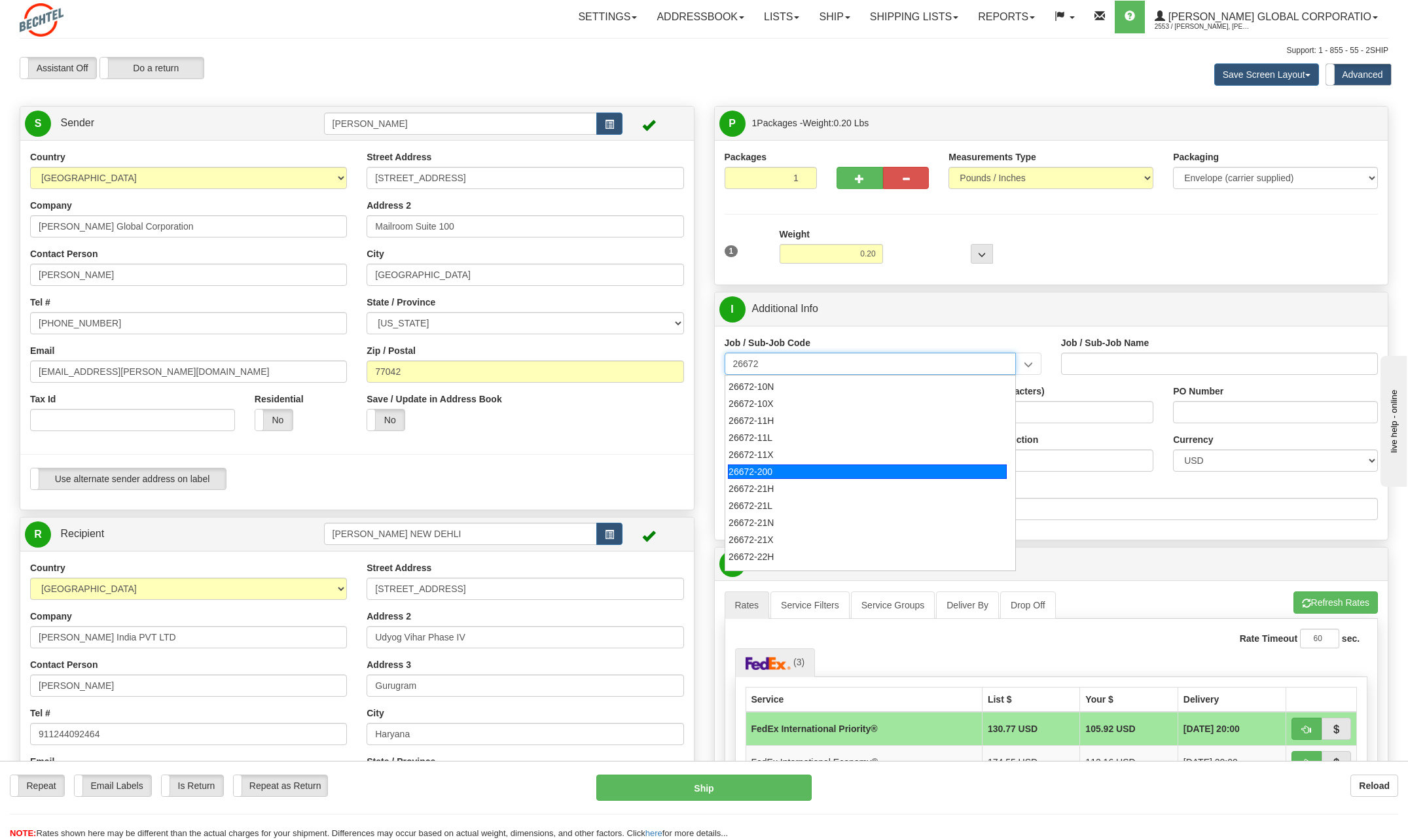
click at [786, 467] on div "26672-200" at bounding box center [866, 471] width 278 height 14
type input "26672-200"
type input "RELIANCE VINYLS PROGRAM PMC - LOCAL TRANSPORTATIO"
type input "26672-200"
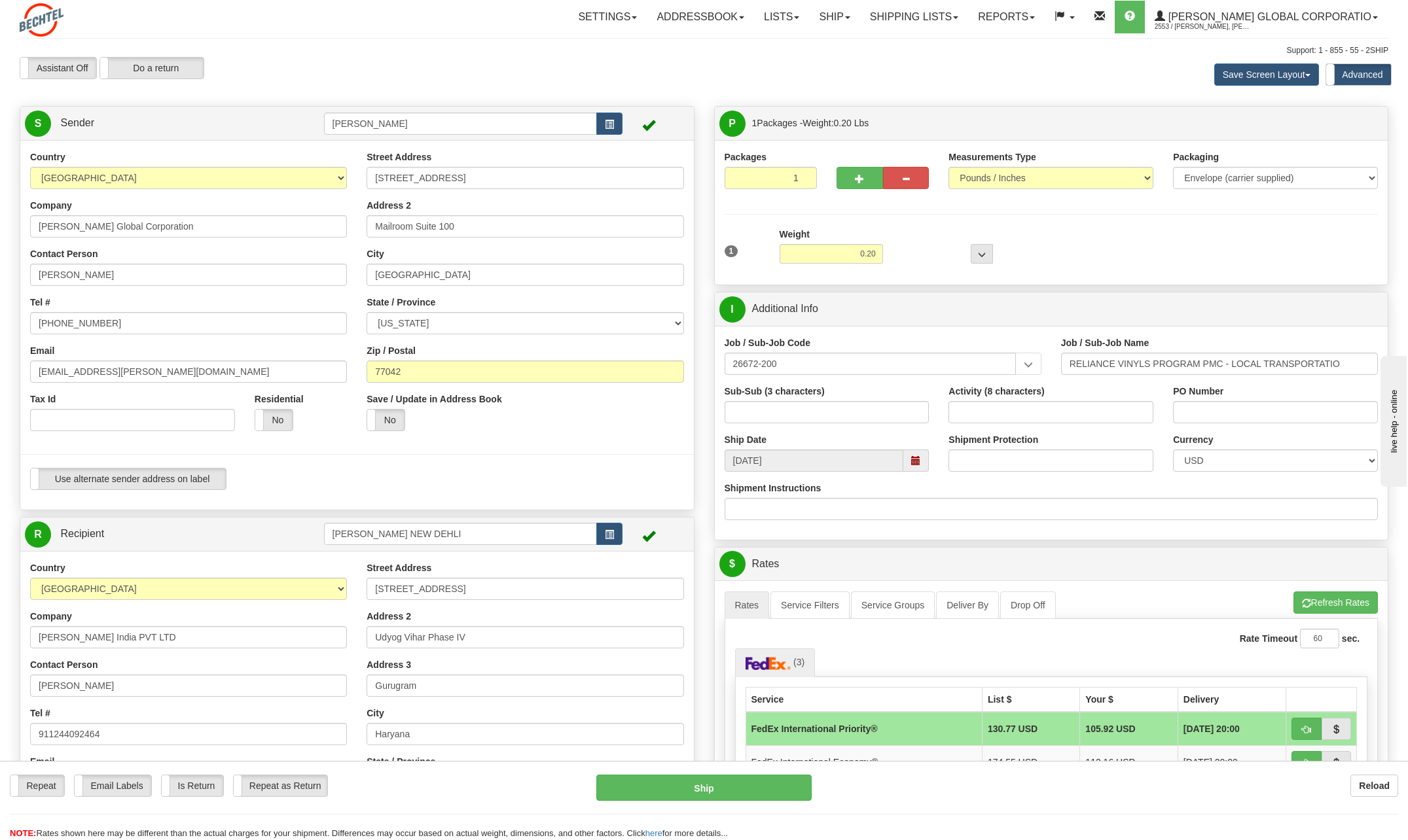
click at [1090, 425] on div "Activity (8 characters)" at bounding box center [1051, 409] width 225 height 49
click at [924, 378] on div "Job / Sub-Job Code 26672-200 26672-100 26672-10D 26672-10H 26672-10L 26672-10N …" at bounding box center [883, 361] width 336 height 49
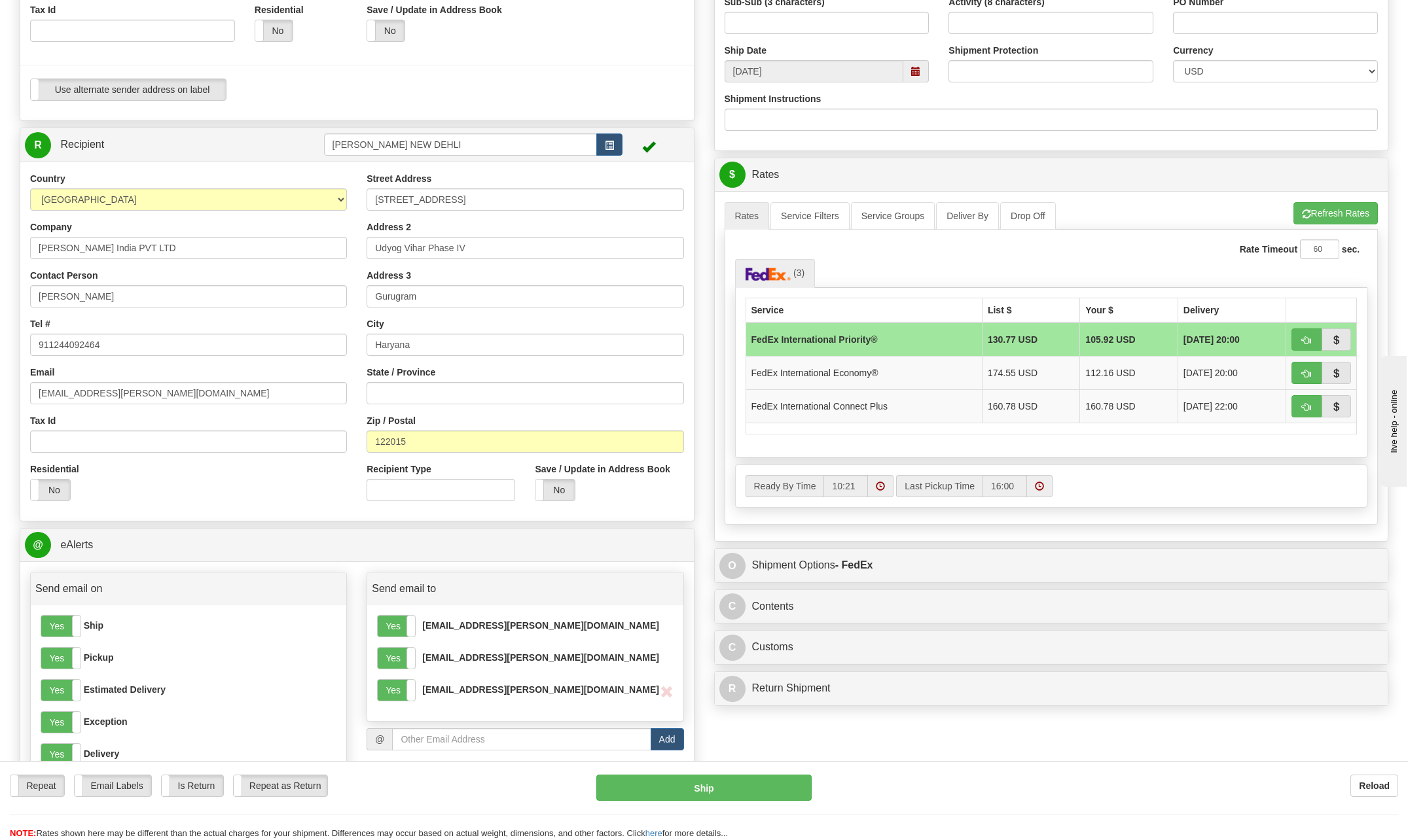
scroll to position [393, 0]
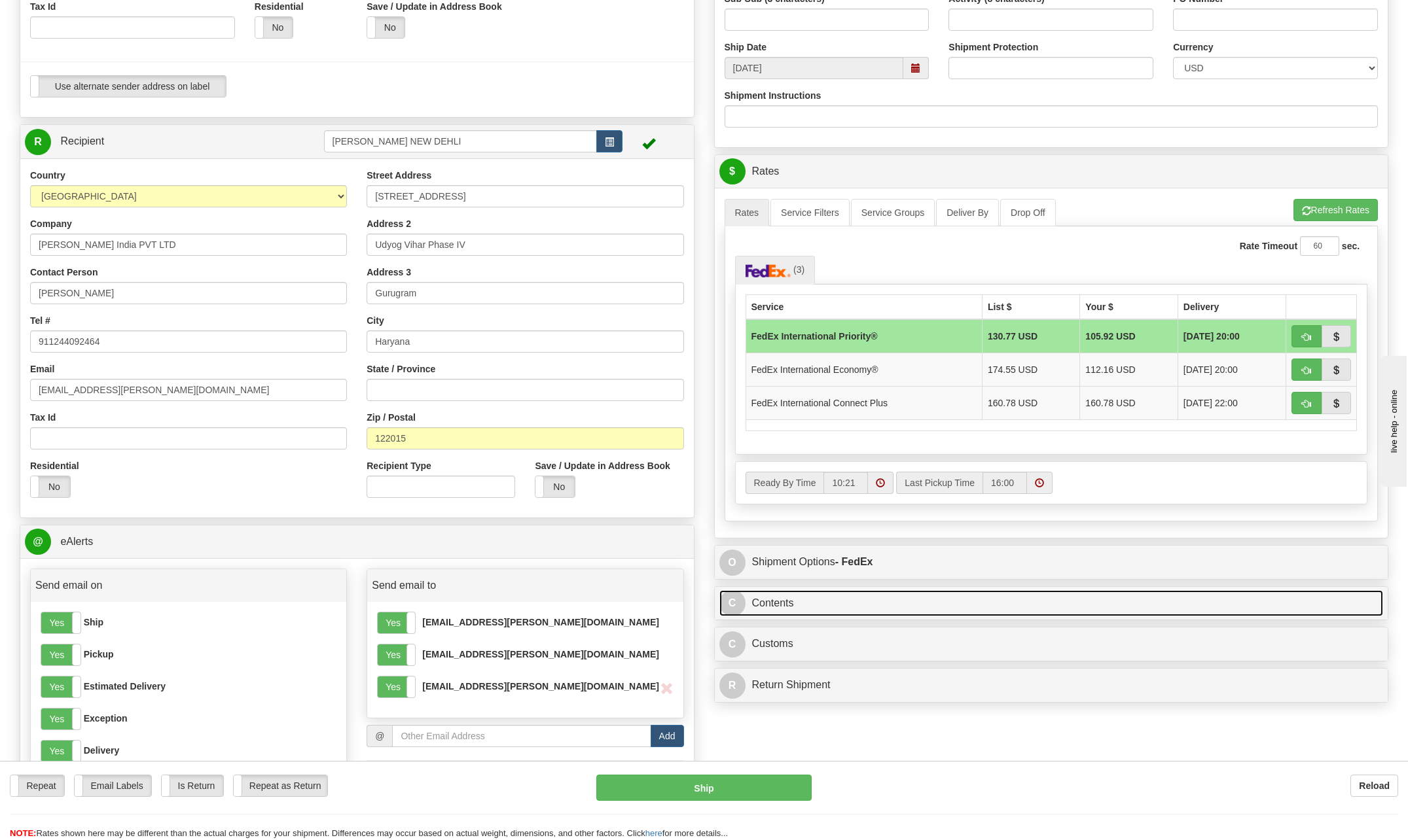
click at [804, 609] on link "C Contents" at bounding box center [1051, 604] width 664 height 27
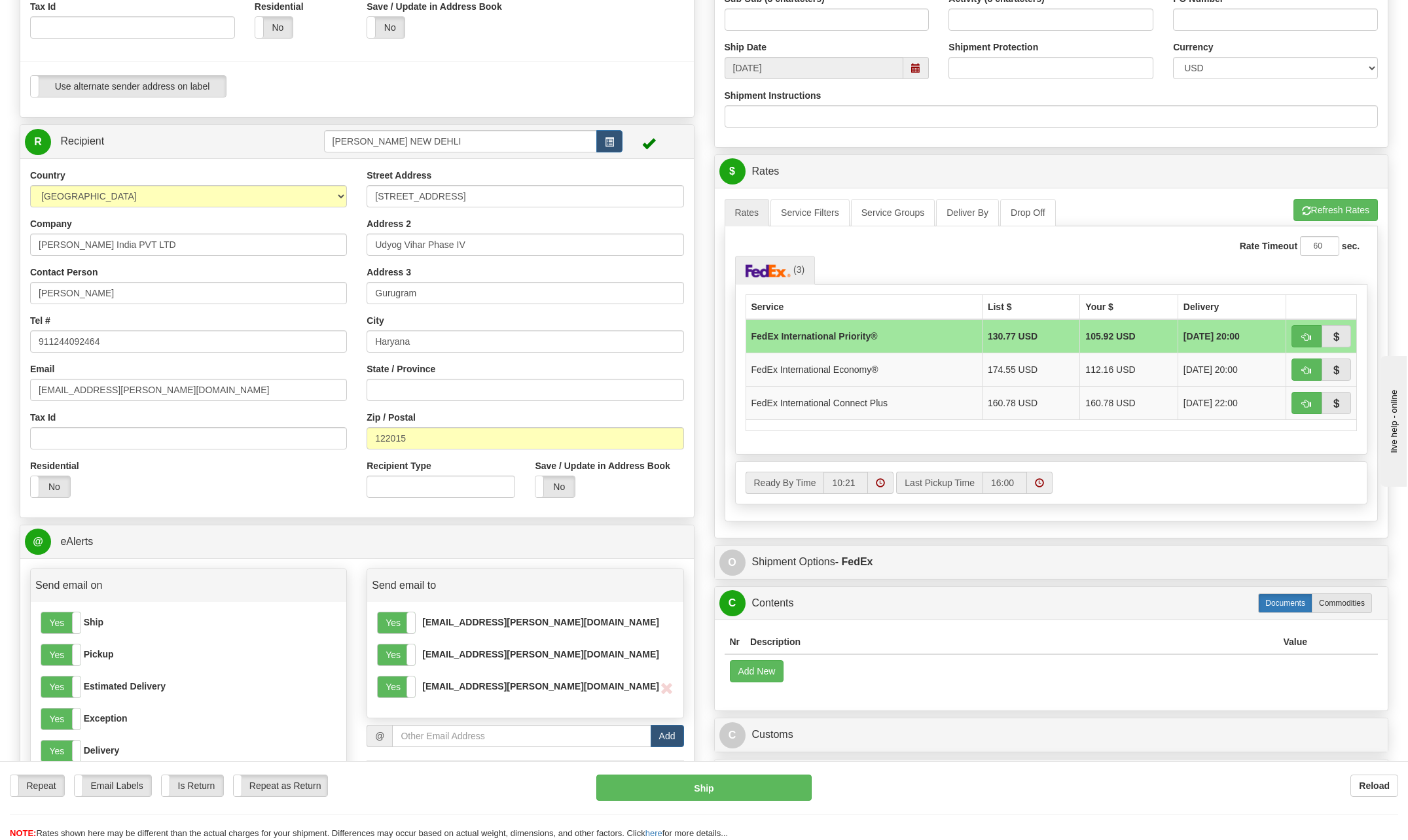
click at [1268, 608] on label "Documents" at bounding box center [1285, 603] width 55 height 19
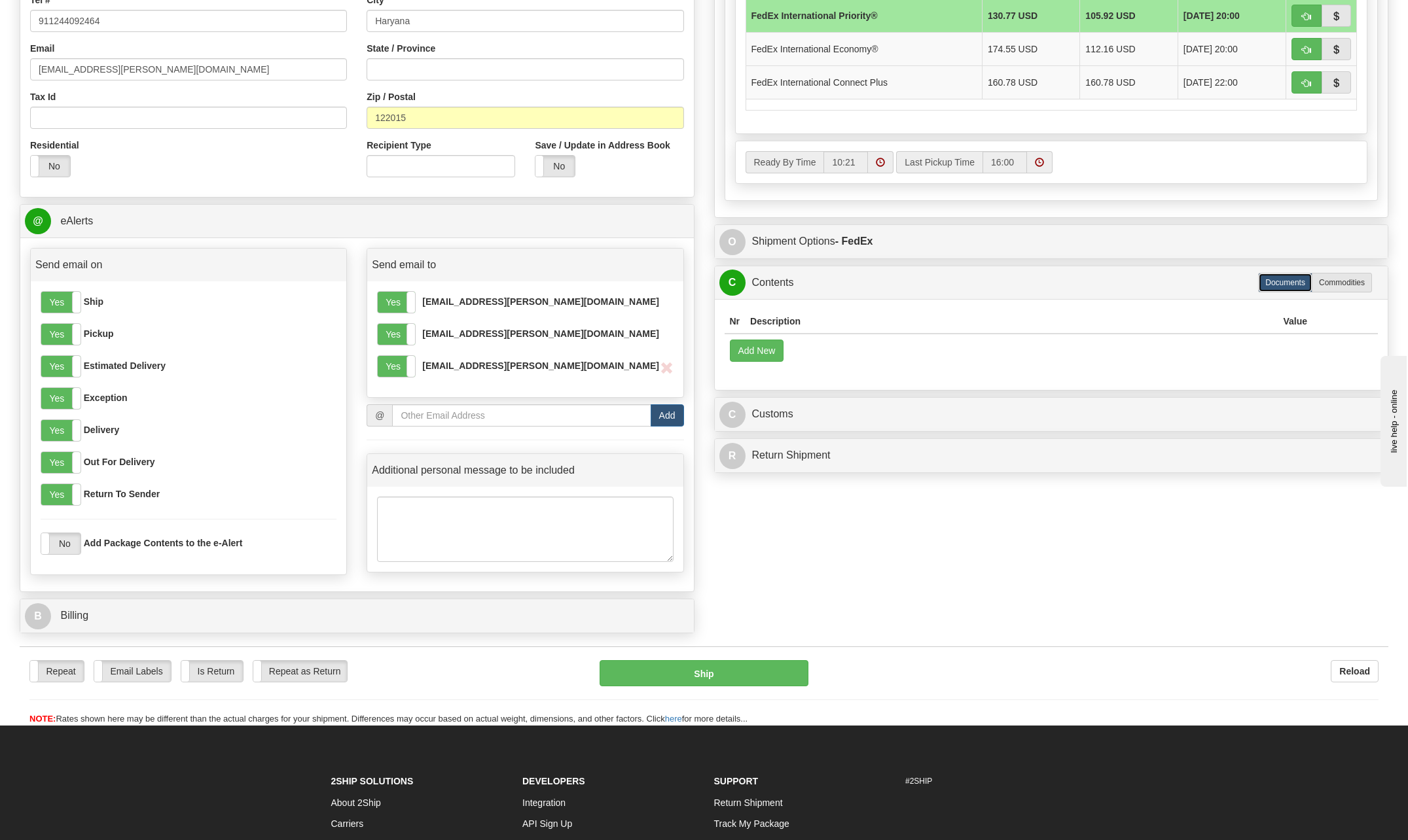
scroll to position [720, 0]
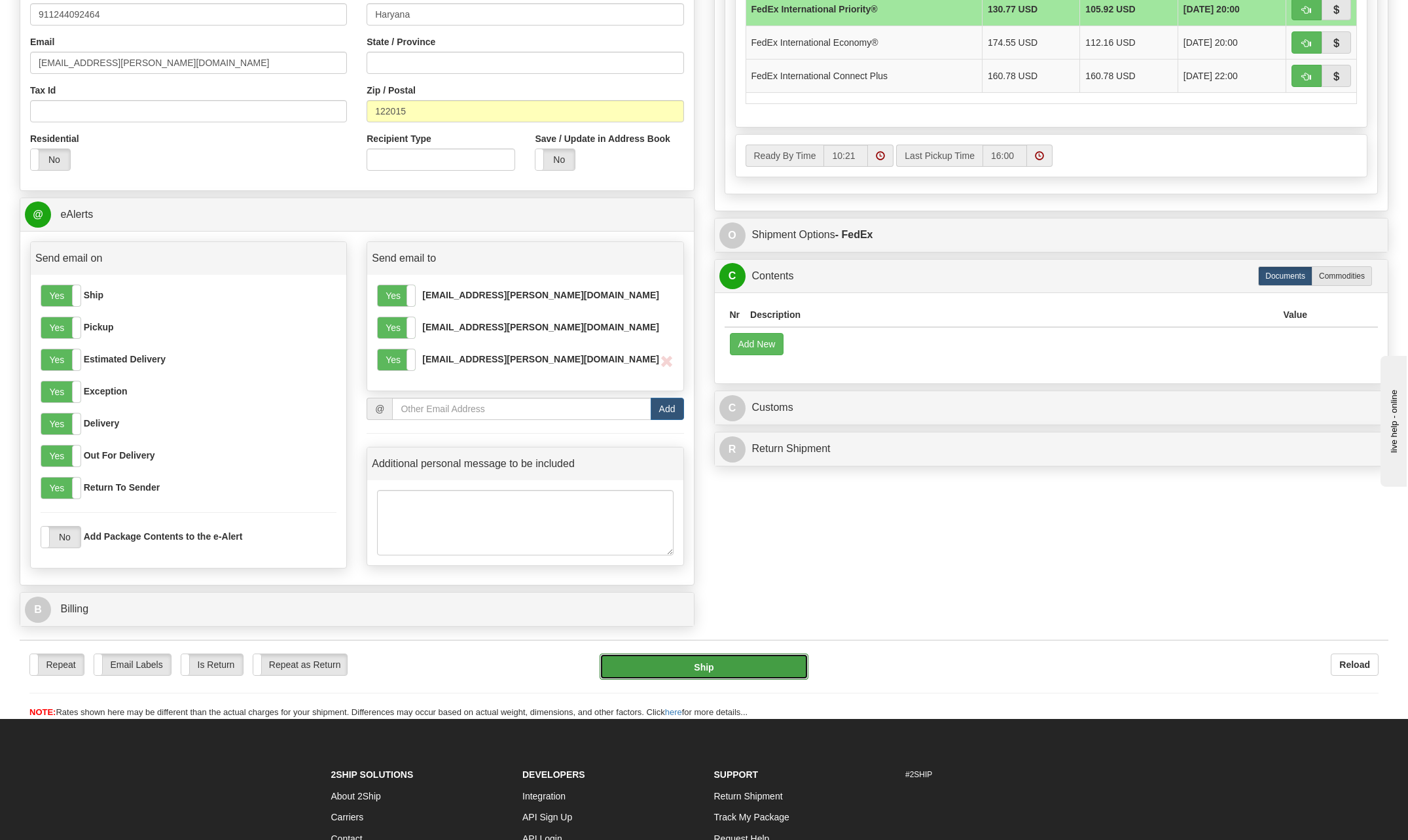
click at [728, 671] on button "Ship" at bounding box center [704, 666] width 209 height 26
type input "01"
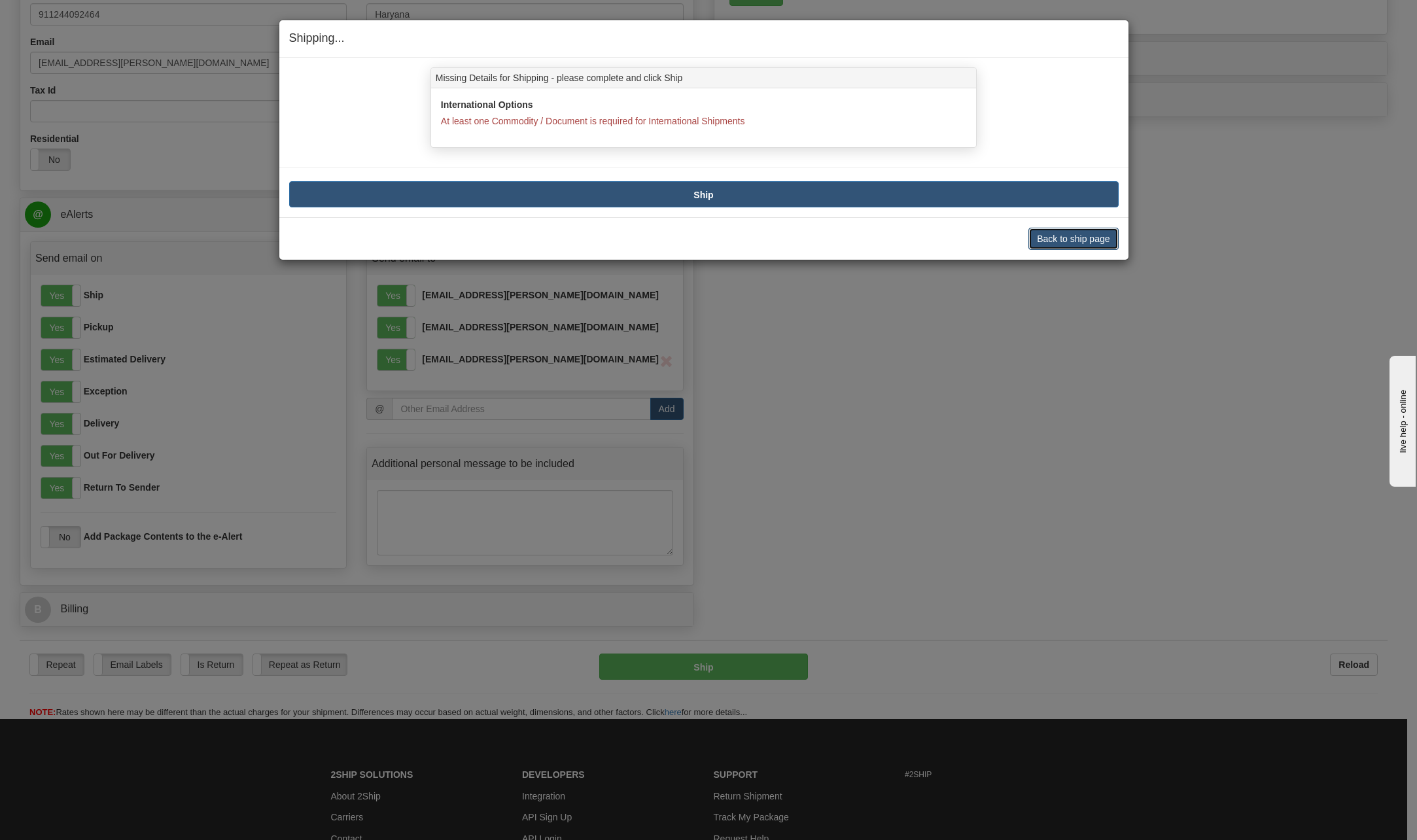
click at [1060, 237] on button "Back to ship page" at bounding box center [1073, 239] width 90 height 22
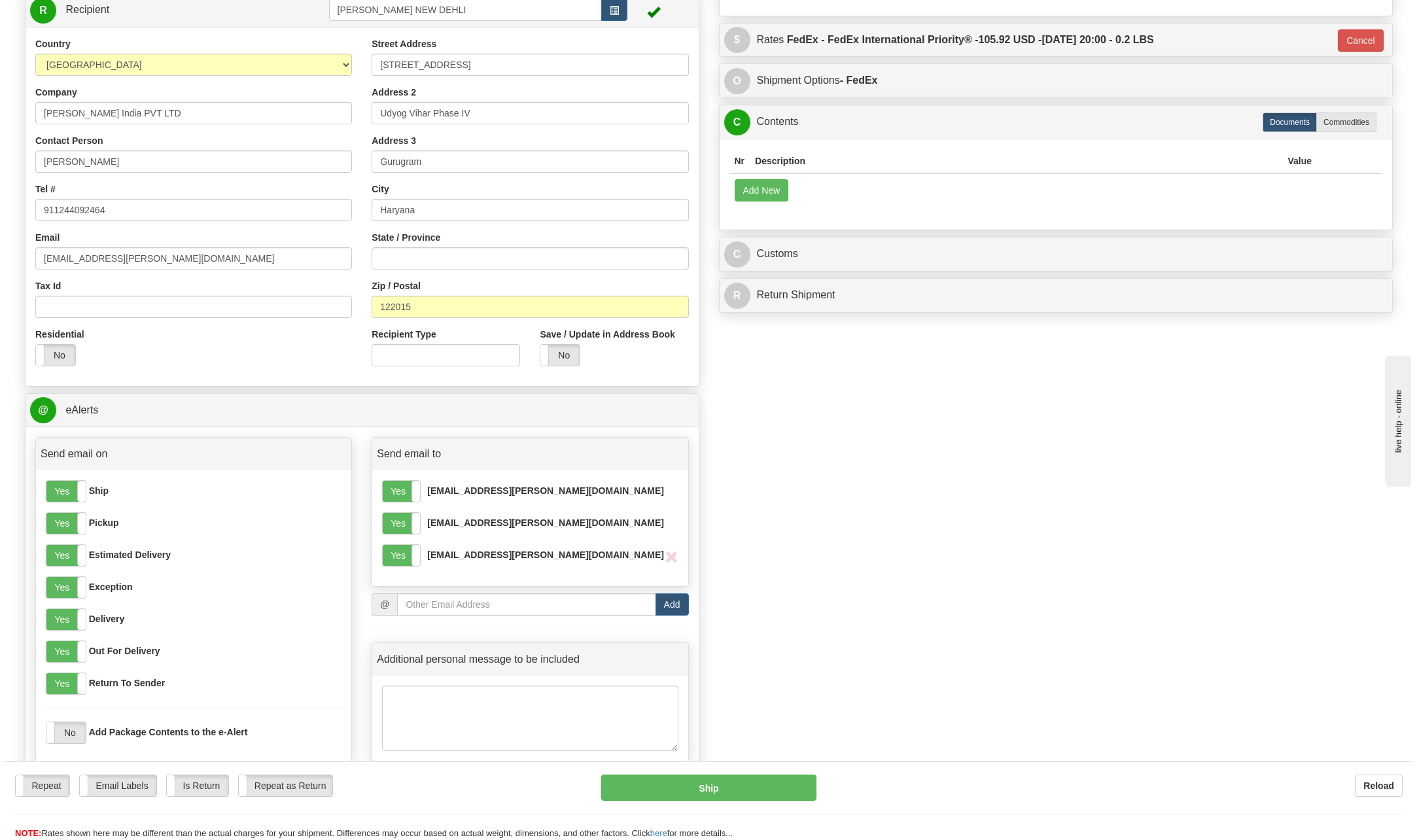
scroll to position [524, 0]
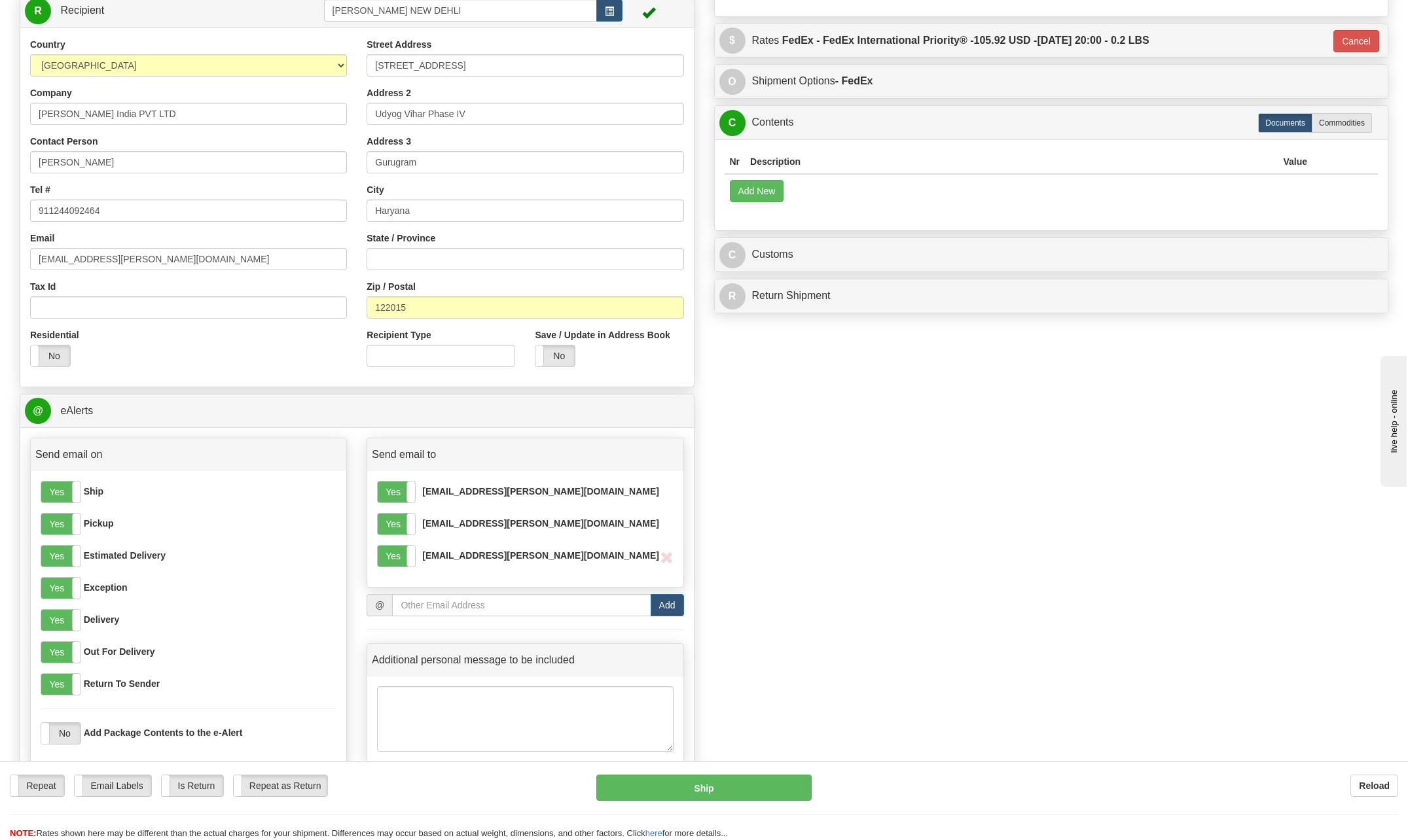
click at [774, 163] on th "Description" at bounding box center [1011, 161] width 532 height 24
click at [765, 192] on button "Add New" at bounding box center [757, 191] width 55 height 22
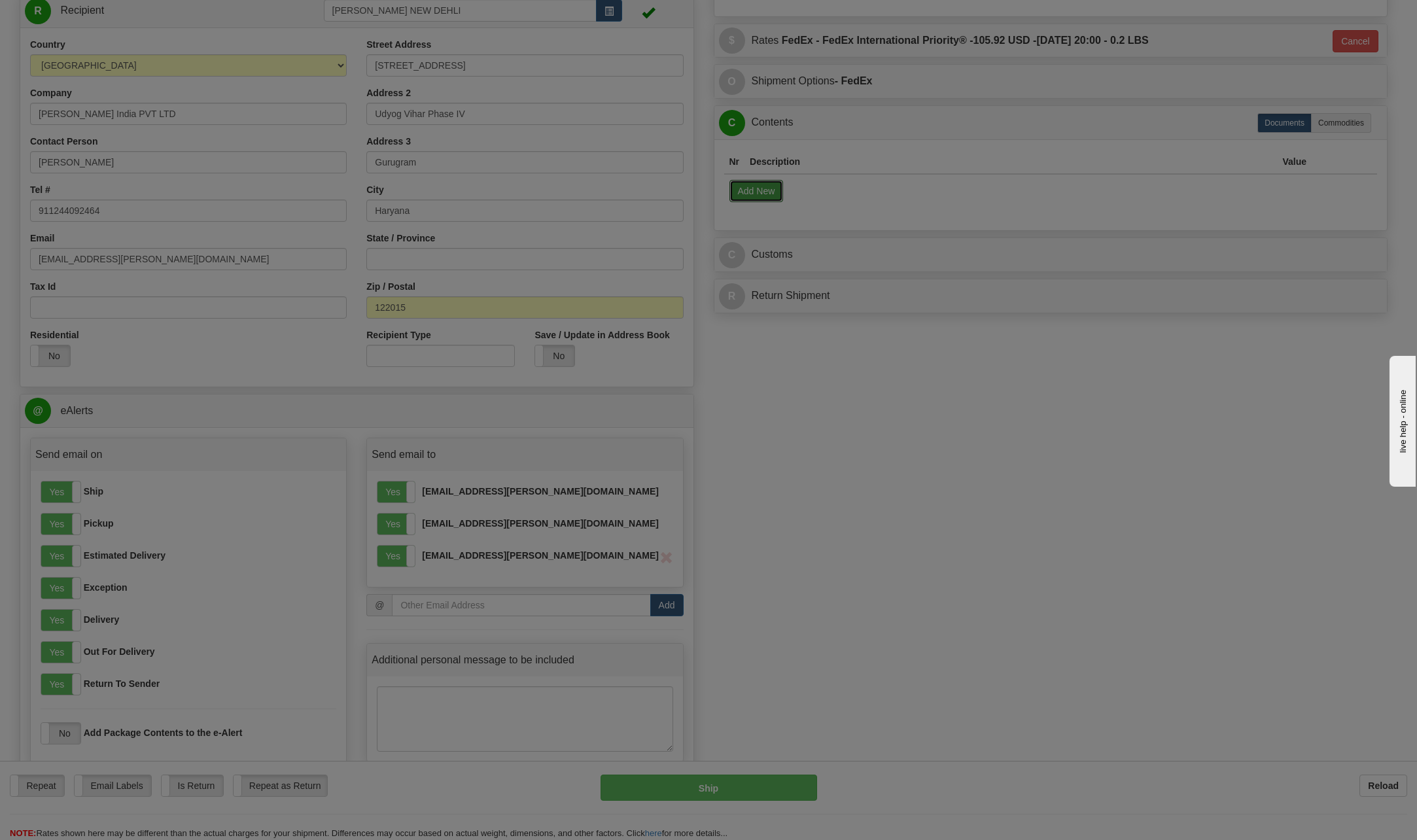
select select "US"
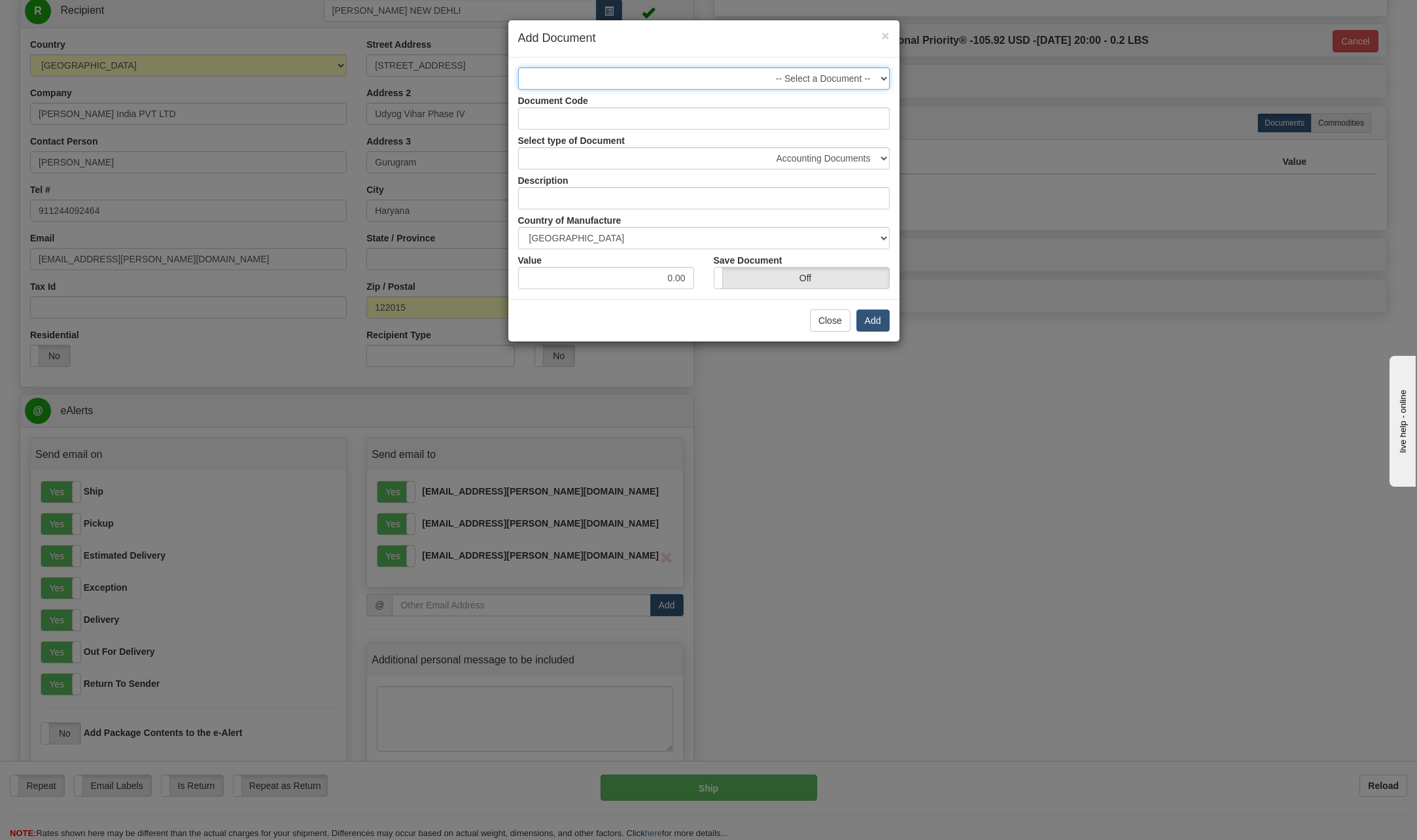
click at [587, 86] on select "-- Select a Document -- 1 - Business Correspondence (NCV)" at bounding box center [704, 78] width 372 height 22
select select "2404"
click at [518, 67] on select "-- Select a Document -- 1 - Business Correspondence (NCV)" at bounding box center [704, 78] width 372 height 22
click at [710, 324] on div "Close Add" at bounding box center [704, 320] width 391 height 43
click at [865, 321] on button "Add" at bounding box center [874, 320] width 34 height 22
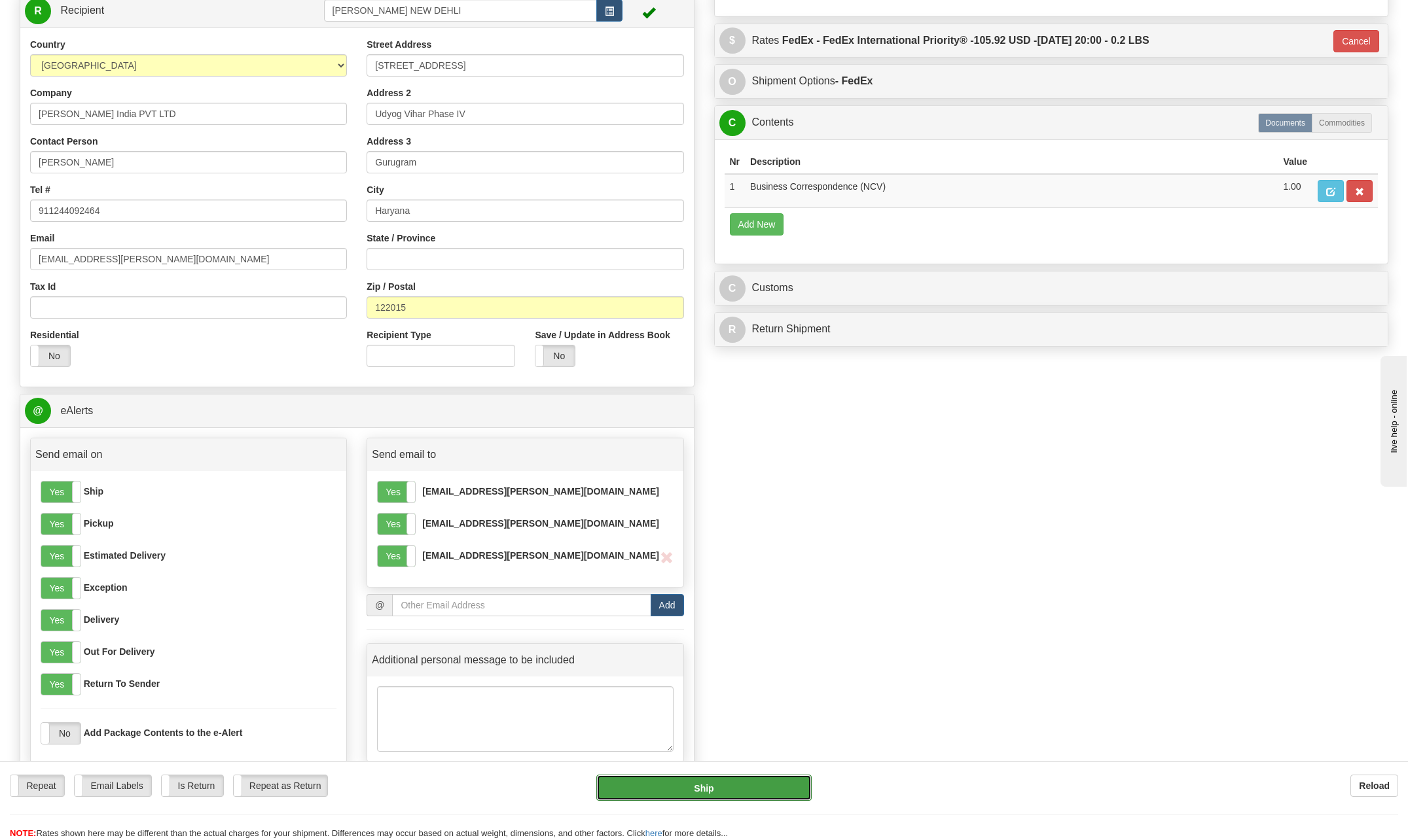
click at [752, 792] on button "Ship" at bounding box center [704, 787] width 215 height 26
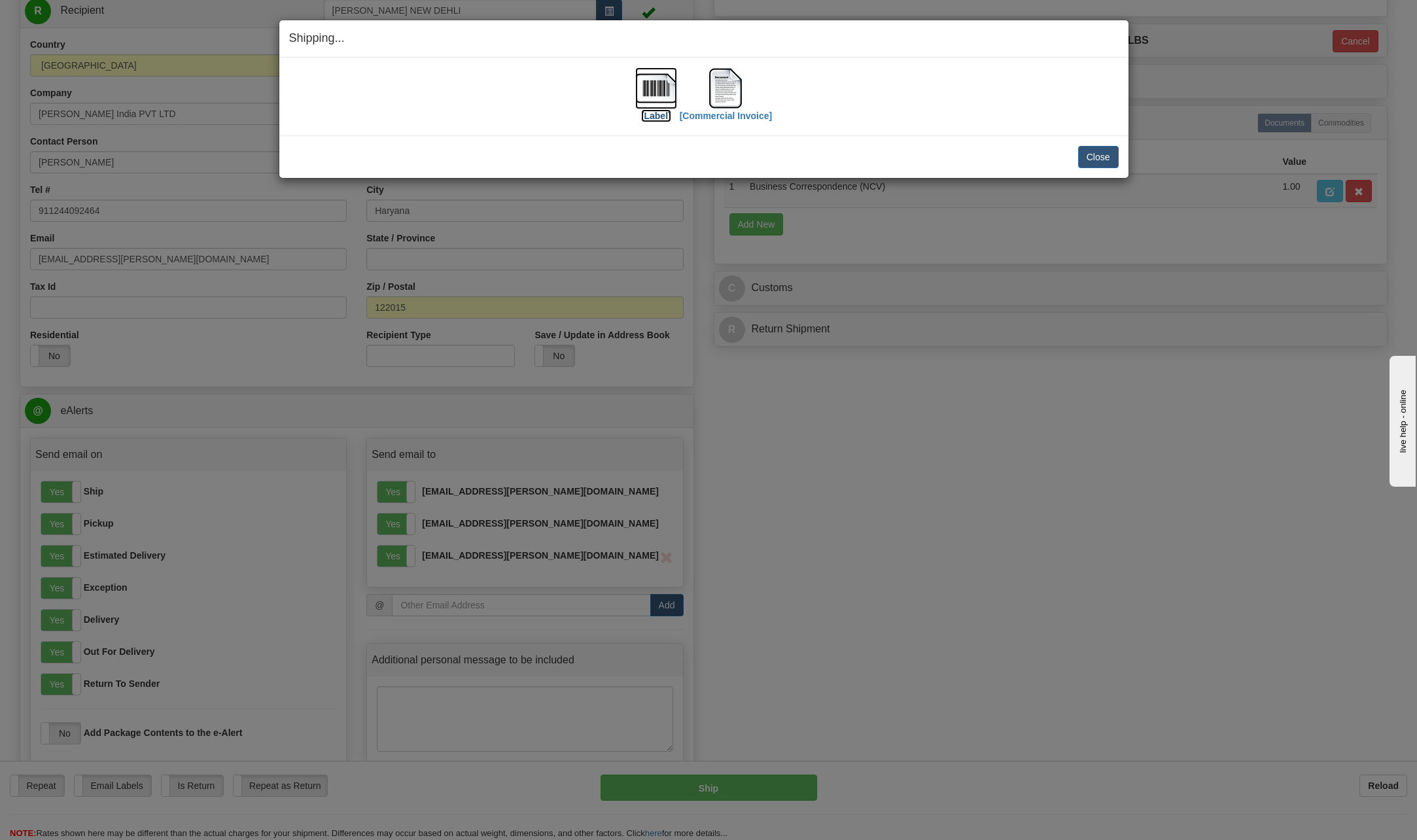
click at [670, 84] on img at bounding box center [657, 88] width 42 height 42
click at [739, 88] on img at bounding box center [726, 88] width 42 height 42
click at [659, 87] on img at bounding box center [657, 88] width 42 height 42
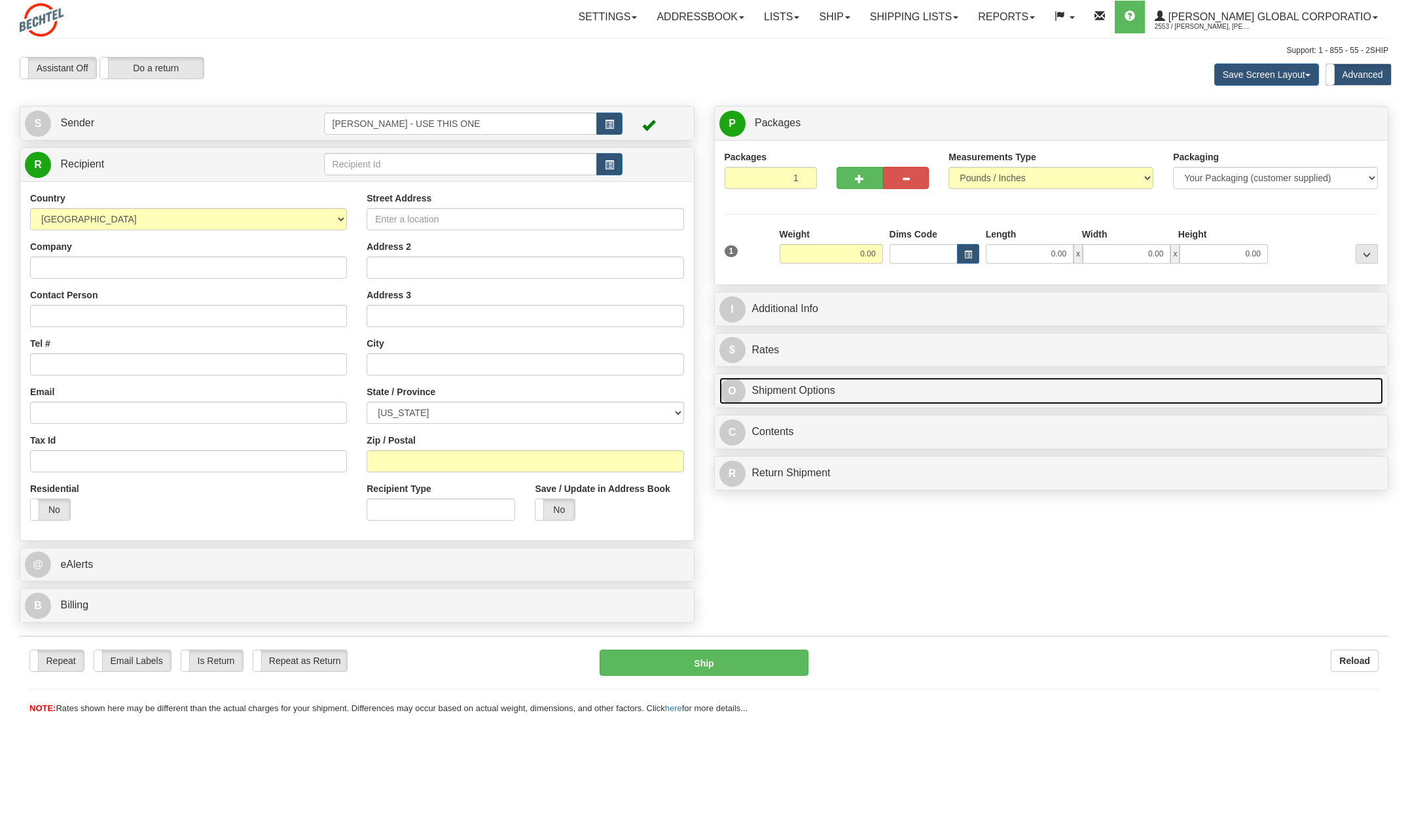
click at [727, 391] on span "O" at bounding box center [732, 391] width 26 height 26
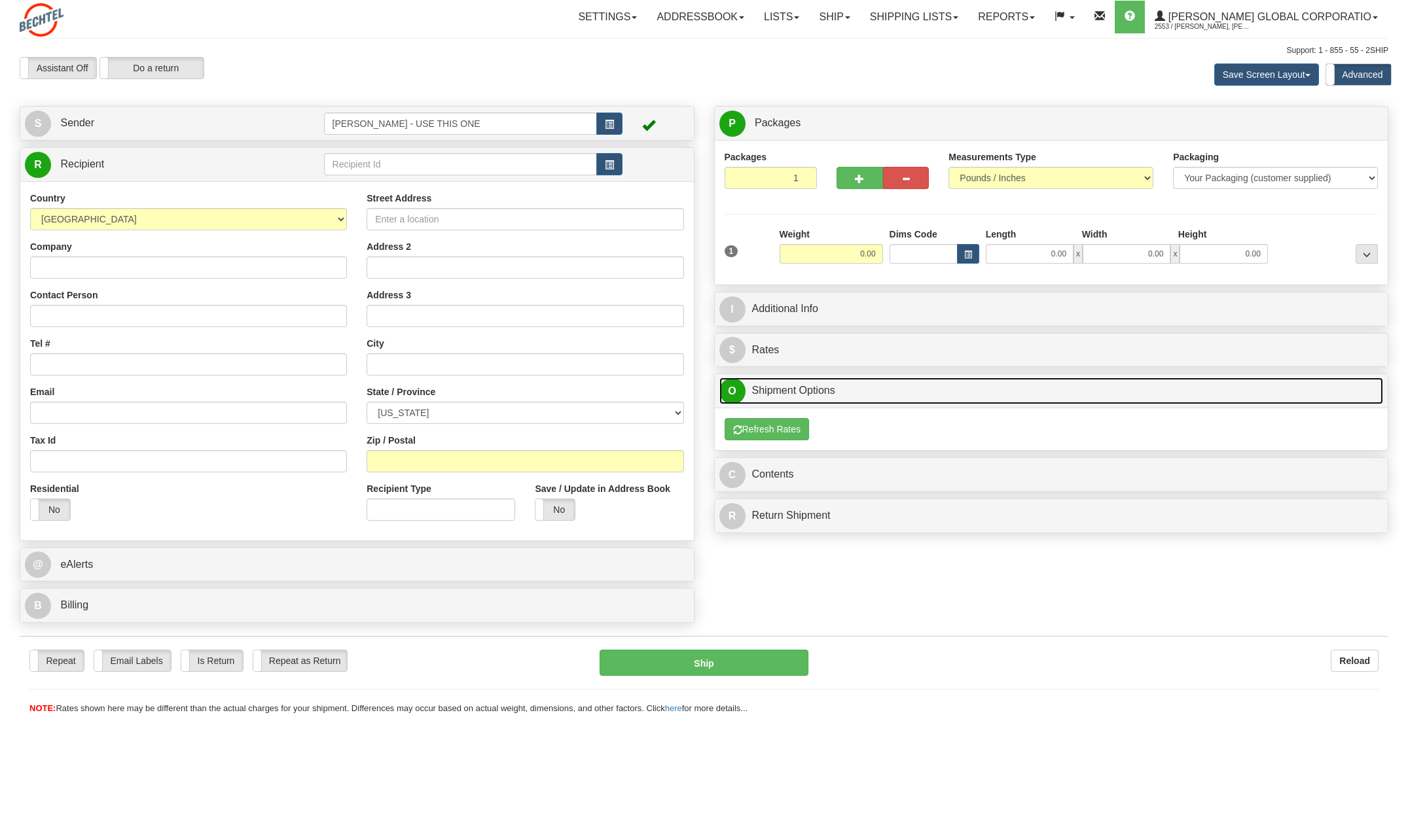
click at [732, 389] on span "O" at bounding box center [732, 391] width 26 height 26
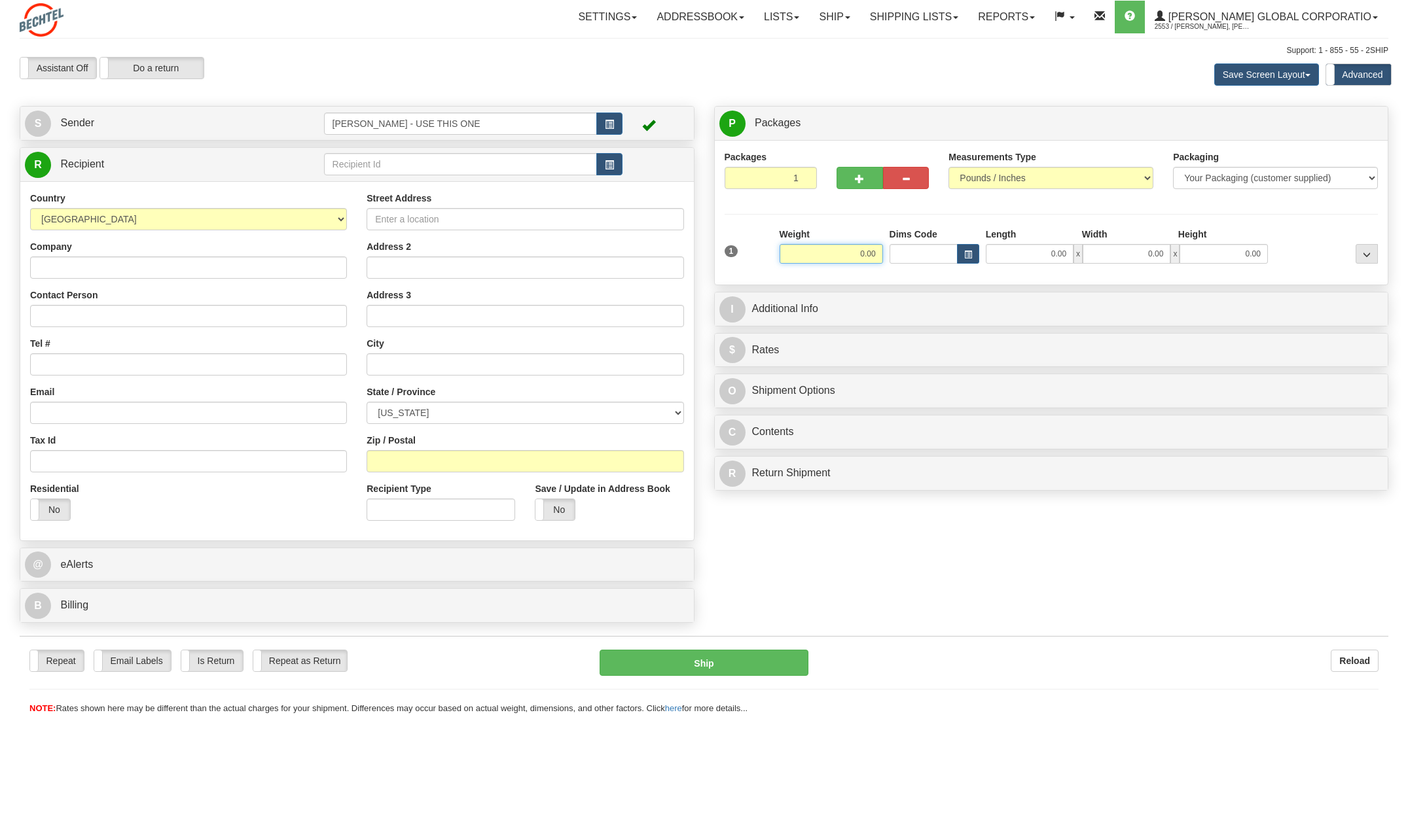
click at [866, 251] on input "0.00" at bounding box center [831, 253] width 103 height 19
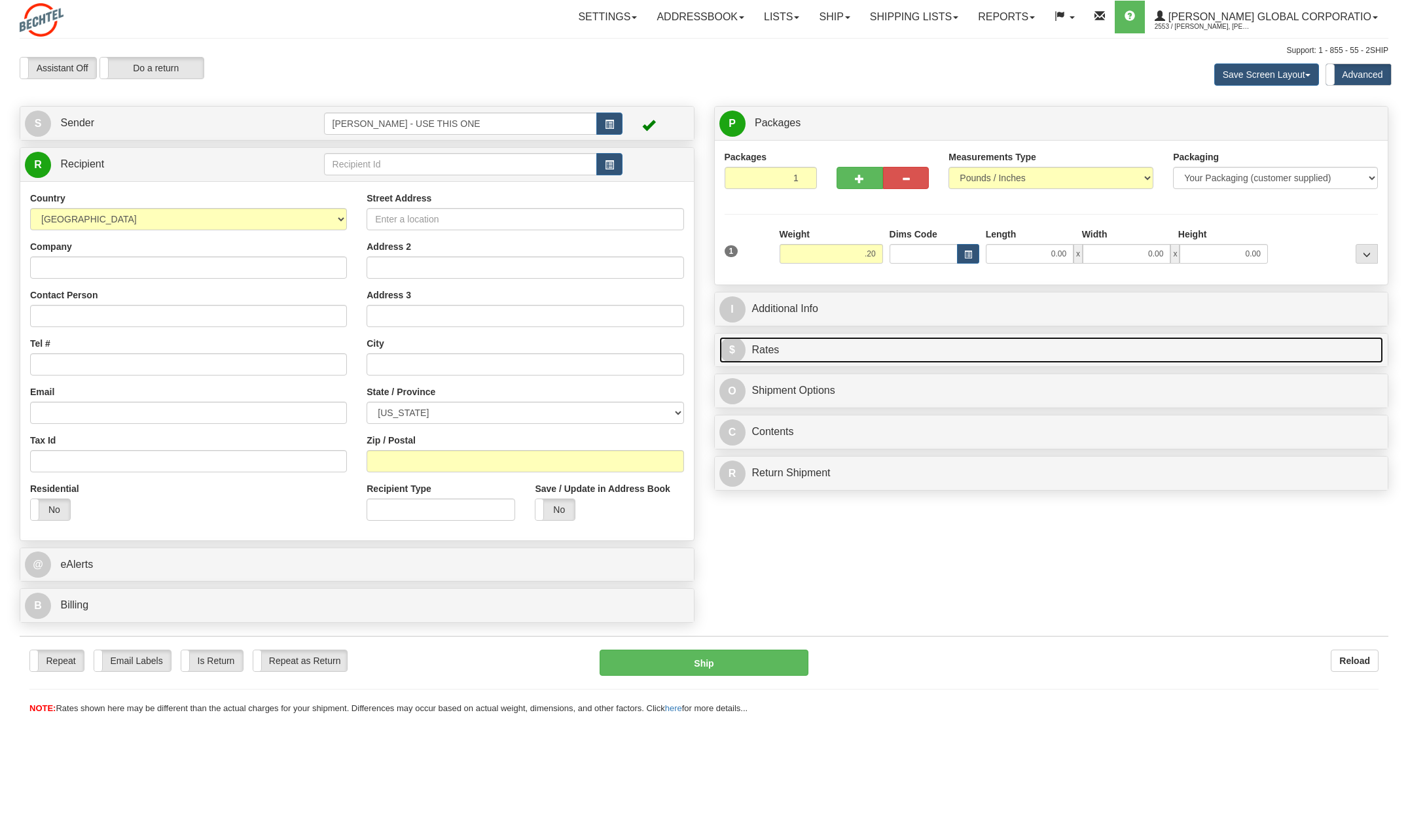
type input "0.20"
click at [781, 355] on link "$ Rates" at bounding box center [1051, 351] width 664 height 27
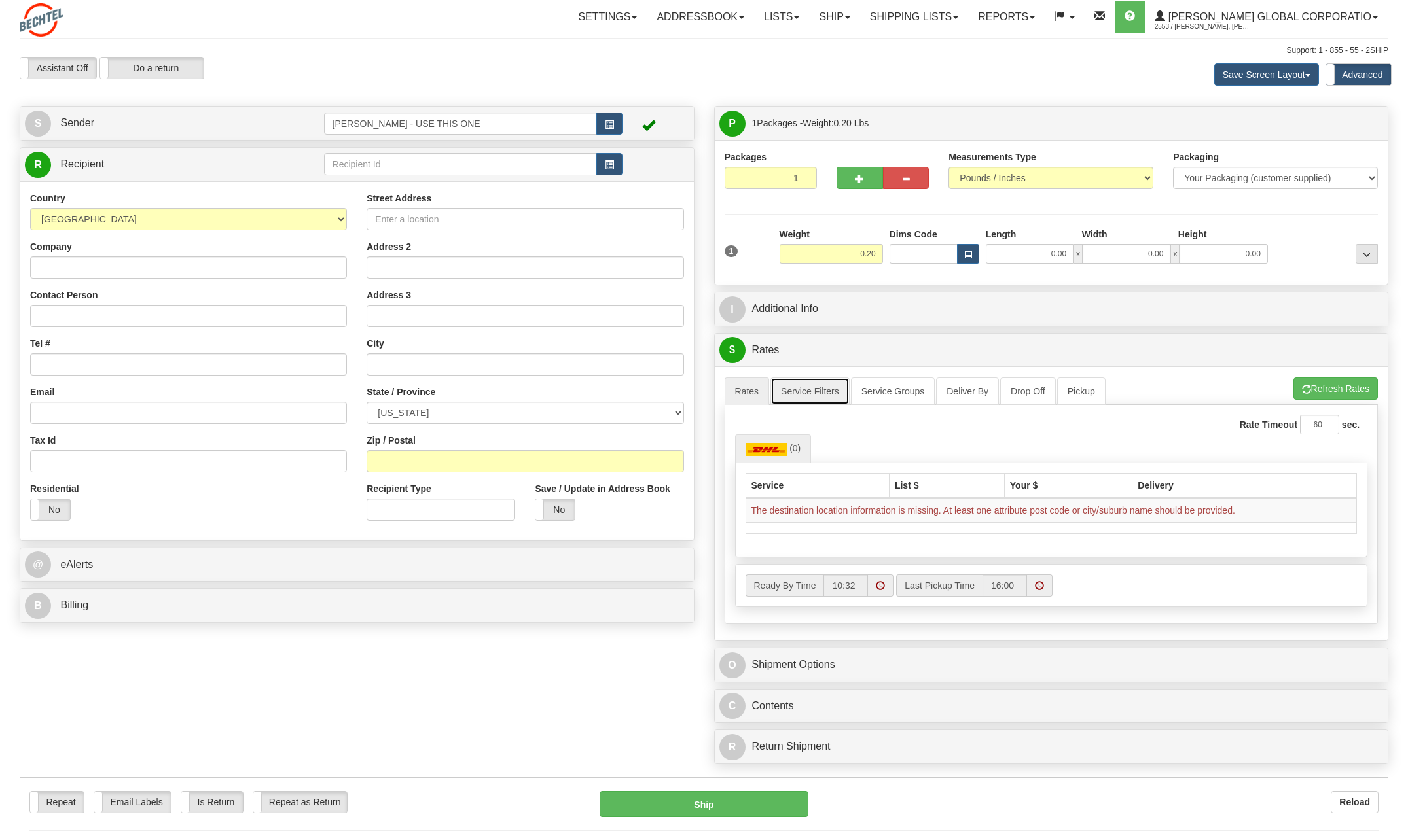
click at [818, 395] on link "Service Filters" at bounding box center [810, 391] width 79 height 28
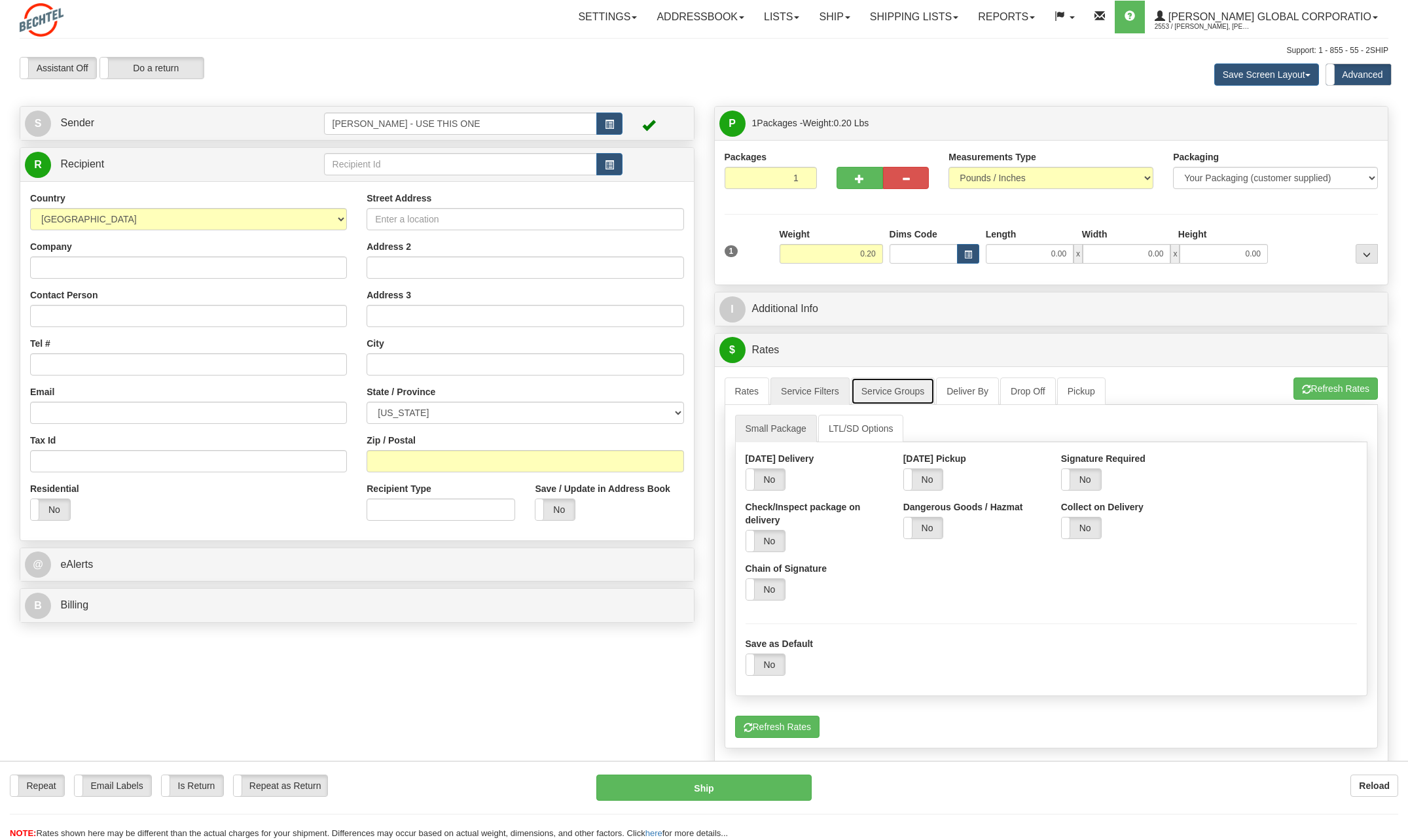
click at [877, 388] on link "Service Groups" at bounding box center [893, 391] width 84 height 28
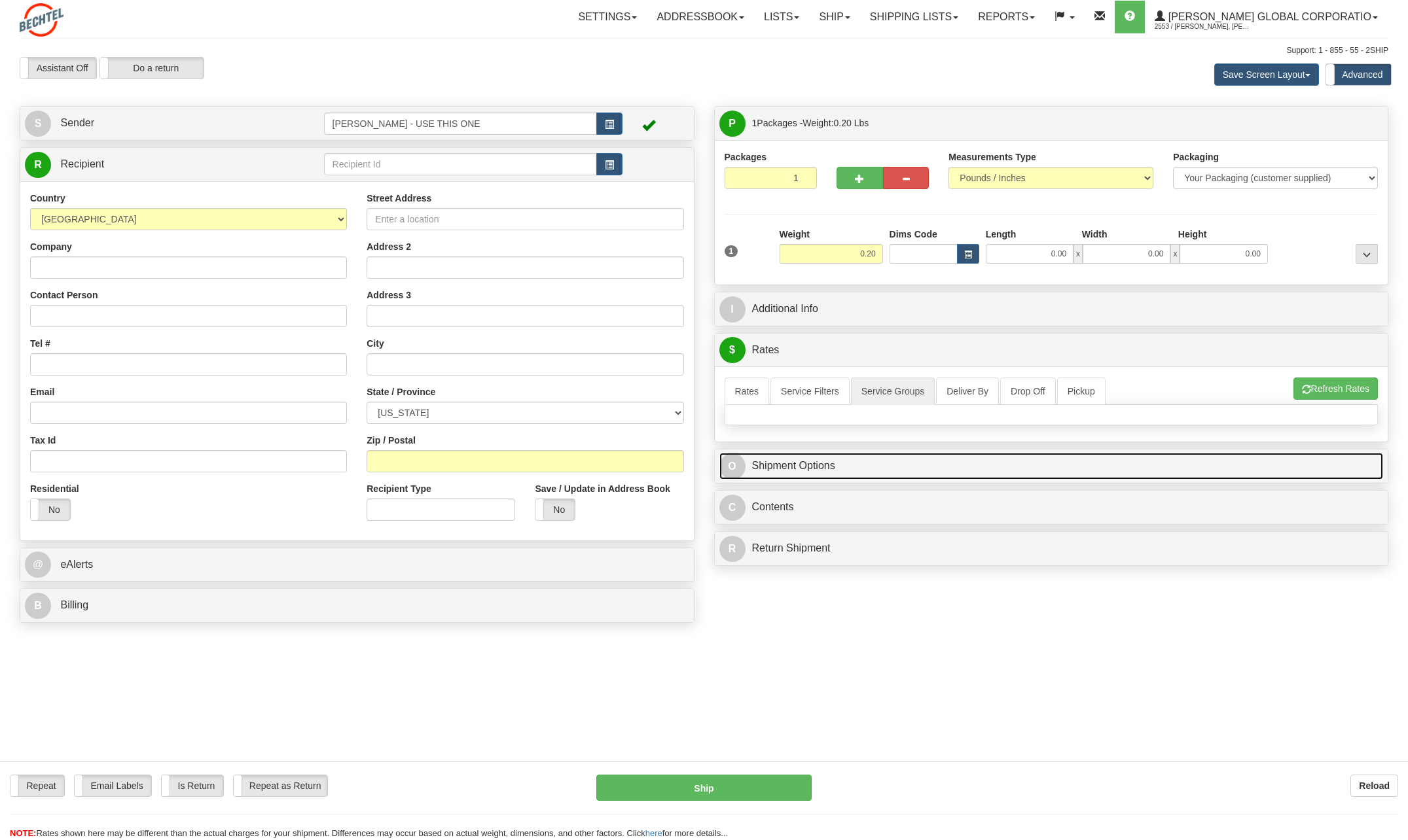
click at [780, 468] on link "O Shipment Options" at bounding box center [1051, 466] width 664 height 27
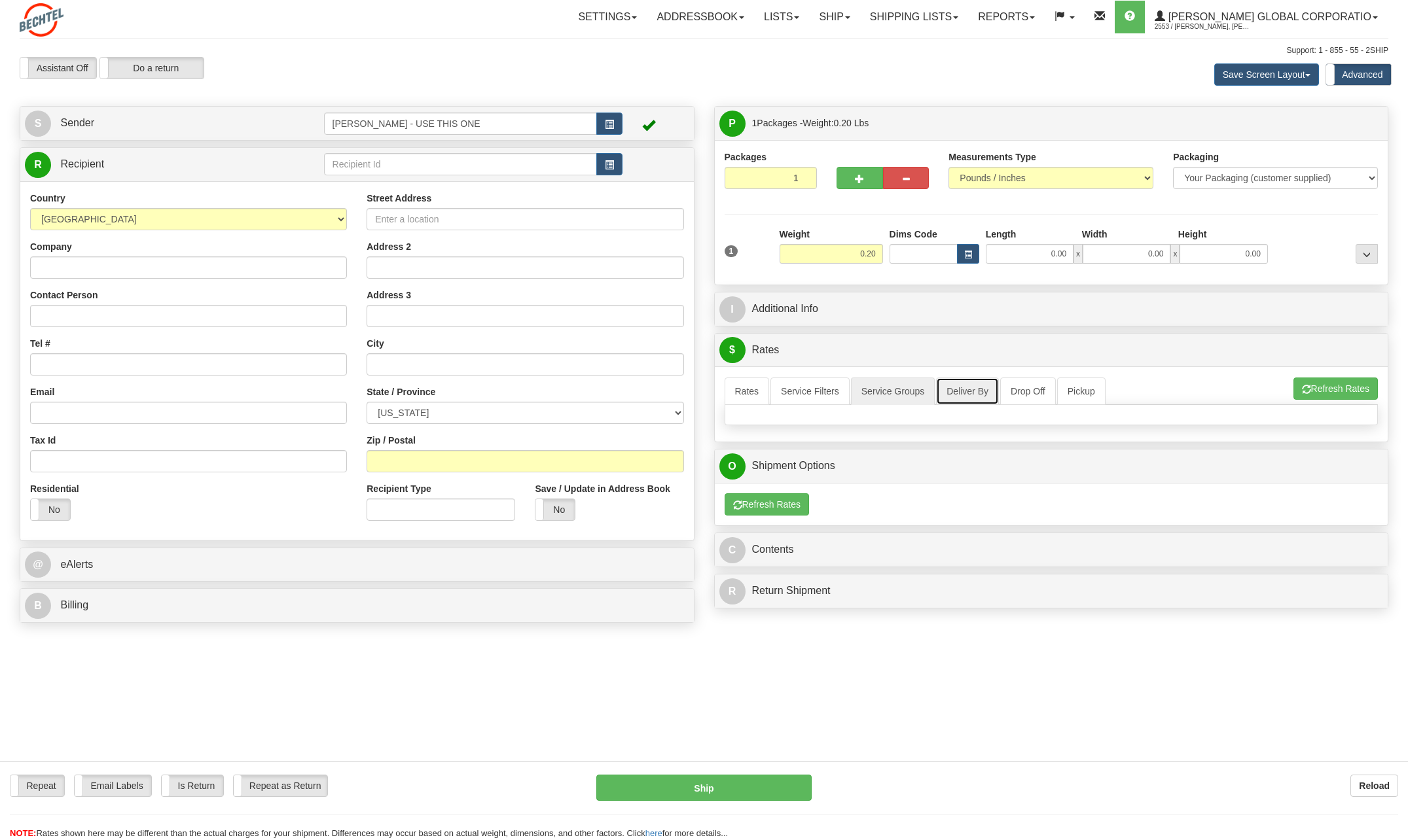
click at [973, 391] on link "Deliver By" at bounding box center [967, 391] width 63 height 28
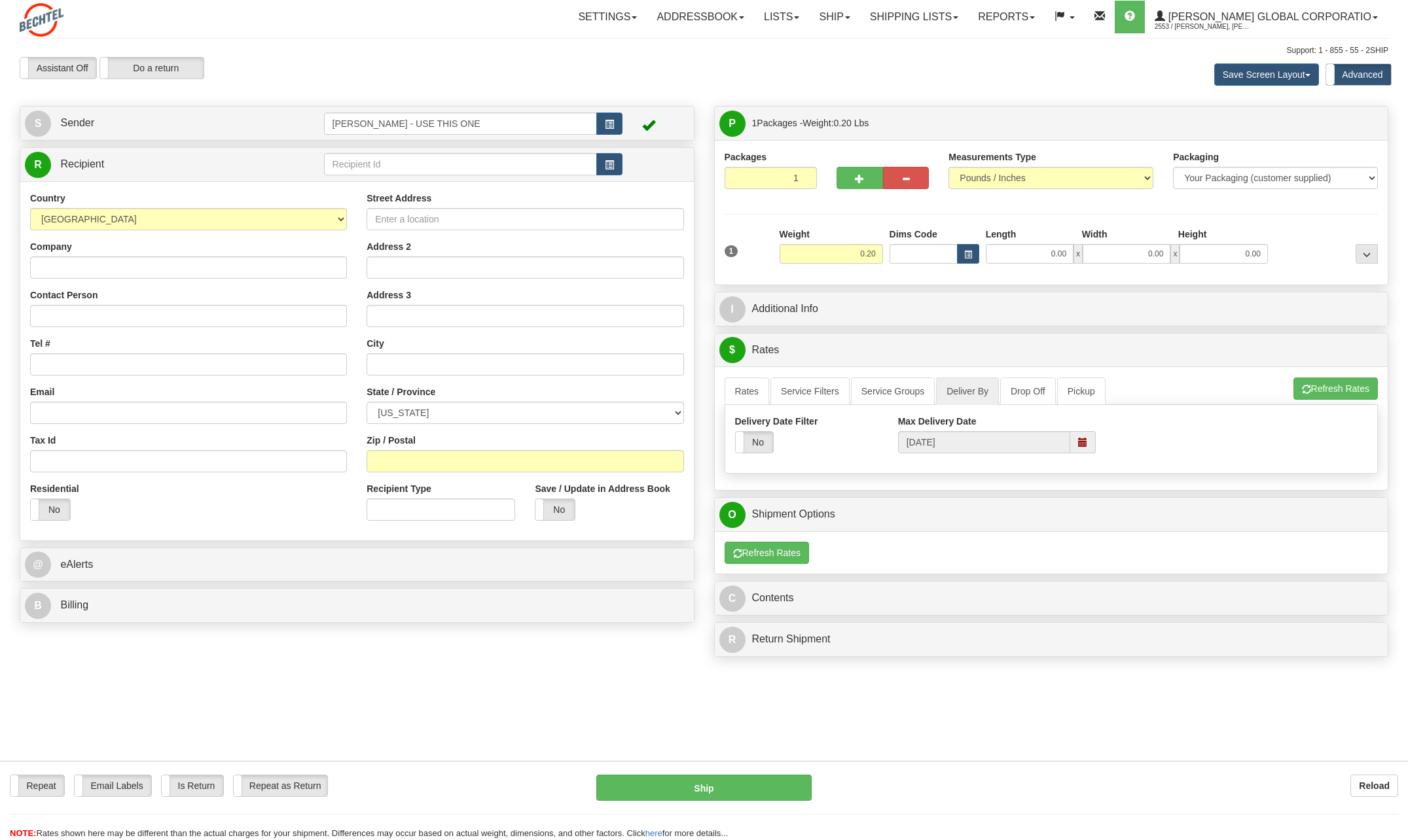
click at [801, 446] on div "Yes No" at bounding box center [807, 442] width 143 height 22
drag, startPoint x: 1150, startPoint y: 429, endPoint x: 1036, endPoint y: 383, distance: 122.9
click at [1149, 426] on div "Delivery Date Filter Yes No Max Delivery Date [DATE]" at bounding box center [1051, 439] width 653 height 49
click at [1093, 397] on link "Pickup" at bounding box center [1082, 391] width 49 height 28
click at [1031, 389] on link "Drop Off" at bounding box center [1028, 391] width 56 height 28
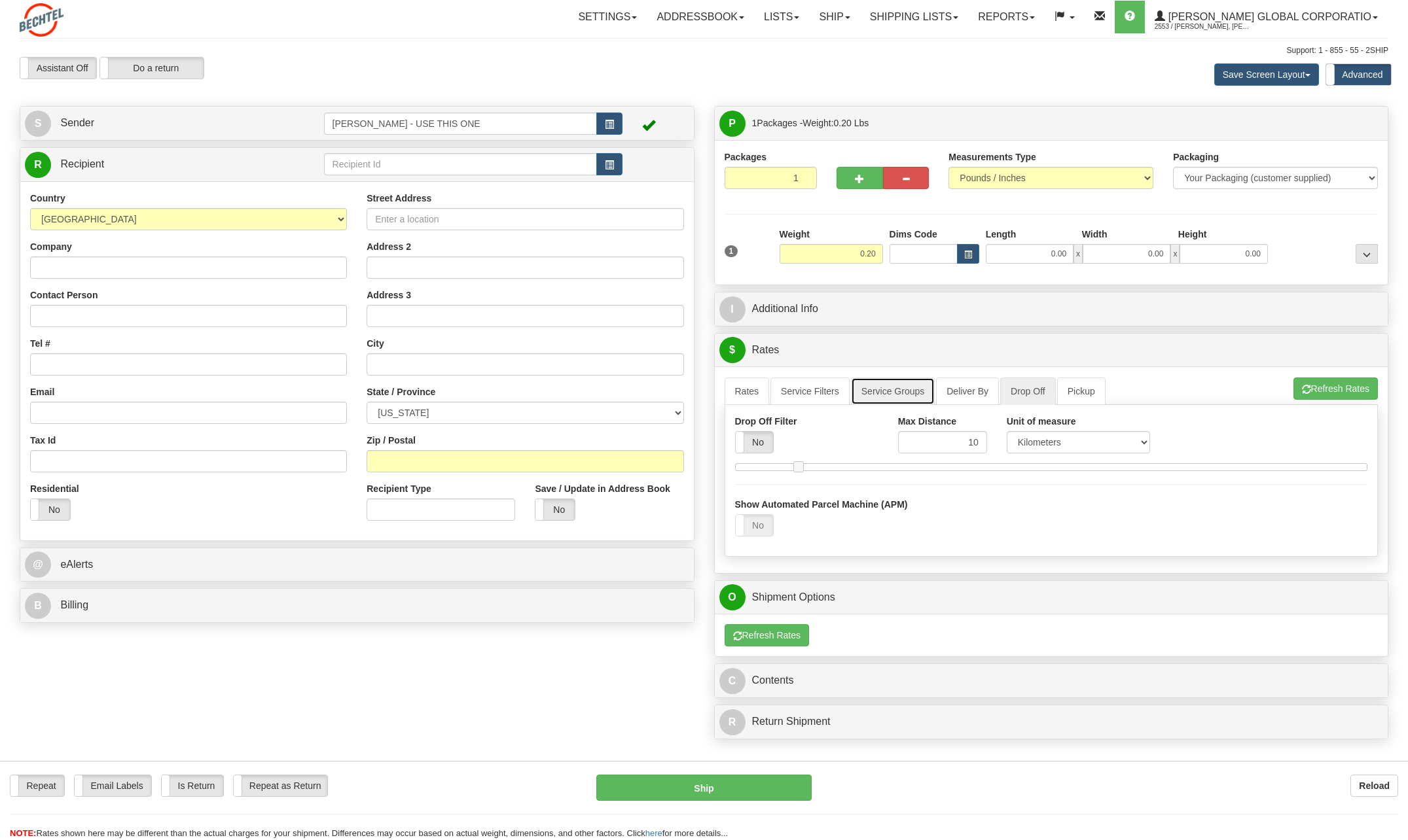
click at [887, 385] on link "Service Groups" at bounding box center [893, 391] width 84 height 28
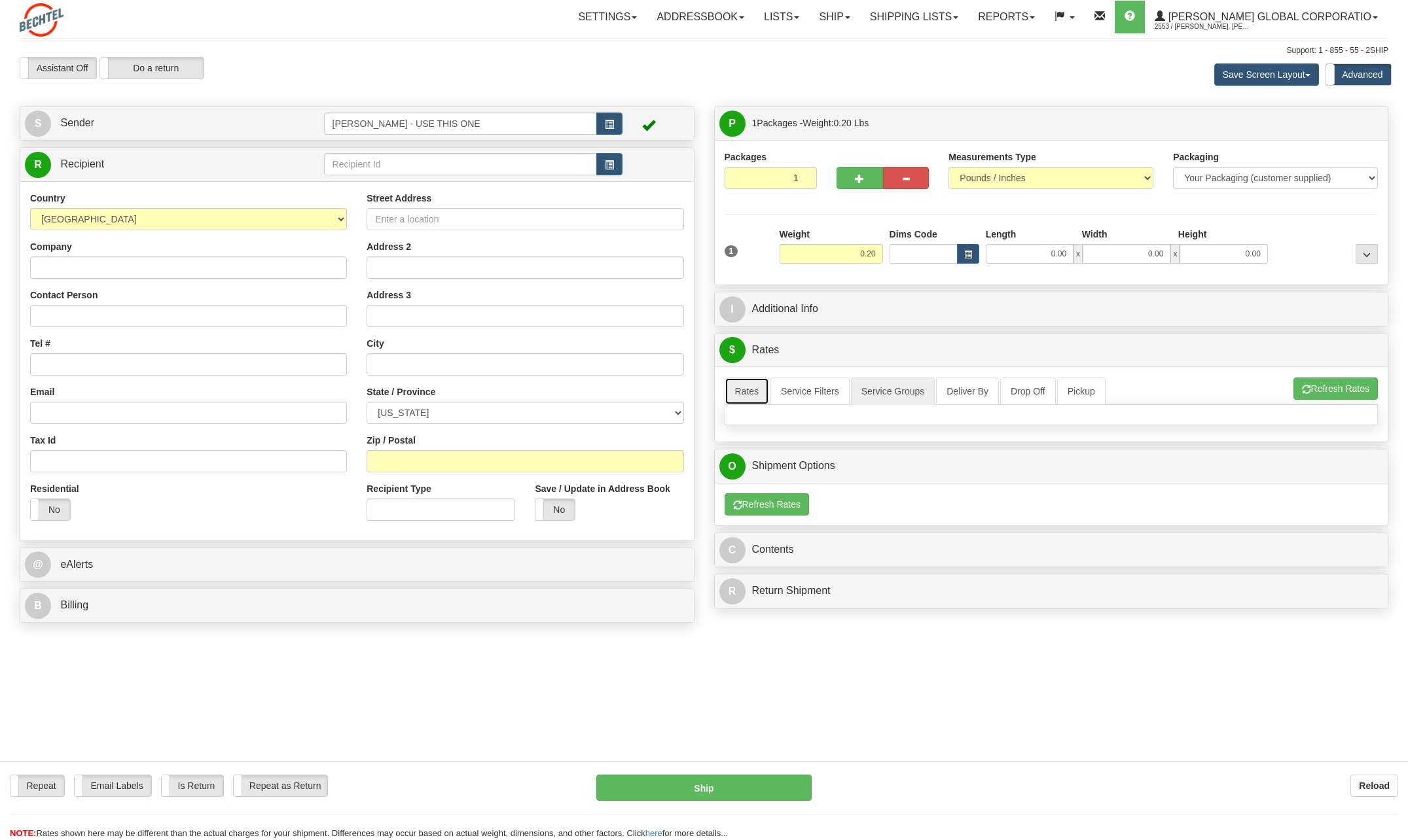
click at [727, 388] on link "Rates" at bounding box center [747, 391] width 45 height 28
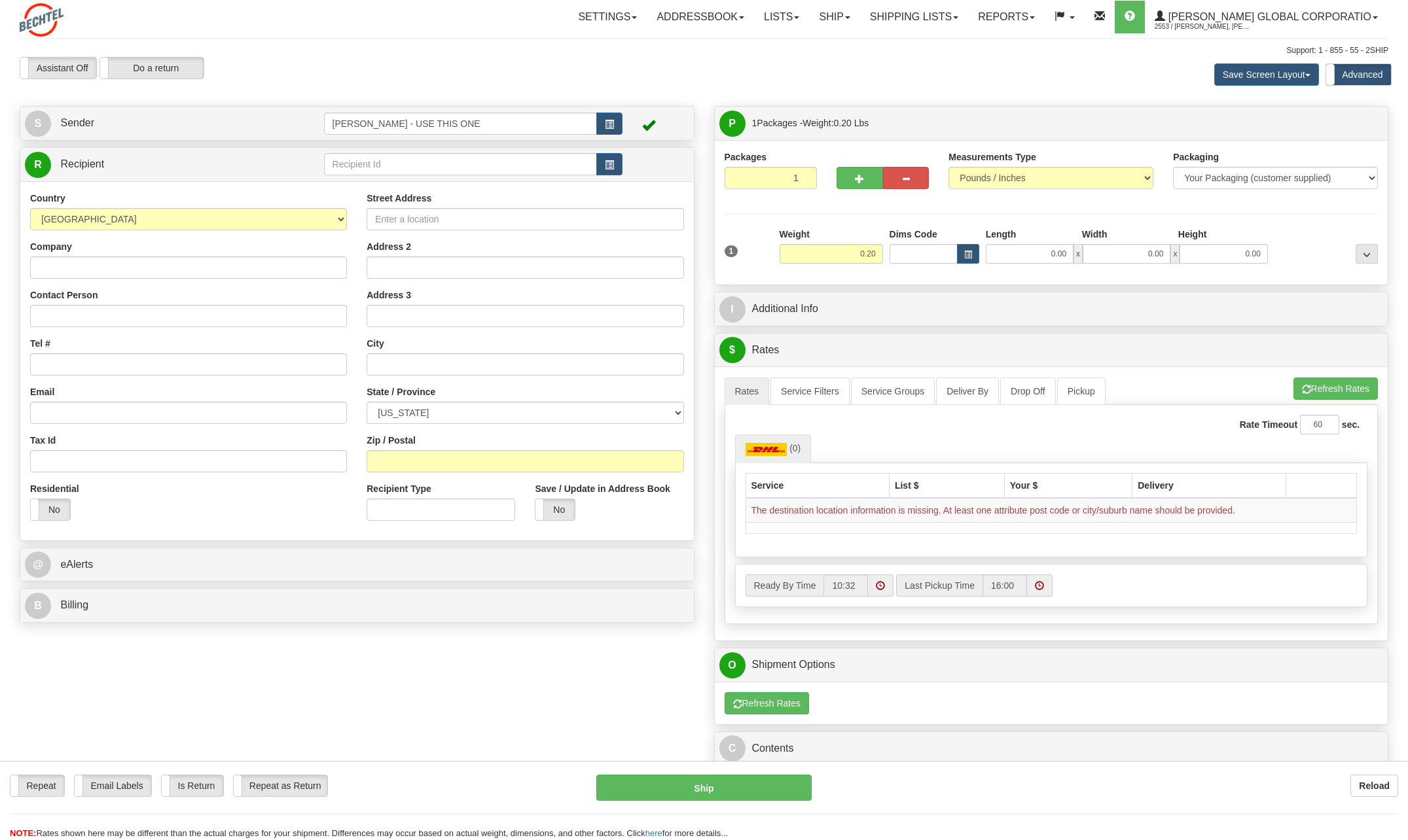
click at [441, 653] on div "Create a label for the return Create Pickup Without Label S" at bounding box center [704, 459] width 1388 height 707
click at [293, 67] on div "Assistant On Assistant Off Do a return Do a return" at bounding box center [299, 68] width 579 height 22
click at [860, 19] on link "Ship" at bounding box center [834, 17] width 50 height 33
click at [968, 20] on link "Shipping lists" at bounding box center [913, 17] width 108 height 33
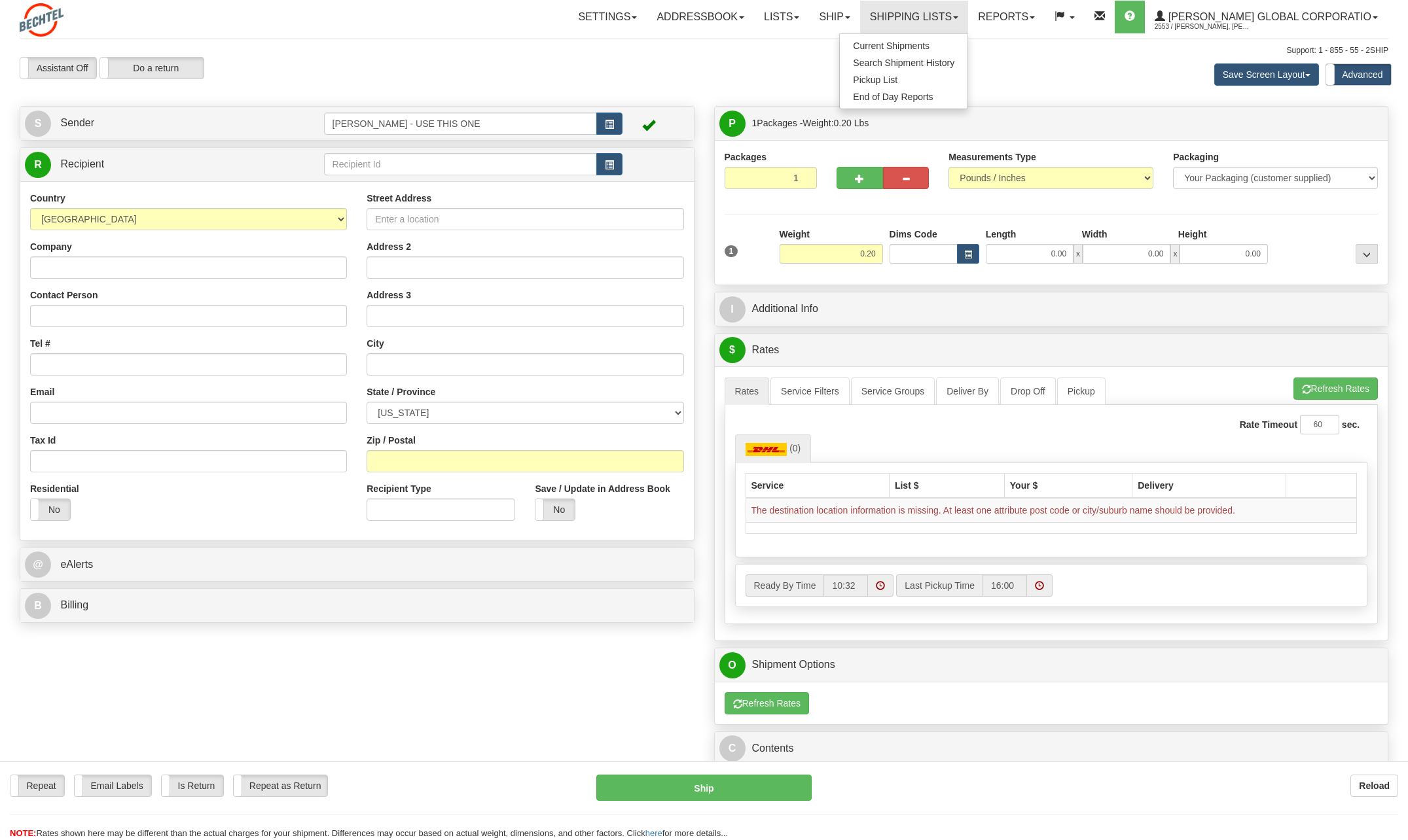
click at [1101, 77] on div "Save Screen Layout Save Layout Reset to Default Standard Advanced" at bounding box center [1109, 75] width 579 height 35
click at [1045, 19] on link "Reports" at bounding box center [1006, 17] width 77 height 33
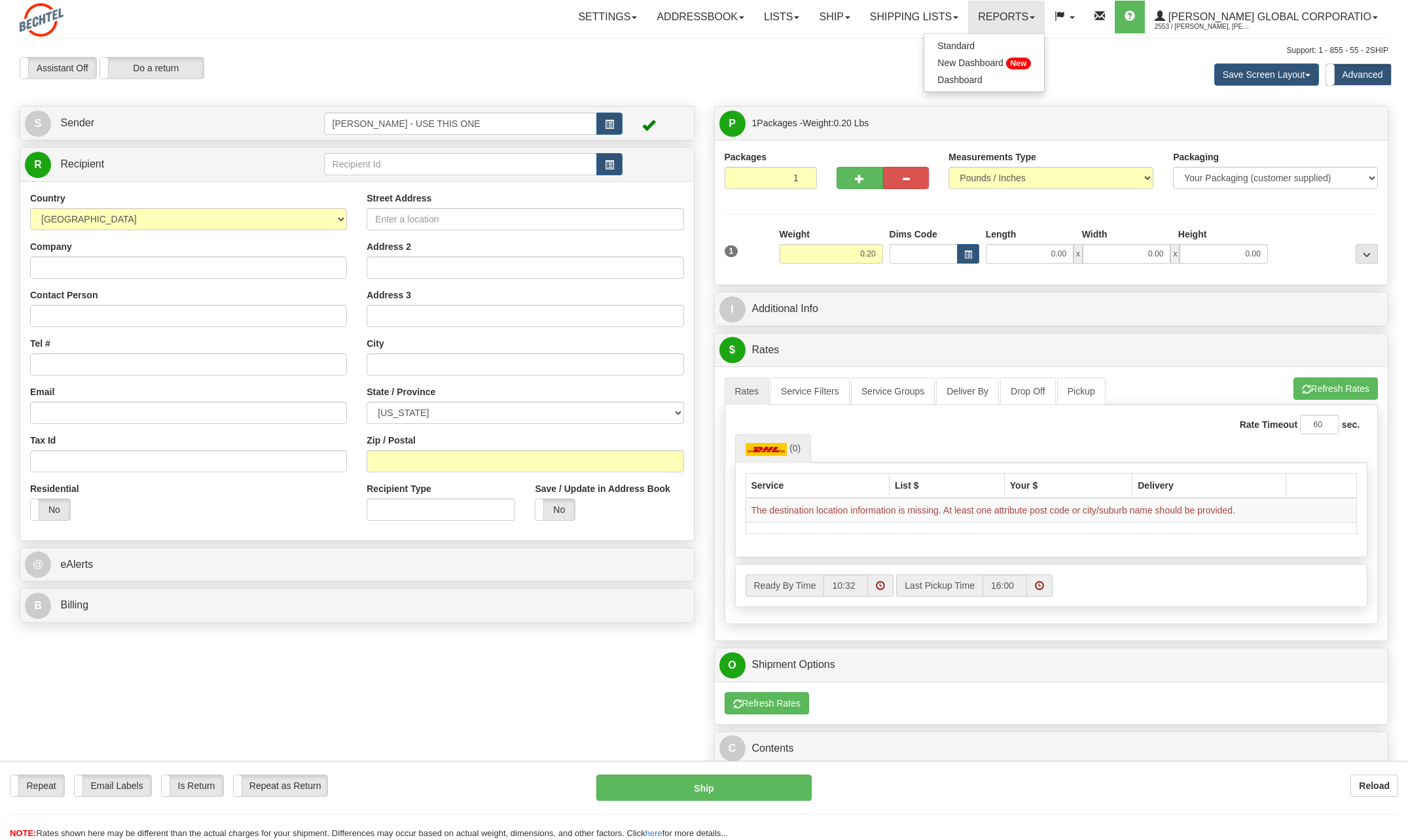
click at [895, 78] on div "Save Screen Layout Save Layout Reset to Default Standard Advanced" at bounding box center [1109, 75] width 579 height 35
click at [789, 436] on link "(0)" at bounding box center [773, 448] width 77 height 28
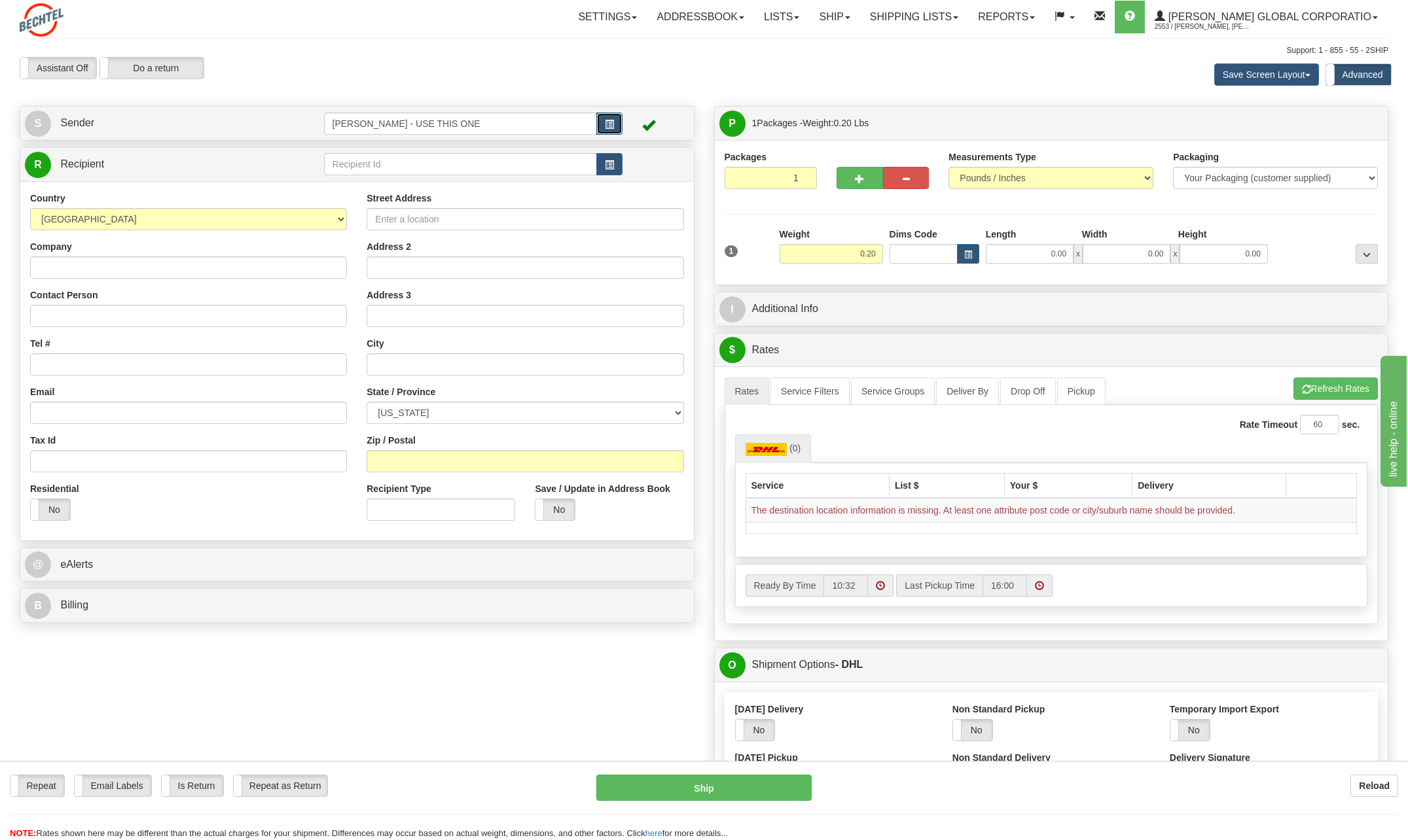
click at [608, 120] on span "button" at bounding box center [609, 124] width 9 height 8
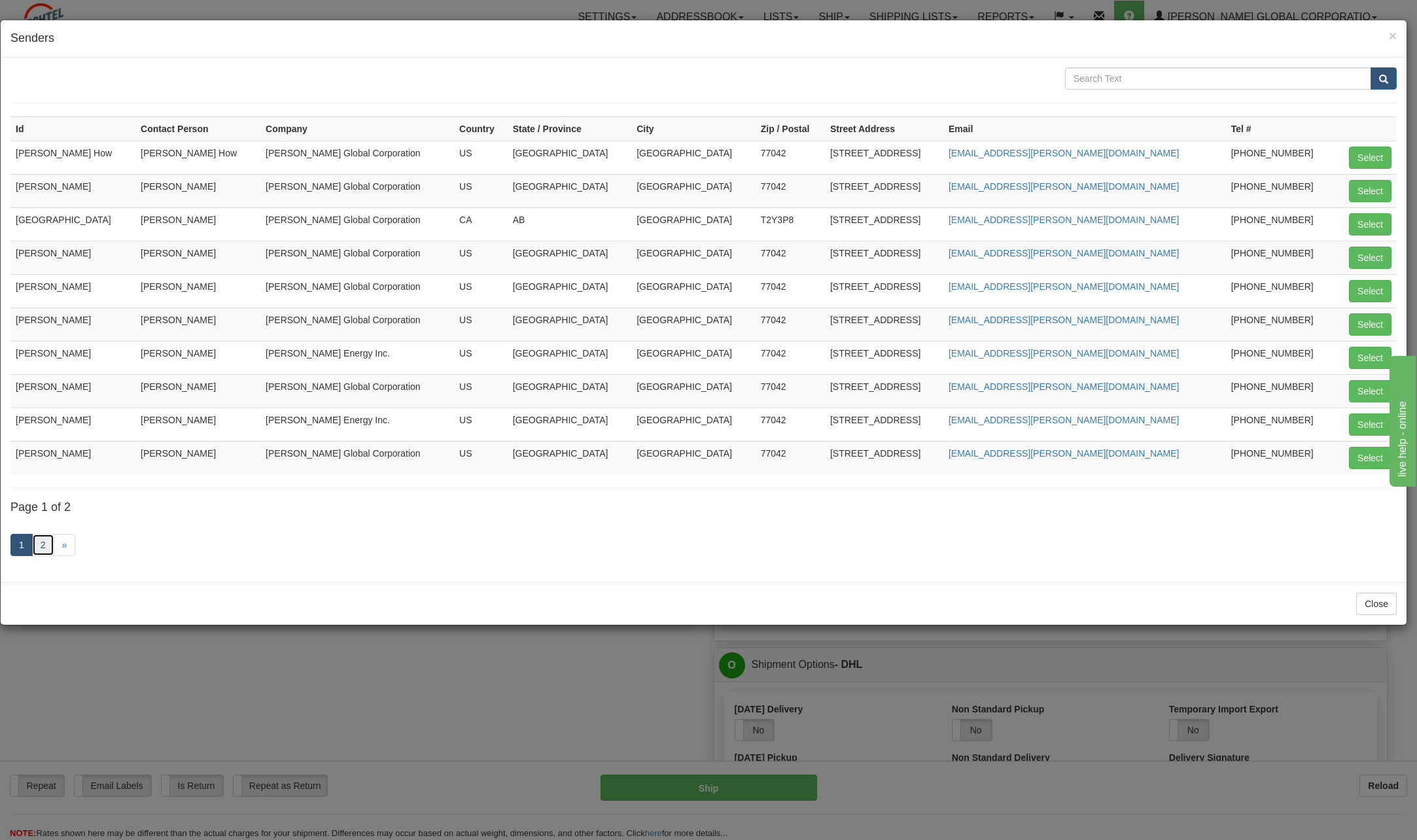
click at [39, 540] on link "2" at bounding box center [43, 545] width 22 height 22
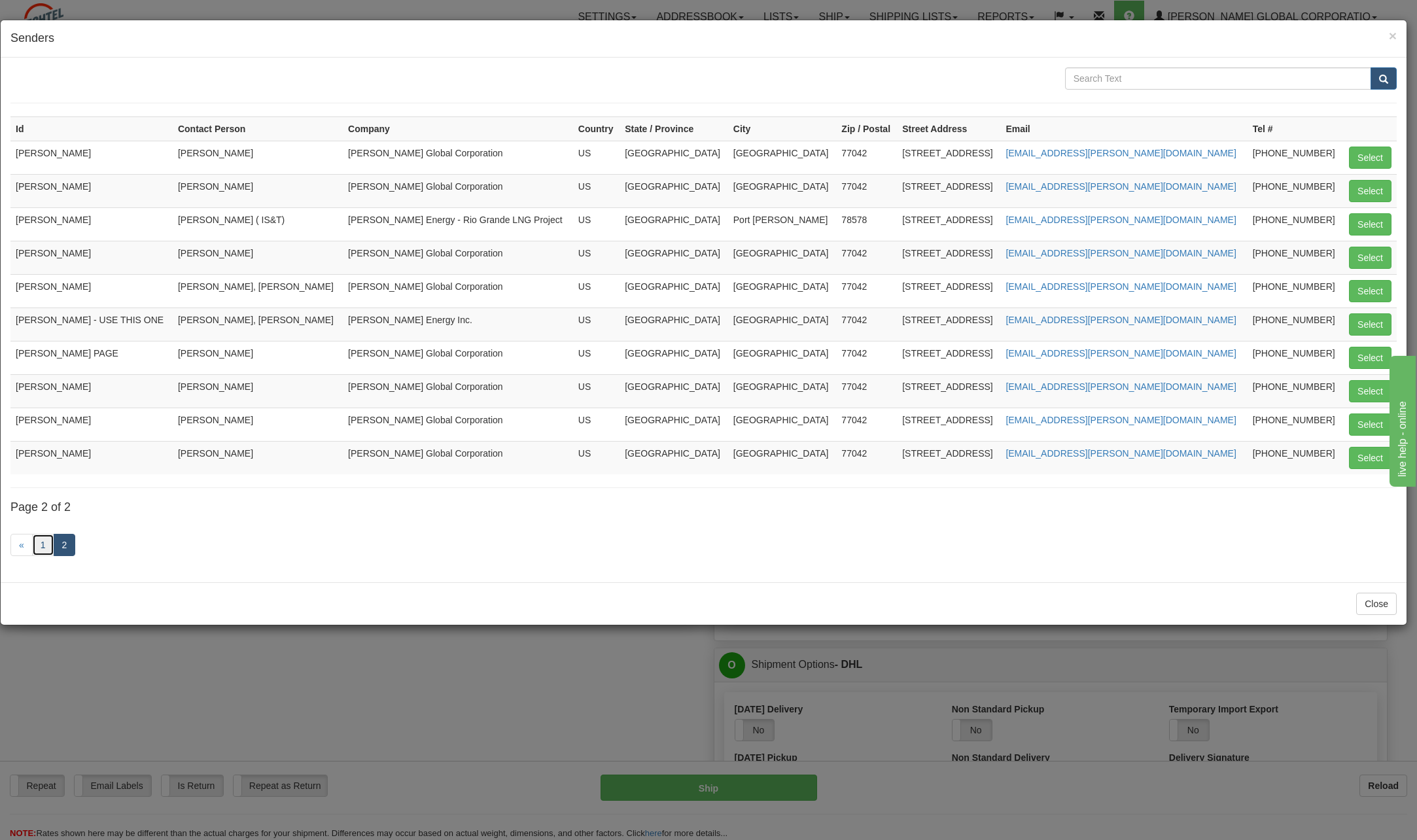
click at [49, 542] on link "1" at bounding box center [43, 545] width 22 height 22
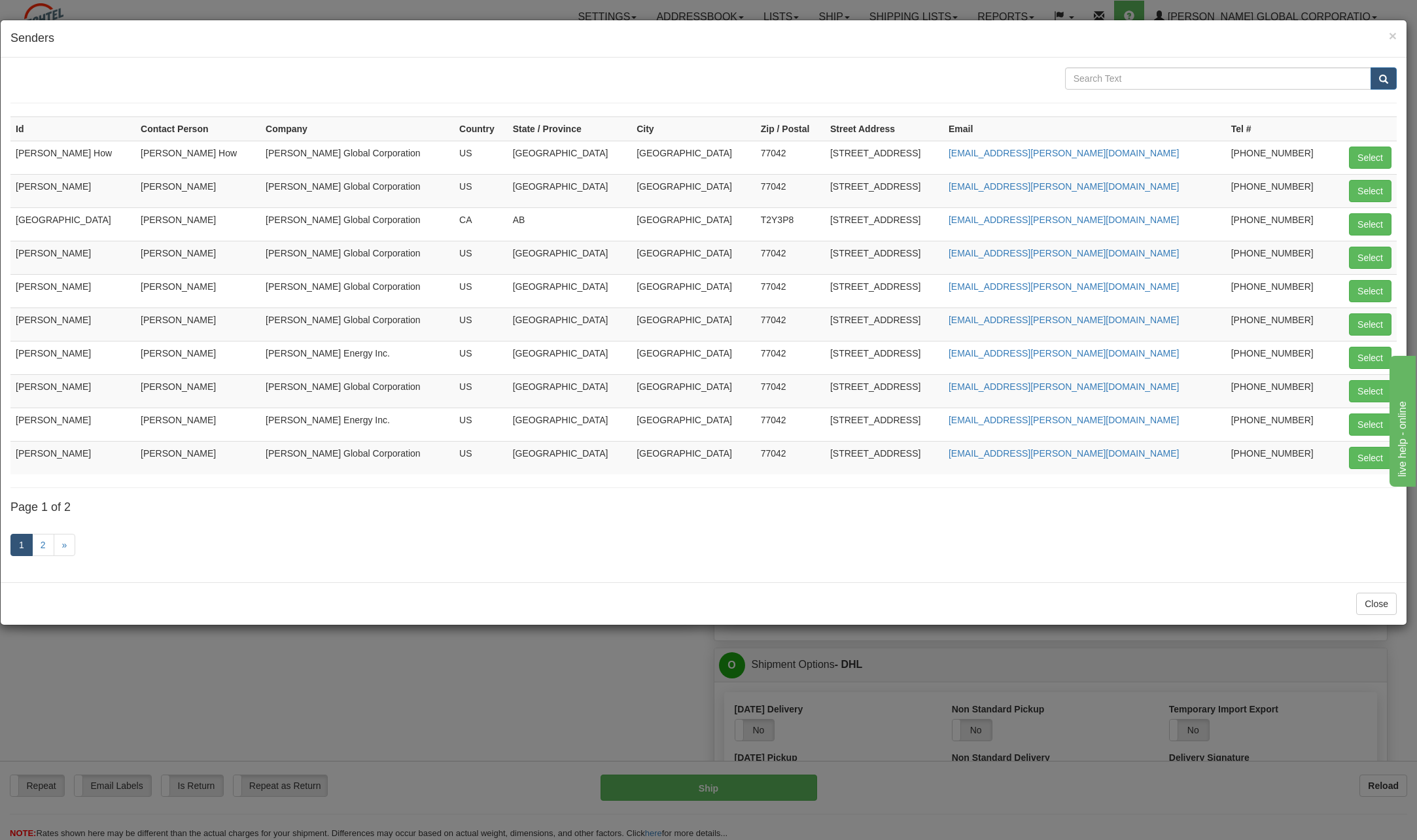
click at [144, 721] on div "× Senders Id Contact Person Company Country State / Province City Zip / Postal …" at bounding box center [708, 420] width 1417 height 840
